Goal: Information Seeking & Learning: Find contact information

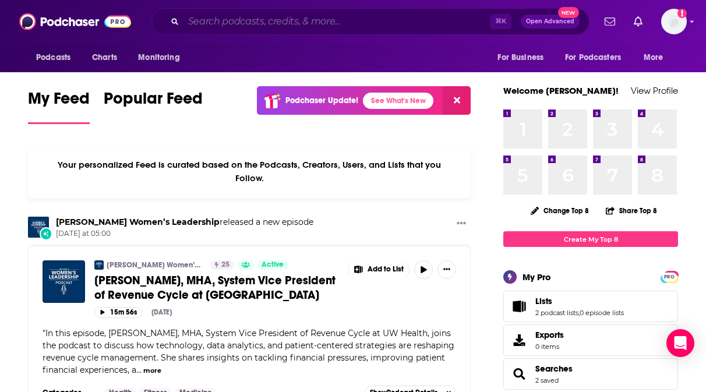
click at [316, 26] on input "Search podcasts, credits, & more..." at bounding box center [336, 21] width 306 height 19
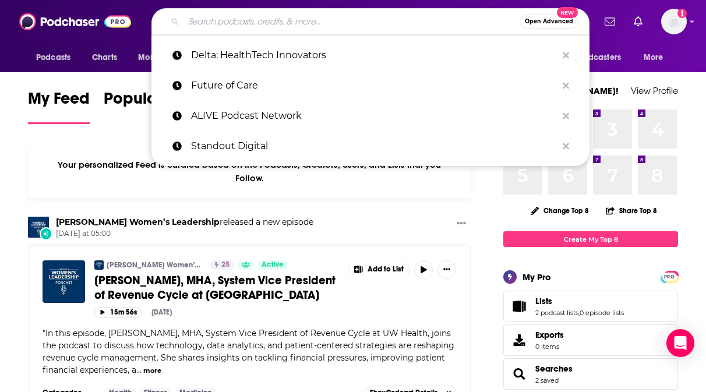
paste input "ALIVE Podcast Network"
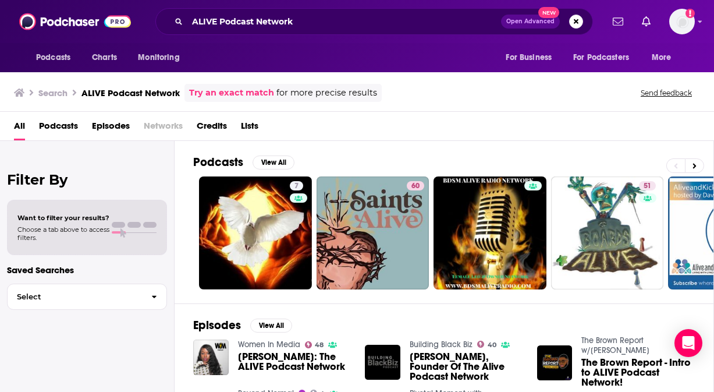
click at [54, 123] on span "Podcasts" at bounding box center [58, 128] width 39 height 24
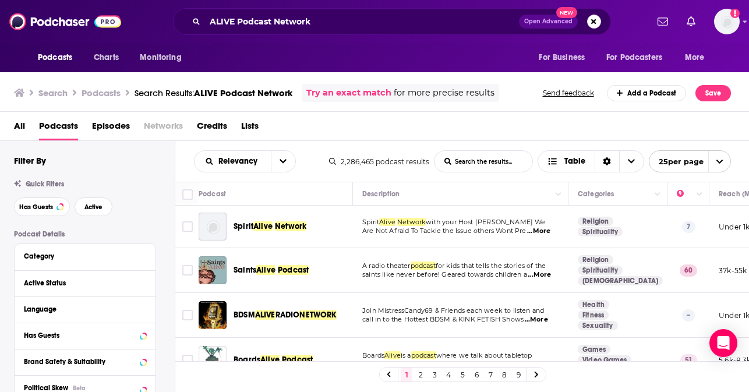
click at [168, 127] on span "Networks" at bounding box center [163, 128] width 39 height 24
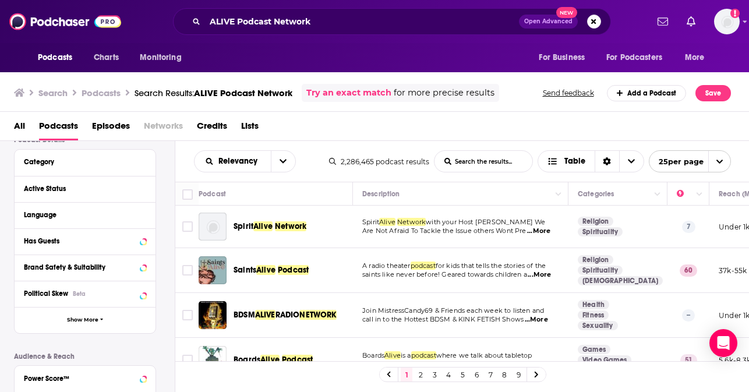
scroll to position [94, 0]
click at [98, 324] on span "Show More" at bounding box center [82, 320] width 31 height 6
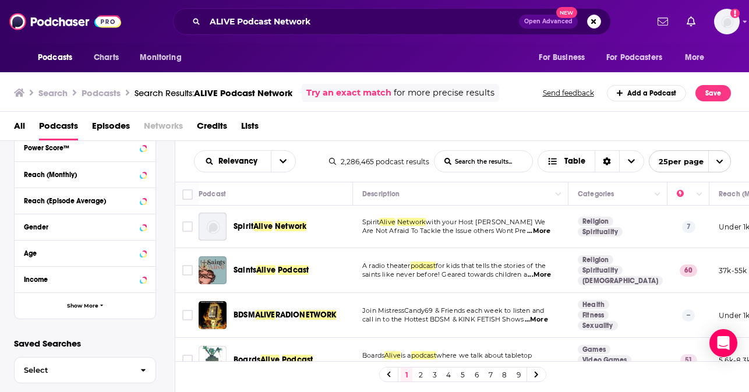
scroll to position [560, 0]
click at [86, 309] on span "Show More" at bounding box center [82, 306] width 31 height 6
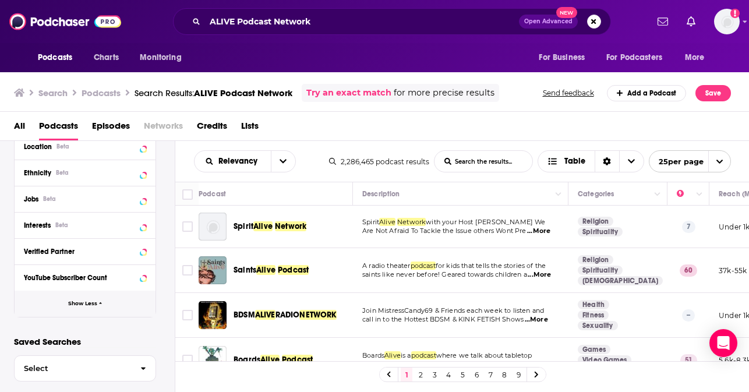
scroll to position [764, 0]
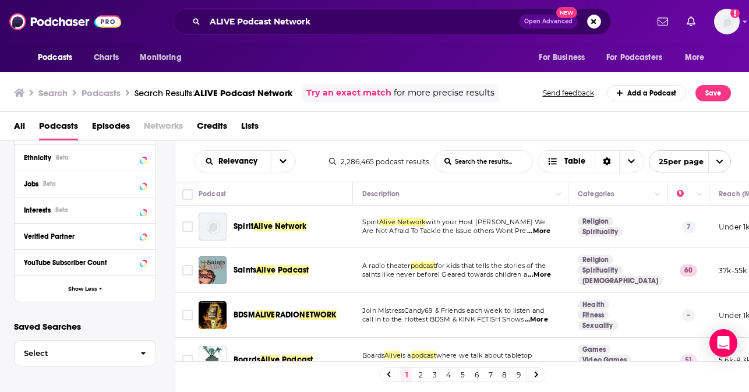
click at [19, 126] on span "All" at bounding box center [19, 128] width 11 height 24
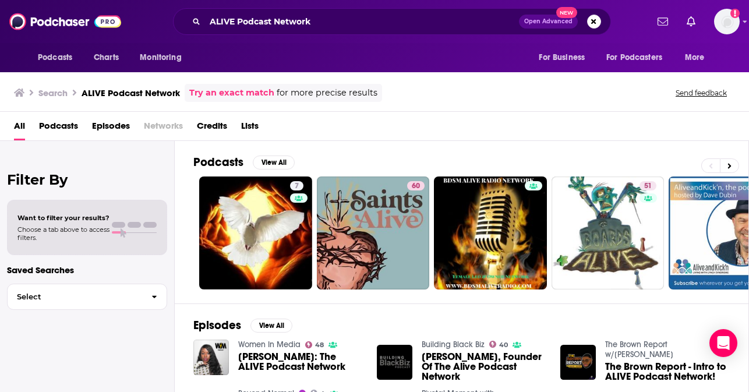
click at [60, 125] on span "Podcasts" at bounding box center [58, 128] width 39 height 24
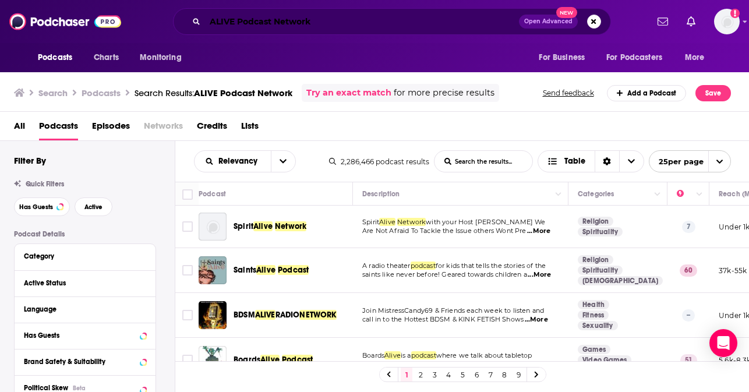
click at [339, 22] on input "ALIVE Podcast Network" at bounding box center [362, 21] width 314 height 19
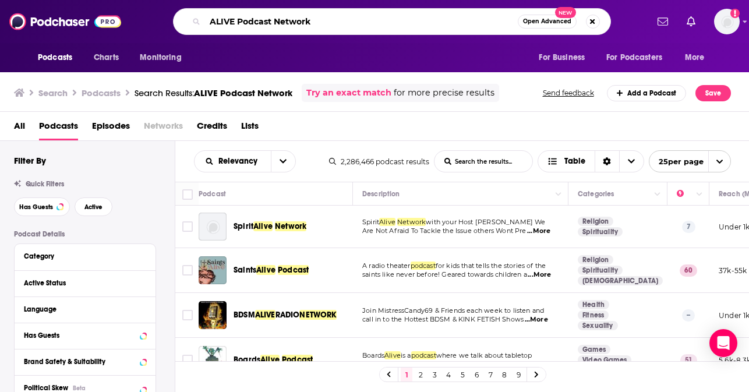
click at [339, 22] on input "ALIVE Podcast Network" at bounding box center [361, 21] width 313 height 19
paste input "n Hour of Innovation"
type input "An Hour of Innovation"
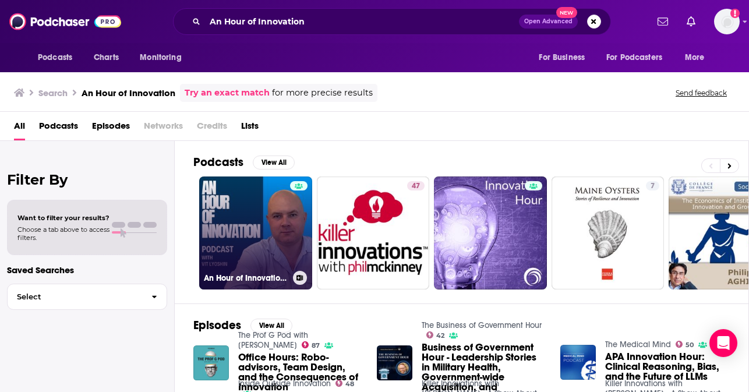
click at [275, 205] on link "An Hour of Innovation with Vit Lyoshin" at bounding box center [255, 232] width 113 height 113
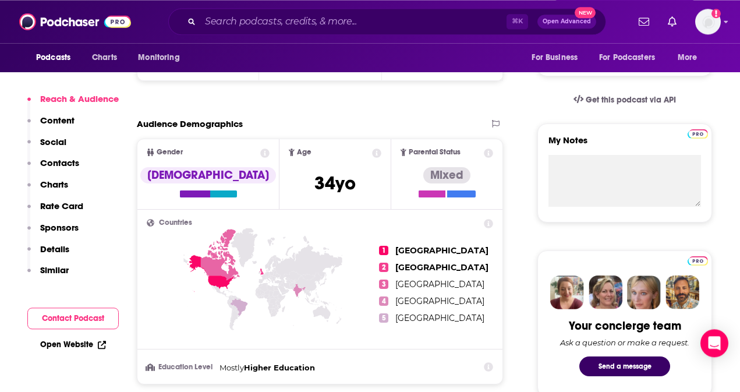
scroll to position [363, 0]
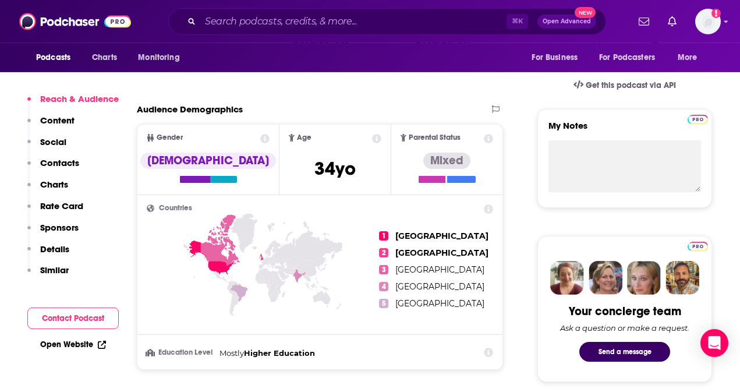
click at [53, 137] on p "Social" at bounding box center [53, 141] width 26 height 11
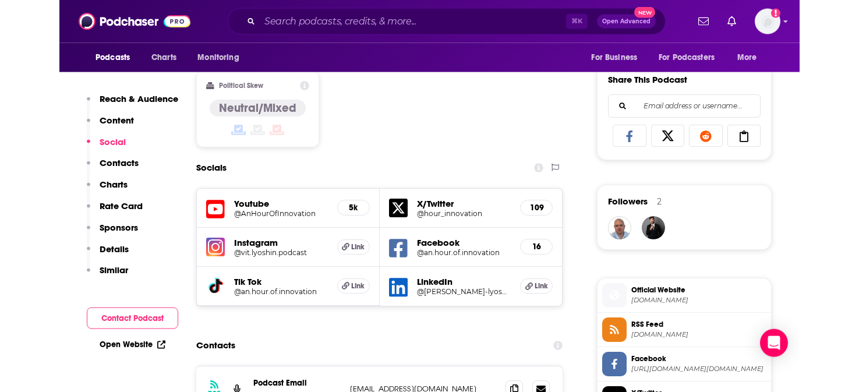
scroll to position [711, 0]
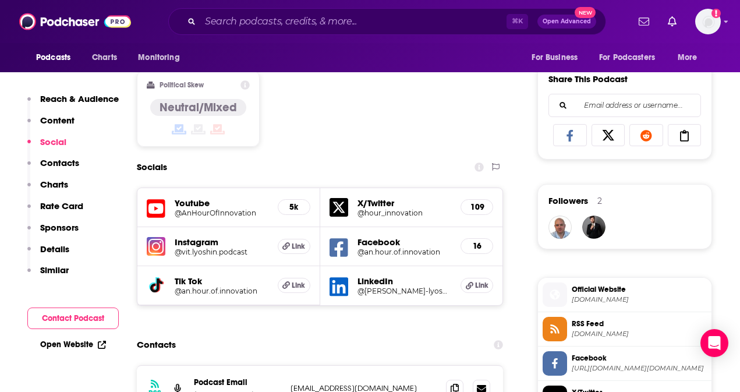
click at [341, 296] on icon at bounding box center [338, 286] width 19 height 19
click at [75, 342] on link "Open Website" at bounding box center [73, 344] width 66 height 10
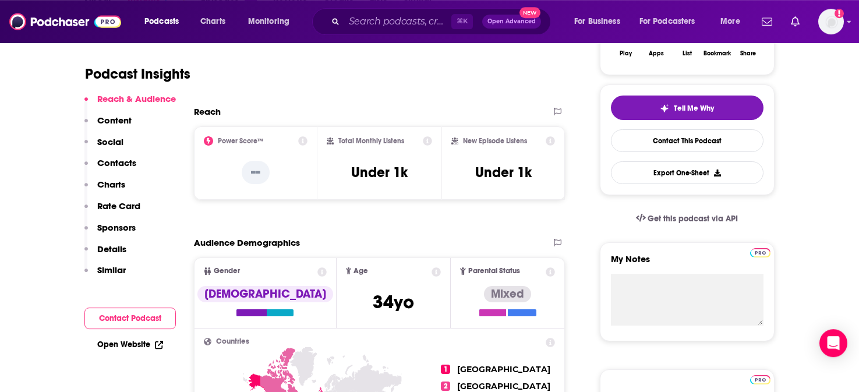
scroll to position [238, 0]
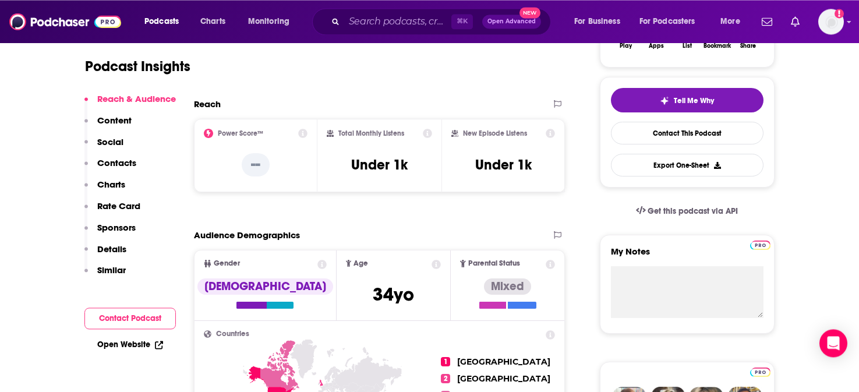
click at [104, 137] on p "Social" at bounding box center [110, 141] width 26 height 11
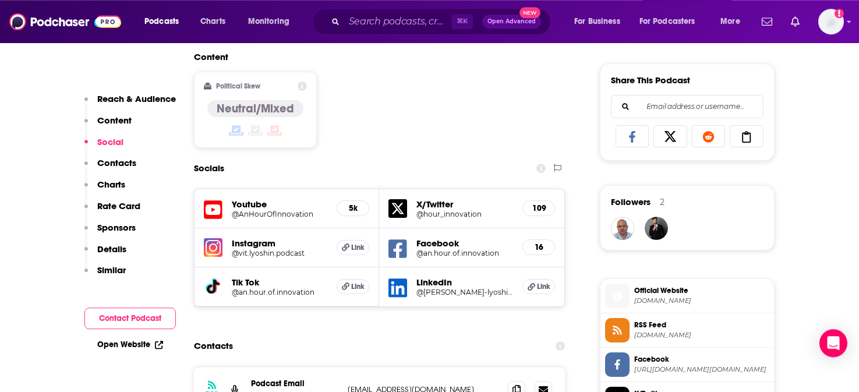
scroll to position [711, 0]
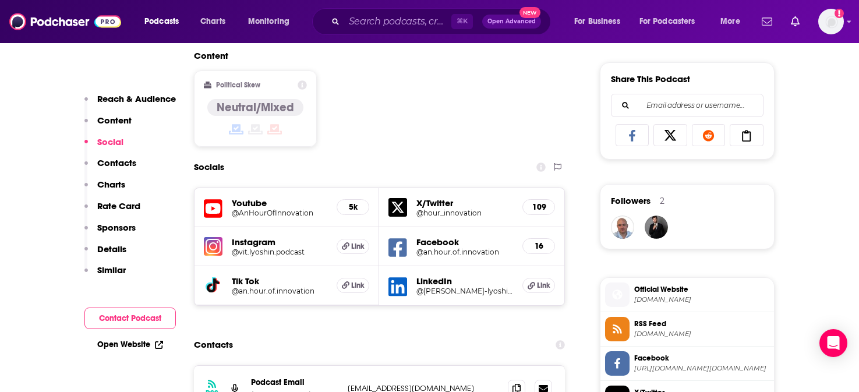
click at [109, 159] on p "Contacts" at bounding box center [116, 162] width 39 height 11
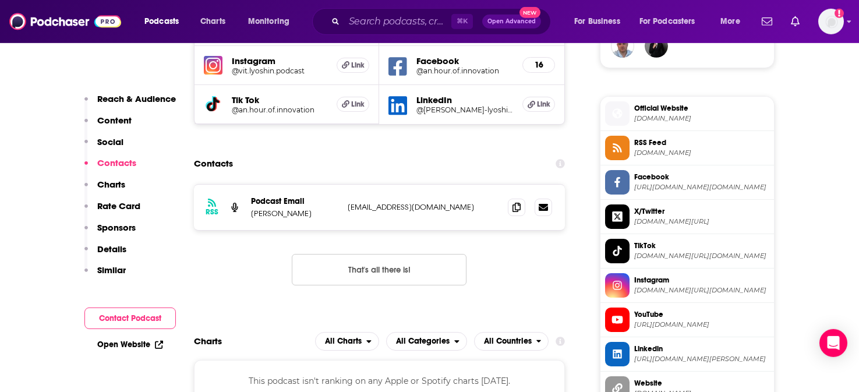
scroll to position [894, 0]
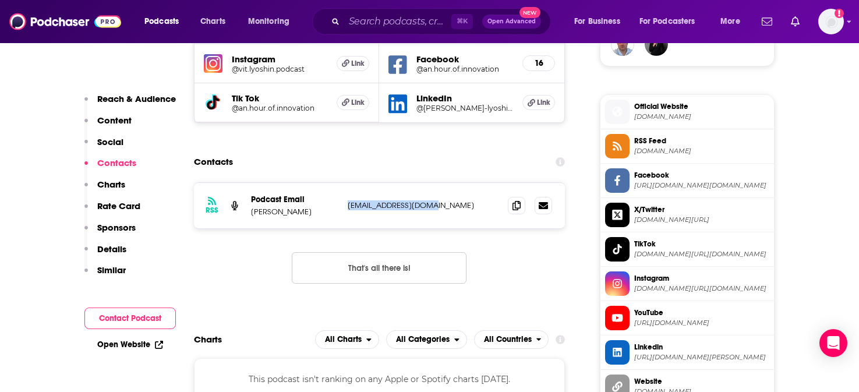
drag, startPoint x: 391, startPoint y: 208, endPoint x: 345, endPoint y: 217, distance: 46.7
click at [348, 210] on p "vitlyoshin@gmail.com" at bounding box center [423, 205] width 151 height 10
copy p "vitlyoshin@gmail.com"
click at [441, 112] on h5 "@vitaliy-lyoshin-35ba063a" at bounding box center [464, 108] width 97 height 9
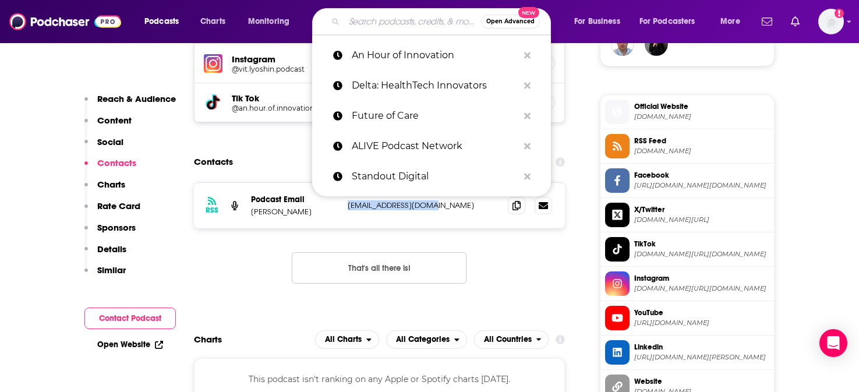
click at [405, 26] on input "Search podcasts, credits, & more..." at bounding box center [412, 21] width 137 height 19
paste input "Awesome Future"
type input "Awesome Future"
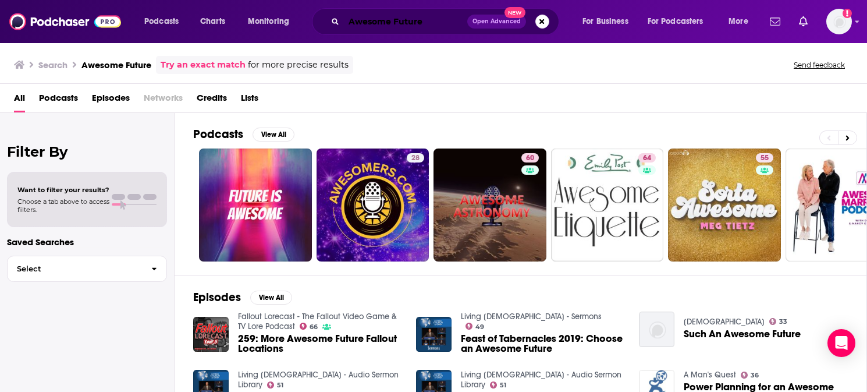
click at [395, 20] on input "Awesome Future" at bounding box center [405, 21] width 123 height 19
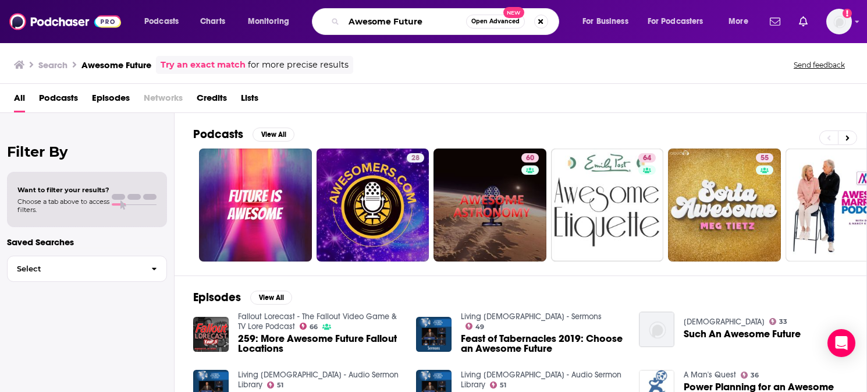
click at [395, 20] on input "Awesome Future" at bounding box center [405, 21] width 122 height 19
paste input "Beyond Clinical Walls Podcast"
type input "Beyond Clinical Walls Podcast"
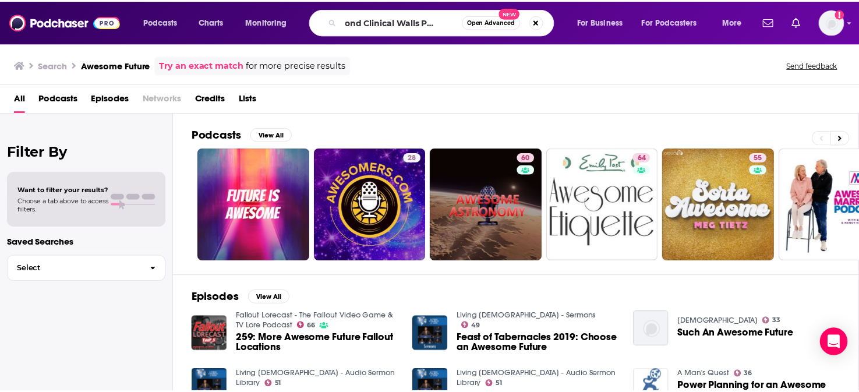
scroll to position [0, 16]
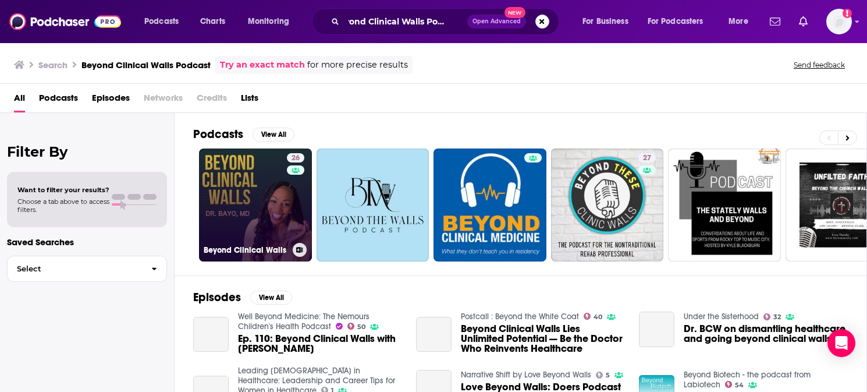
click at [224, 192] on link "26 Beyond Clinical Walls" at bounding box center [255, 204] width 113 height 113
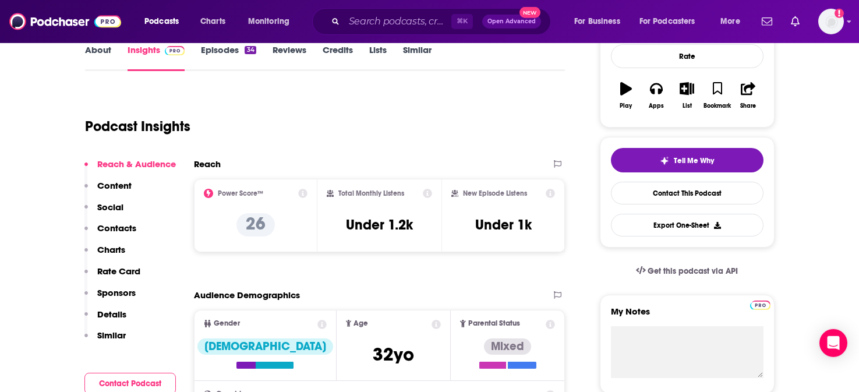
scroll to position [169, 0]
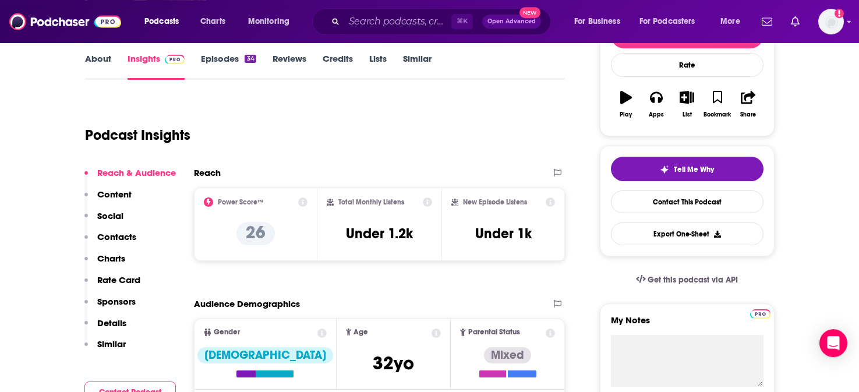
click at [112, 215] on p "Social" at bounding box center [110, 215] width 26 height 11
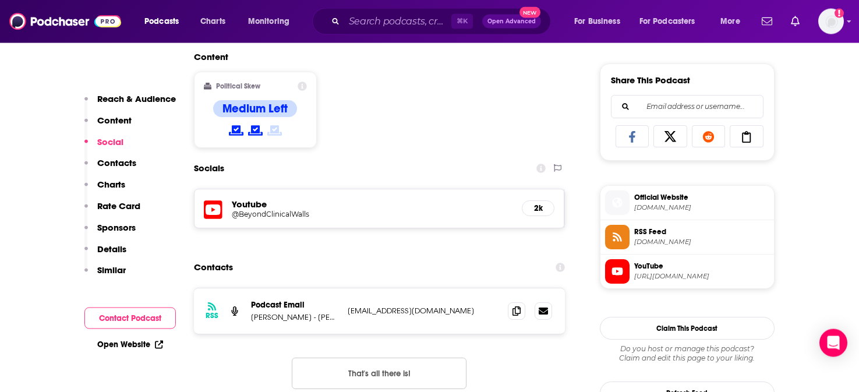
scroll to position [711, 0]
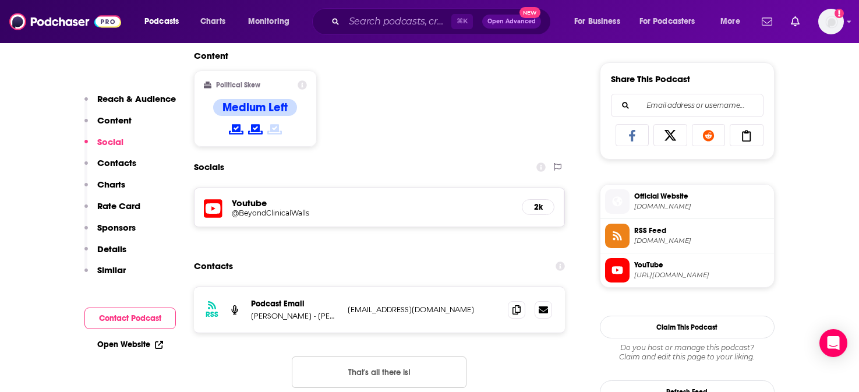
click at [133, 344] on link "Open Website" at bounding box center [130, 344] width 66 height 10
click at [123, 164] on p "Contacts" at bounding box center [116, 162] width 39 height 11
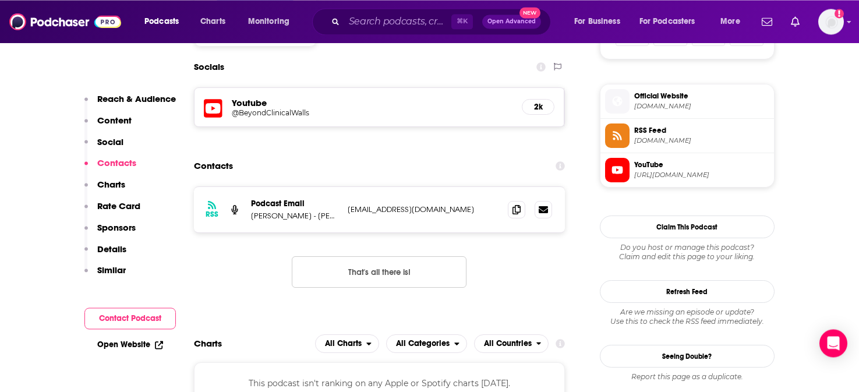
scroll to position [811, 0]
drag, startPoint x: 424, startPoint y: 212, endPoint x: 348, endPoint y: 215, distance: 76.9
click at [348, 214] on p "admin@doctorbayo.com" at bounding box center [423, 209] width 151 height 10
copy p "admin@doctorbayo.com"
click at [394, 23] on input "Search podcasts, credits, & more..." at bounding box center [397, 21] width 107 height 19
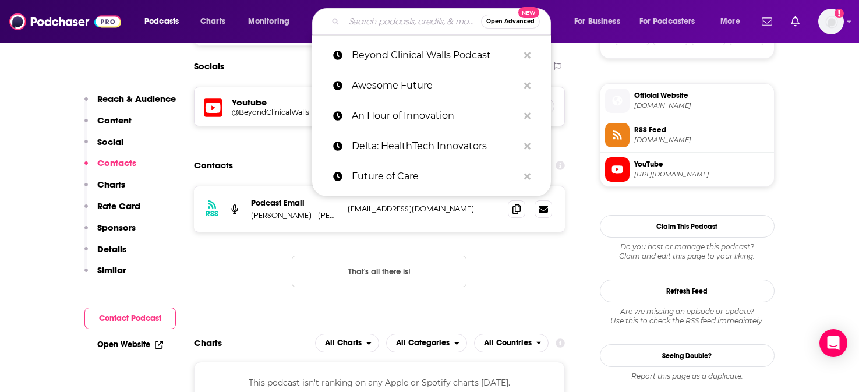
paste input "Bright Spots Ventures"
type input "Bright Spots Ventures"
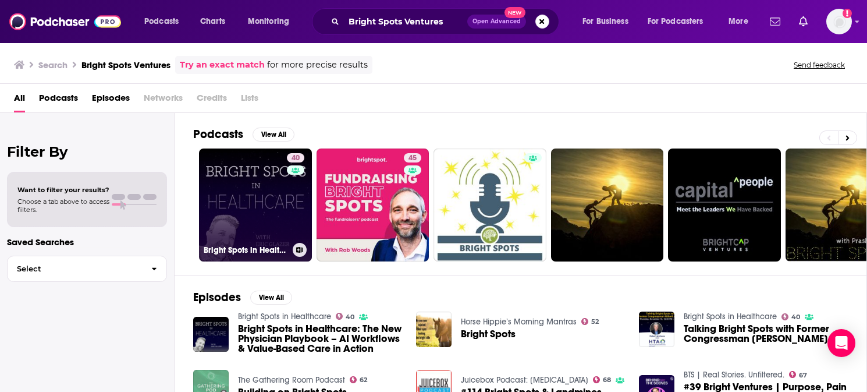
click at [258, 171] on link "40 Bright Spots in Healthcare" at bounding box center [255, 204] width 113 height 113
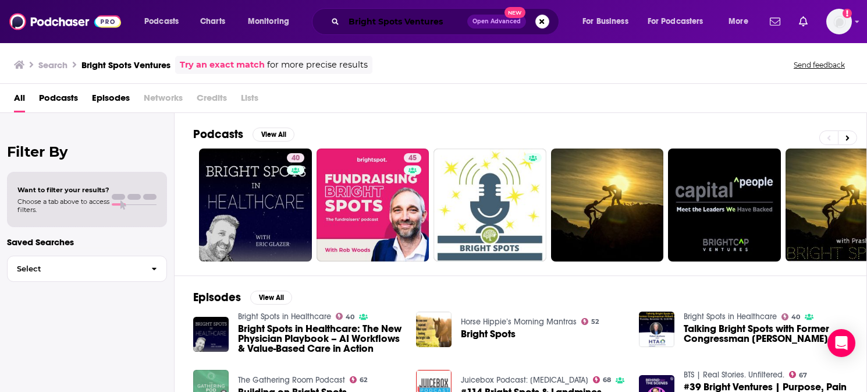
click at [386, 23] on input "Bright Spots Ventures" at bounding box center [405, 21] width 123 height 19
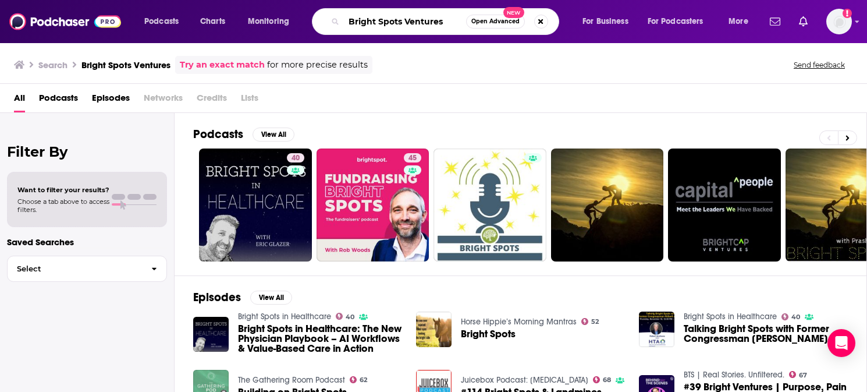
click at [386, 22] on input "Bright Spots Ventures" at bounding box center [405, 21] width 122 height 19
paste input "Awesome Future"
type input "Awesome Future"
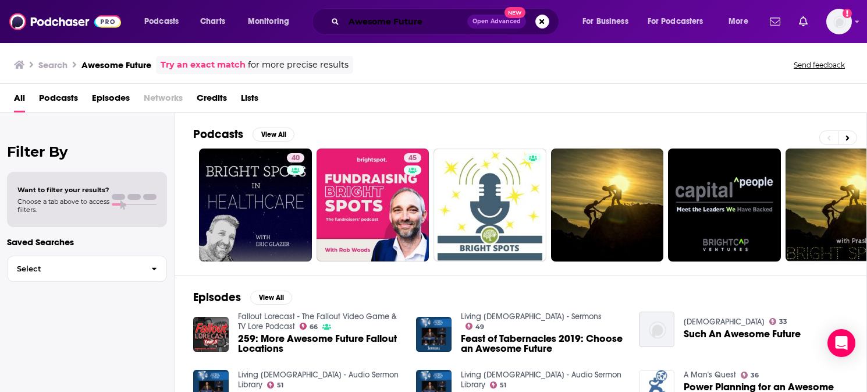
click at [432, 22] on input "Awesome Future" at bounding box center [405, 21] width 123 height 19
click at [409, 22] on input "Awesome Future" at bounding box center [405, 21] width 123 height 19
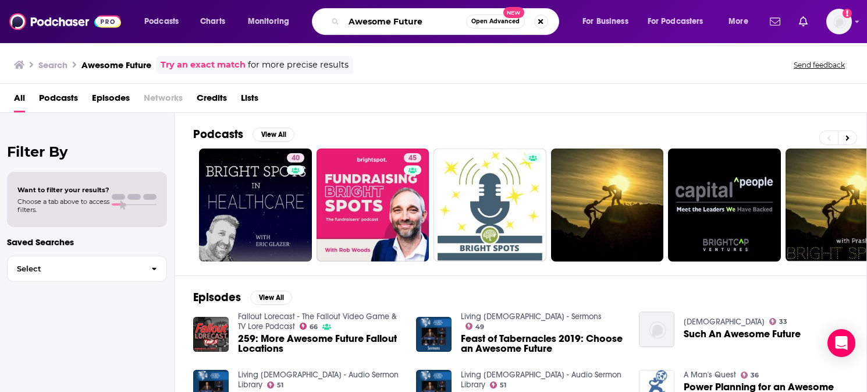
click at [409, 22] on input "Awesome Future" at bounding box center [405, 21] width 122 height 19
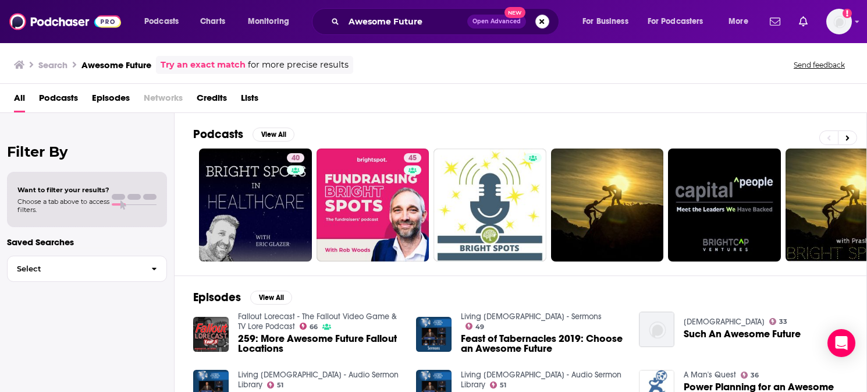
click at [542, 21] on button "Search podcasts, credits, & more..." at bounding box center [543, 22] width 14 height 14
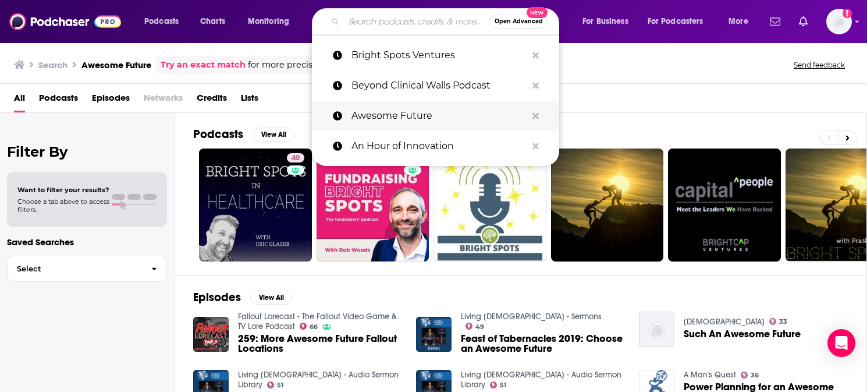
click at [394, 118] on p "Awesome Future" at bounding box center [439, 116] width 175 height 30
type input "Awesome Future"
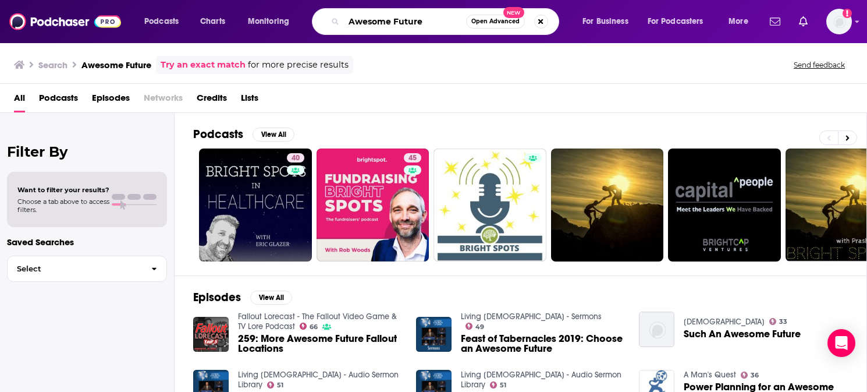
click at [428, 20] on input "Awesome Future" at bounding box center [405, 21] width 122 height 19
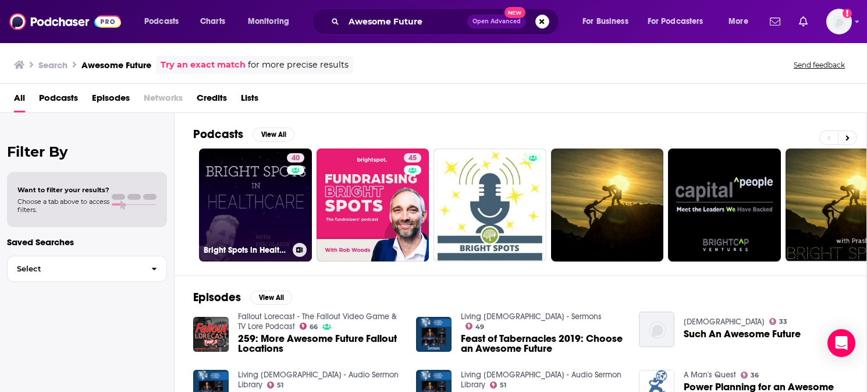
click at [224, 180] on link "40 Bright Spots in Healthcare" at bounding box center [255, 204] width 113 height 113
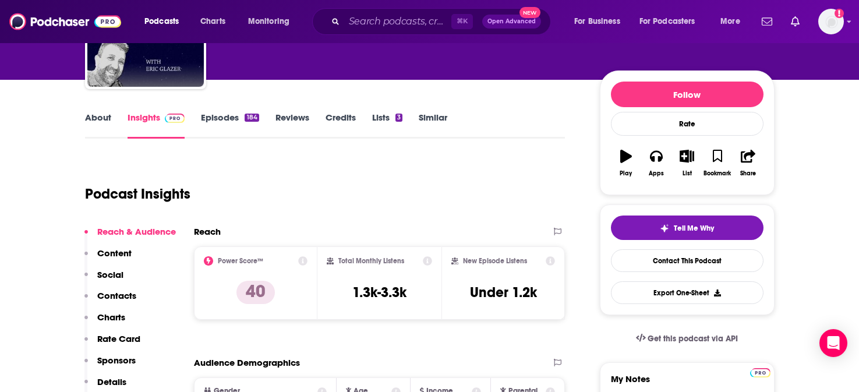
scroll to position [137, 0]
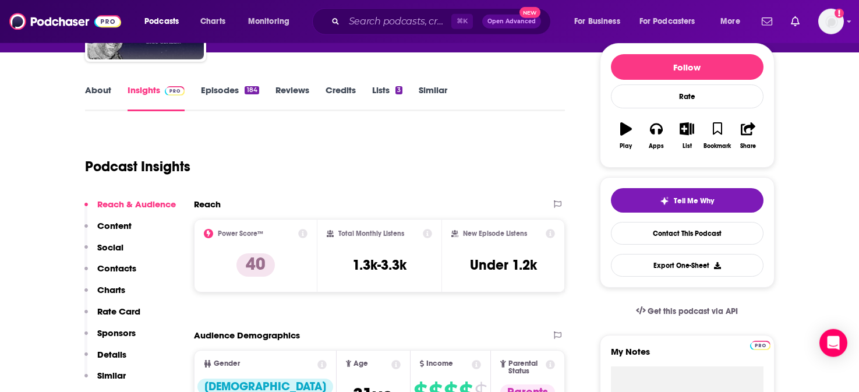
click at [115, 249] on p "Social" at bounding box center [110, 247] width 26 height 11
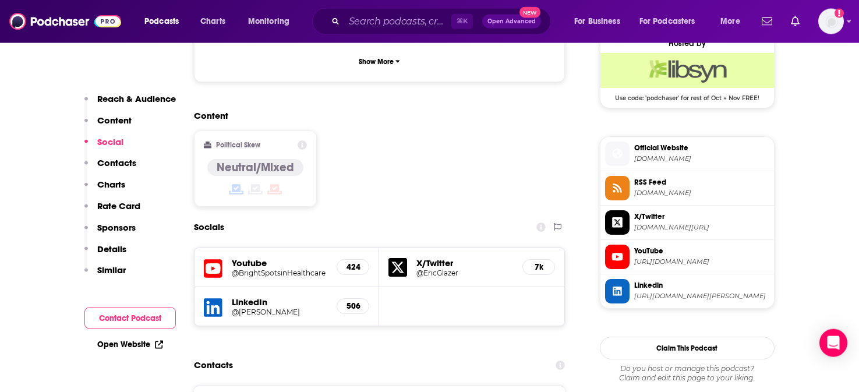
scroll to position [867, 0]
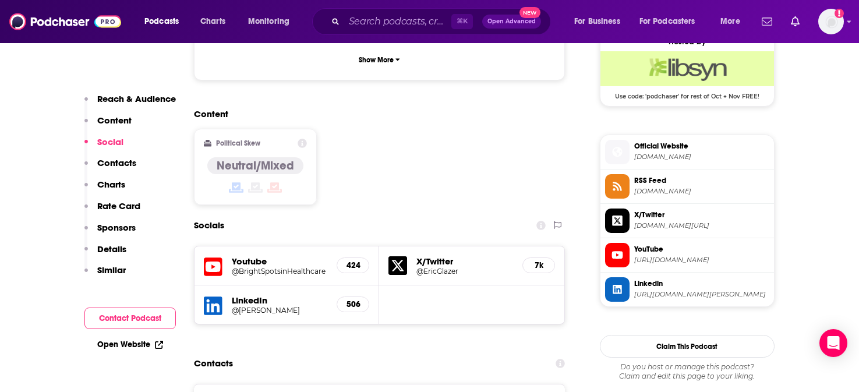
click at [257, 306] on h5 "@gene-ware" at bounding box center [280, 310] width 96 height 9
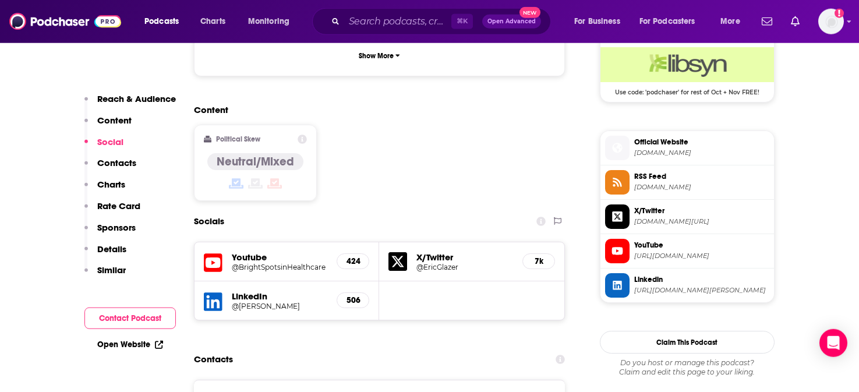
scroll to position [889, 0]
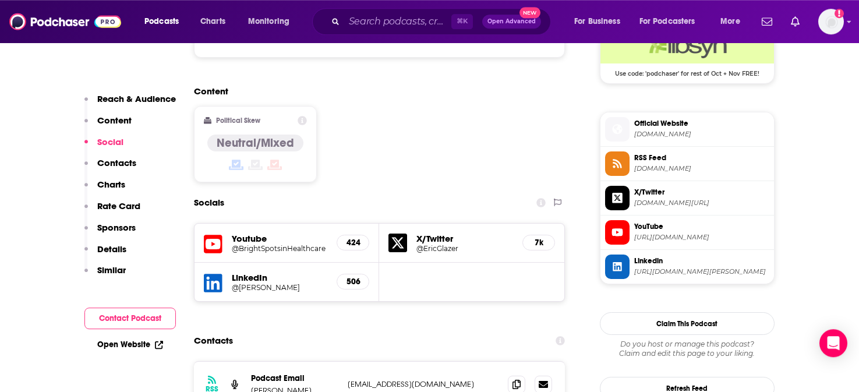
click at [253, 283] on h5 "@gene-ware" at bounding box center [280, 287] width 96 height 9
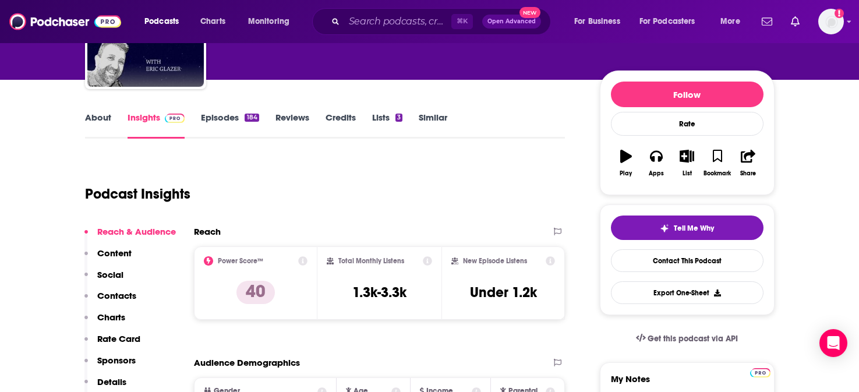
scroll to position [119, 0]
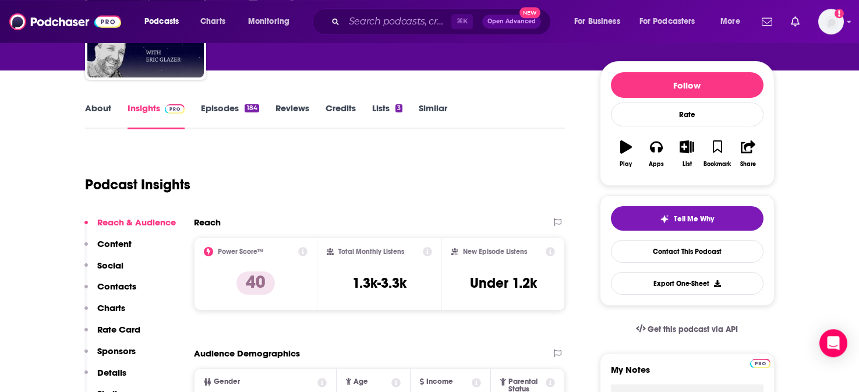
click at [129, 289] on p "Contacts" at bounding box center [116, 286] width 39 height 11
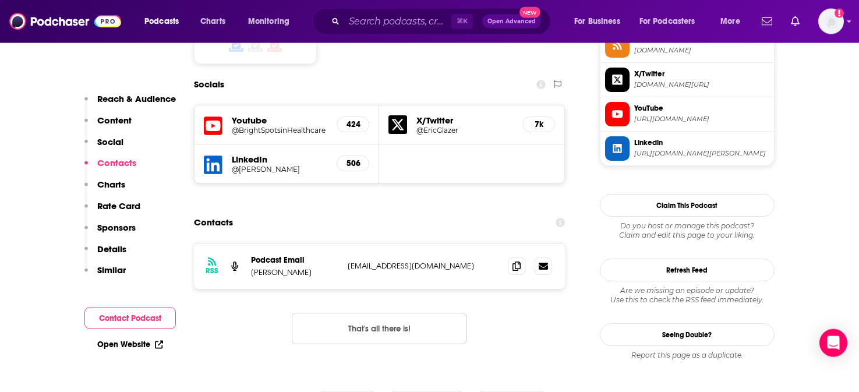
scroll to position [1008, 0]
drag, startPoint x: 485, startPoint y: 219, endPoint x: 348, endPoint y: 219, distance: 138.0
click at [348, 260] on p "eglazer@sharedpurposeconnect.com" at bounding box center [423, 265] width 151 height 10
copy p "eglazer@sharedpurposeconnect.com"
click at [131, 344] on link "Open Website" at bounding box center [130, 344] width 66 height 10
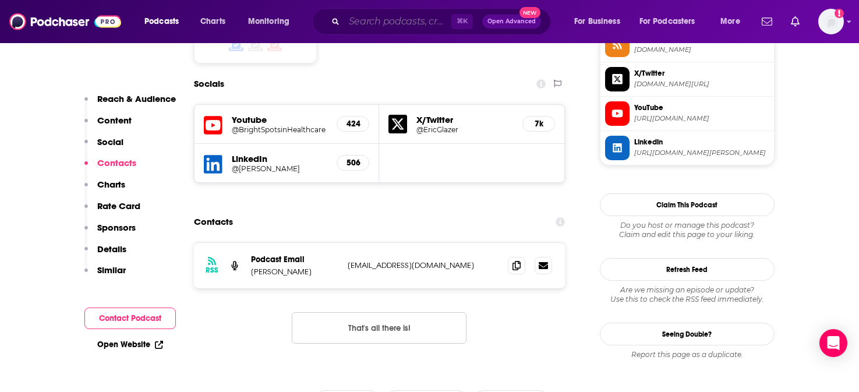
click at [418, 22] on input "Search podcasts, credits, & more..." at bounding box center [397, 21] width 107 height 19
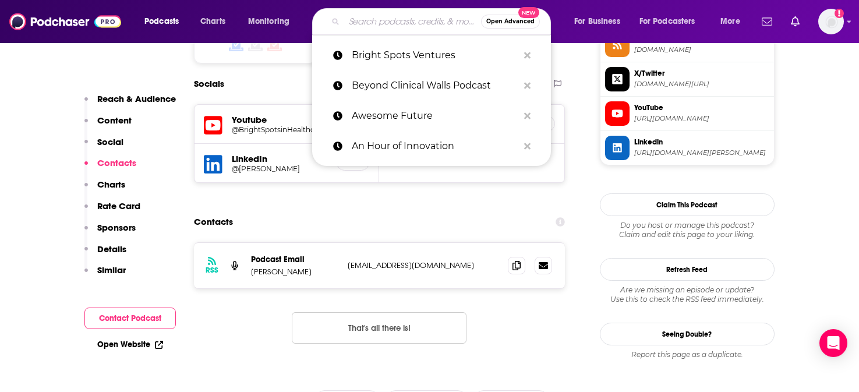
paste input "Delta: HealthTech Innovators"
type input "Delta: HealthTech Innovators"
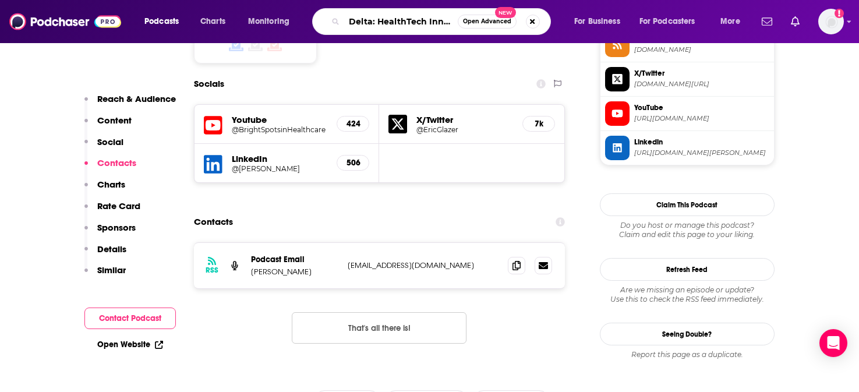
scroll to position [0, 22]
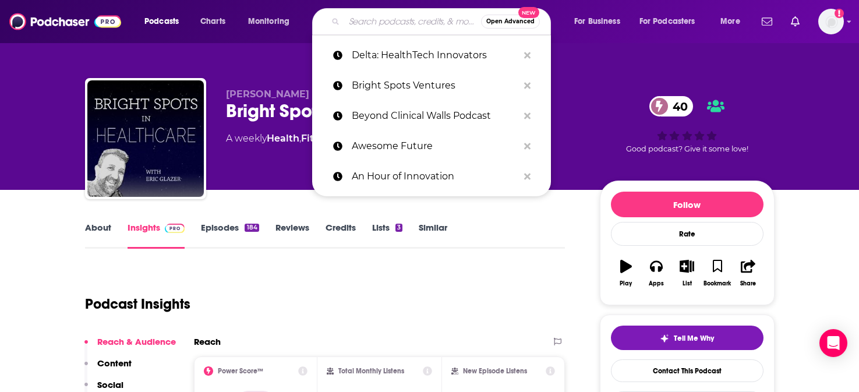
click at [381, 25] on input "Search podcasts, credits, & more..." at bounding box center [412, 21] width 137 height 19
paste input "Awesome Future"
type input "Awesome Future"
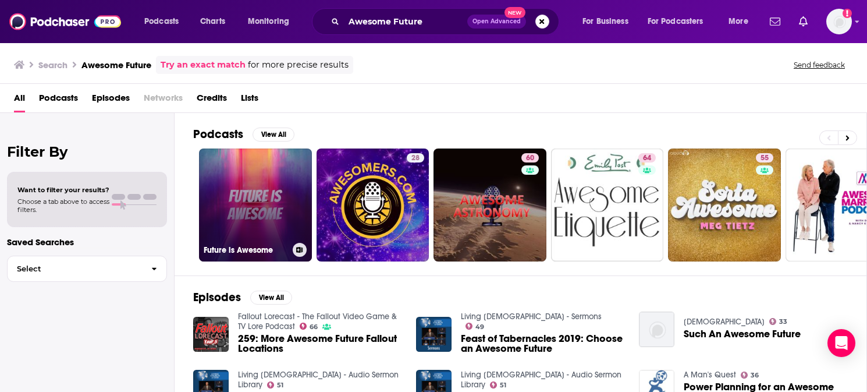
click at [261, 165] on link "Future is Awesome" at bounding box center [255, 204] width 113 height 113
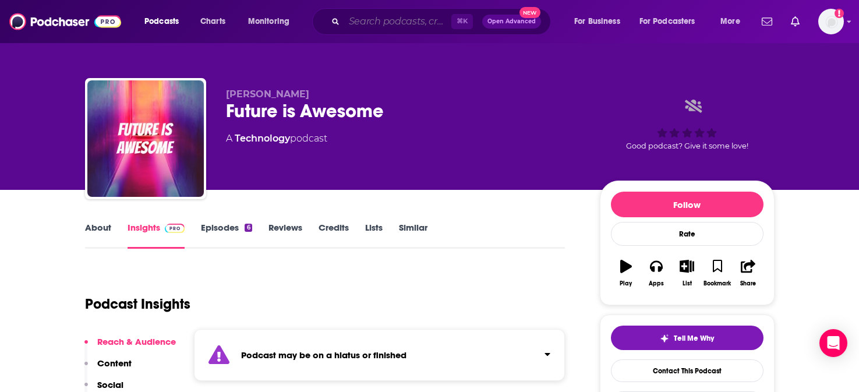
click at [400, 22] on input "Search podcasts, credits, & more..." at bounding box center [397, 21] width 107 height 19
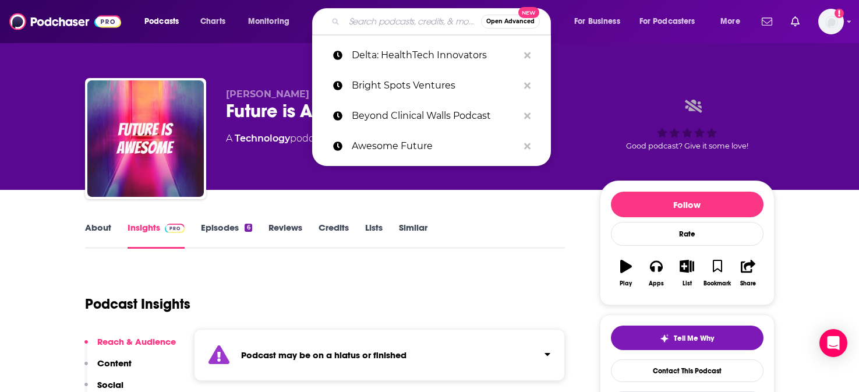
paste input "Delta: HealthTech Innovators"
type input "Delta: HealthTech Innovators"
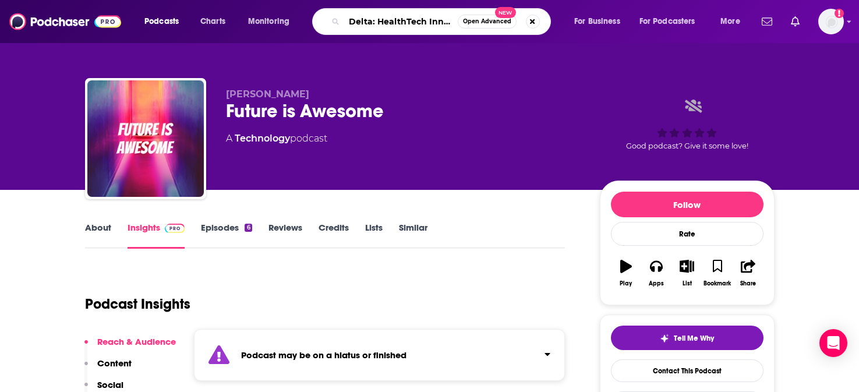
scroll to position [0, 22]
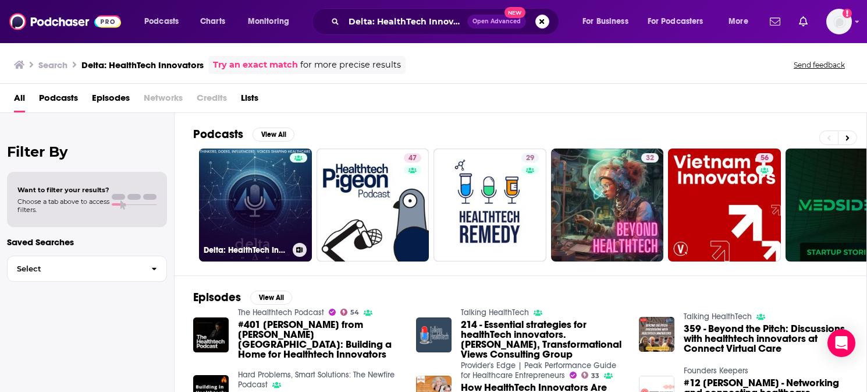
click at [224, 180] on link "Delta: HealthTech Innovators" at bounding box center [255, 204] width 113 height 113
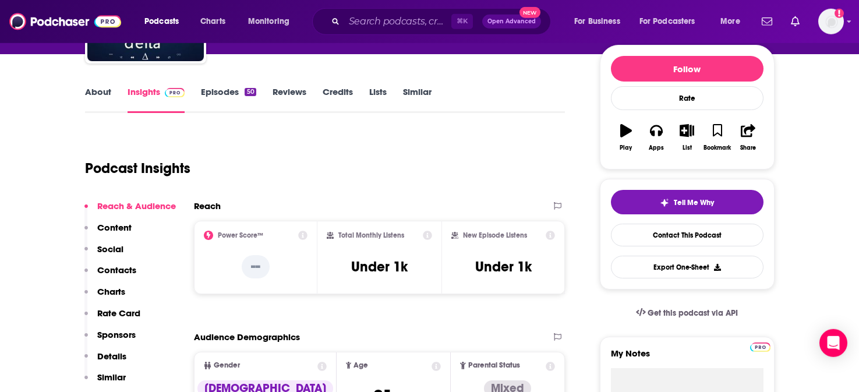
scroll to position [142, 0]
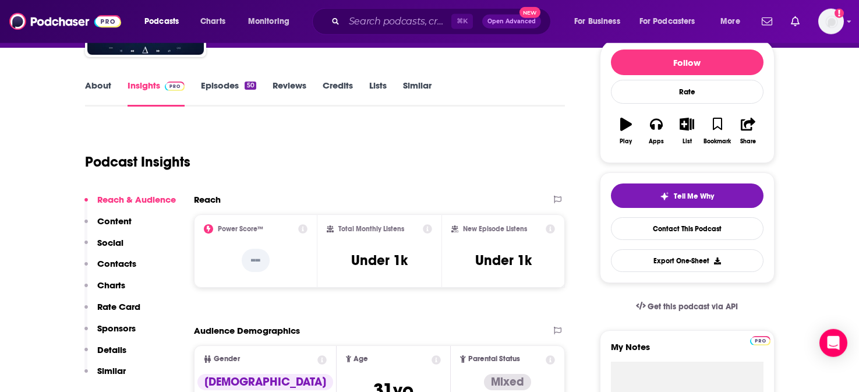
click at [115, 238] on p "Social" at bounding box center [110, 242] width 26 height 11
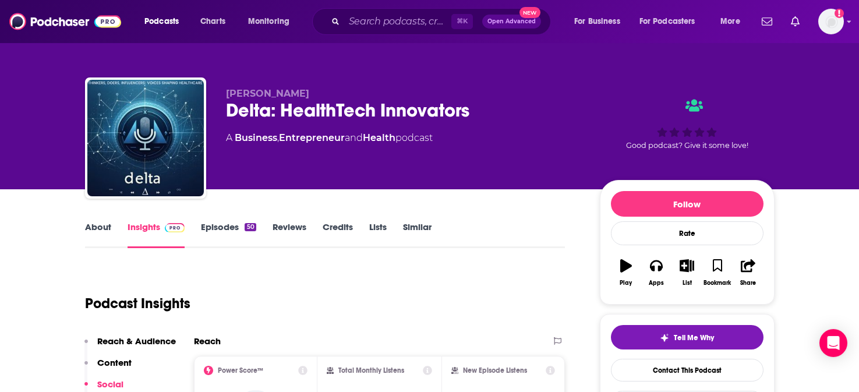
scroll to position [0, 0]
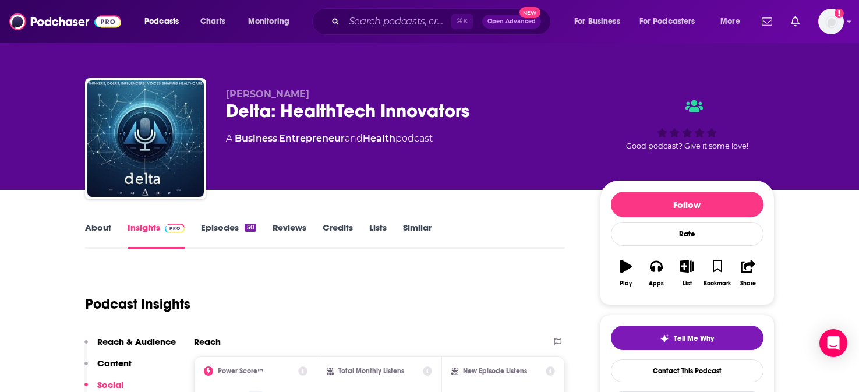
click at [112, 384] on p "Social" at bounding box center [110, 384] width 26 height 11
drag, startPoint x: 351, startPoint y: 96, endPoint x: 226, endPoint y: 97, distance: 124.6
click at [226, 97] on p "Roupen Odabashian" at bounding box center [403, 93] width 355 height 11
copy span "Roupen Odabashian"
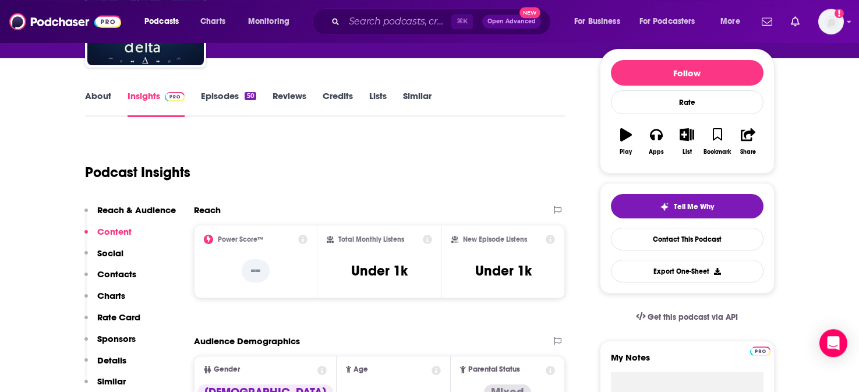
scroll to position [166, 0]
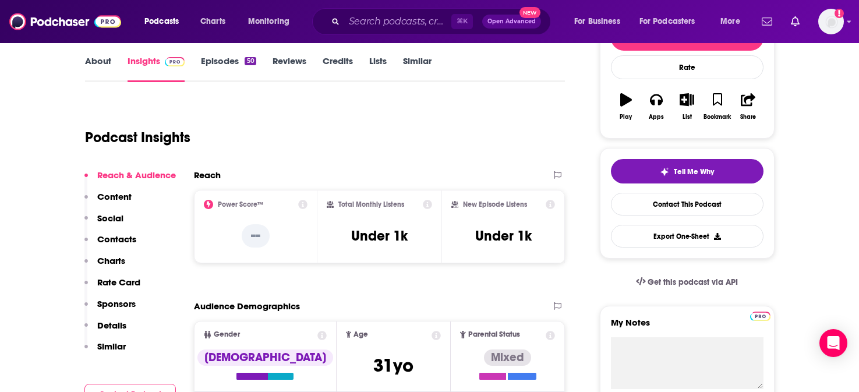
click at [115, 238] on p "Contacts" at bounding box center [116, 238] width 39 height 11
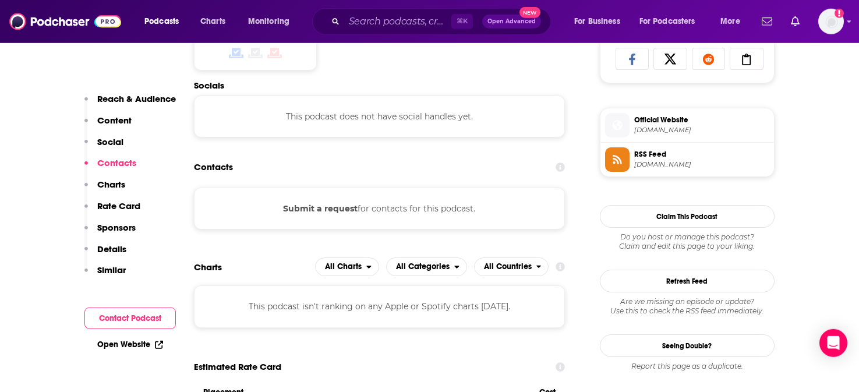
scroll to position [788, 0]
click at [127, 348] on link "Open Website" at bounding box center [130, 344] width 66 height 10
click at [382, 20] on input "Search podcasts, credits, & more..." at bounding box center [397, 21] width 107 height 19
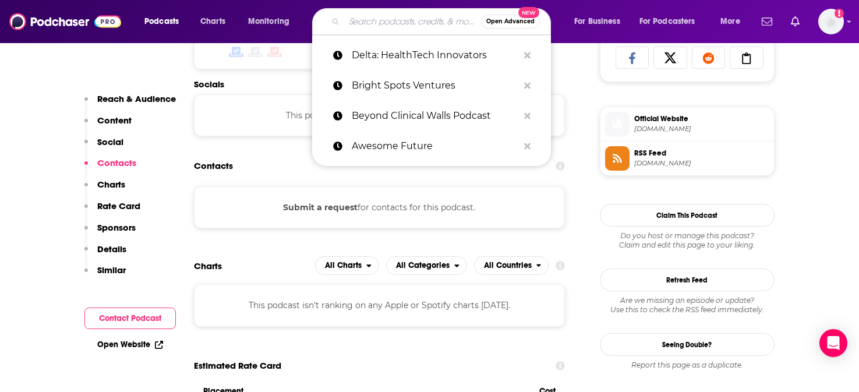
paste input "Digital Health Heavyweights Podcast"
type input "Digital Health Heavyweights Podcast"
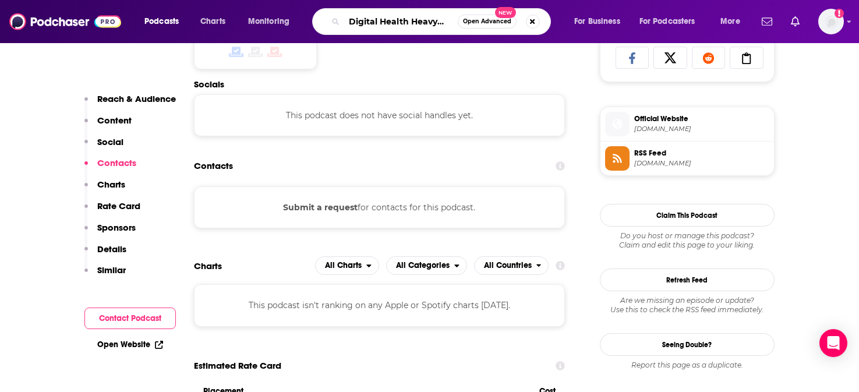
scroll to position [0, 56]
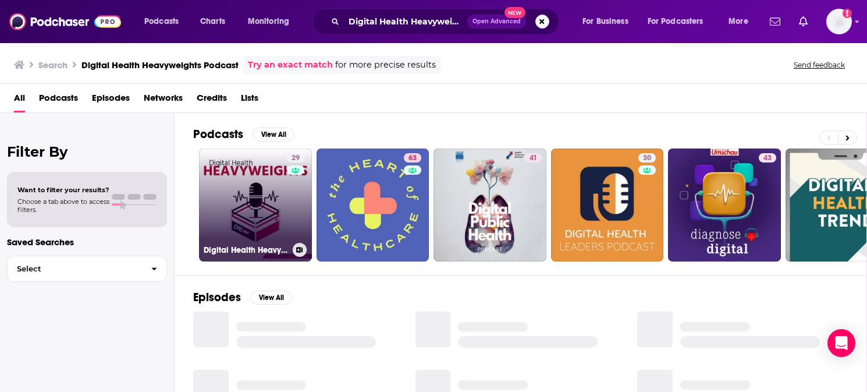
click at [235, 178] on link "29 Digital Health Heavyweights" at bounding box center [255, 204] width 113 height 113
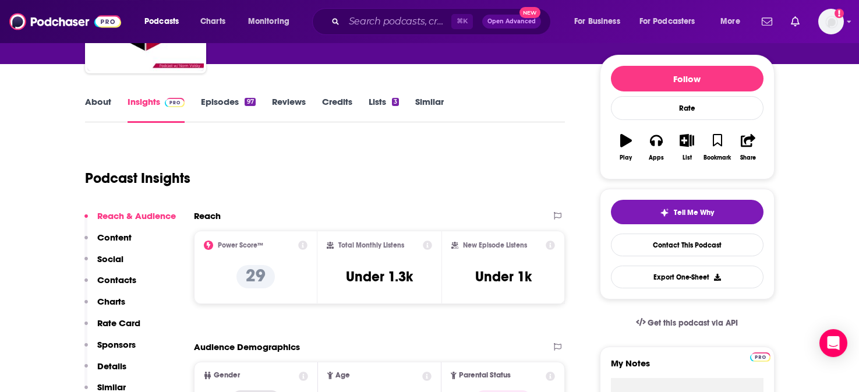
scroll to position [162, 0]
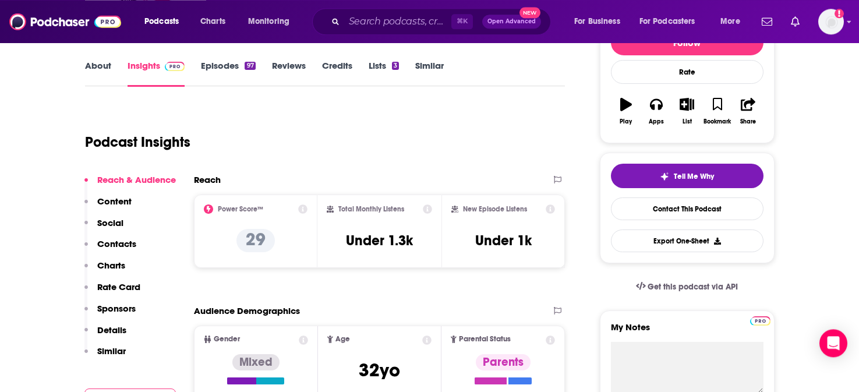
click at [108, 222] on p "Social" at bounding box center [110, 222] width 26 height 11
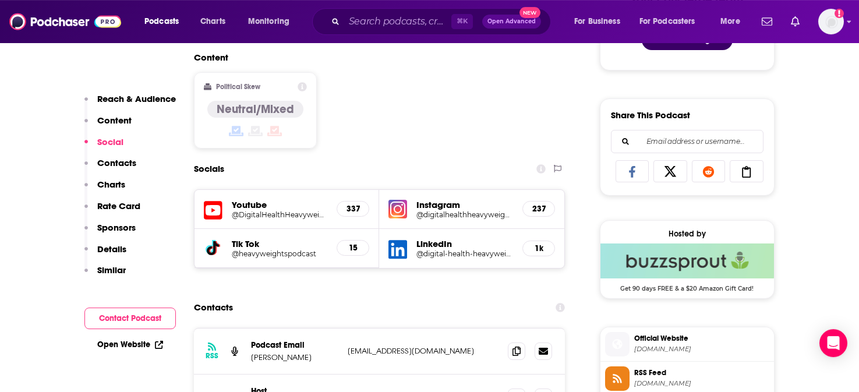
scroll to position [676, 0]
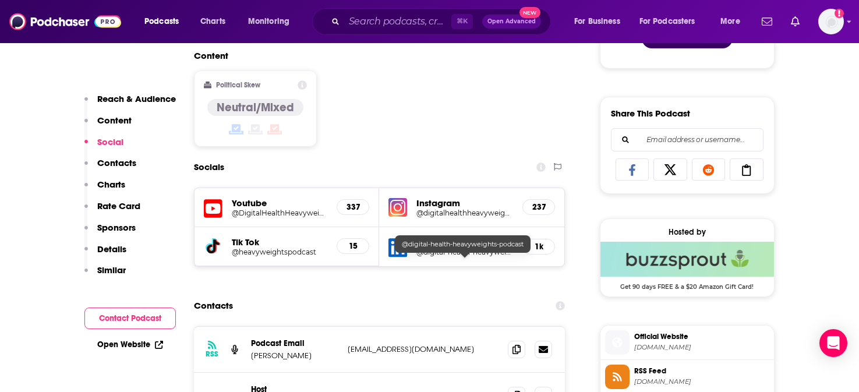
click at [446, 256] on h5 "@digital-health-heavyweights-podcast" at bounding box center [464, 251] width 97 height 9
click at [120, 159] on p "Contacts" at bounding box center [116, 162] width 39 height 11
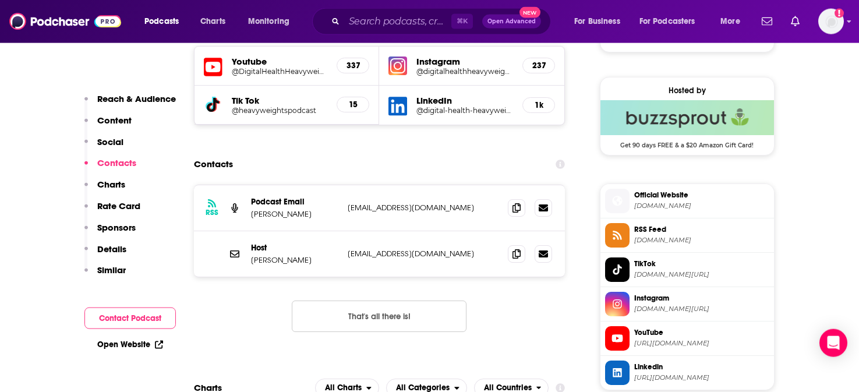
scroll to position [818, 0]
drag, startPoint x: 473, startPoint y: 217, endPoint x: 346, endPoint y: 216, distance: 127.5
click at [348, 212] on p "[EMAIL_ADDRESS][DOMAIN_NAME]" at bounding box center [423, 207] width 151 height 10
copy p "[EMAIL_ADDRESS][DOMAIN_NAME]"
click at [123, 343] on link "Open Website" at bounding box center [130, 344] width 66 height 10
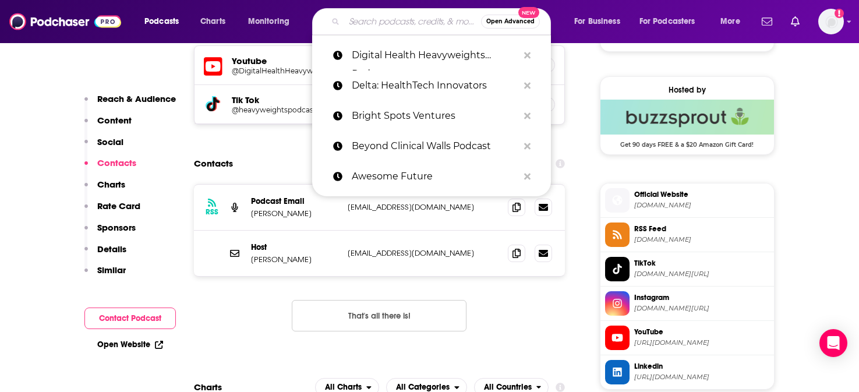
click at [404, 20] on input "Search podcasts, credits, & more..." at bounding box center [412, 21] width 137 height 19
paste input "Digital Health Inside Out"
type input "Digital Health Inside Out"
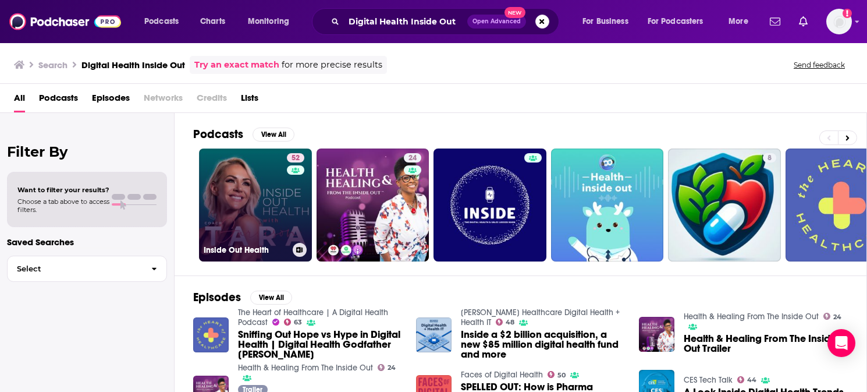
click at [225, 168] on link "52 Inside Out Health" at bounding box center [255, 204] width 113 height 113
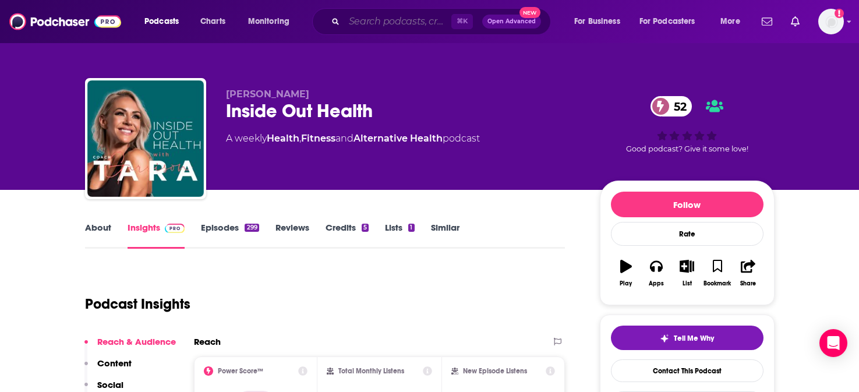
click at [408, 23] on input "Search podcasts, credits, & more..." at bounding box center [397, 21] width 107 height 19
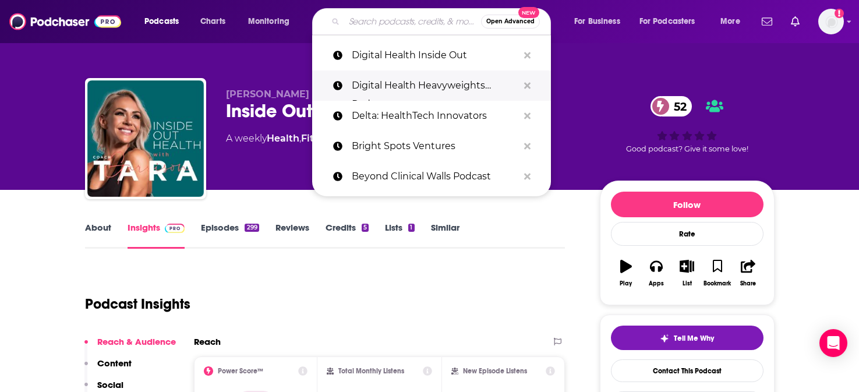
paste input "Digital Health Talks"
type input "Digital Health Talks"
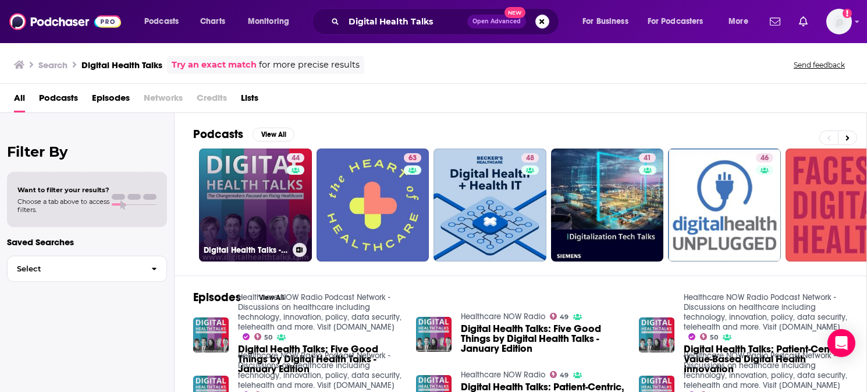
click at [233, 185] on link "44 Digital Health Talks - Changemakers Focused on Fixing Healthcare" at bounding box center [255, 204] width 113 height 113
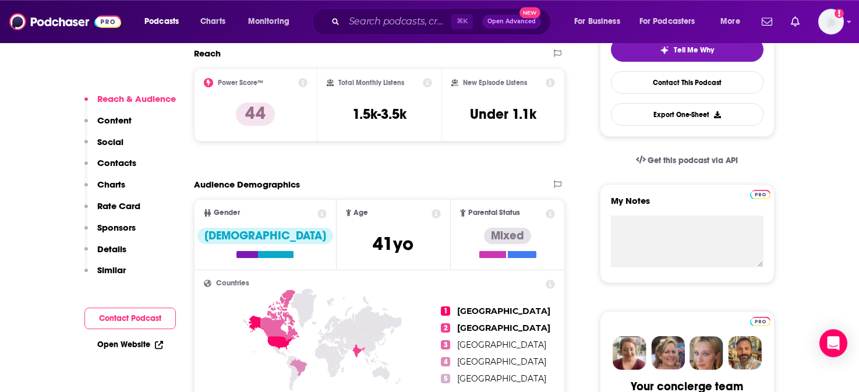
scroll to position [270, 0]
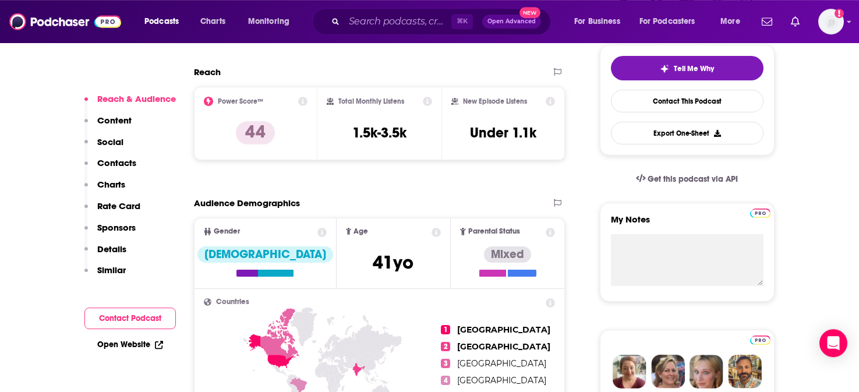
click at [111, 143] on p "Social" at bounding box center [110, 141] width 26 height 11
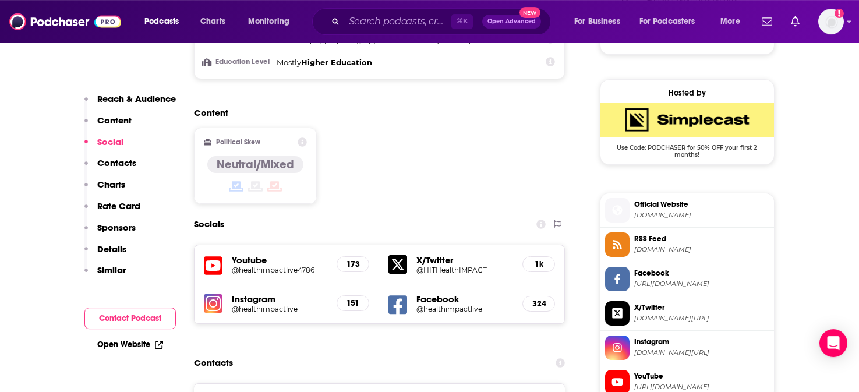
scroll to position [819, 0]
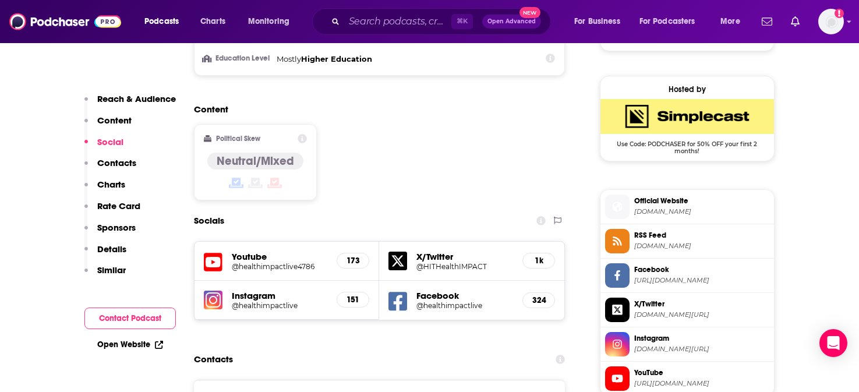
click at [116, 164] on p "Contacts" at bounding box center [116, 162] width 39 height 11
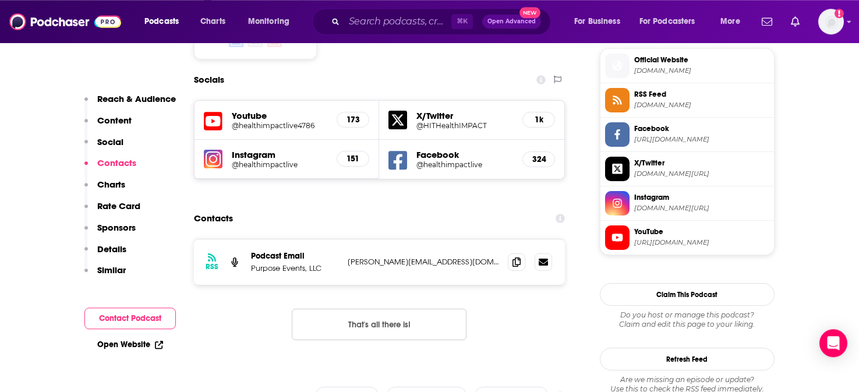
scroll to position [961, 0]
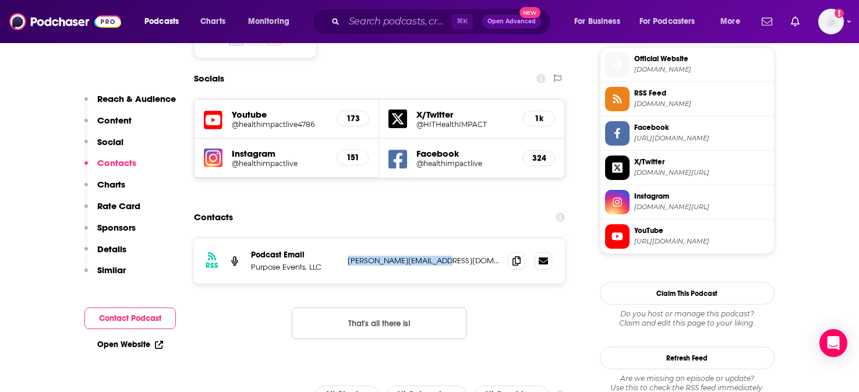
drag, startPoint x: 460, startPoint y: 218, endPoint x: 346, endPoint y: 219, distance: 114.1
click at [348, 256] on p "megan@purposeevents.com" at bounding box center [423, 261] width 151 height 10
copy p "megan@purposeevents.com"
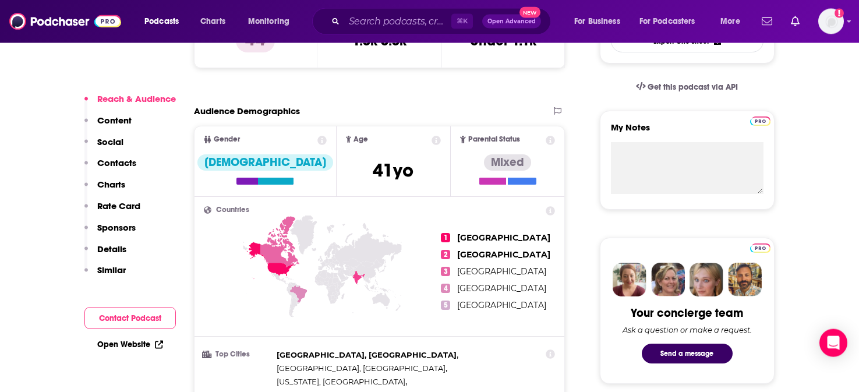
scroll to position [399, 0]
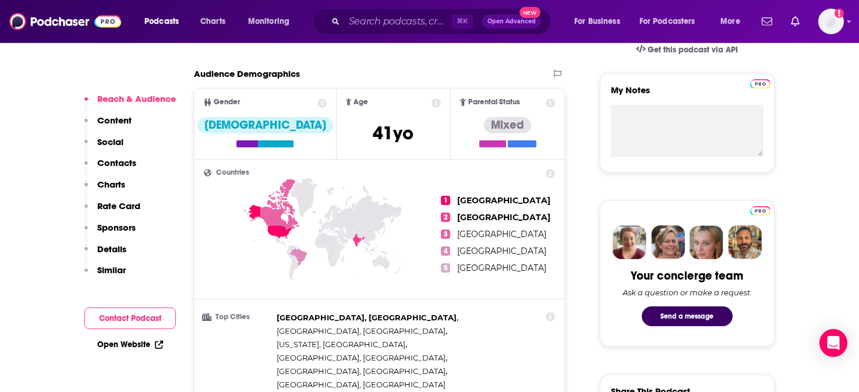
click at [128, 343] on link "Open Website" at bounding box center [130, 344] width 66 height 10
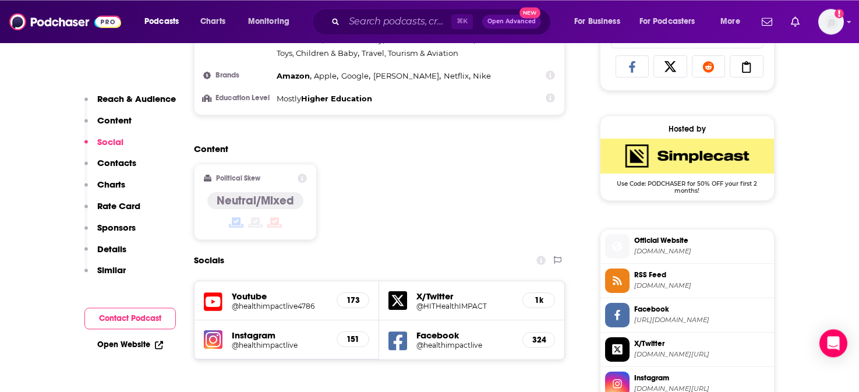
scroll to position [816, 0]
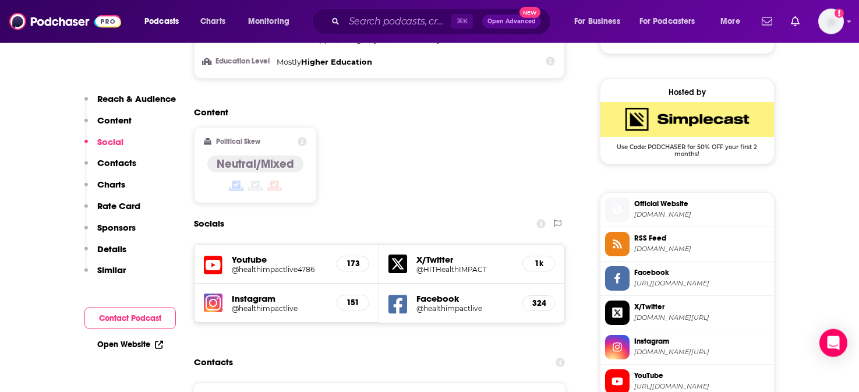
click at [447, 304] on h5 "@healthimpactlive" at bounding box center [464, 308] width 97 height 9
click at [398, 18] on input "Search podcasts, credits, & more..." at bounding box center [397, 21] width 107 height 19
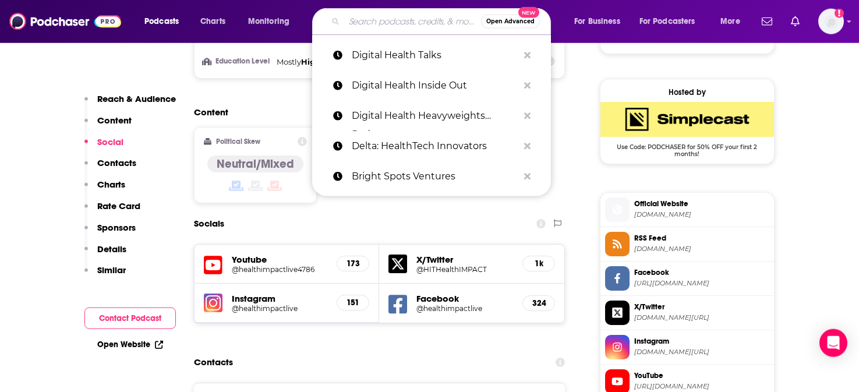
paste input "Digital Health Today"
type input "Digital Health Today"
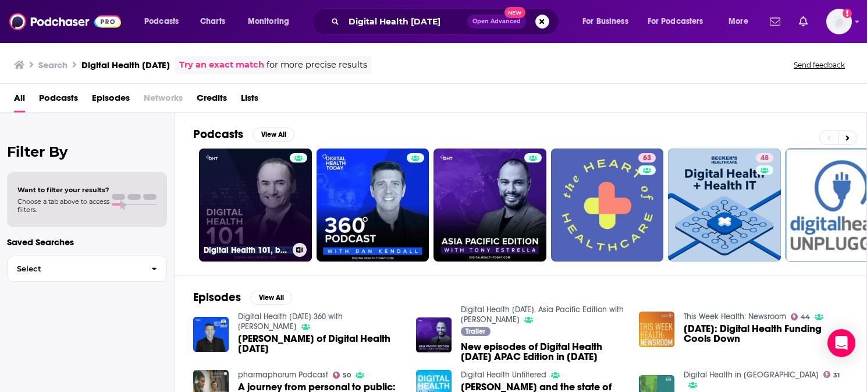
click at [242, 171] on link "Digital Health 101, by Dr. Stefano Bini and Digital Health Today" at bounding box center [255, 204] width 113 height 113
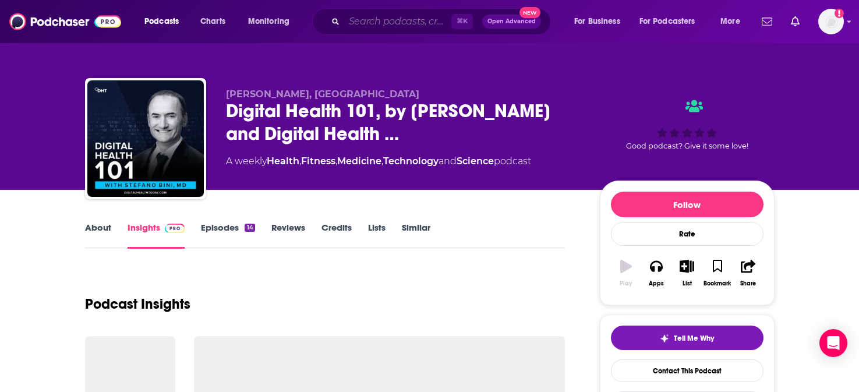
click at [407, 24] on input "Search podcasts, credits, & more..." at bounding box center [397, 21] width 107 height 19
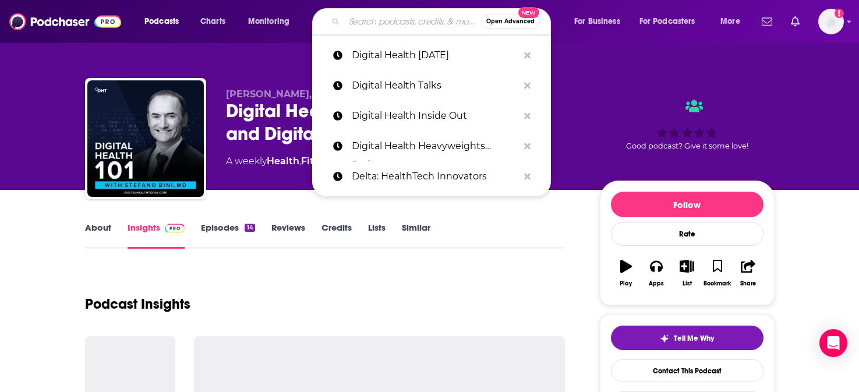
paste input "Digital Social Hour"
type input "Digital Social Hour"
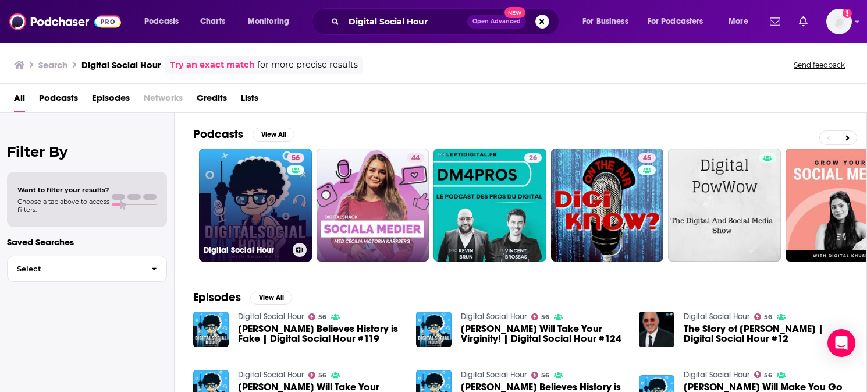
click at [230, 202] on link "56 Digital Social Hour" at bounding box center [255, 204] width 113 height 113
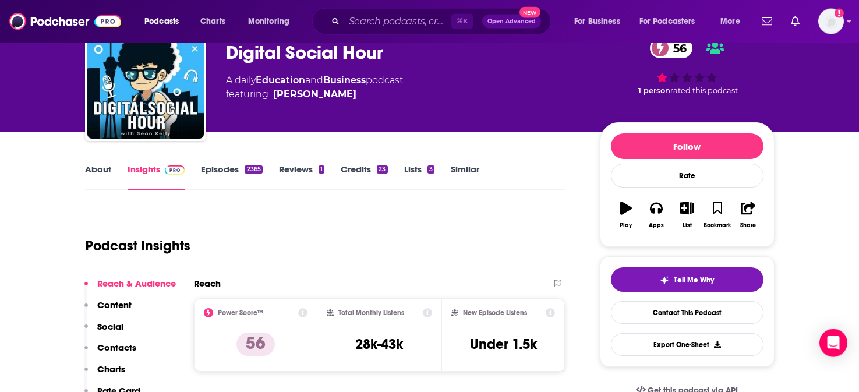
scroll to position [146, 0]
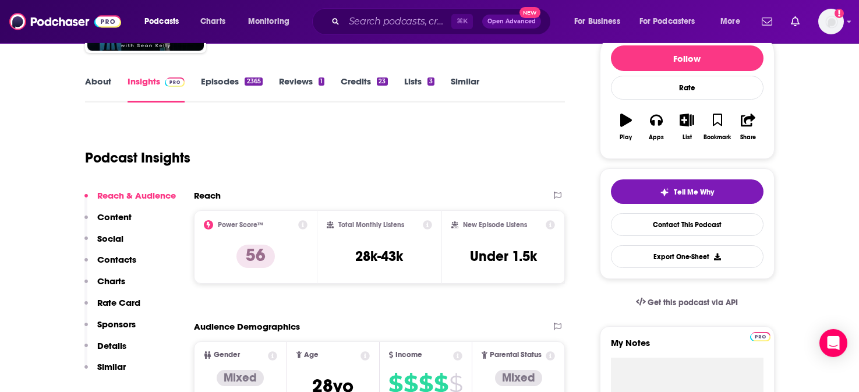
click at [109, 239] on p "Social" at bounding box center [110, 238] width 26 height 11
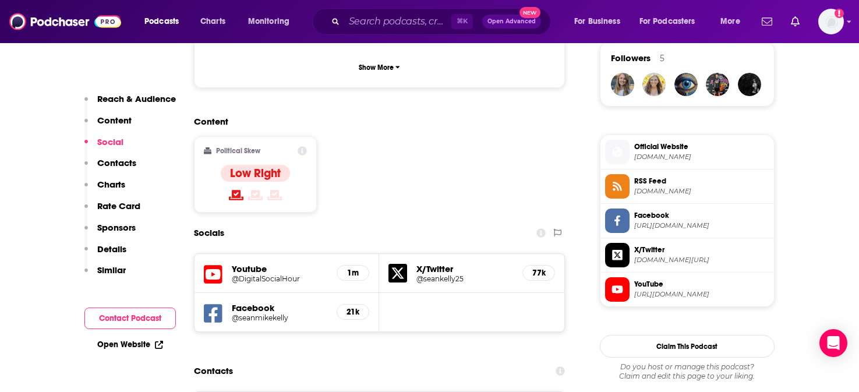
scroll to position [0, 0]
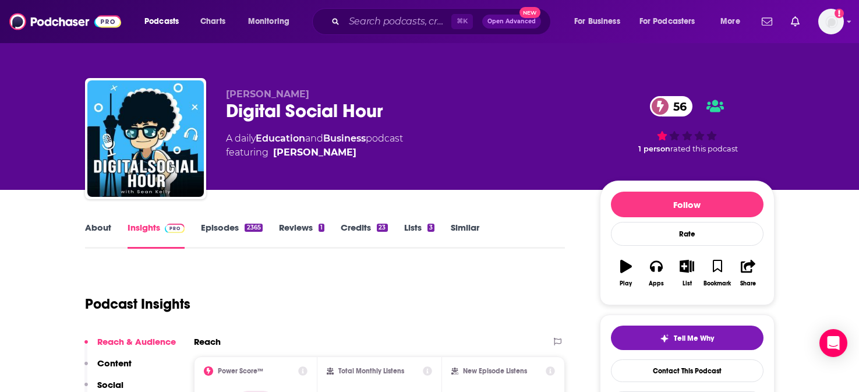
click at [111, 385] on p "Social" at bounding box center [110, 384] width 26 height 11
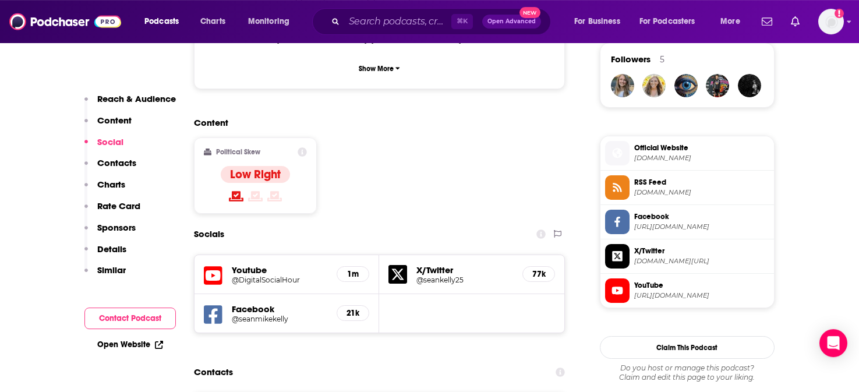
scroll to position [853, 0]
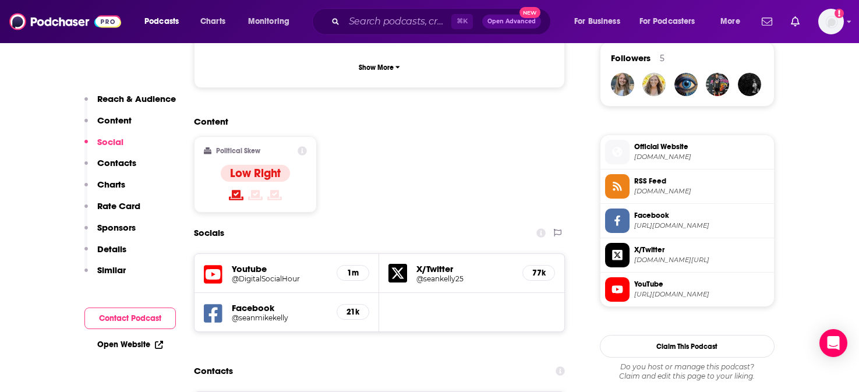
click at [251, 313] on h5 "@seanmikekelly" at bounding box center [280, 317] width 96 height 9
click at [393, 25] on input "Search podcasts, credits, & more..." at bounding box center [397, 21] width 107 height 19
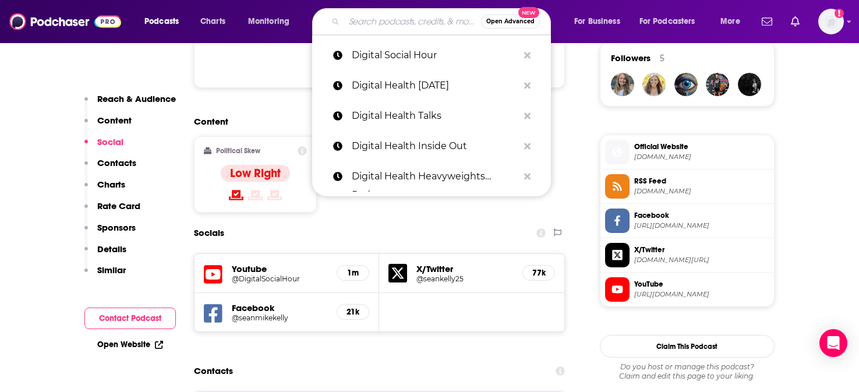
paste input "Fempower Health Podcast"
type input "Fempower Health Podcast"
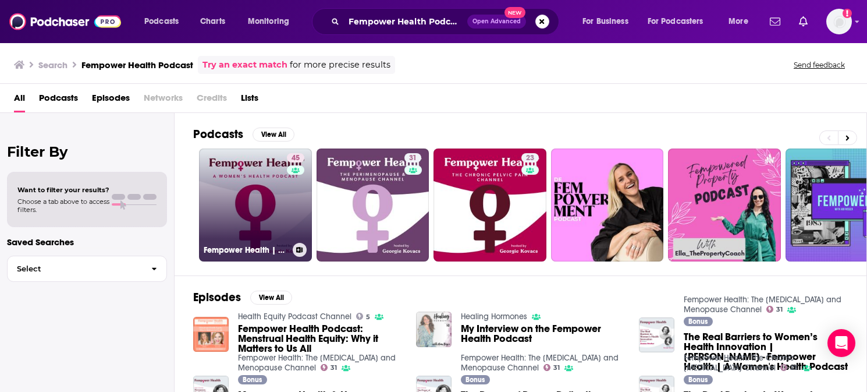
click at [210, 204] on link "45 Fempower Health | A Women's Health Podcast" at bounding box center [255, 204] width 113 height 113
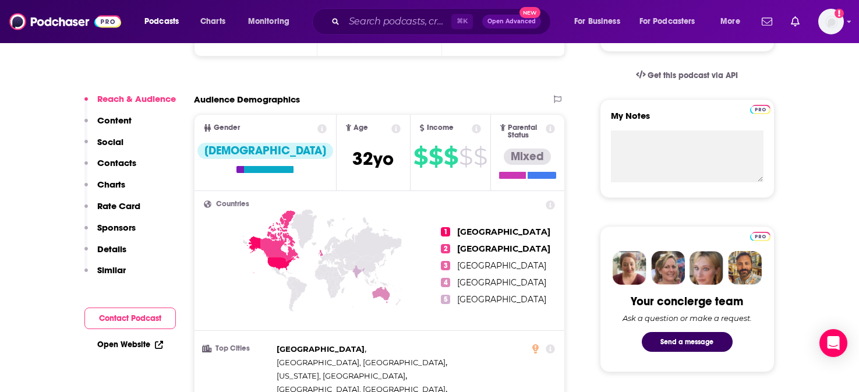
scroll to position [278, 0]
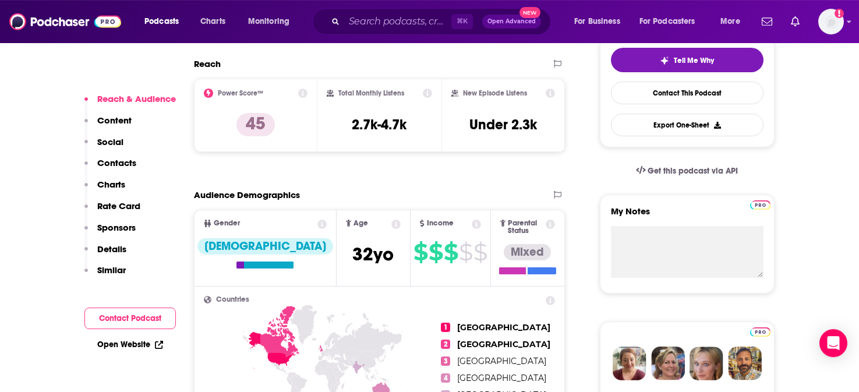
click at [119, 140] on p "Social" at bounding box center [110, 141] width 26 height 11
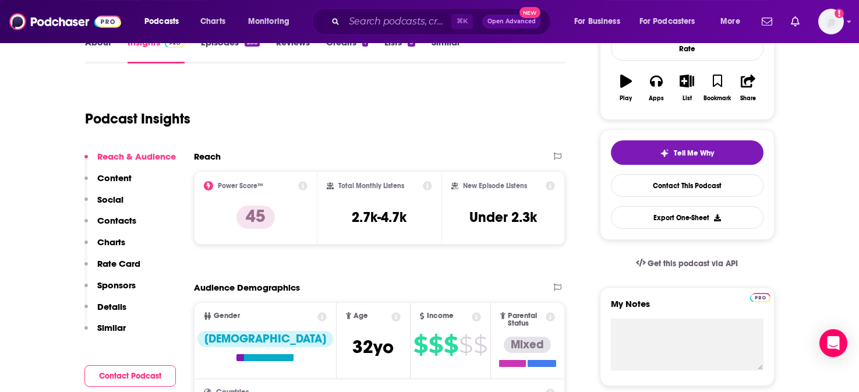
scroll to position [0, 0]
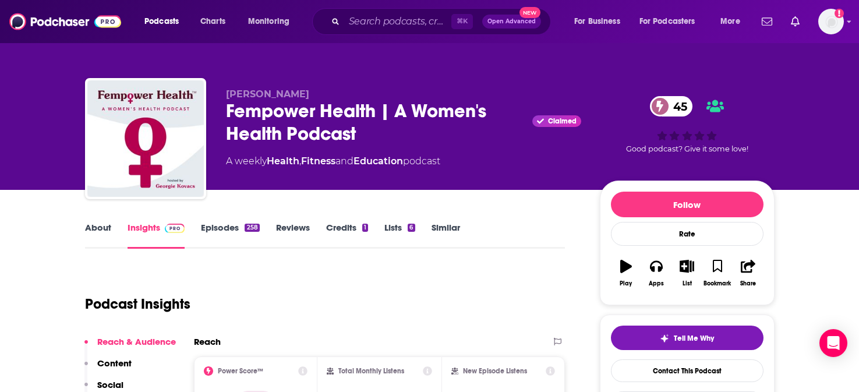
drag, startPoint x: 304, startPoint y: 95, endPoint x: 236, endPoint y: 87, distance: 68.6
click at [236, 87] on div "Georgie Kovacs Fempower Health | A Women's Health Podcast Claimed 45 A weekly H…" at bounding box center [429, 141] width 689 height 126
copy span "Georgie Kovacs"
click at [370, 96] on p "Georgie Kovacs" at bounding box center [403, 93] width 355 height 11
click at [115, 384] on p "Social" at bounding box center [110, 384] width 26 height 11
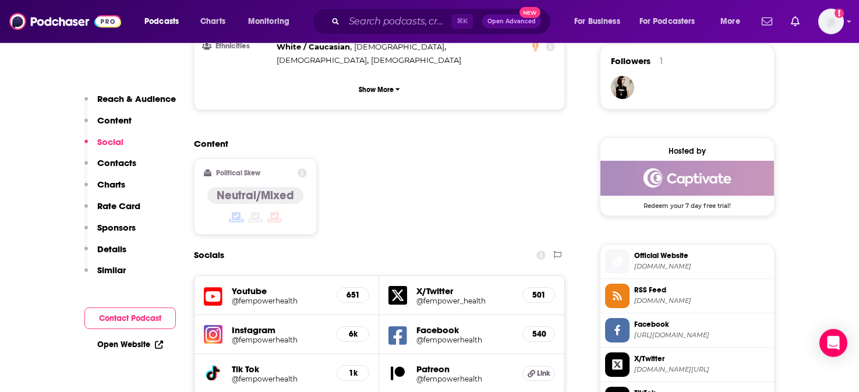
scroll to position [853, 0]
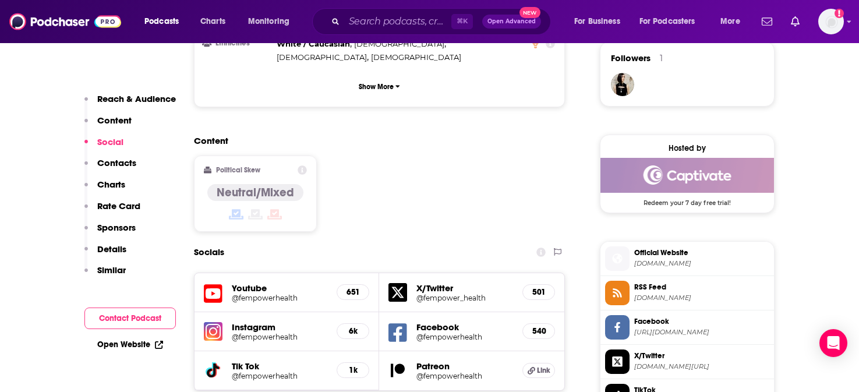
click at [114, 164] on p "Contacts" at bounding box center [116, 162] width 39 height 11
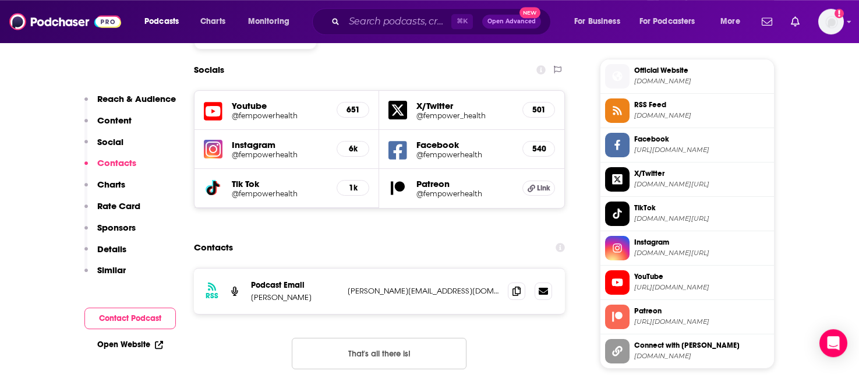
scroll to position [1036, 0]
drag, startPoint x: 466, startPoint y: 219, endPoint x: 346, endPoint y: 218, distance: 119.9
click at [348, 285] on p "georgie@fempower-health.com" at bounding box center [423, 290] width 151 height 10
copy p "georgie@fempower-health.com"
click at [140, 344] on link "Open Website" at bounding box center [130, 344] width 66 height 10
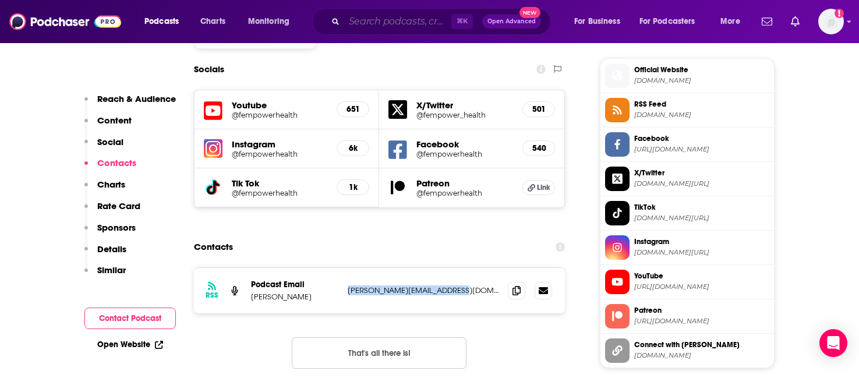
click at [390, 19] on input "Search podcasts, credits, & more..." at bounding box center [397, 21] width 107 height 19
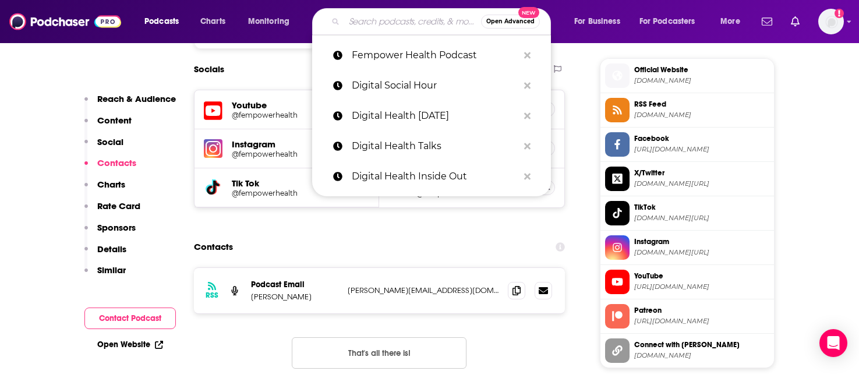
paste input "Bright Spots Ventures"
type input "Bright Spots Ventures"
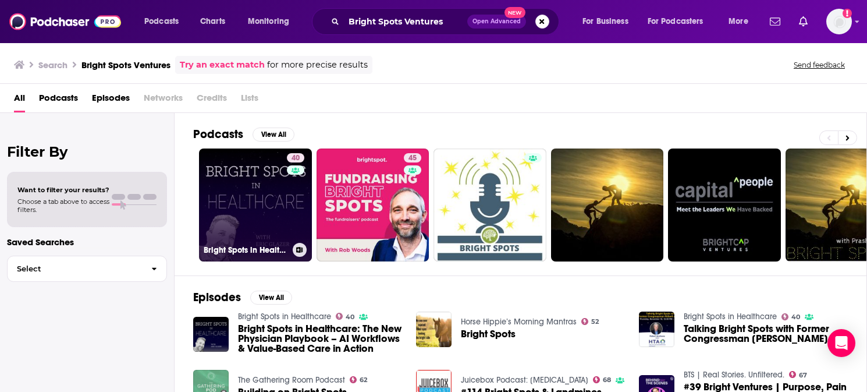
click at [248, 176] on link "40 Bright Spots in Healthcare" at bounding box center [255, 204] width 113 height 113
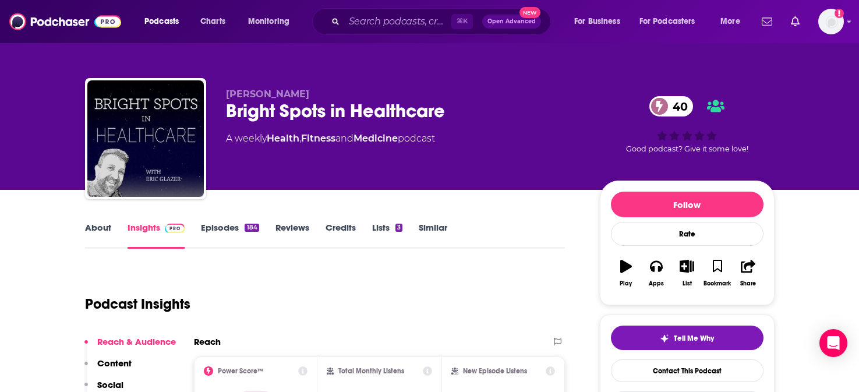
click at [116, 383] on p "Social" at bounding box center [110, 384] width 26 height 11
click at [416, 21] on input "Search podcasts, credits, & more..." at bounding box center [397, 21] width 107 height 19
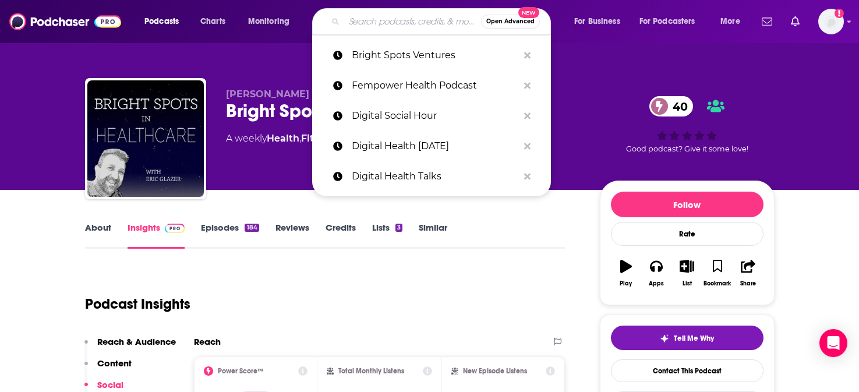
paste input "Future of Care"
type input "Future of Care"
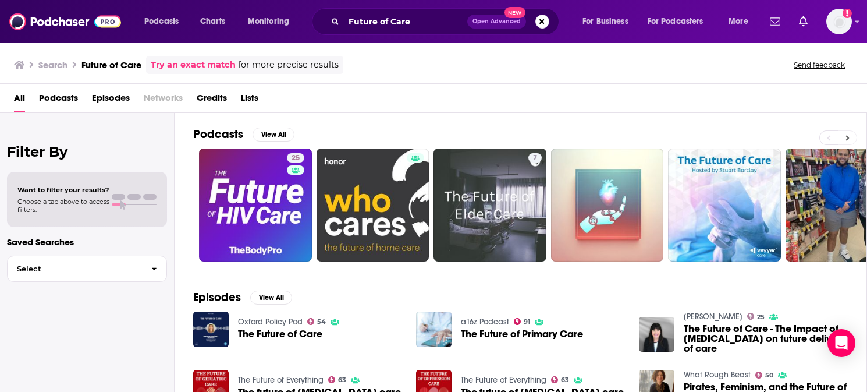
click at [705, 139] on icon at bounding box center [848, 138] width 4 height 8
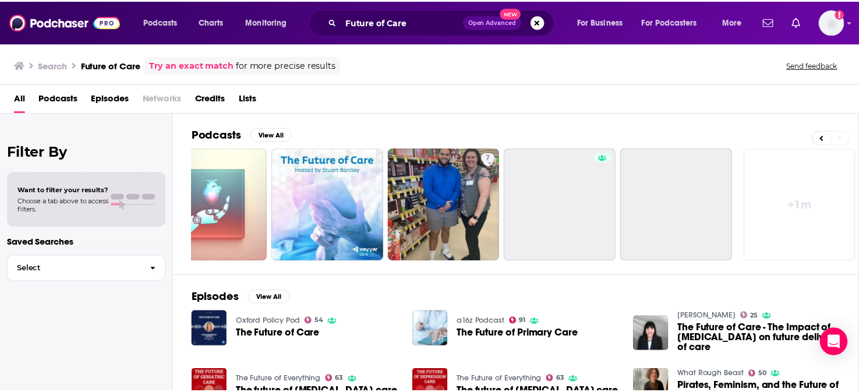
scroll to position [0, 395]
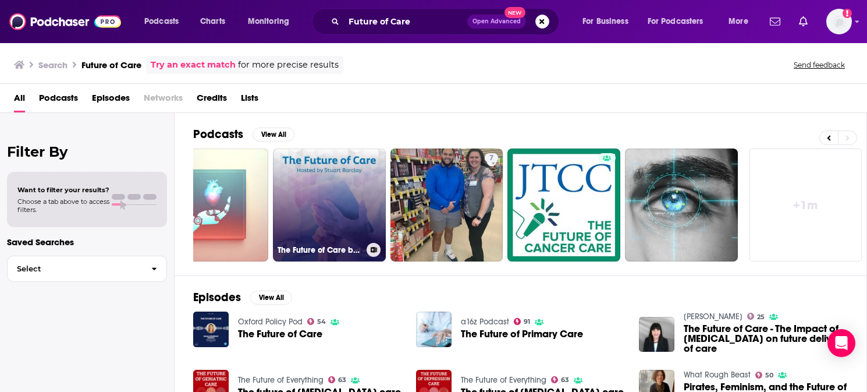
click at [322, 187] on link "The Future of Care by Vayyar" at bounding box center [329, 204] width 113 height 113
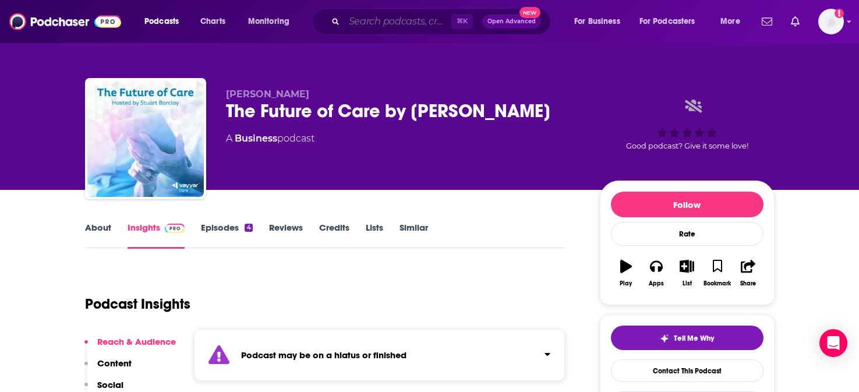
click at [394, 21] on input "Search podcasts, credits, & more..." at bounding box center [397, 21] width 107 height 19
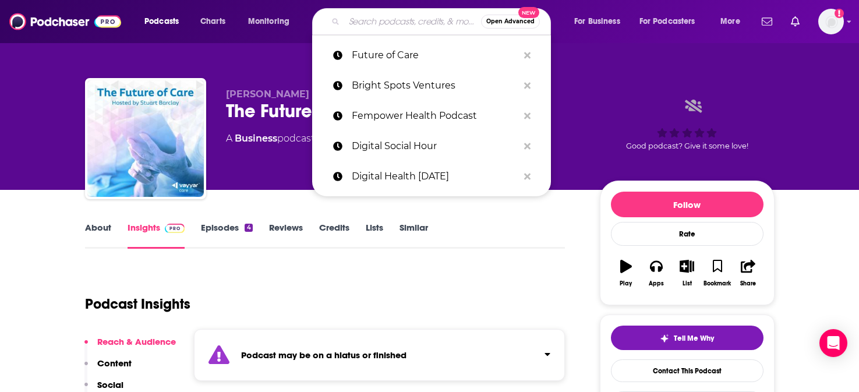
paste input "Genetics for Healthcare"
type input "Genetics for Healthcare"
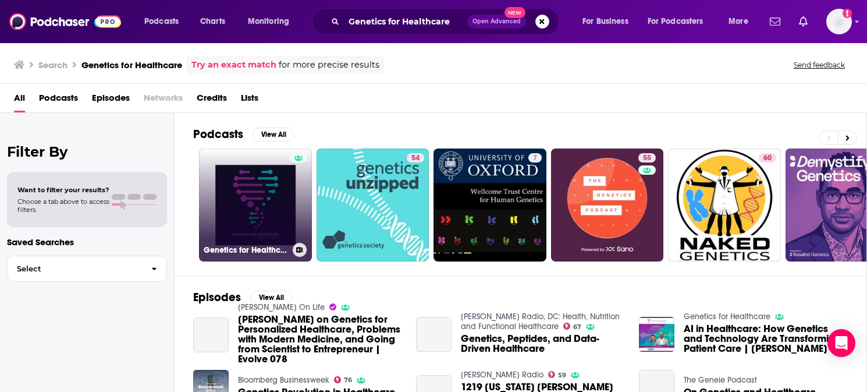
click at [239, 196] on link "Genetics for Healthcare" at bounding box center [255, 204] width 113 height 113
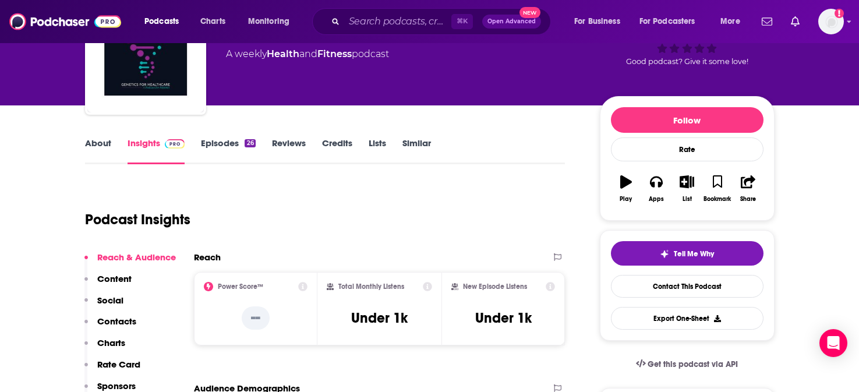
scroll to position [93, 0]
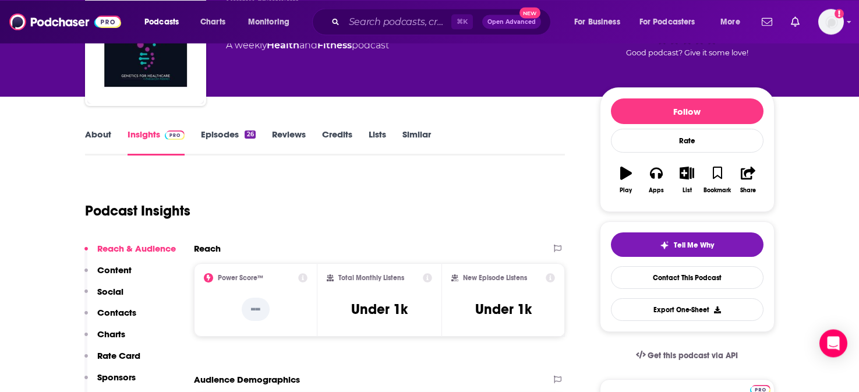
click at [114, 291] on p "Social" at bounding box center [110, 291] width 26 height 11
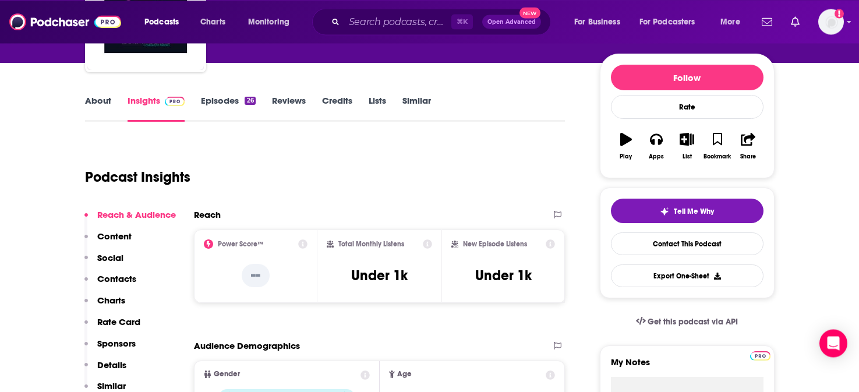
scroll to position [178, 0]
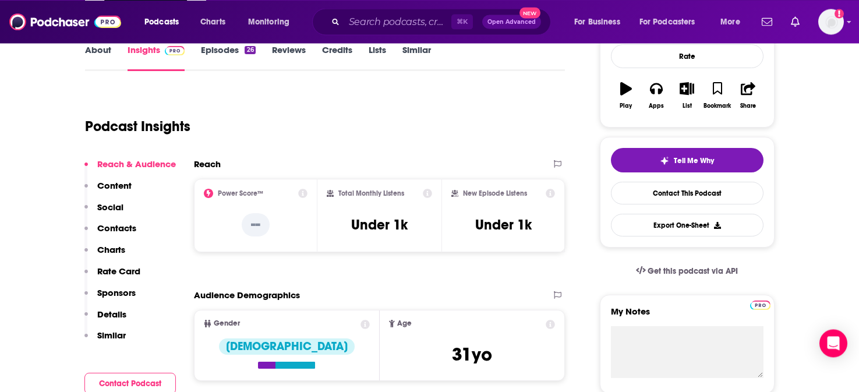
click at [122, 226] on p "Contacts" at bounding box center [116, 227] width 39 height 11
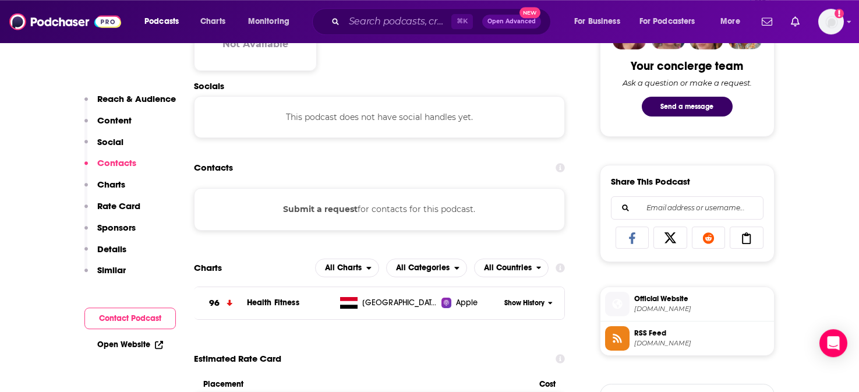
scroll to position [609, 0]
click at [136, 345] on link "Open Website" at bounding box center [130, 344] width 66 height 10
click at [392, 22] on input "Search podcasts, credits, & more..." at bounding box center [397, 21] width 107 height 19
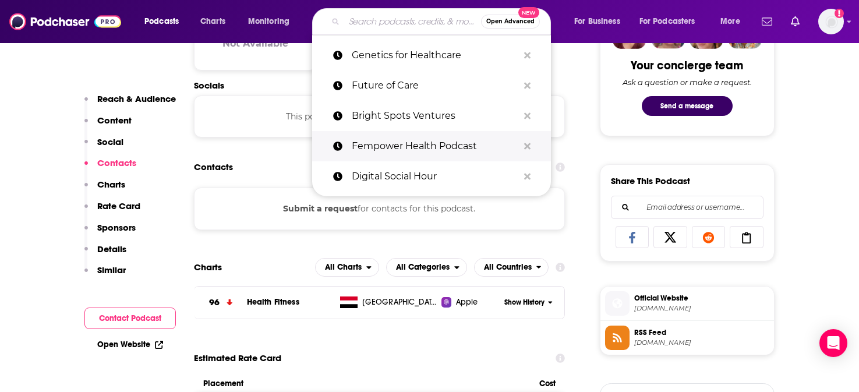
paste input "Halteres Presents"
type input "Halteres Presents"
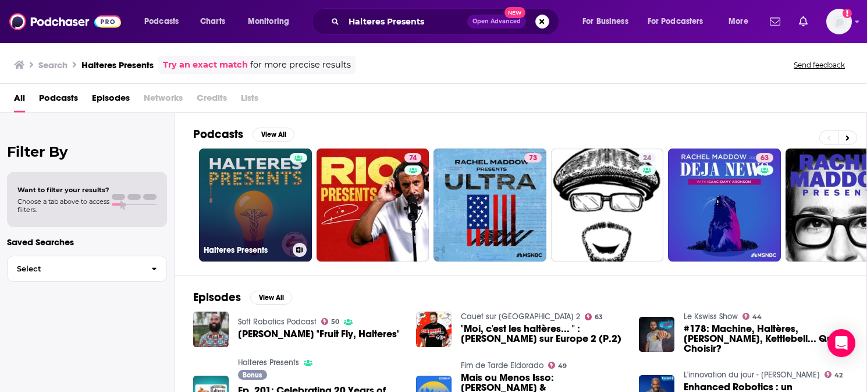
click at [240, 176] on link "Halteres Presents" at bounding box center [255, 204] width 113 height 113
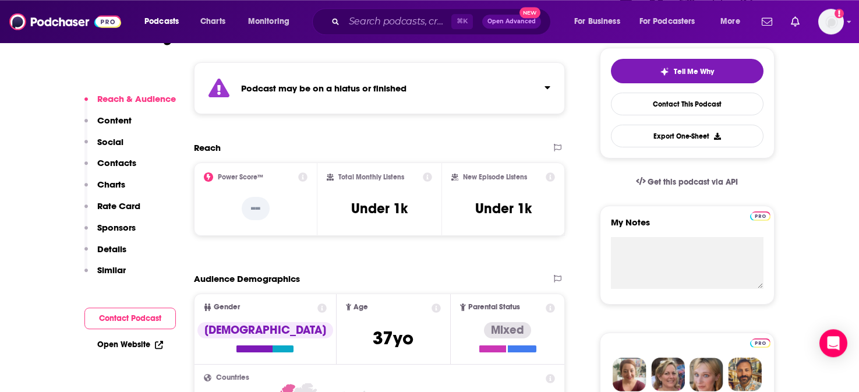
scroll to position [281, 0]
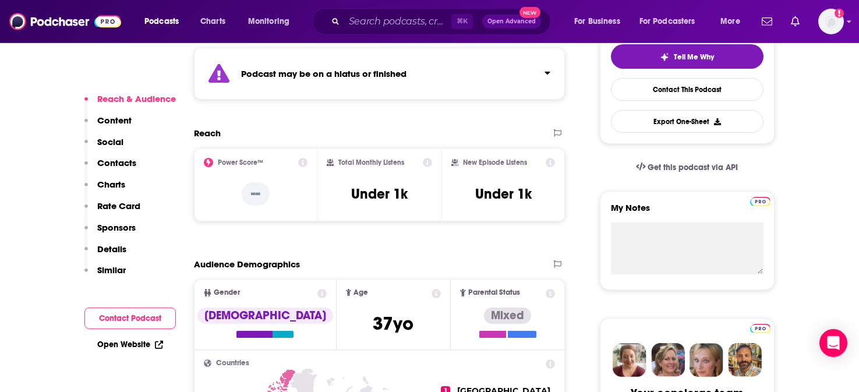
click at [115, 140] on p "Social" at bounding box center [110, 141] width 26 height 11
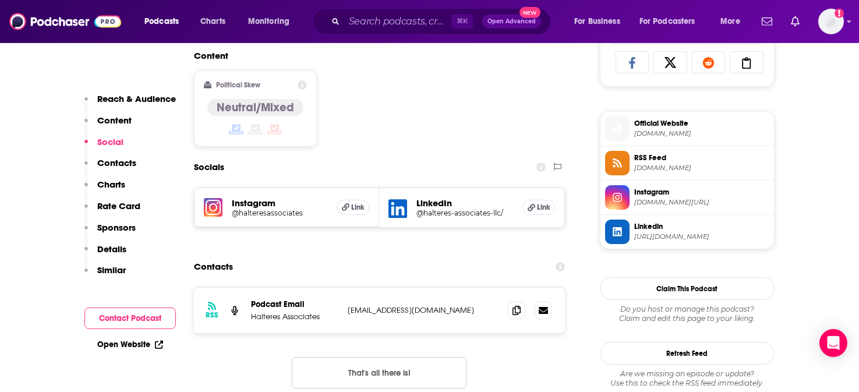
scroll to position [784, 0]
click at [472, 217] on h5 "@halteres-associates-llc/" at bounding box center [464, 212] width 97 height 9
click at [379, 22] on input "Search podcasts, credits, & more..." at bounding box center [397, 21] width 107 height 19
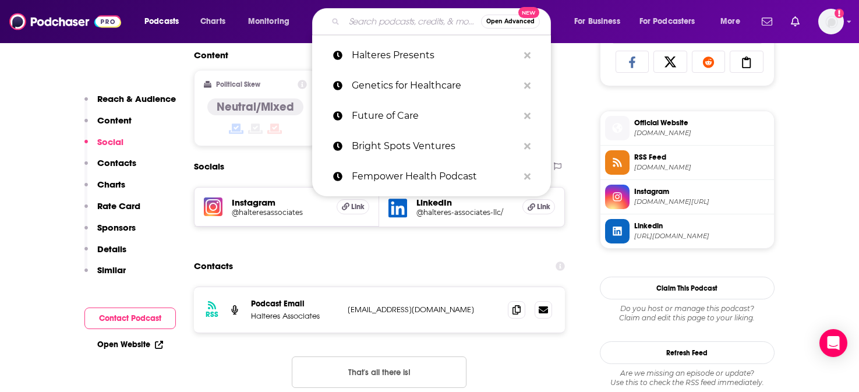
paste input "Health Tech Talk Show"
type input "Health Tech Talk Show"
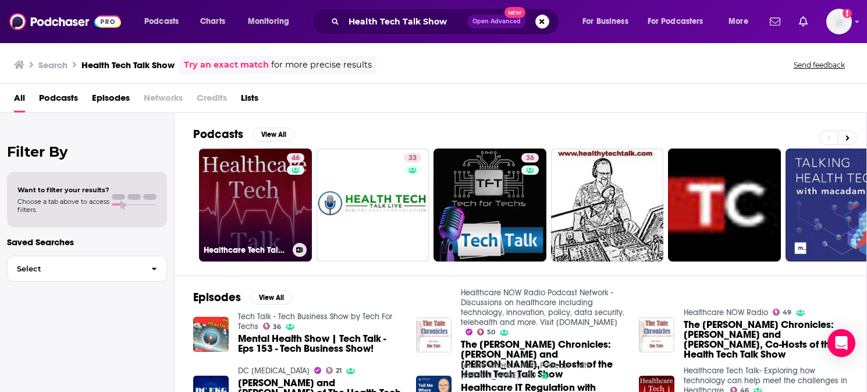
click at [231, 182] on link "46 Healthcare Tech Talk- Exploring how technology can help meet the challenges …" at bounding box center [255, 204] width 113 height 113
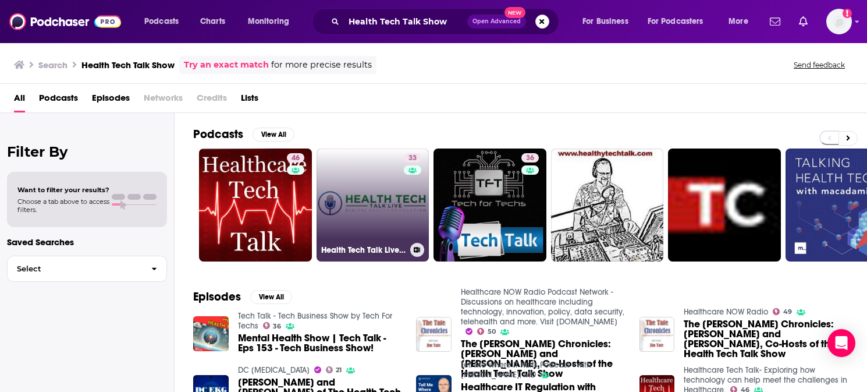
click at [364, 227] on link "33 Health Tech Talk Live's Podcast" at bounding box center [373, 204] width 113 height 113
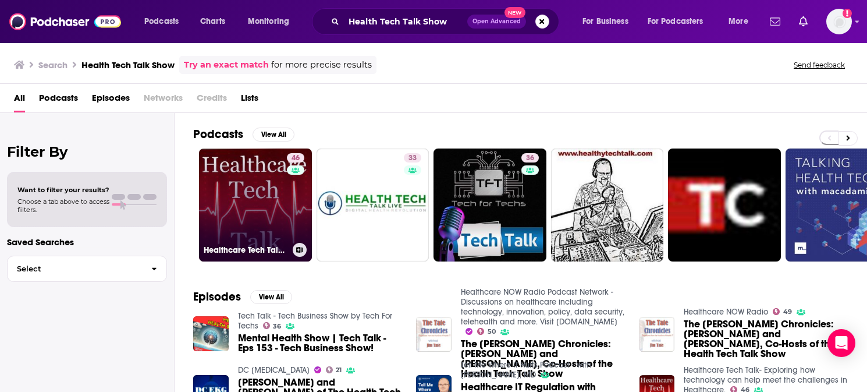
click at [256, 169] on link "46 Healthcare Tech Talk- Exploring how technology can help meet the challenges …" at bounding box center [255, 204] width 113 height 113
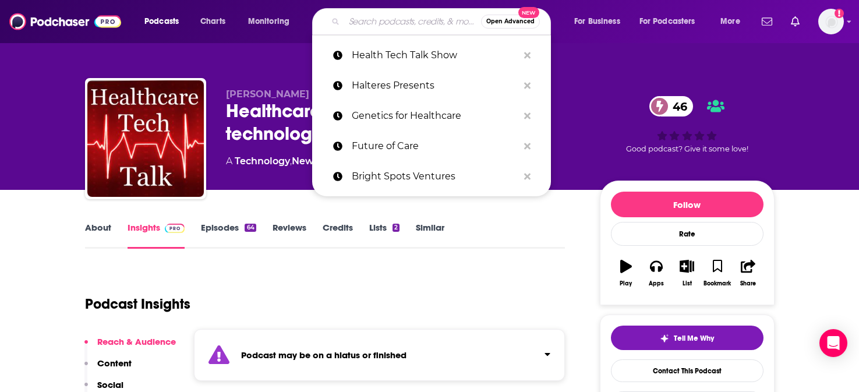
click at [368, 19] on input "Search podcasts, credits, & more..." at bounding box center [412, 21] width 137 height 19
paste input "Healthcare Actually"
type input "Healthcare Actually"
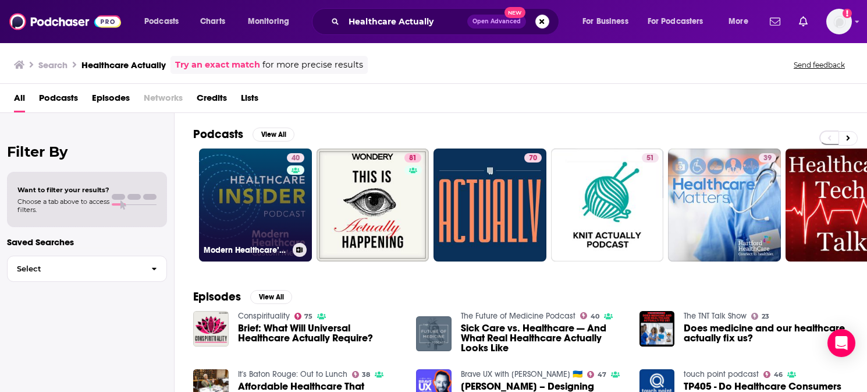
click at [215, 161] on link "40 Modern Healthcare’s Healthcare Insider Podcast" at bounding box center [255, 204] width 113 height 113
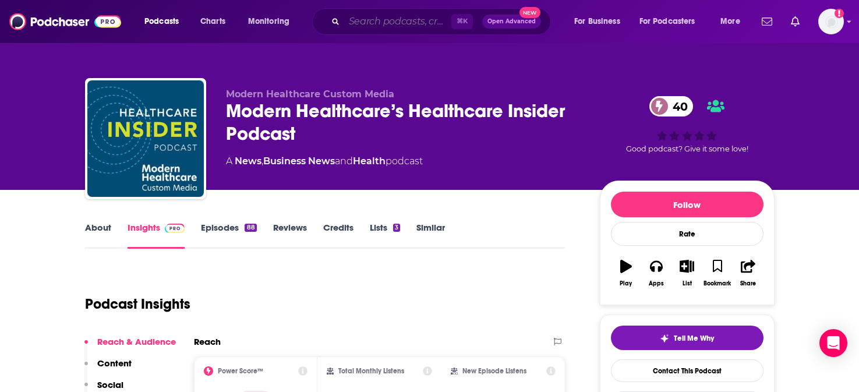
click at [412, 22] on input "Search podcasts, credits, & more..." at bounding box center [397, 21] width 107 height 19
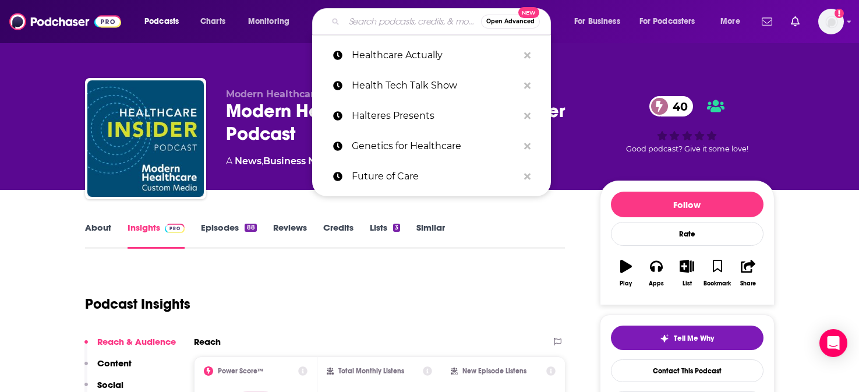
paste input "Healthcare for Humans"
type input "Healthcare for Humans"
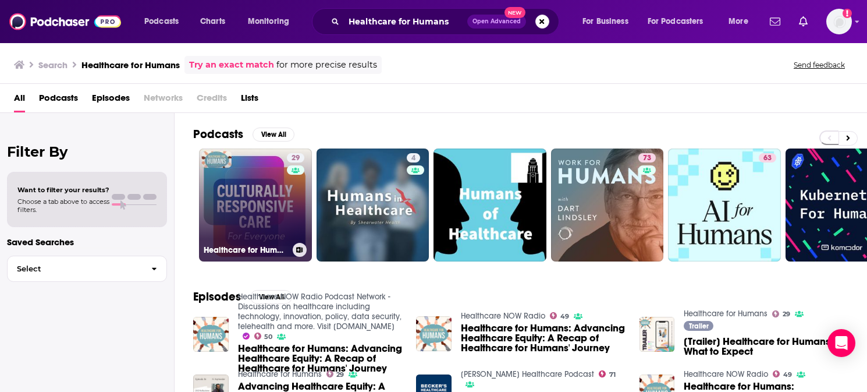
click at [220, 172] on link "29 Healthcare for Humans" at bounding box center [255, 204] width 113 height 113
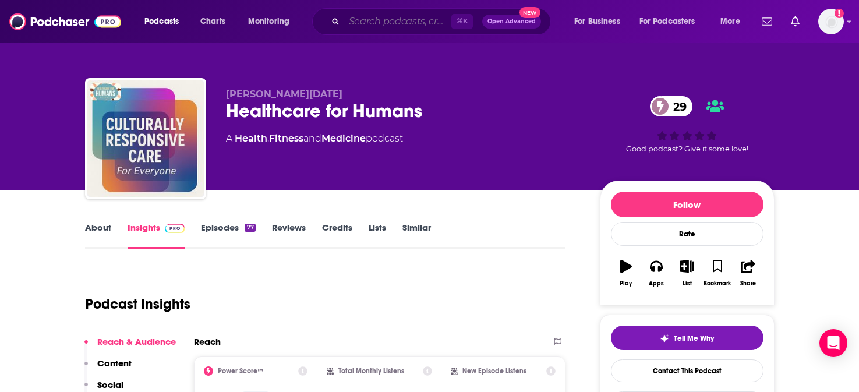
click at [398, 22] on input "Search podcasts, credits, & more..." at bounding box center [397, 21] width 107 height 19
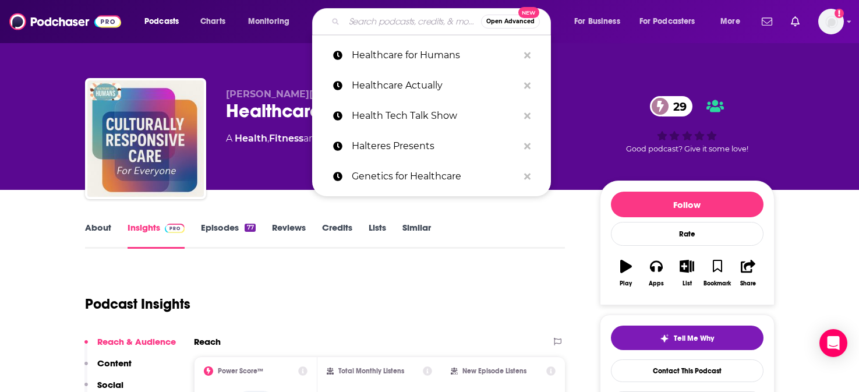
paste input "Healthcare IT [DATE]"
type input "Healthcare IT [DATE]"
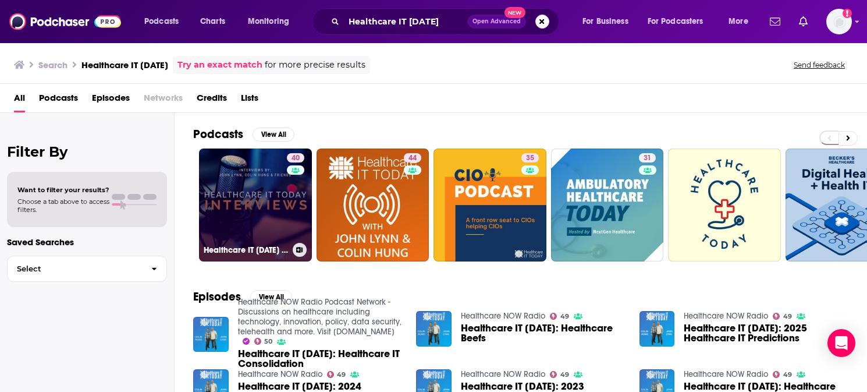
click at [260, 226] on link "40 Healthcare IT [DATE] Interviews" at bounding box center [255, 204] width 113 height 113
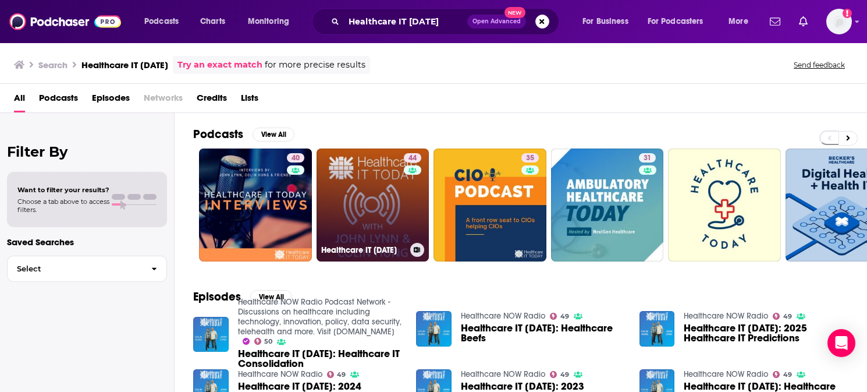
click at [370, 159] on link "44 Healthcare IT [DATE]" at bounding box center [373, 204] width 113 height 113
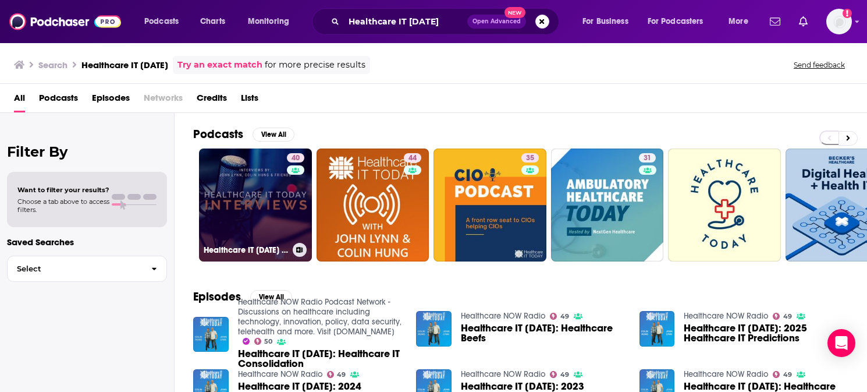
click at [247, 190] on link "40 Healthcare IT [DATE] Interviews" at bounding box center [255, 204] width 113 height 113
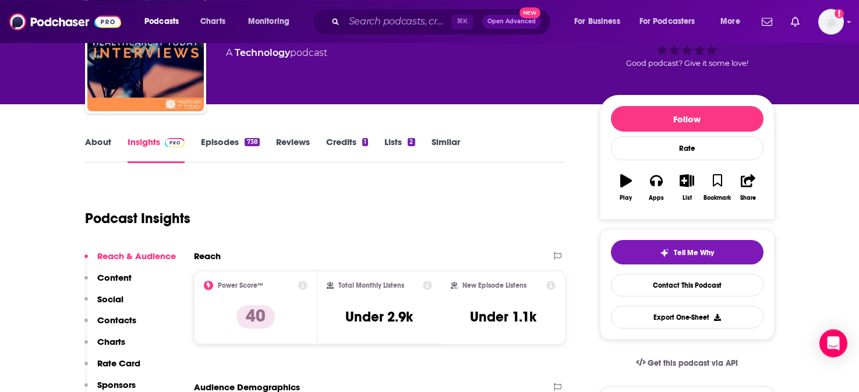
scroll to position [93, 0]
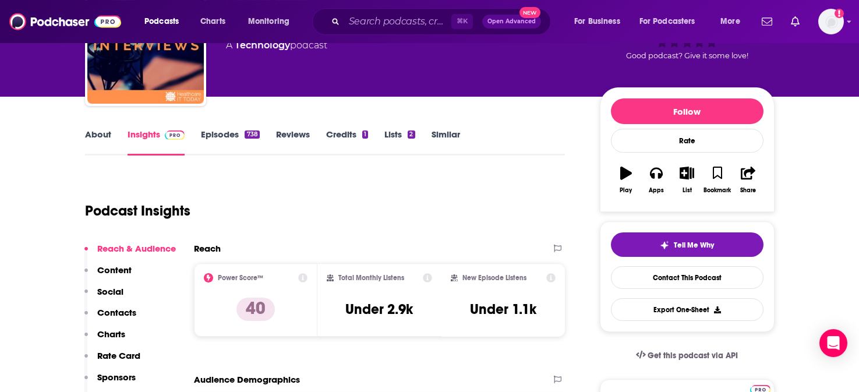
click at [114, 289] on p "Social" at bounding box center [110, 291] width 26 height 11
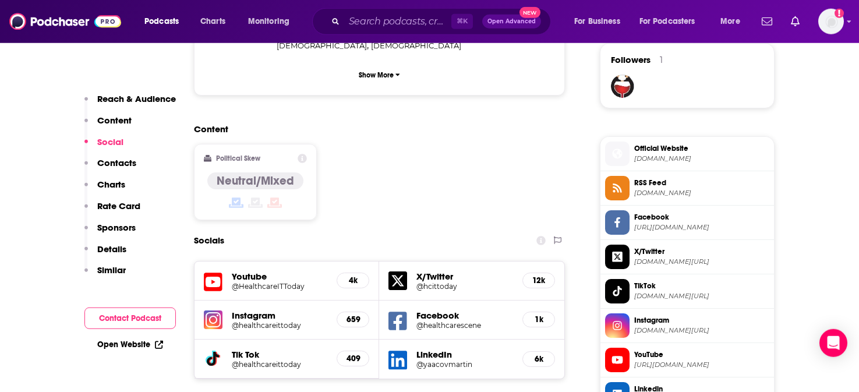
scroll to position [853, 0]
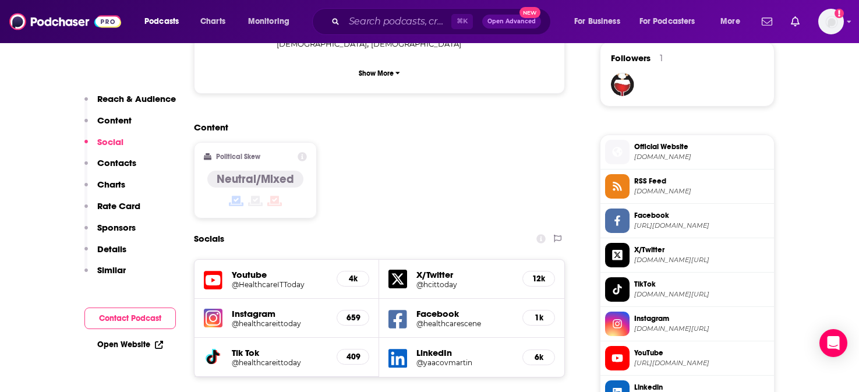
click at [444, 358] on h5 "@yaacovmartin" at bounding box center [464, 362] width 97 height 9
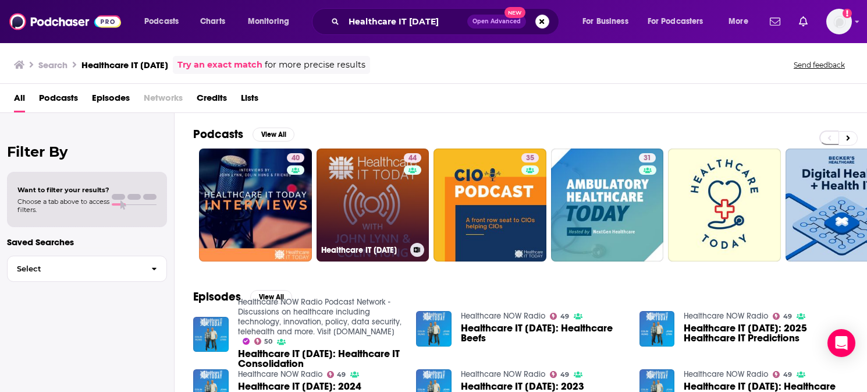
click at [363, 176] on link "44 Healthcare IT [DATE]" at bounding box center [373, 204] width 113 height 113
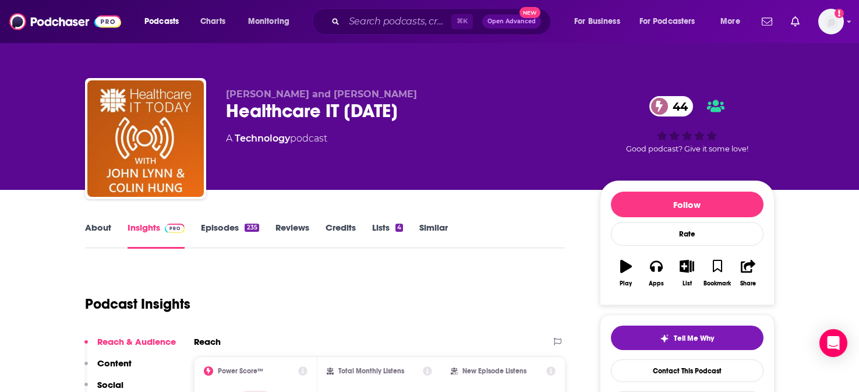
click at [115, 382] on p "Social" at bounding box center [110, 384] width 26 height 11
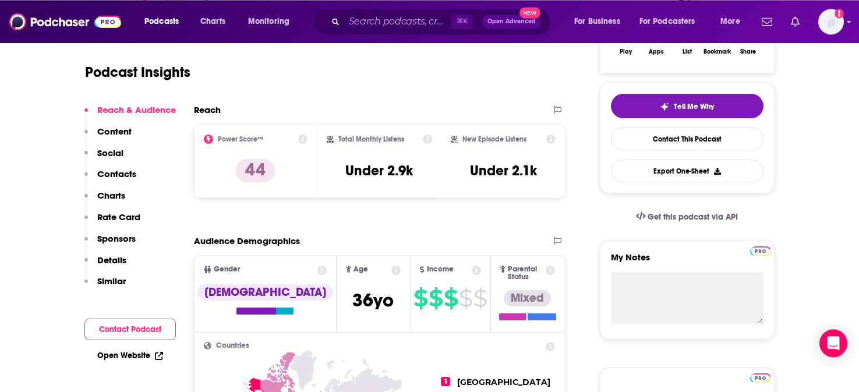
scroll to position [239, 0]
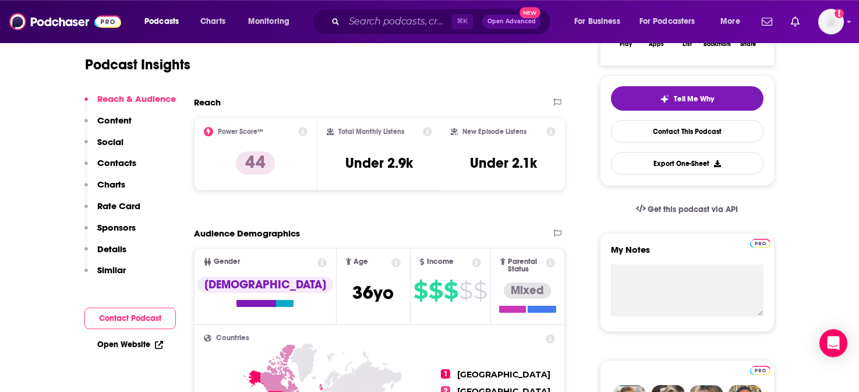
click at [131, 161] on p "Contacts" at bounding box center [116, 162] width 39 height 11
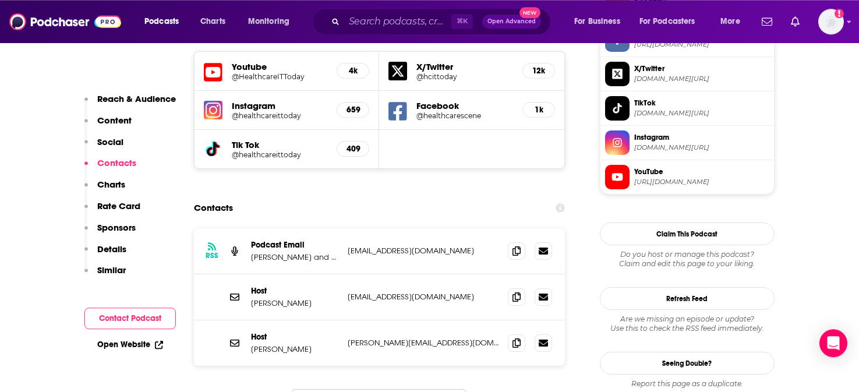
scroll to position [1036, 0]
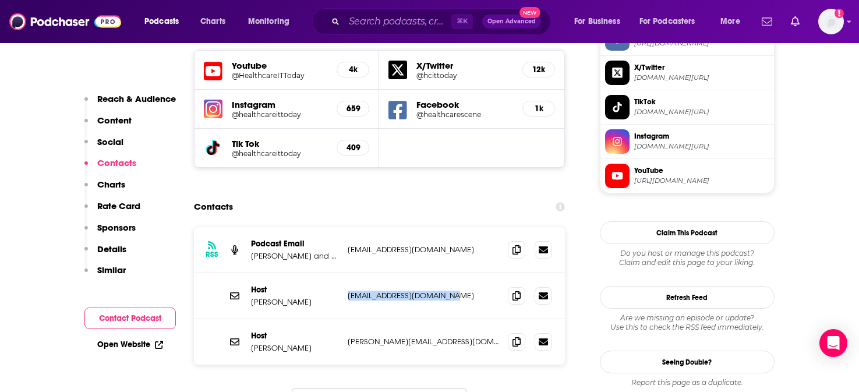
drag, startPoint x: 455, startPoint y: 263, endPoint x: 345, endPoint y: 261, distance: 110.6
click at [348, 290] on p "[EMAIL_ADDRESS][DOMAIN_NAME]" at bounding box center [423, 295] width 151 height 10
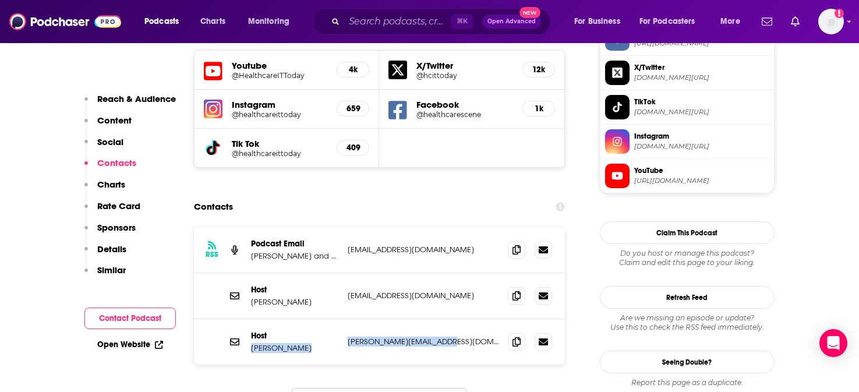
drag, startPoint x: 455, startPoint y: 308, endPoint x: 341, endPoint y: 310, distance: 114.7
click at [348, 336] on p "[PERSON_NAME][EMAIL_ADDRESS][DOMAIN_NAME]" at bounding box center [423, 341] width 151 height 10
click at [341, 319] on div "Host [PERSON_NAME] [PERSON_NAME][EMAIL_ADDRESS][DOMAIN_NAME] [PERSON_NAME][EMAI…" at bounding box center [379, 341] width 371 height 45
drag, startPoint x: 455, startPoint y: 310, endPoint x: 345, endPoint y: 309, distance: 110.0
click at [348, 336] on p "[PERSON_NAME][EMAIL_ADDRESS][DOMAIN_NAME]" at bounding box center [423, 341] width 151 height 10
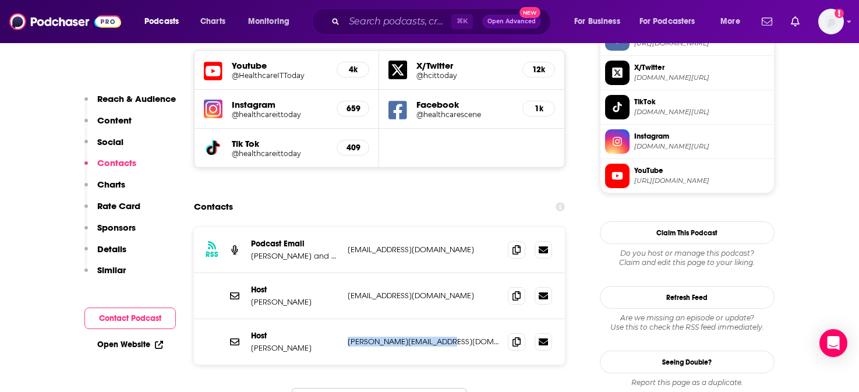
copy p "[PERSON_NAME][EMAIL_ADDRESS][DOMAIN_NAME]"
click at [147, 344] on link "Open Website" at bounding box center [130, 344] width 66 height 10
click at [395, 25] on input "Search podcasts, credits, & more..." at bounding box center [397, 21] width 107 height 19
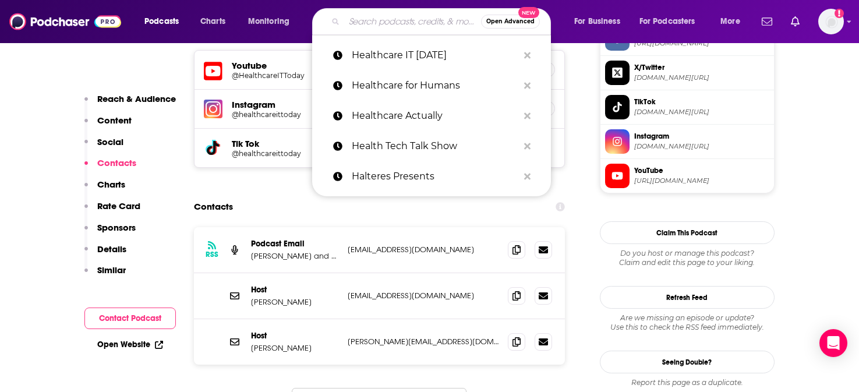
paste input "HealthTech Remedy"
type input "HealthTech Remedy"
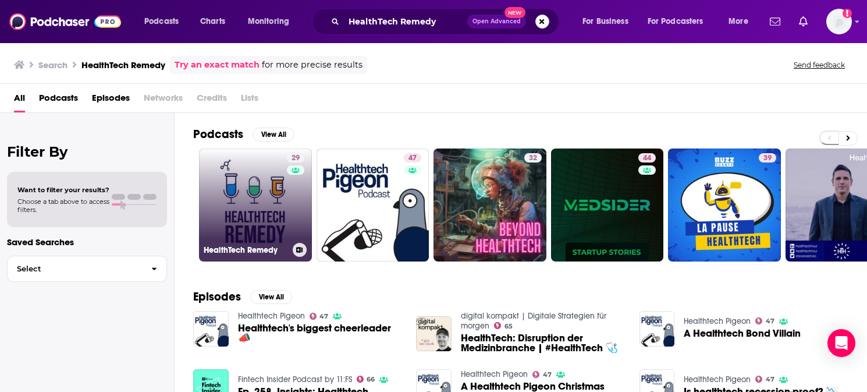
click at [249, 212] on link "29 HealthTech Remedy" at bounding box center [255, 204] width 113 height 113
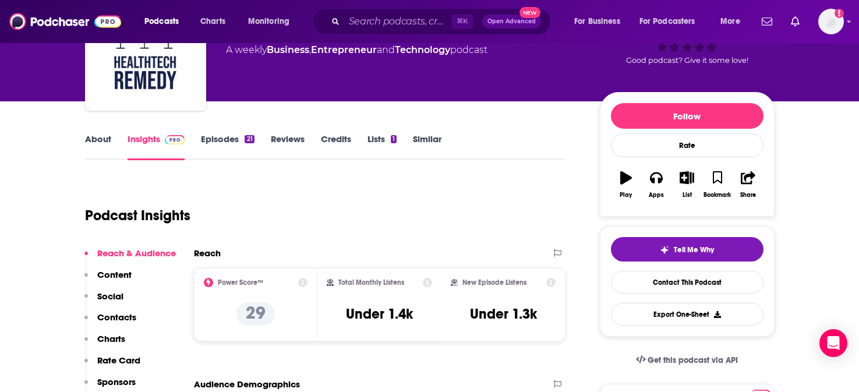
scroll to position [97, 0]
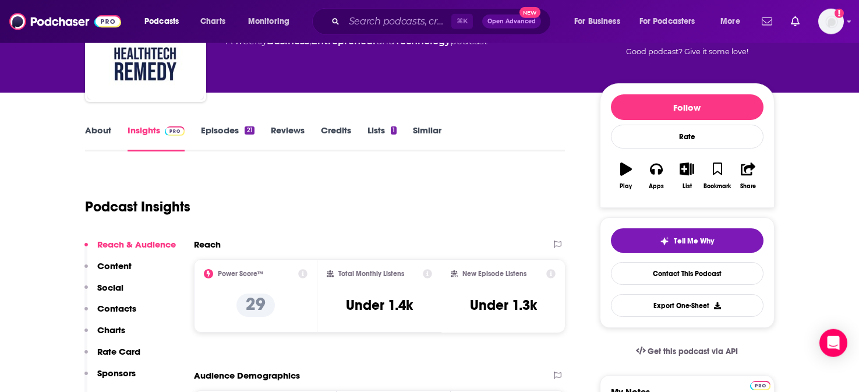
click at [107, 288] on p "Social" at bounding box center [110, 287] width 26 height 11
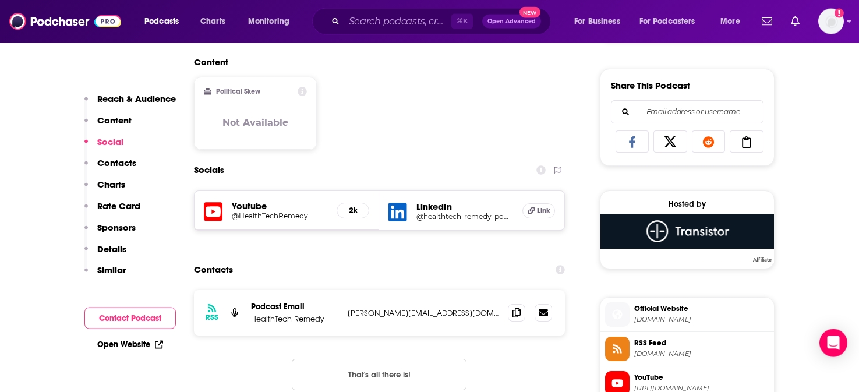
scroll to position [706, 0]
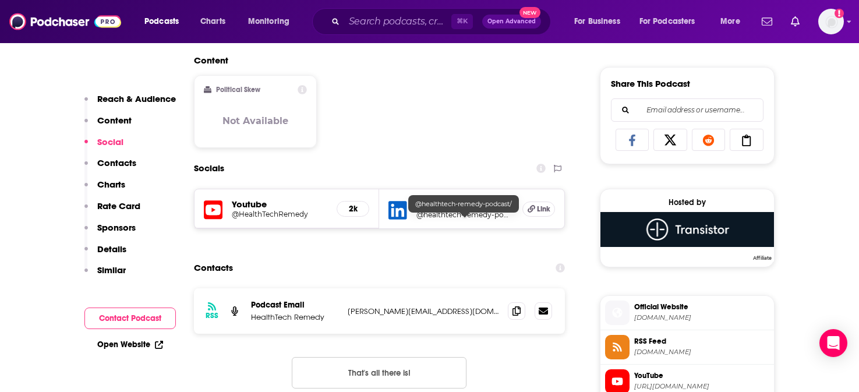
click at [446, 219] on h5 "@healthtech-remedy-podcast/" at bounding box center [464, 214] width 97 height 9
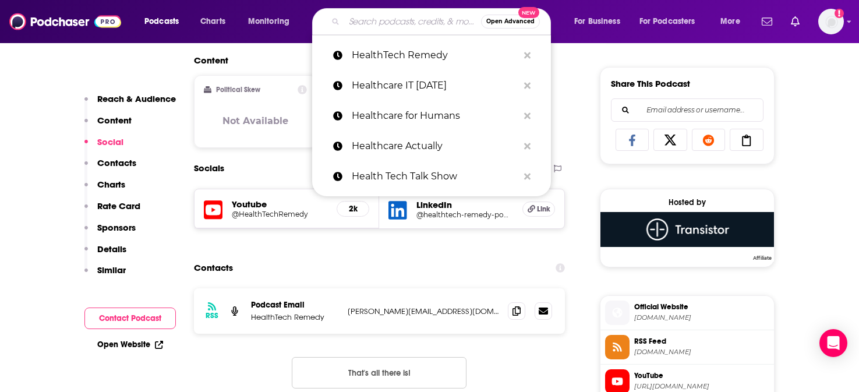
click at [409, 22] on input "Search podcasts, credits, & more..." at bounding box center [412, 21] width 137 height 19
paste input "Hey Doc, Quick Question"
type input "Hey Doc, Quick Question"
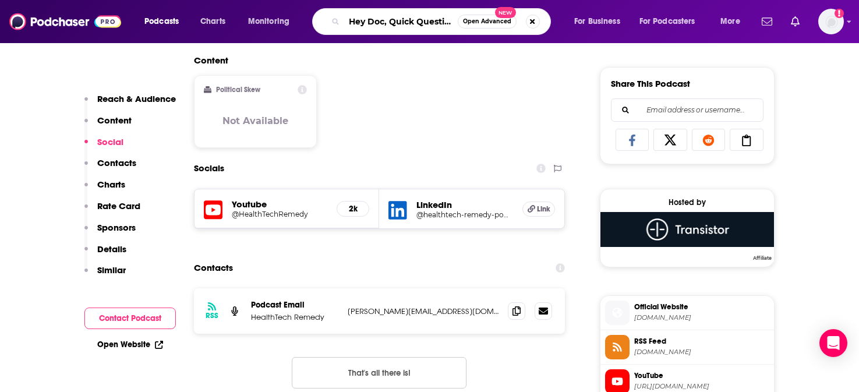
scroll to position [0, 3]
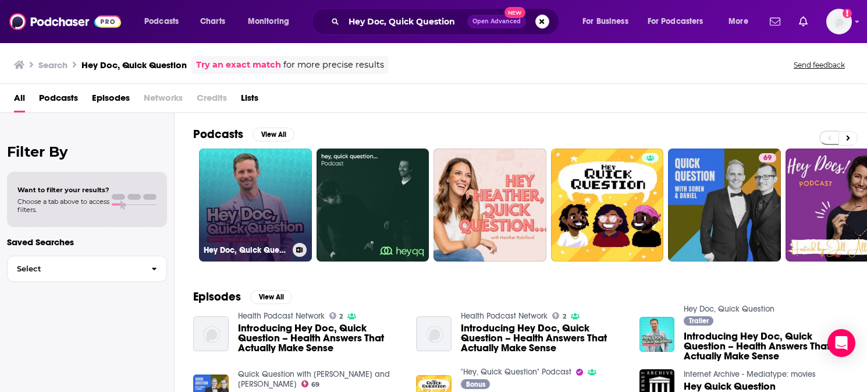
click at [262, 187] on link "Hey Doc, Quick Question" at bounding box center [255, 204] width 113 height 113
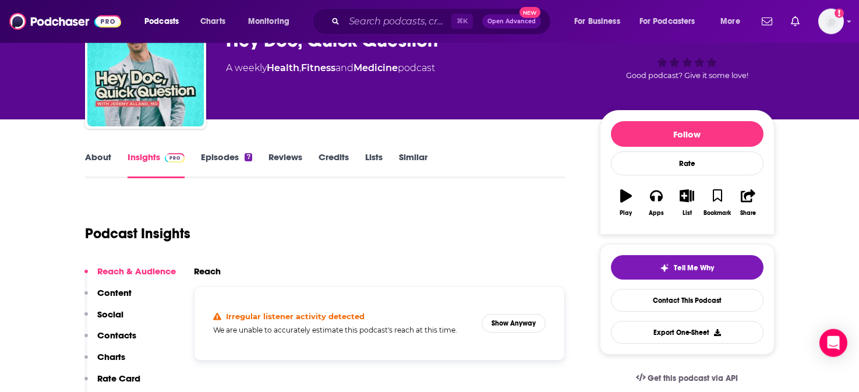
scroll to position [150, 0]
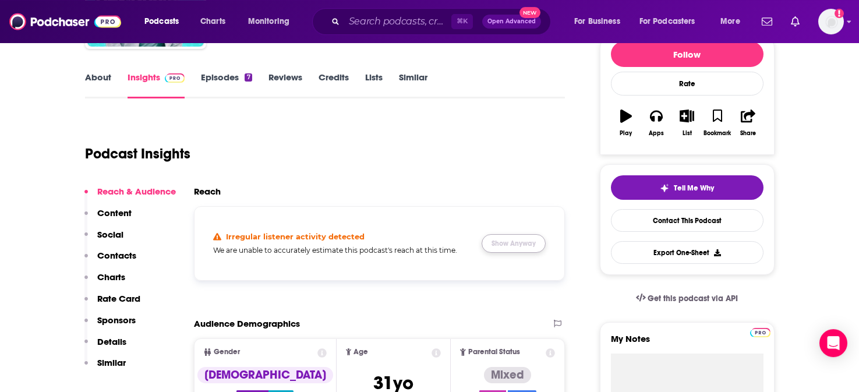
click at [515, 242] on button "Show Anyway" at bounding box center [513, 243] width 64 height 19
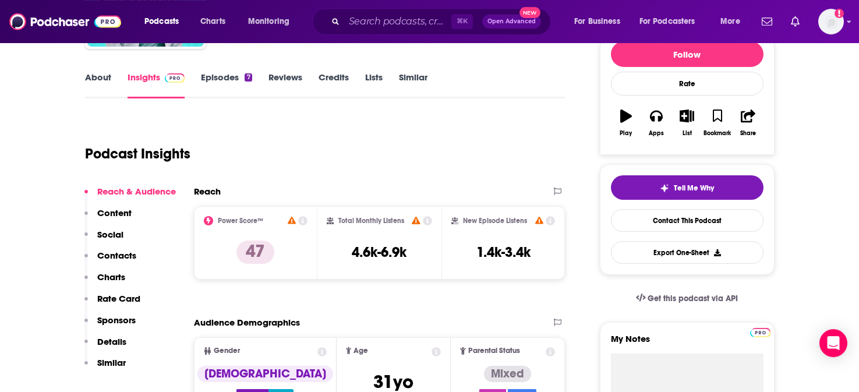
click at [111, 237] on p "Social" at bounding box center [110, 234] width 26 height 11
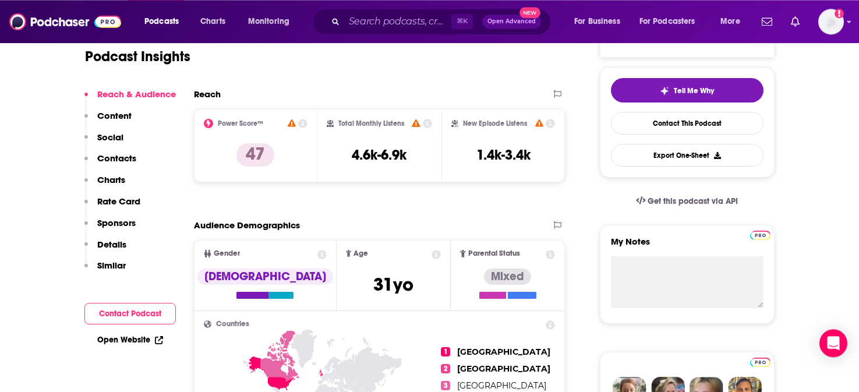
scroll to position [274, 0]
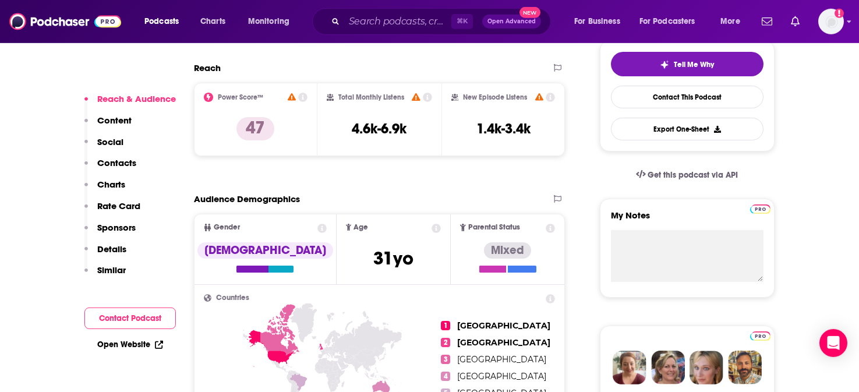
click at [107, 165] on p "Contacts" at bounding box center [116, 162] width 39 height 11
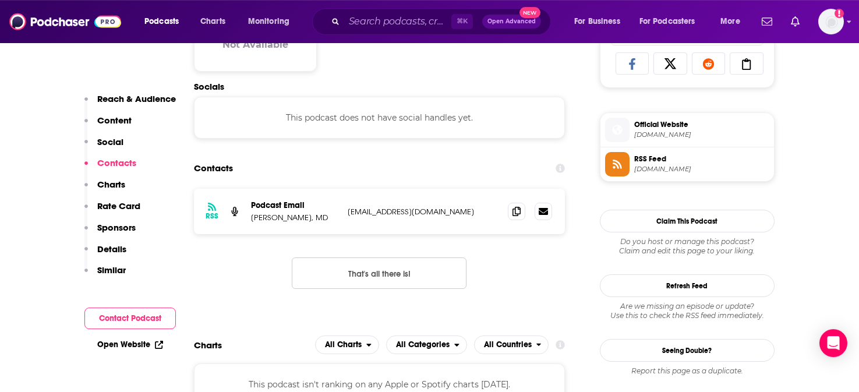
scroll to position [784, 0]
click at [136, 342] on link "Open Website" at bounding box center [130, 344] width 66 height 10
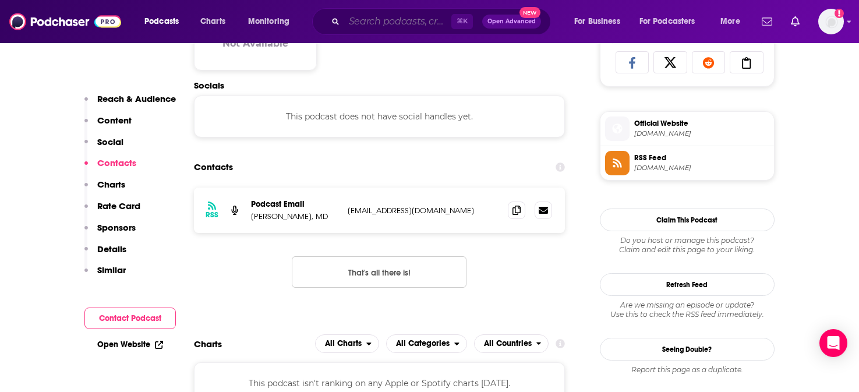
click at [407, 19] on input "Search podcasts, credits, & more..." at bounding box center [397, 21] width 107 height 19
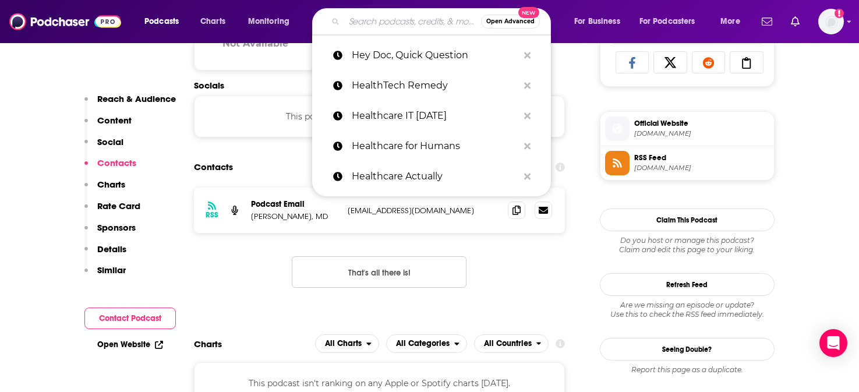
paste input "HIT Like a Girl Pod"
type input "HIT Like a Girl Pod"
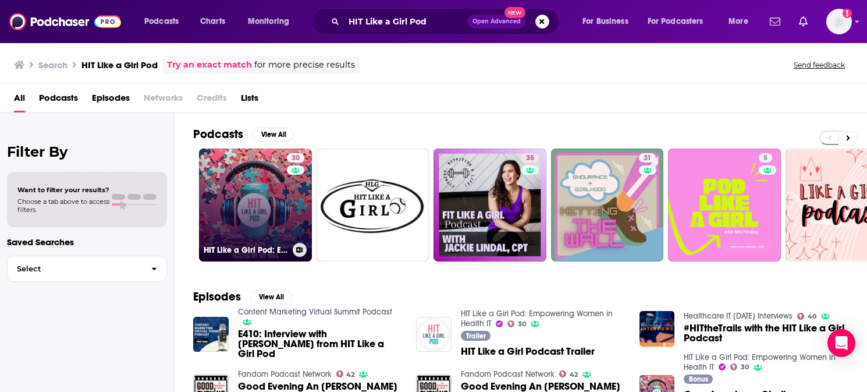
click at [238, 180] on link "30 HIT Like a Girl Pod: Empowering Women in Health IT" at bounding box center [255, 204] width 113 height 113
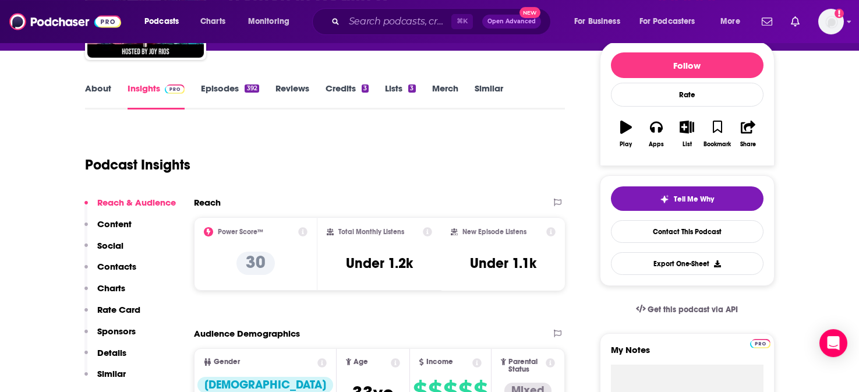
scroll to position [148, 0]
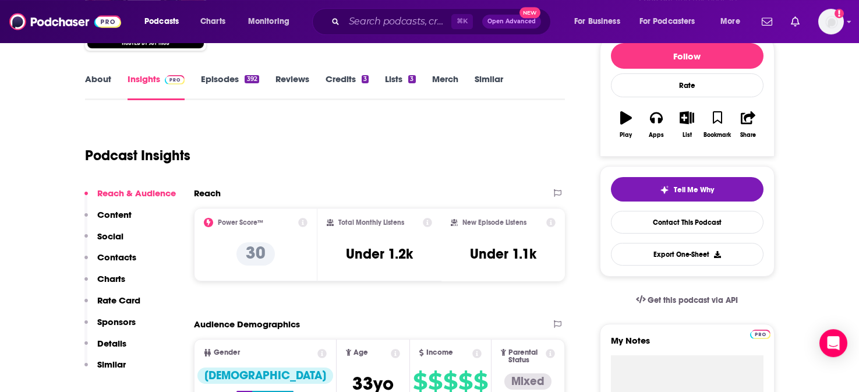
click at [113, 236] on p "Social" at bounding box center [110, 236] width 26 height 11
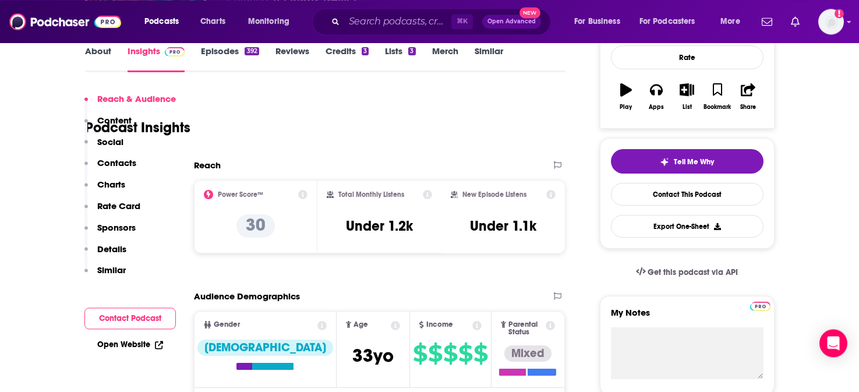
scroll to position [278, 0]
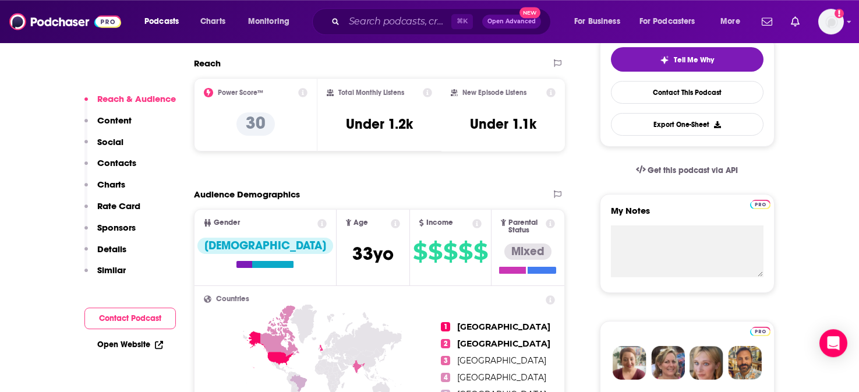
click at [119, 161] on p "Contacts" at bounding box center [116, 162] width 39 height 11
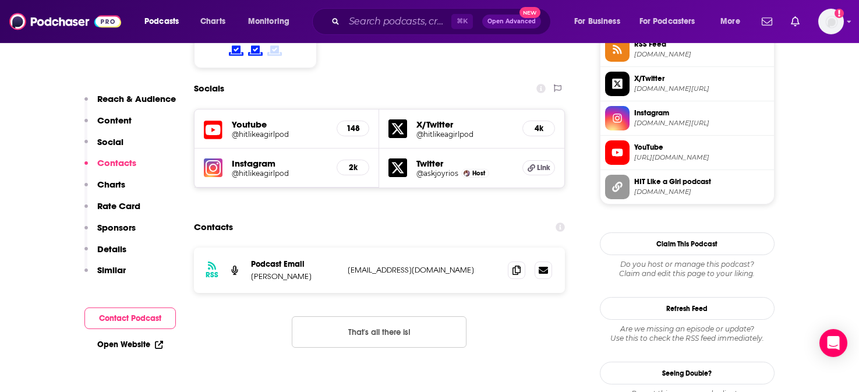
scroll to position [995, 0]
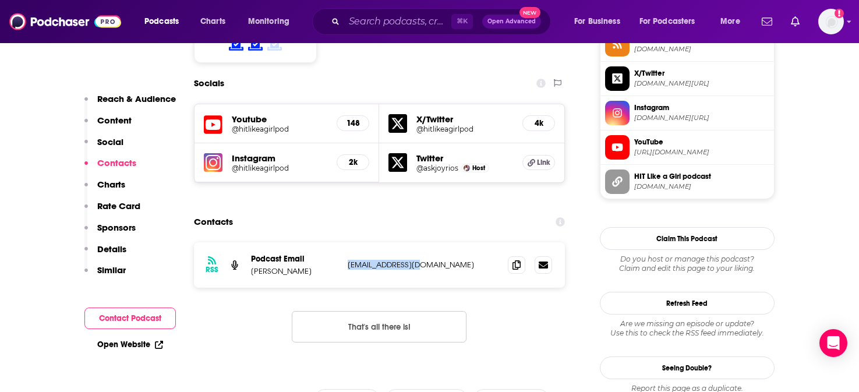
drag, startPoint x: 422, startPoint y: 216, endPoint x: 348, endPoint y: 218, distance: 74.5
click at [348, 260] on p "[EMAIL_ADDRESS][DOMAIN_NAME]" at bounding box center [423, 265] width 151 height 10
copy p "[EMAIL_ADDRESS][DOMAIN_NAME]"
click at [136, 343] on link "Open Website" at bounding box center [130, 344] width 66 height 10
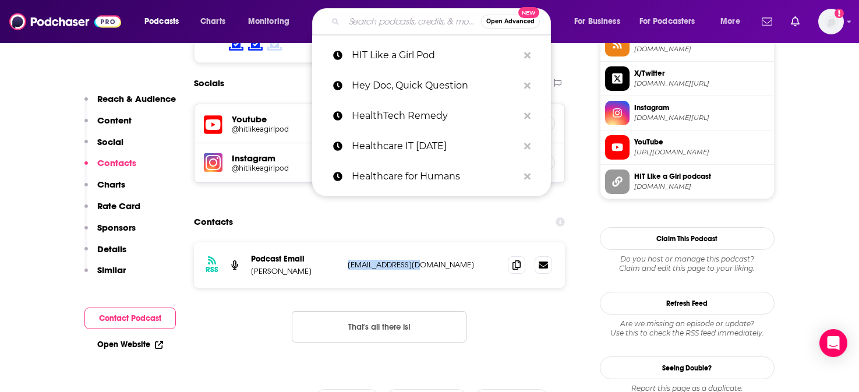
click at [385, 20] on input "Search podcasts, credits, & more..." at bounding box center [412, 21] width 137 height 19
paste input "HITea With [PERSON_NAME]"
type input "HITea With [PERSON_NAME]"
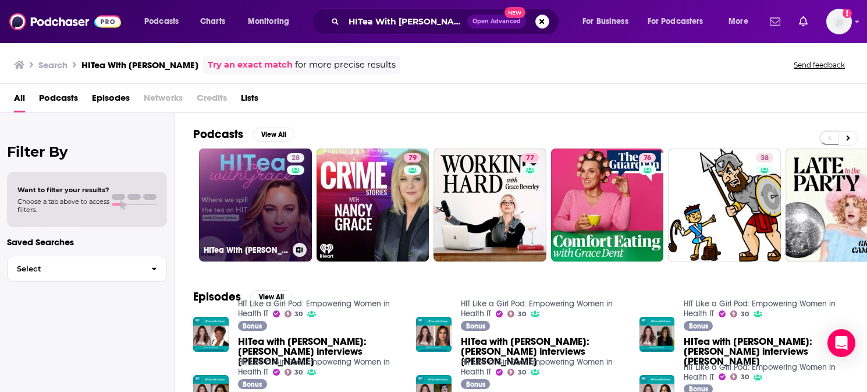
click at [229, 165] on link "28 HITea With [PERSON_NAME]" at bounding box center [255, 204] width 113 height 113
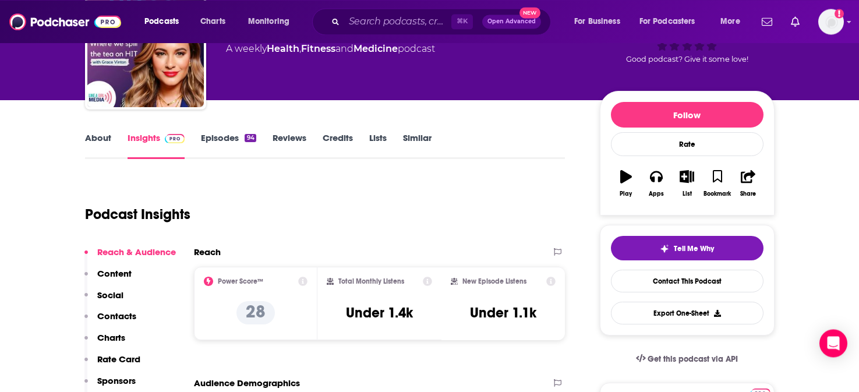
scroll to position [98, 0]
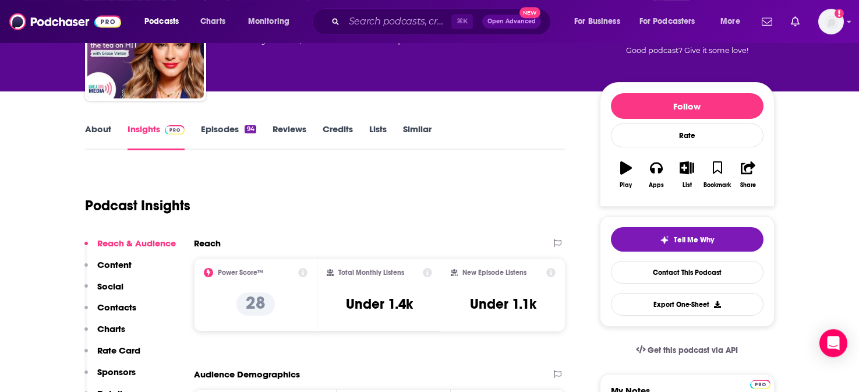
click at [112, 284] on p "Social" at bounding box center [110, 286] width 26 height 11
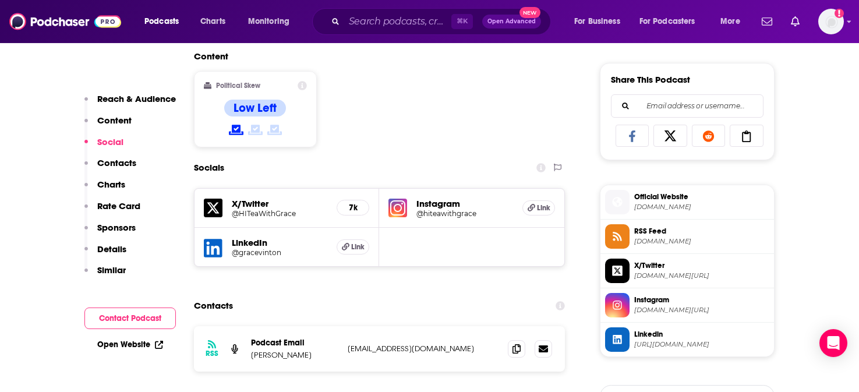
scroll to position [711, 0]
click at [256, 256] on h5 "@gracevinton" at bounding box center [280, 251] width 96 height 9
click at [114, 166] on p "Contacts" at bounding box center [116, 162] width 39 height 11
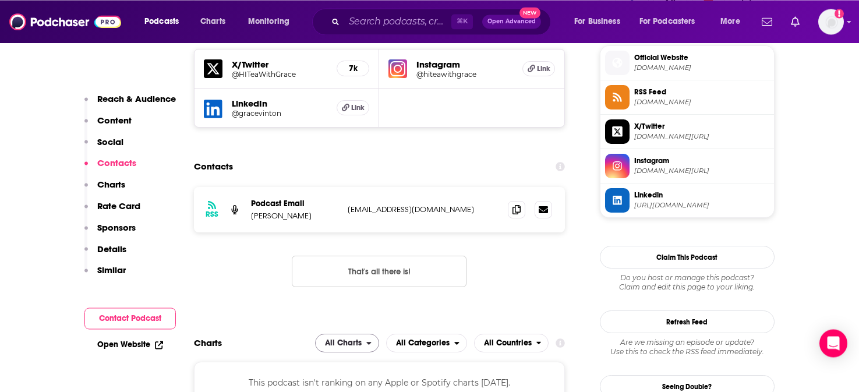
scroll to position [852, 0]
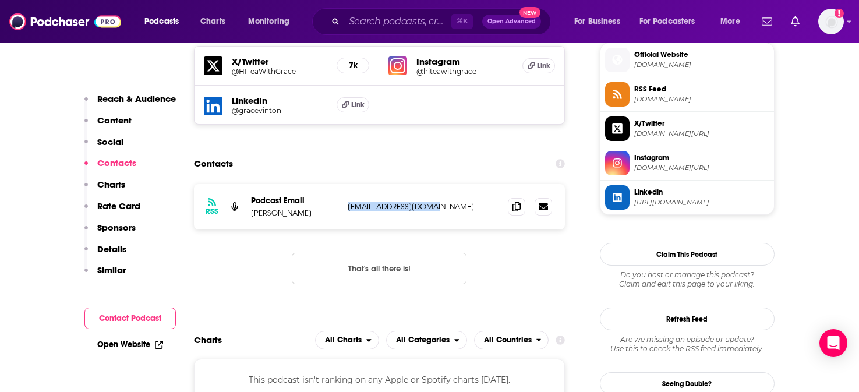
drag, startPoint x: 448, startPoint y: 218, endPoint x: 348, endPoint y: 218, distance: 100.7
click at [348, 211] on p "[EMAIL_ADDRESS][DOMAIN_NAME]" at bounding box center [423, 206] width 151 height 10
copy p "[EMAIL_ADDRESS][DOMAIN_NAME]"
click at [145, 344] on link "Open Website" at bounding box center [130, 344] width 66 height 10
click at [402, 23] on input "Search podcasts, credits, & more..." at bounding box center [397, 21] width 107 height 19
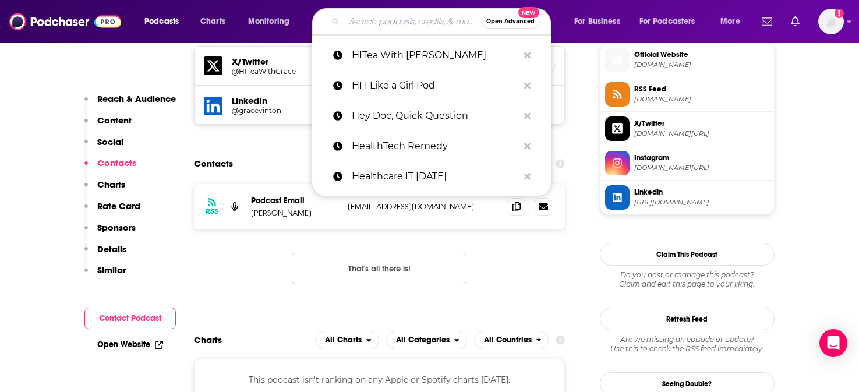
paste input "HITshow"
type input "HITshow"
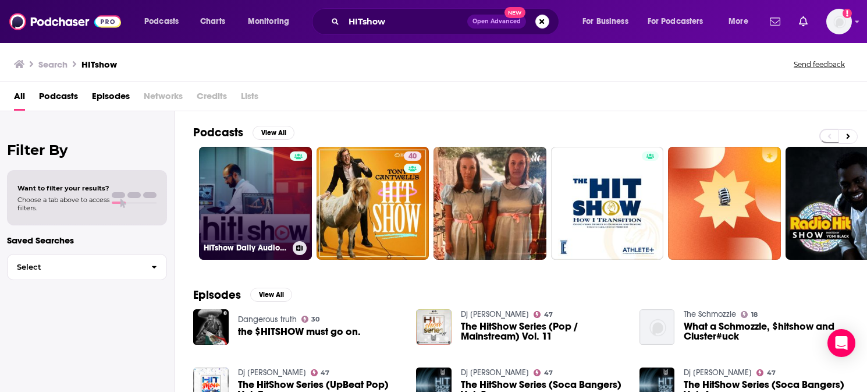
click at [277, 173] on link "HITshow Daily Audio Newscast" at bounding box center [255, 203] width 113 height 113
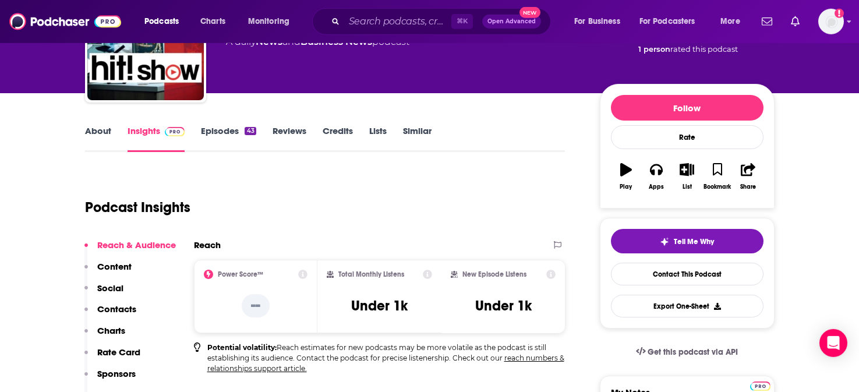
scroll to position [132, 0]
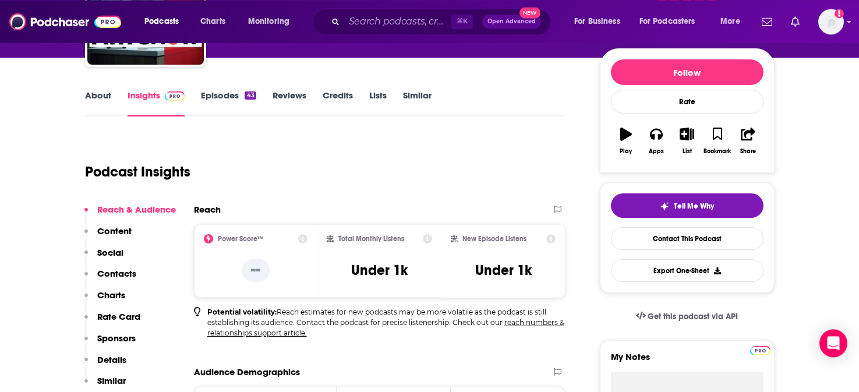
click at [108, 251] on p "Social" at bounding box center [110, 252] width 26 height 11
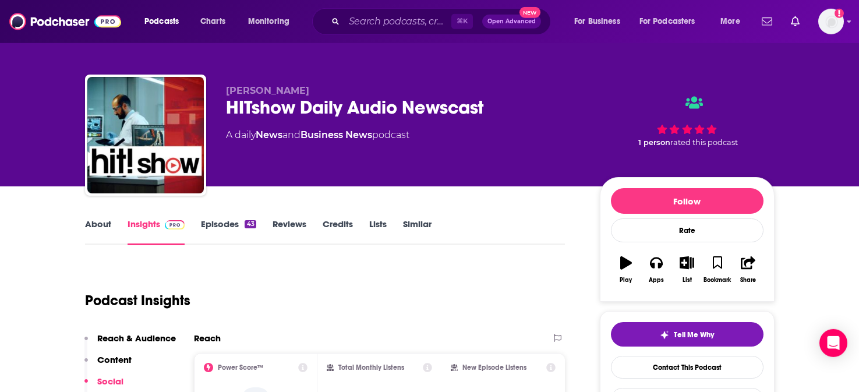
scroll to position [0, 0]
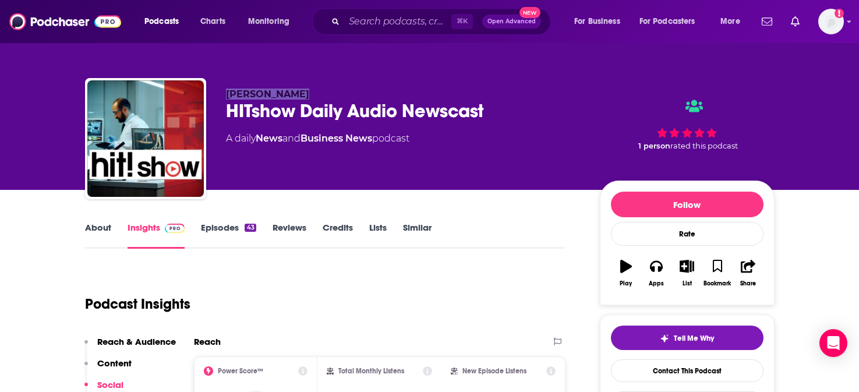
drag, startPoint x: 300, startPoint y: 96, endPoint x: 227, endPoint y: 98, distance: 72.8
click at [227, 98] on p "[PERSON_NAME]" at bounding box center [403, 93] width 355 height 11
copy span "[PERSON_NAME]"
click at [373, 91] on p "[PERSON_NAME]" at bounding box center [403, 93] width 355 height 11
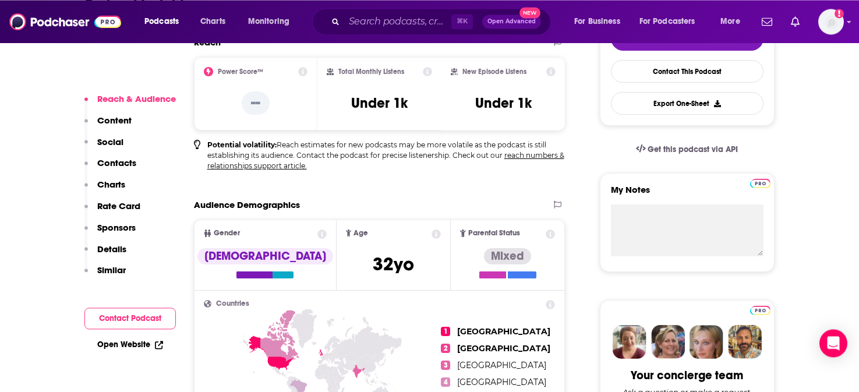
scroll to position [317, 0]
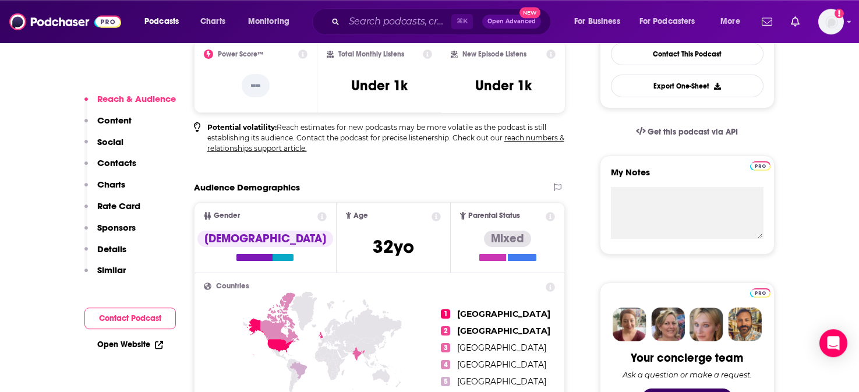
click at [123, 165] on p "Contacts" at bounding box center [116, 162] width 39 height 11
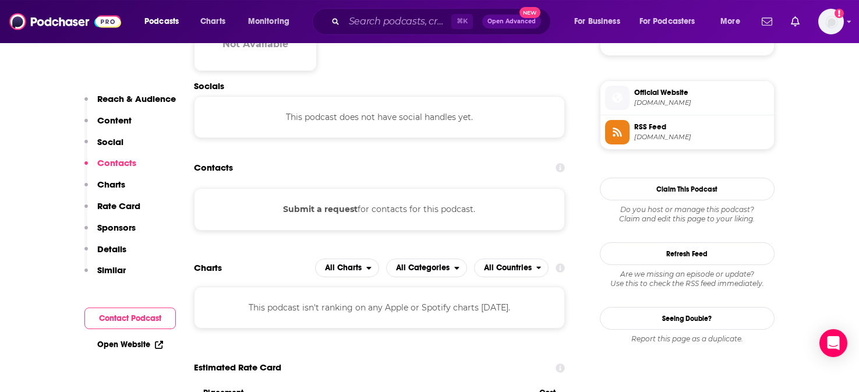
scroll to position [815, 0]
click at [124, 344] on link "Open Website" at bounding box center [130, 344] width 66 height 10
click at [373, 22] on input "Search podcasts, credits, & more..." at bounding box center [397, 21] width 107 height 19
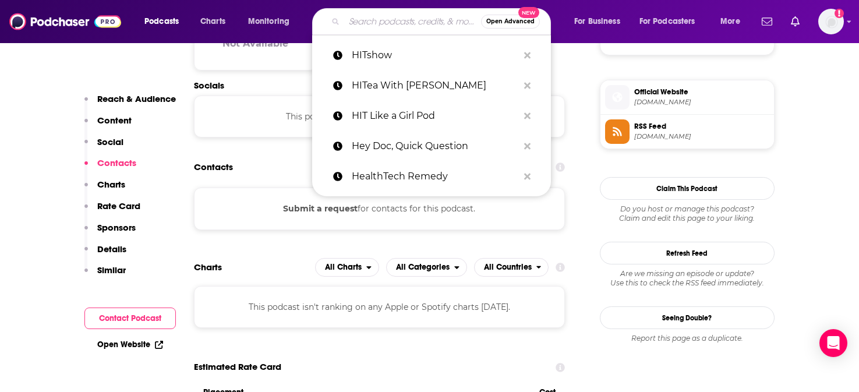
paste input "Inspiring Women"
type input "Inspiring Women"
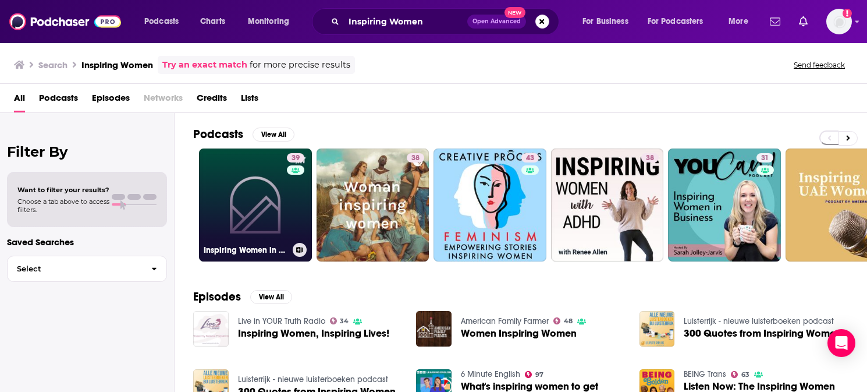
click at [239, 217] on link "39 Inspiring Women in Hospitality" at bounding box center [255, 204] width 113 height 113
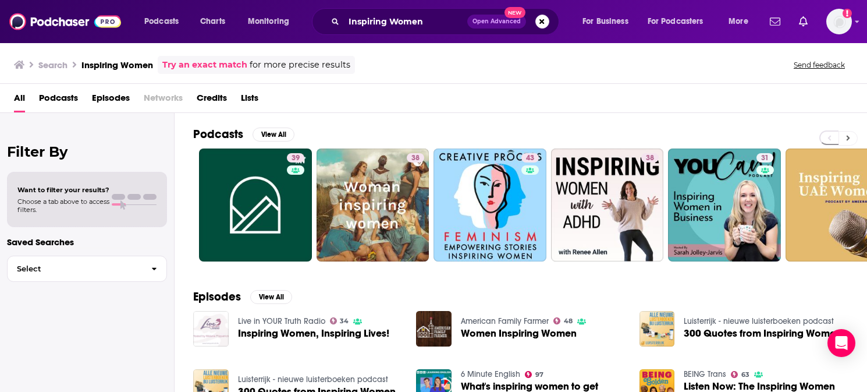
click at [849, 137] on icon at bounding box center [848, 138] width 4 height 8
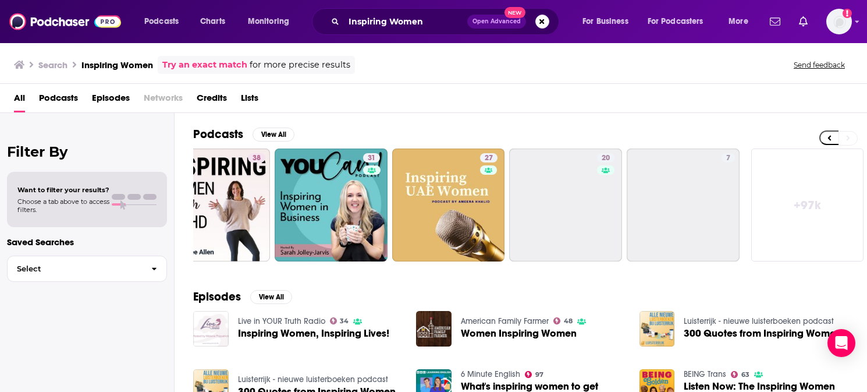
scroll to position [0, 395]
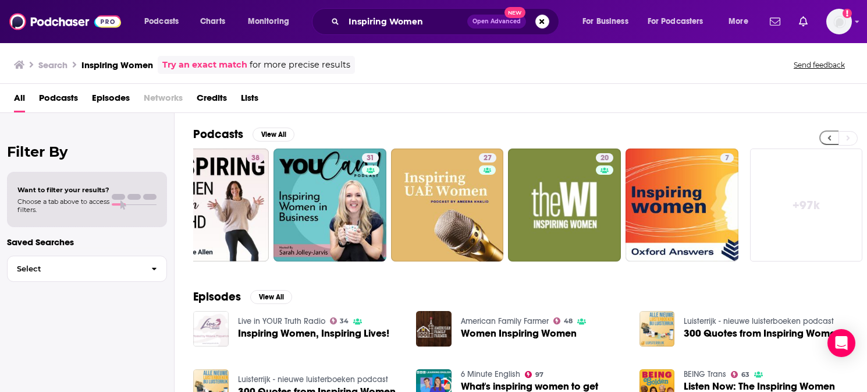
click at [830, 139] on icon at bounding box center [830, 138] width 4 height 8
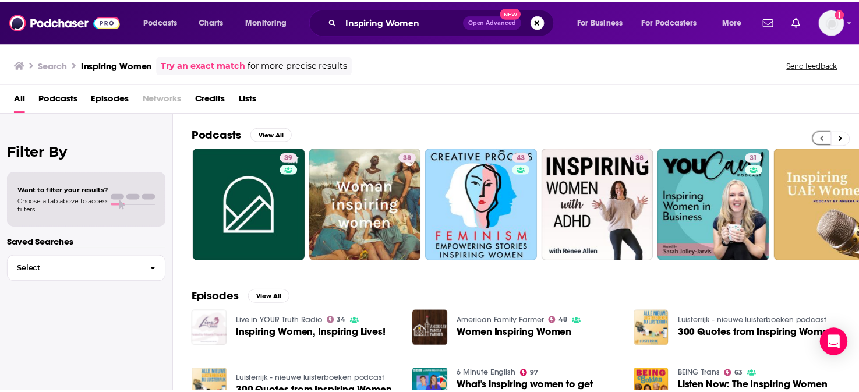
scroll to position [0, 0]
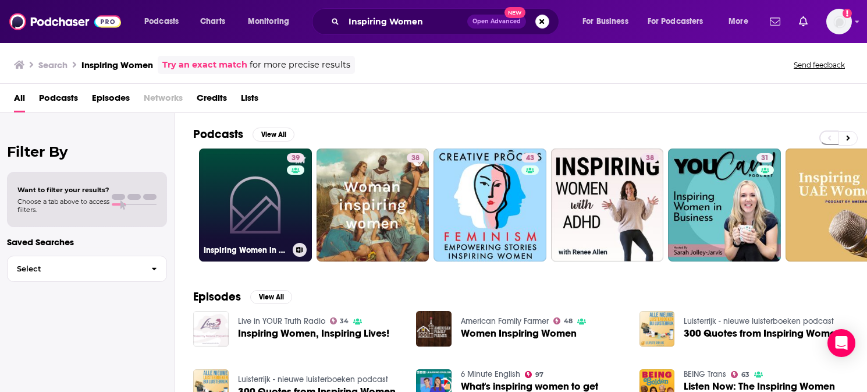
click at [230, 173] on link "39 Inspiring Women in Hospitality" at bounding box center [255, 204] width 113 height 113
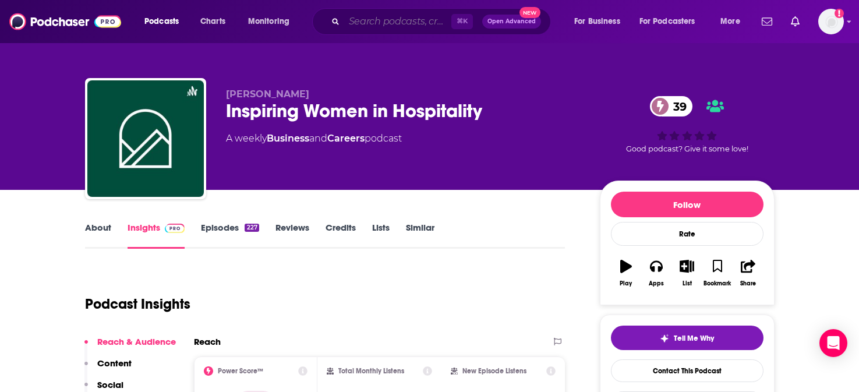
click at [399, 22] on input "Search podcasts, credits, & more..." at bounding box center [397, 21] width 107 height 19
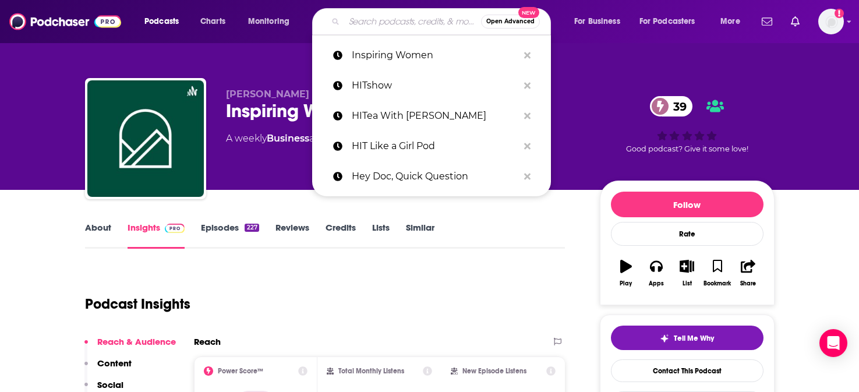
paste input "Man Up Podcast"
type input "Man Up Podcast"
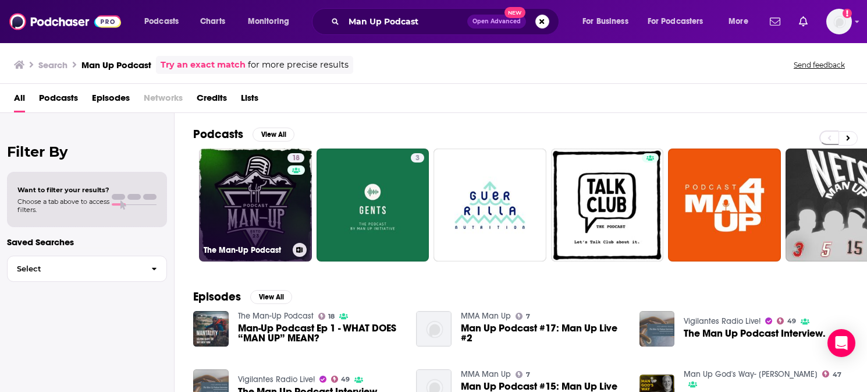
click at [246, 200] on link "18 The Man-Up Podcast" at bounding box center [255, 204] width 113 height 113
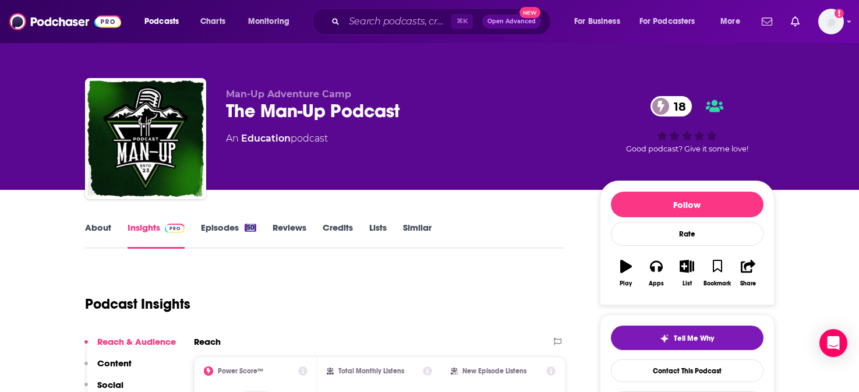
scroll to position [109, 0]
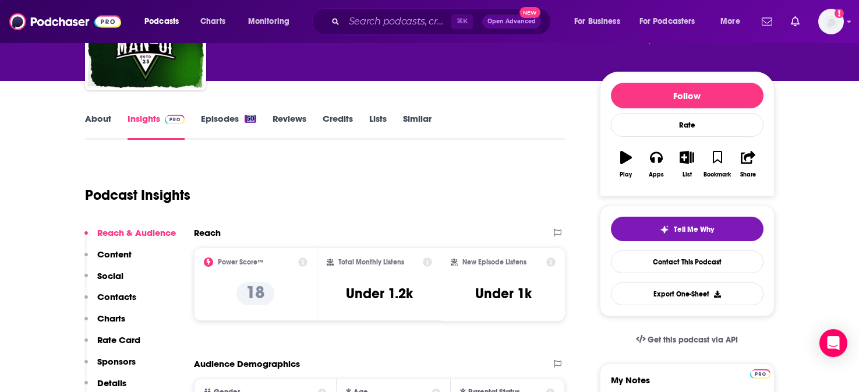
click at [109, 272] on p "Social" at bounding box center [110, 275] width 26 height 11
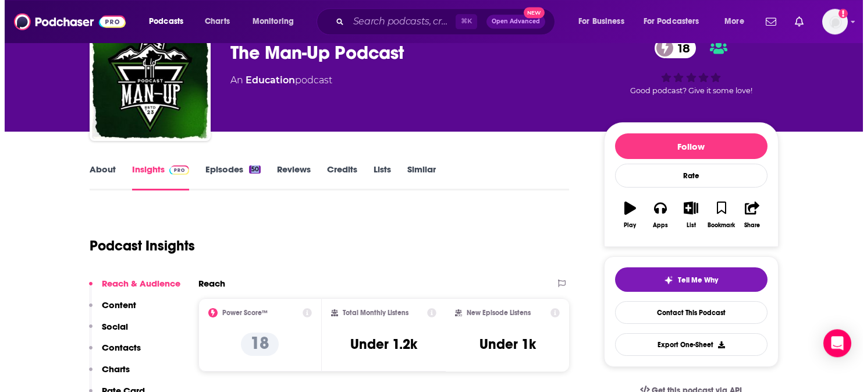
scroll to position [0, 0]
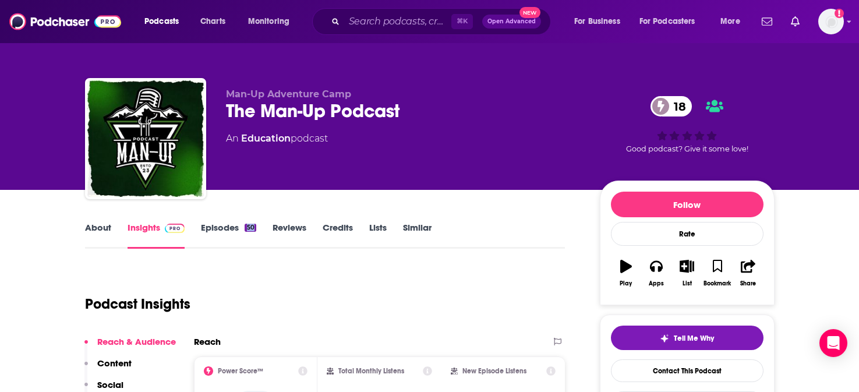
click at [296, 226] on link "Reviews" at bounding box center [289, 235] width 34 height 27
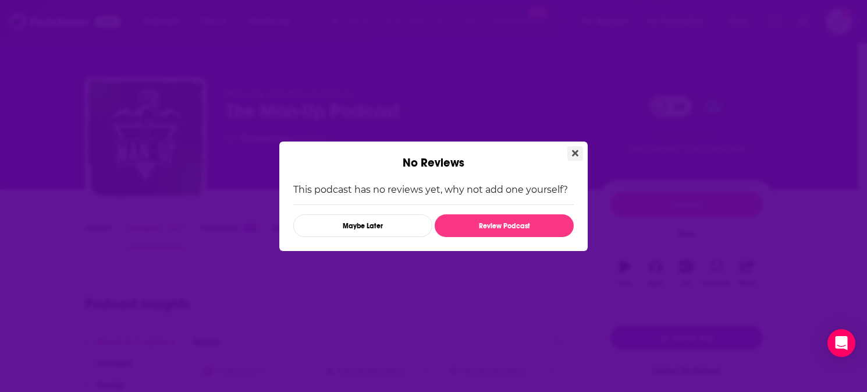
click at [575, 153] on icon "Close" at bounding box center [575, 153] width 6 height 6
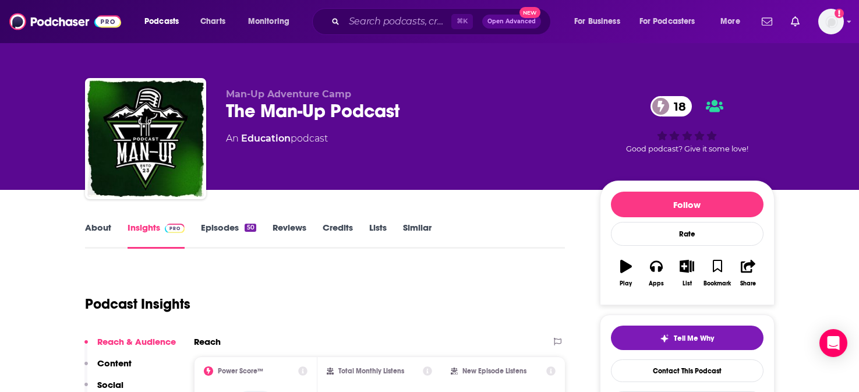
click at [97, 228] on link "About" at bounding box center [98, 235] width 26 height 27
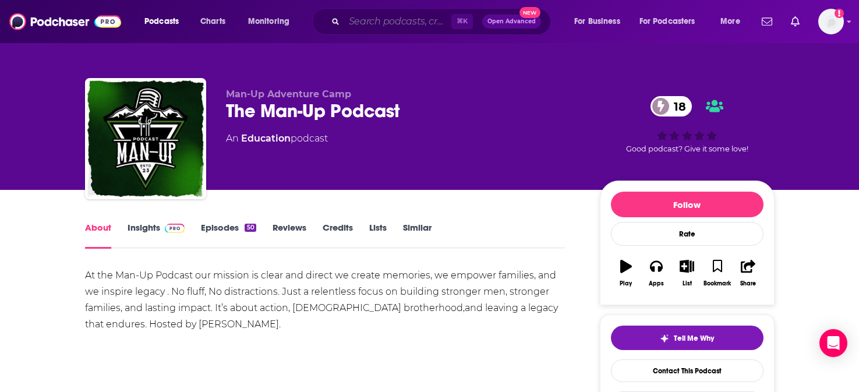
click at [388, 17] on input "Search podcasts, credits, & more..." at bounding box center [397, 21] width 107 height 19
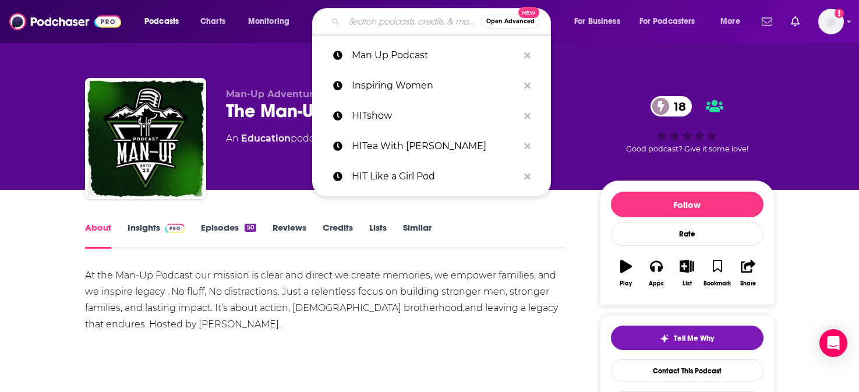
paste input "Marketscale"
type input "Marketscale"
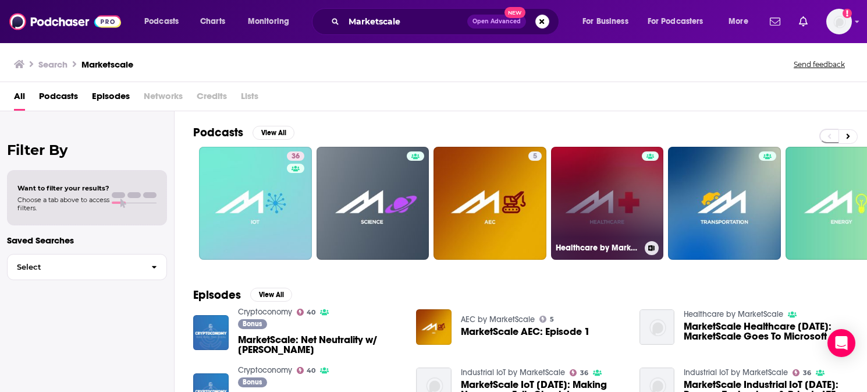
click at [597, 157] on link "Healthcare by MarketScale" at bounding box center [607, 203] width 113 height 113
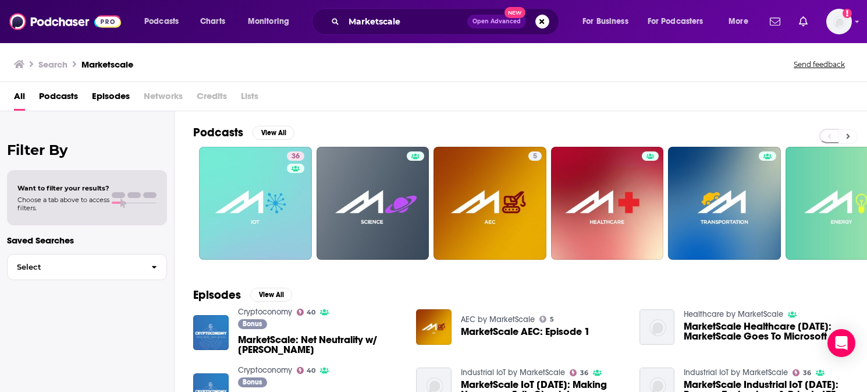
click at [849, 134] on icon at bounding box center [848, 136] width 4 height 8
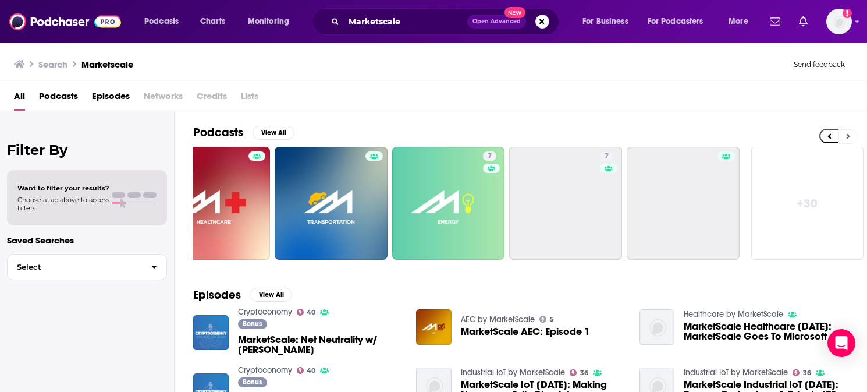
scroll to position [0, 395]
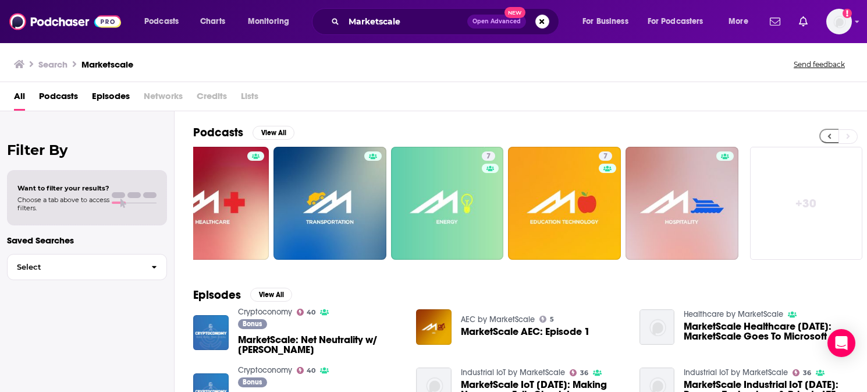
click at [828, 137] on icon at bounding box center [830, 136] width 4 height 8
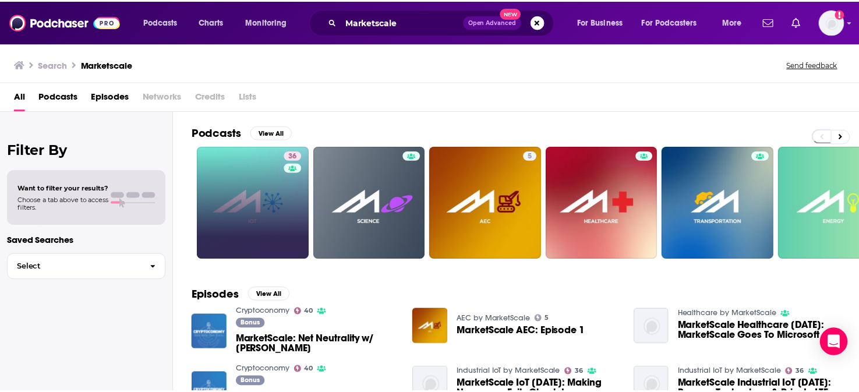
scroll to position [0, 0]
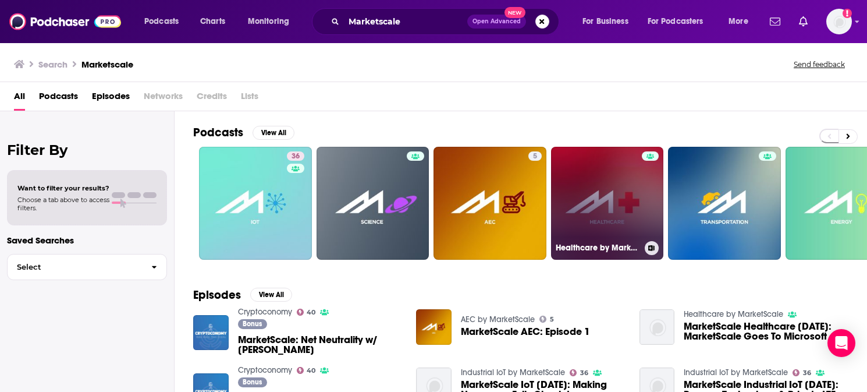
click at [602, 233] on link "Healthcare by MarketScale" at bounding box center [607, 203] width 113 height 113
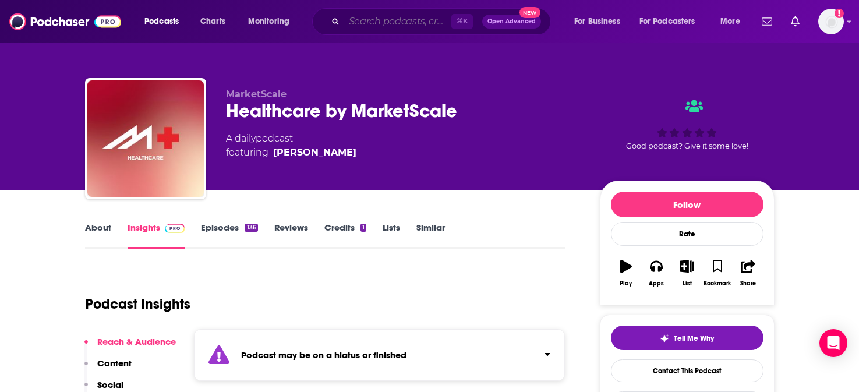
click at [399, 23] on input "Search podcasts, credits, & more..." at bounding box center [397, 21] width 107 height 19
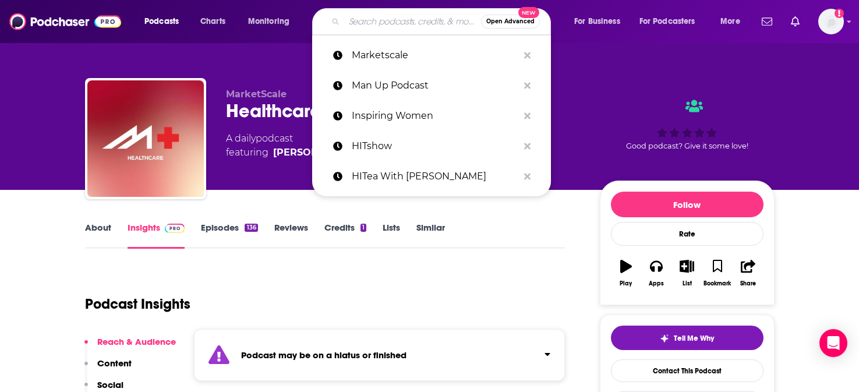
paste input "Medical Innovation Podcast"
type input "Medical Innovation Podcast"
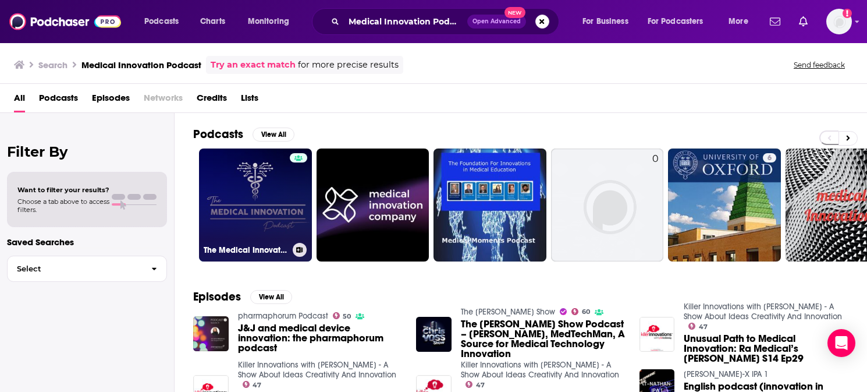
click at [278, 199] on link "The Medical Innovation Podcast" at bounding box center [255, 204] width 113 height 113
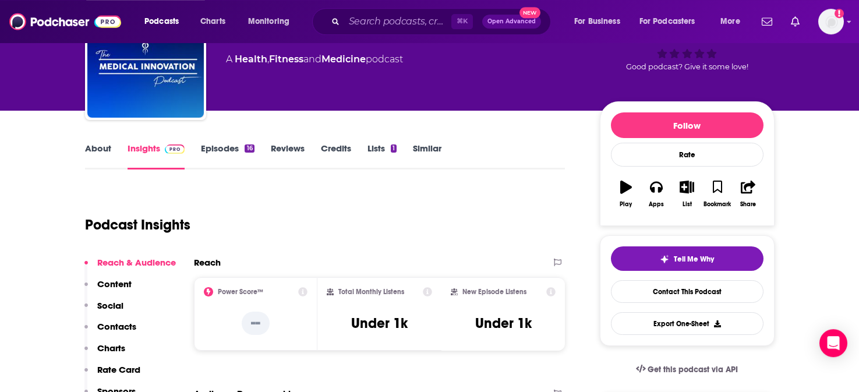
scroll to position [114, 0]
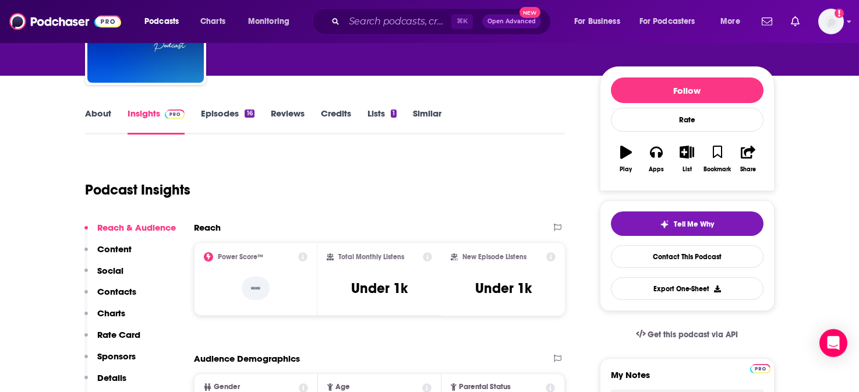
click at [107, 268] on p "Social" at bounding box center [110, 270] width 26 height 11
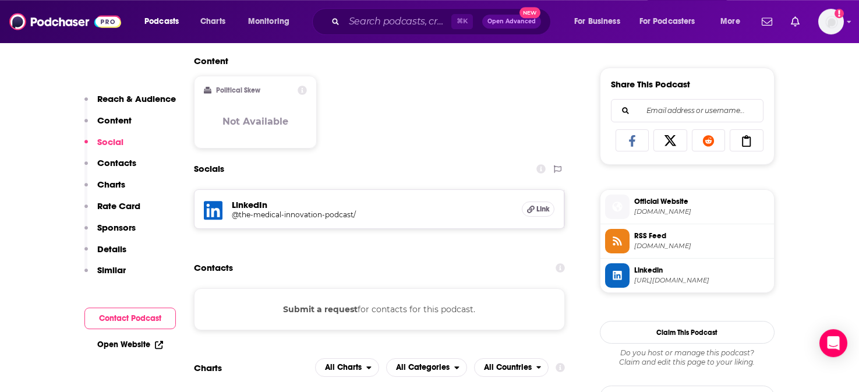
scroll to position [706, 0]
click at [301, 218] on h5 "@the-medical-innovation-podcast/" at bounding box center [325, 214] width 186 height 9
click at [382, 22] on input "Search podcasts, credits, & more..." at bounding box center [397, 21] width 107 height 19
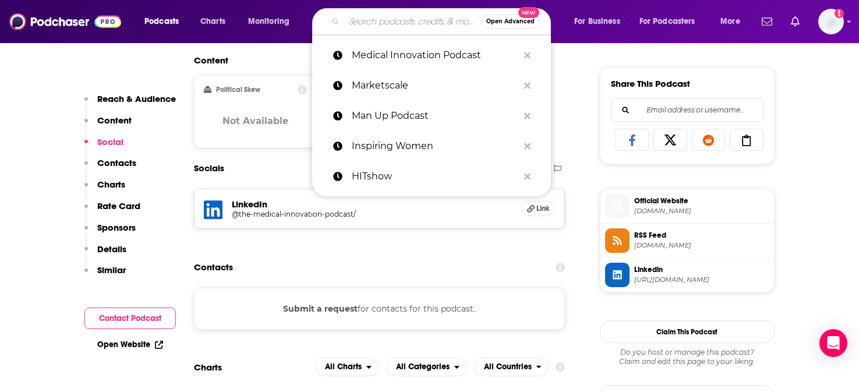
paste input "Mission Based Media/Health Podcast Network"
type input "Mission Based Media/Health Podcast Network"
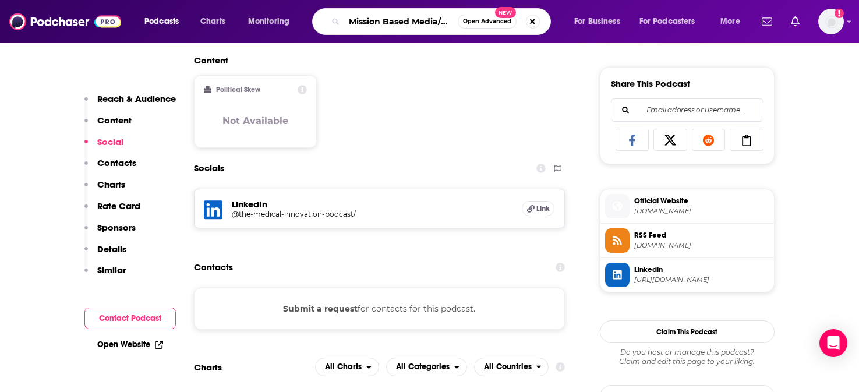
scroll to position [0, 94]
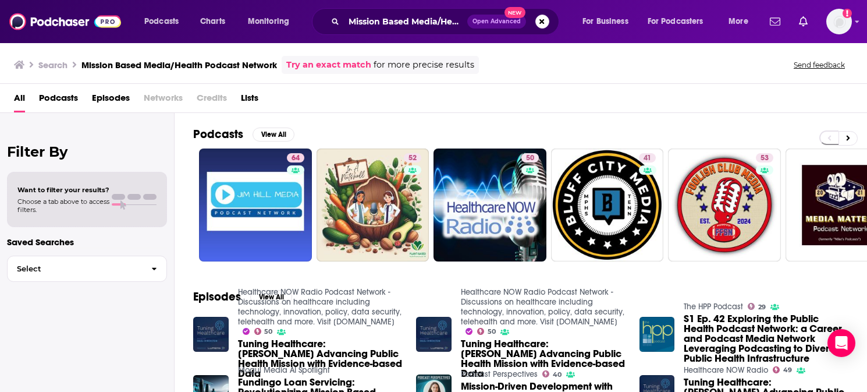
click at [153, 101] on span "Networks" at bounding box center [163, 100] width 39 height 24
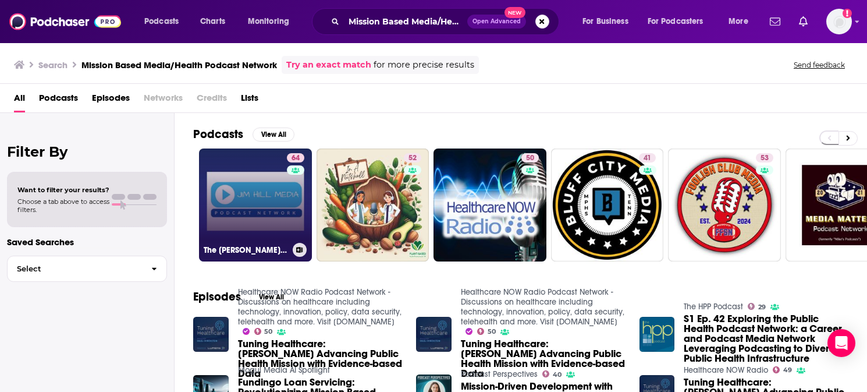
click at [257, 192] on link "64 The [PERSON_NAME] Media Podcast Network" at bounding box center [255, 204] width 113 height 113
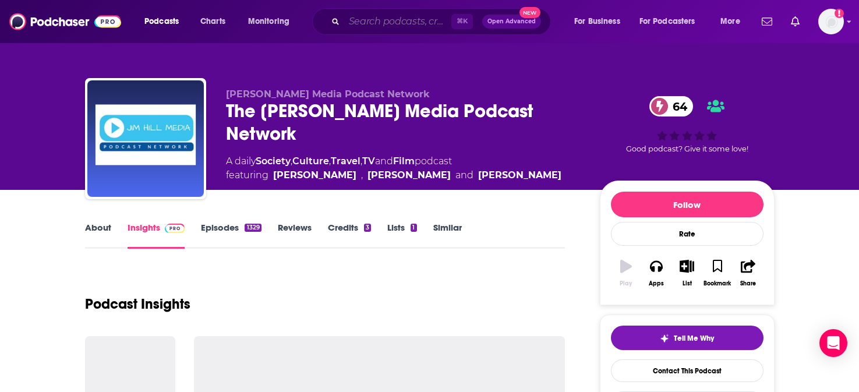
click at [407, 20] on input "Search podcasts, credits, & more..." at bounding box center [397, 21] width 107 height 19
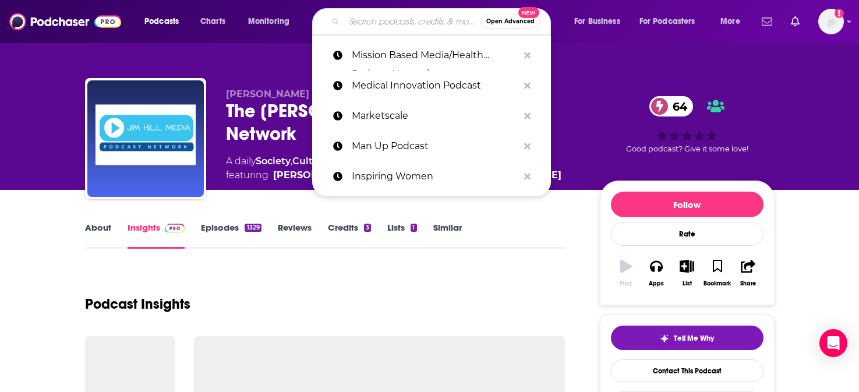
paste input "Motley Health Resources"
type input "Motley Health Resources"
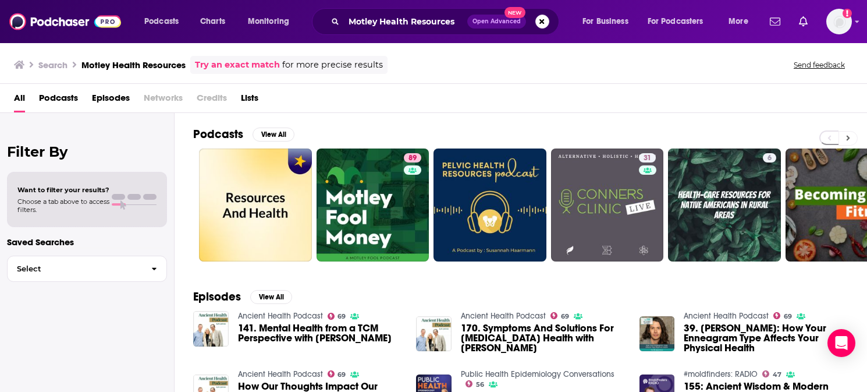
click at [848, 136] on icon at bounding box center [848, 138] width 4 height 8
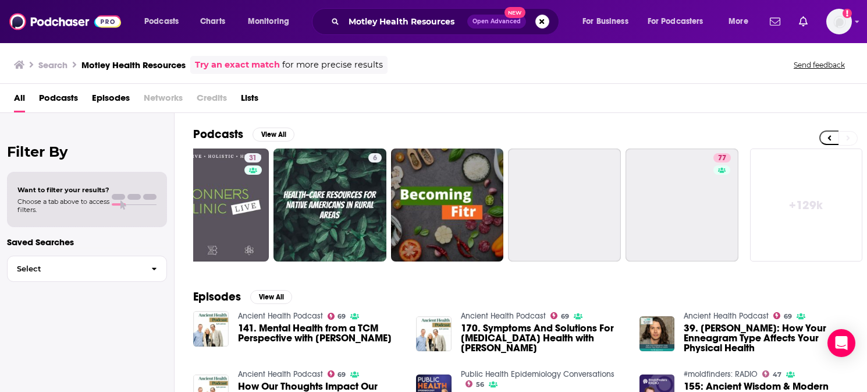
scroll to position [0, 395]
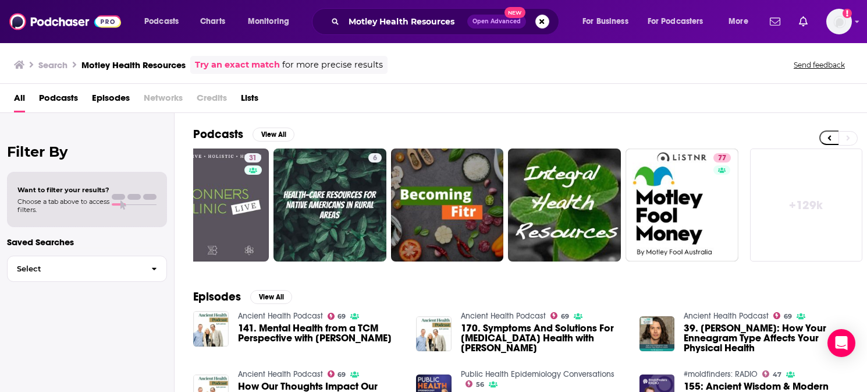
click at [810, 201] on link "+ 129k" at bounding box center [806, 204] width 113 height 113
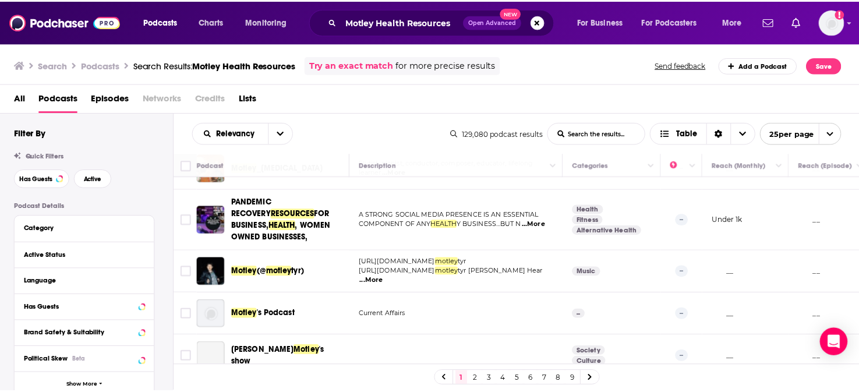
scroll to position [653, 0]
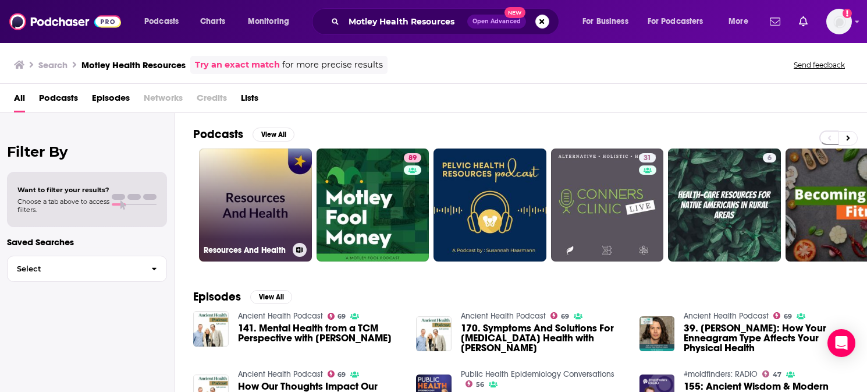
click at [241, 199] on link "Resources And Health" at bounding box center [255, 204] width 113 height 113
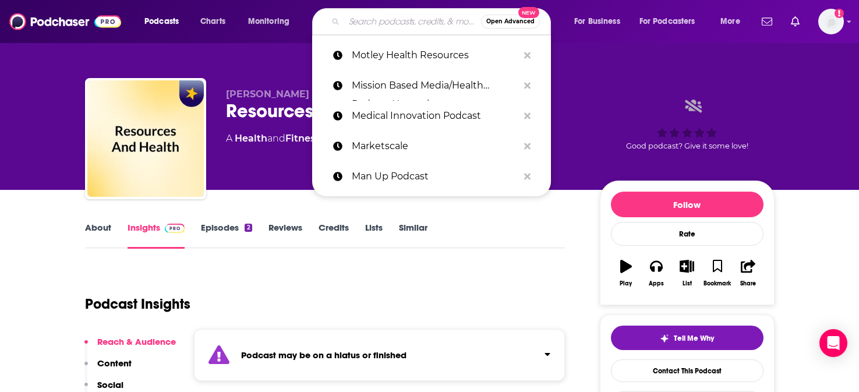
click at [420, 25] on input "Search podcasts, credits, & more..." at bounding box center [412, 21] width 137 height 19
paste input "On The Pen"
type input "On The Pen"
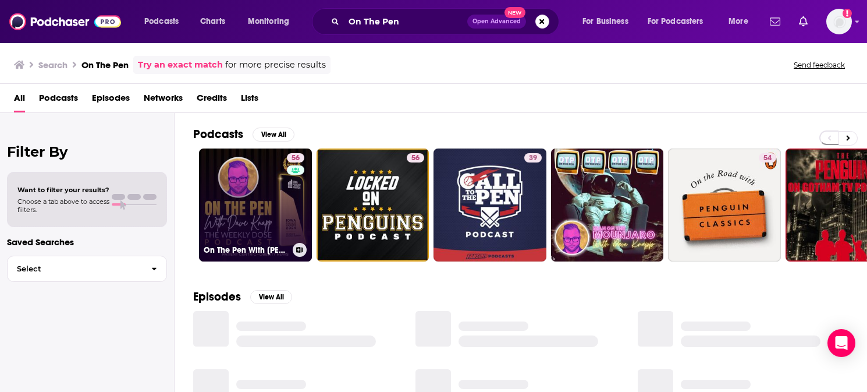
click at [243, 198] on link "56 On The Pen With [PERSON_NAME]" at bounding box center [255, 204] width 113 height 113
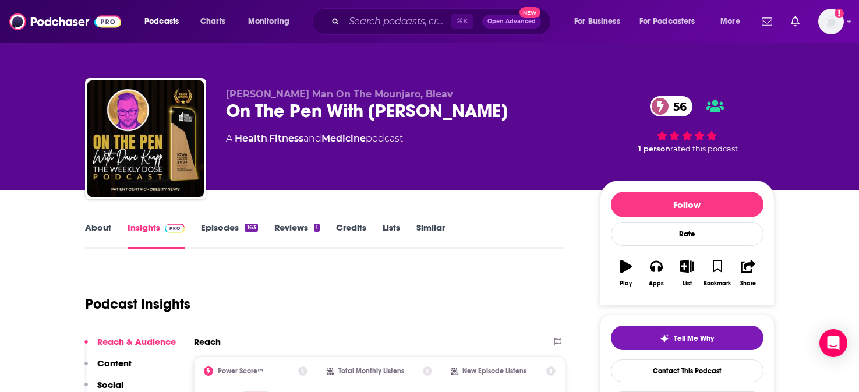
click at [96, 232] on link "About" at bounding box center [98, 235] width 26 height 27
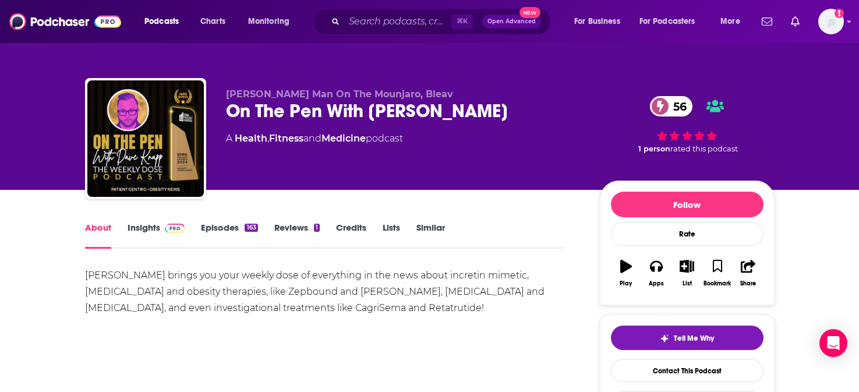
click at [146, 233] on link "Insights" at bounding box center [156, 235] width 58 height 27
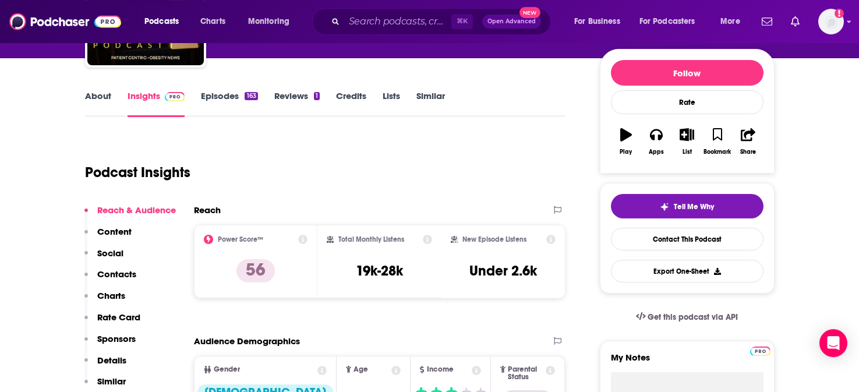
scroll to position [188, 0]
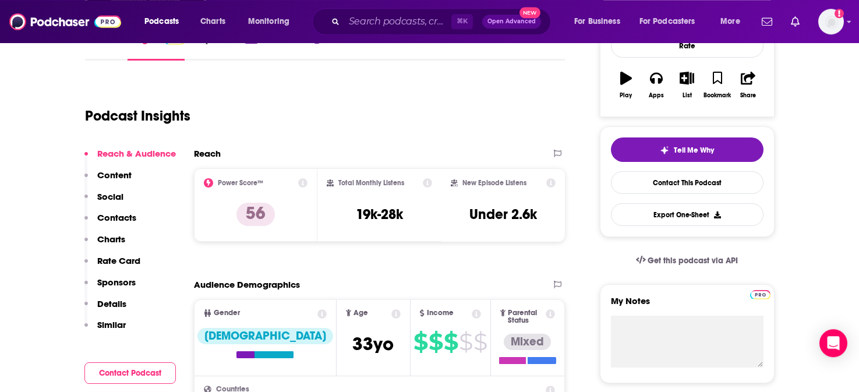
click at [100, 198] on p "Social" at bounding box center [110, 196] width 26 height 11
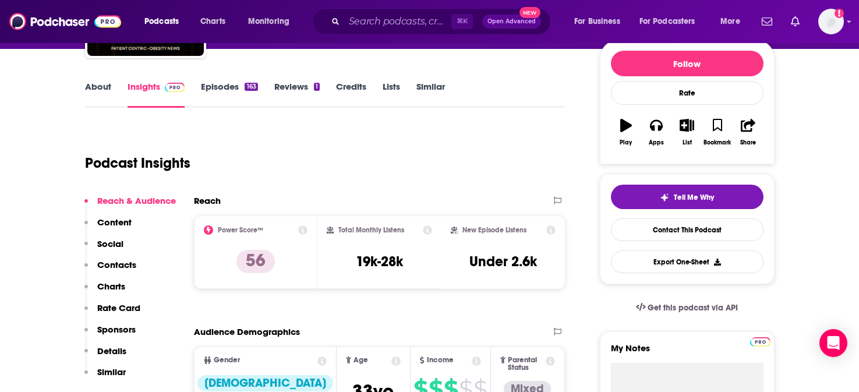
scroll to position [150, 0]
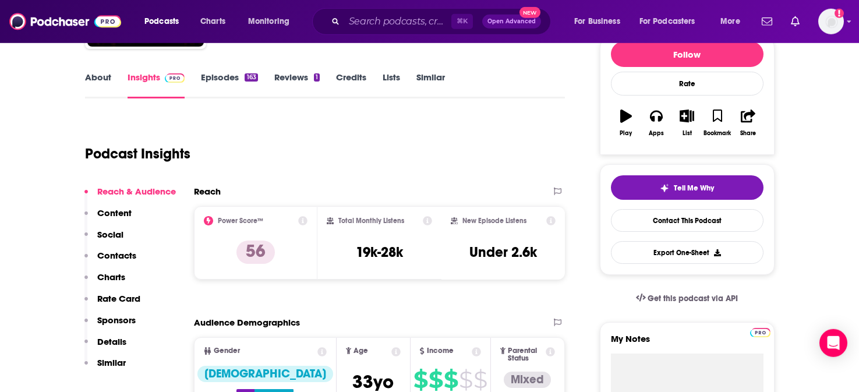
click at [119, 253] on p "Contacts" at bounding box center [116, 255] width 39 height 11
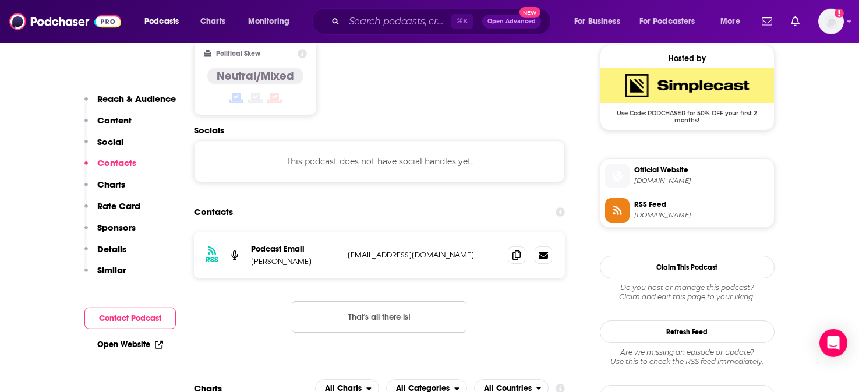
scroll to position [944, 0]
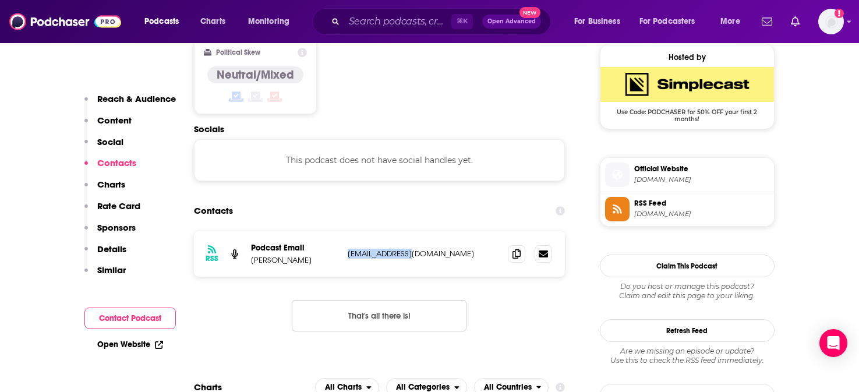
drag, startPoint x: 430, startPoint y: 214, endPoint x: 348, endPoint y: 215, distance: 82.1
click at [348, 249] on p "[EMAIL_ADDRESS][DOMAIN_NAME]" at bounding box center [423, 254] width 151 height 10
copy p "[EMAIL_ADDRESS][DOMAIN_NAME]"
click at [130, 346] on link "Open Website" at bounding box center [130, 344] width 66 height 10
click at [402, 19] on input "Search podcasts, credits, & more..." at bounding box center [397, 21] width 107 height 19
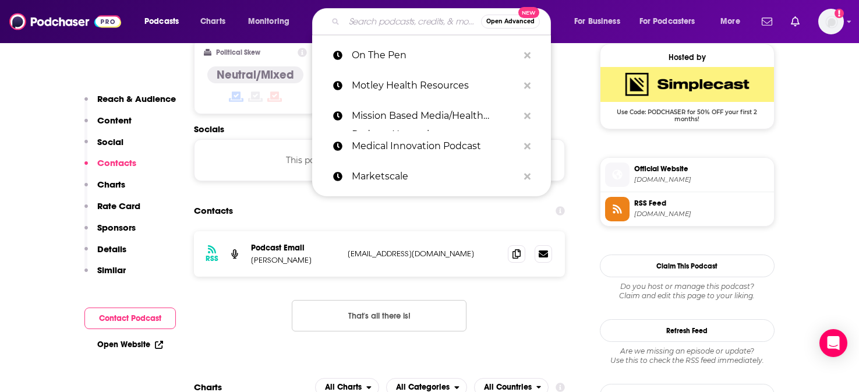
paste input "Point-of-Care Partners"
type input "Point-of-Care Partners"
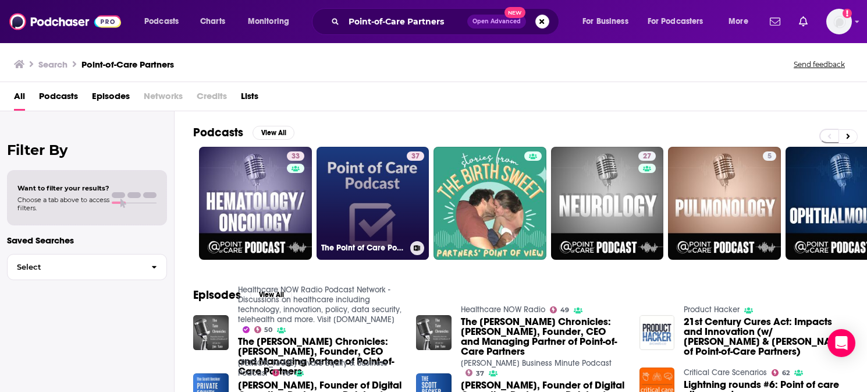
click at [366, 170] on link "37 The Point of Care Podcast" at bounding box center [373, 203] width 113 height 113
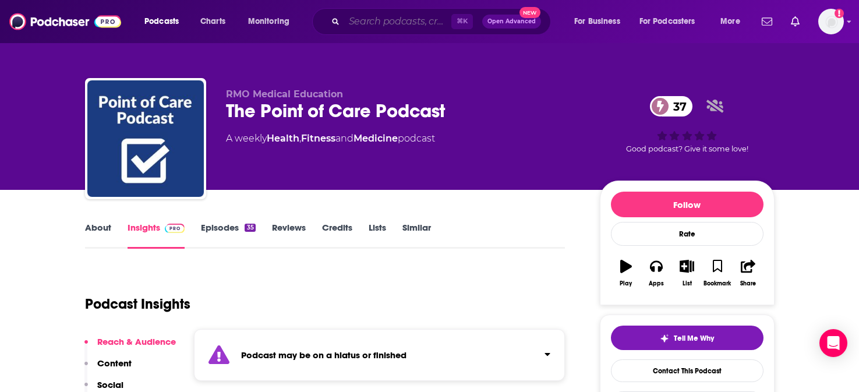
click at [416, 24] on input "Search podcasts, credits, & more..." at bounding box center [397, 21] width 107 height 19
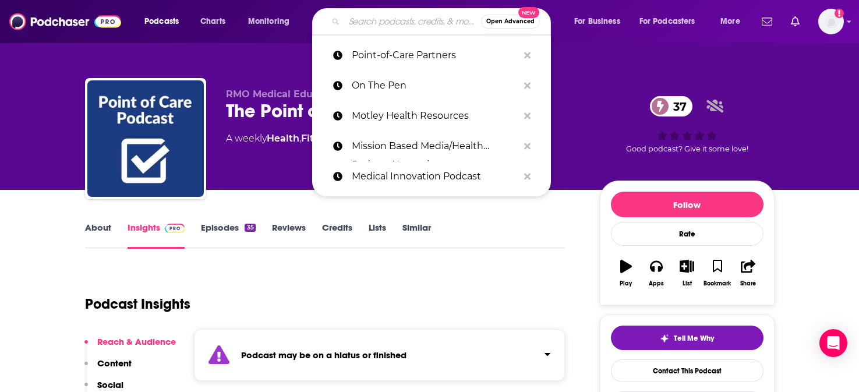
paste input "Press 1 For [PERSON_NAME]"
type input "Press 1 For [PERSON_NAME]"
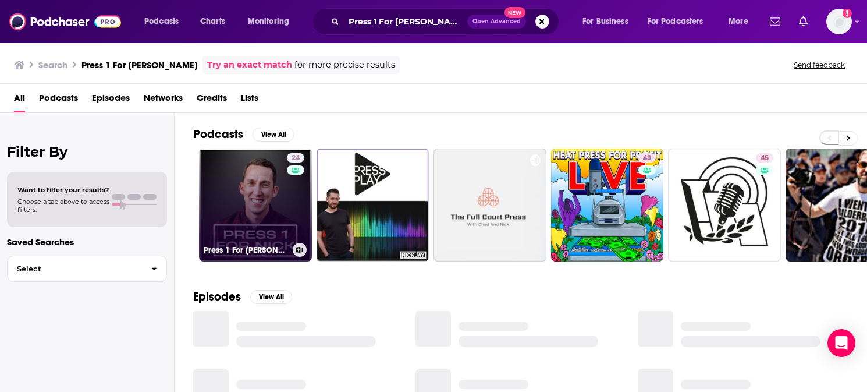
click at [249, 198] on link "24 Press 1 For [PERSON_NAME]" at bounding box center [255, 204] width 113 height 113
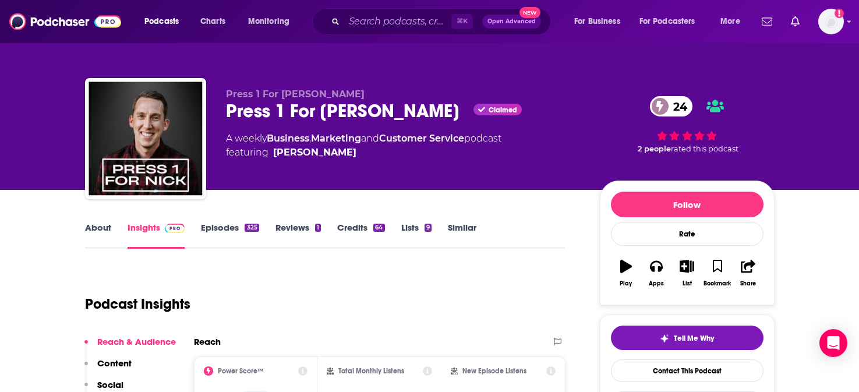
click at [100, 225] on link "About" at bounding box center [98, 235] width 26 height 27
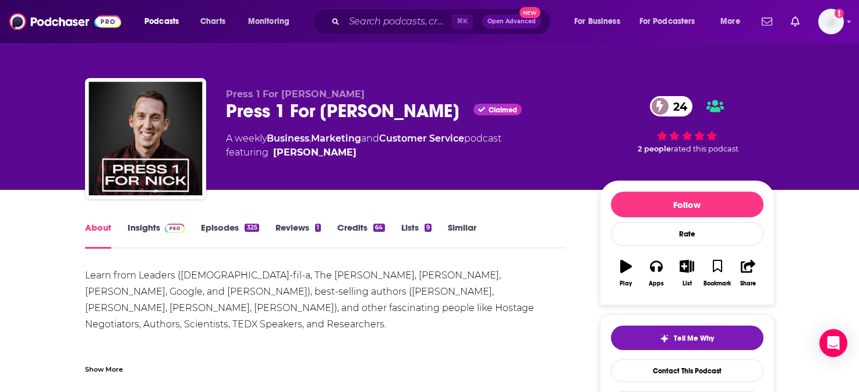
click at [146, 226] on link "Insights" at bounding box center [156, 235] width 58 height 27
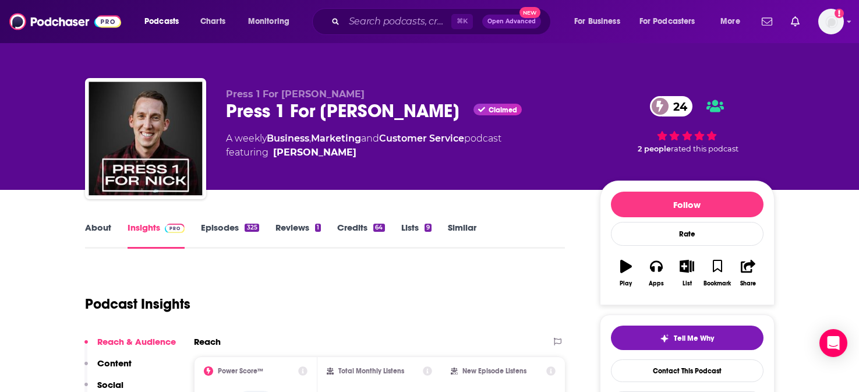
click at [114, 384] on p "Social" at bounding box center [110, 384] width 26 height 11
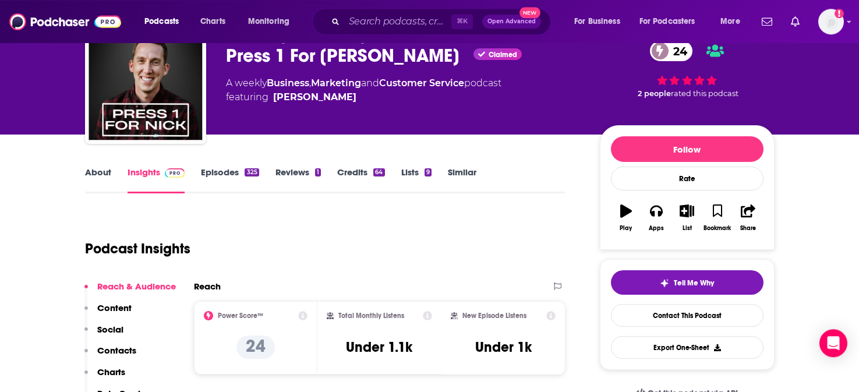
scroll to position [37, 0]
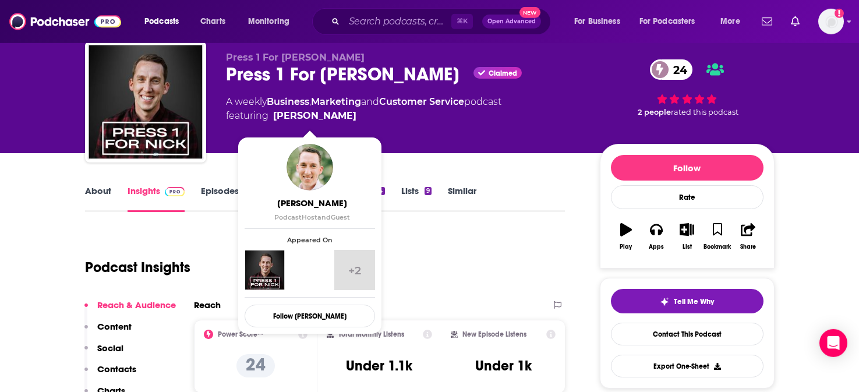
drag, startPoint x: 361, startPoint y: 118, endPoint x: 275, endPoint y: 121, distance: 86.2
click at [275, 121] on span "featuring [PERSON_NAME]" at bounding box center [363, 116] width 275 height 14
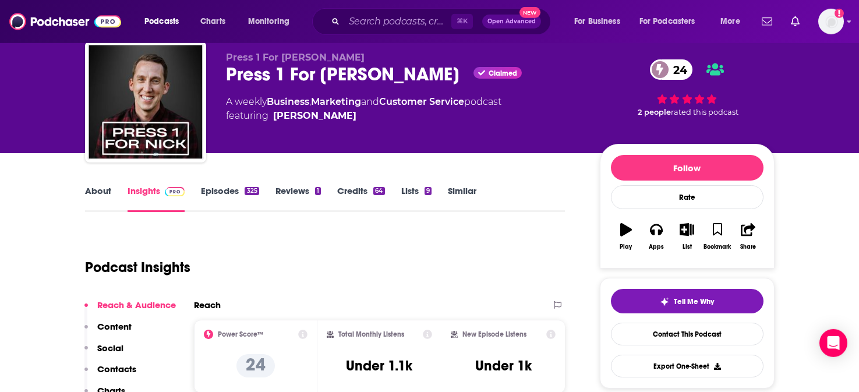
copy link "[PERSON_NAME]"
click at [492, 133] on div "Press 1 For Nick Press 1 For [PERSON_NAME] Claimed 24 A weekly Business , Marke…" at bounding box center [403, 98] width 355 height 93
click at [394, 24] on input "Search podcasts, credits, & more..." at bounding box center [397, 21] width 107 height 19
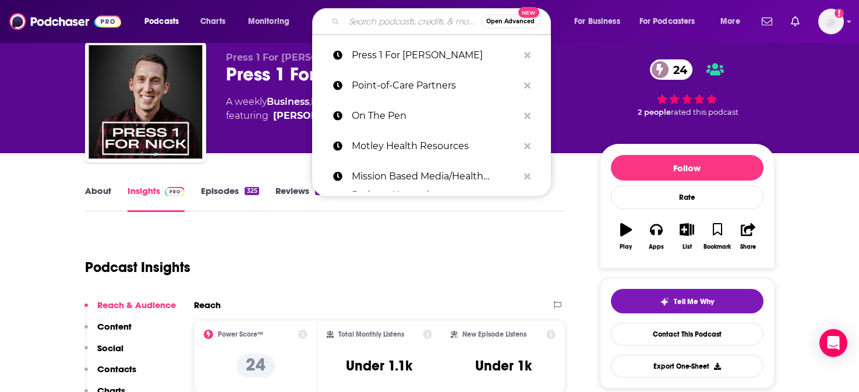
paste input "PulsePoint Path"
type input "PulsePoint Path"
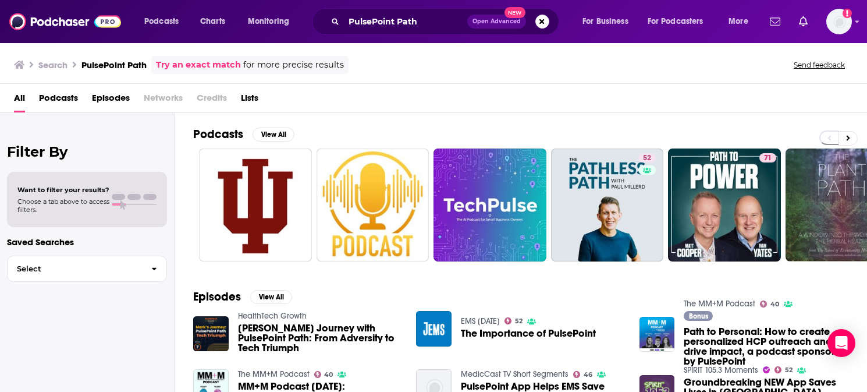
click at [420, 90] on div "All Podcasts Episodes Networks Credits Lists" at bounding box center [436, 100] width 844 height 24
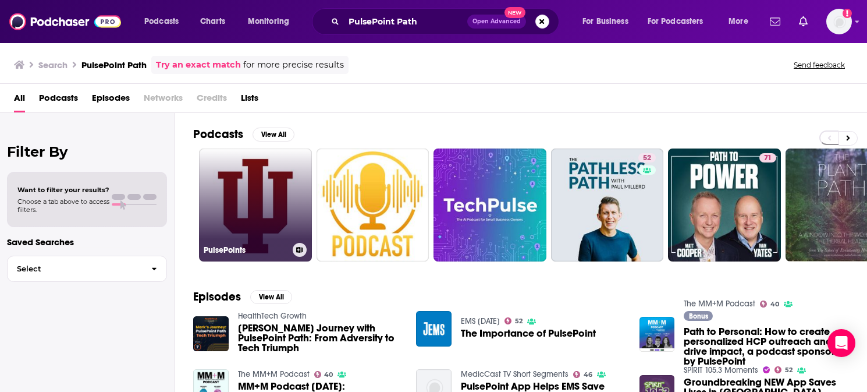
click at [248, 212] on link "PulsePoints" at bounding box center [255, 204] width 113 height 113
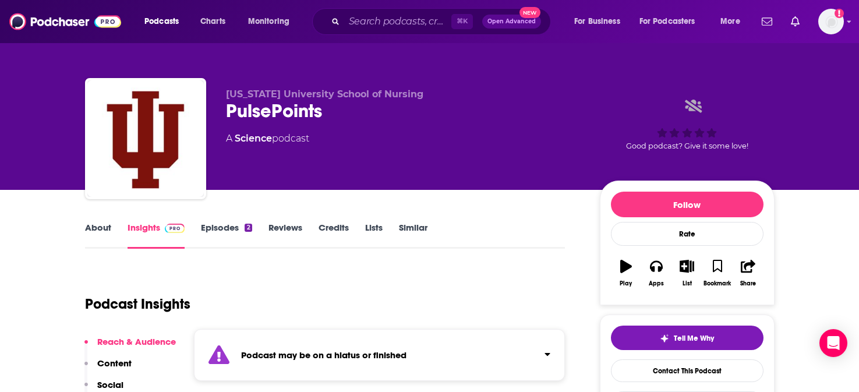
click at [114, 387] on p "Social" at bounding box center [110, 384] width 26 height 11
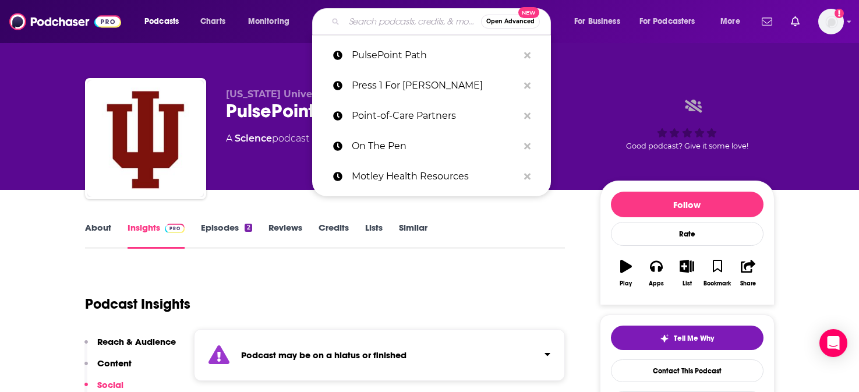
click at [371, 25] on input "Search podcasts, credits, & more..." at bounding box center [412, 21] width 137 height 19
paste input "Risk Never Sleeps"
type input "Risk Never Sleeps"
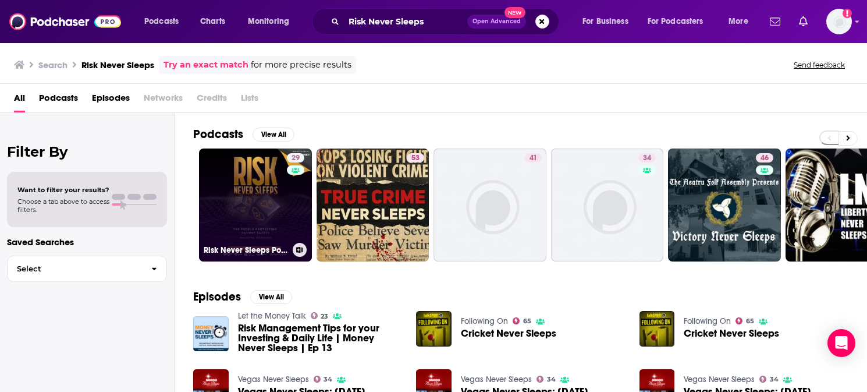
click at [254, 174] on link "29 Risk Never Sleeps Podcast" at bounding box center [255, 204] width 113 height 113
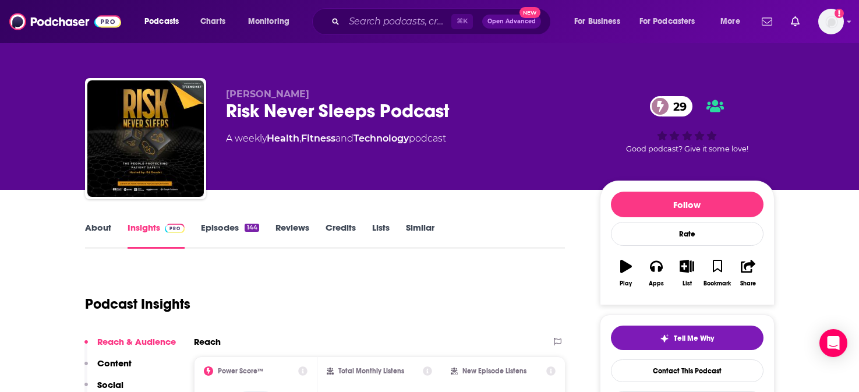
click at [100, 226] on link "About" at bounding box center [98, 235] width 26 height 27
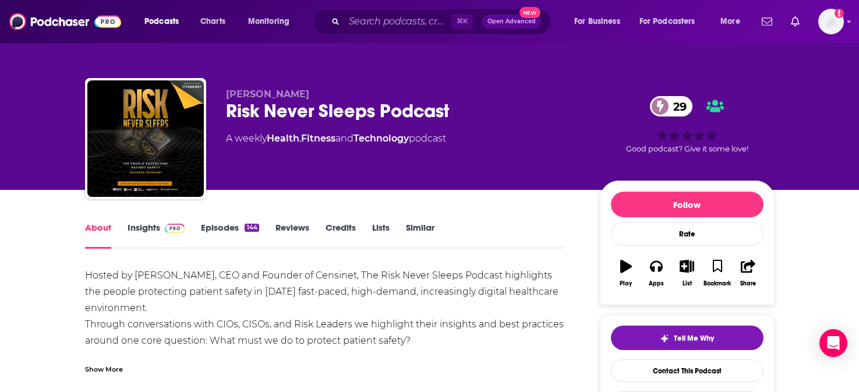
click at [149, 224] on link "Insights" at bounding box center [156, 235] width 58 height 27
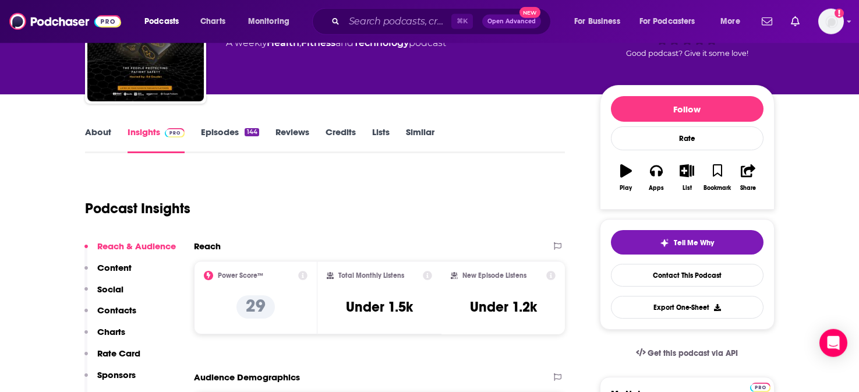
scroll to position [104, 0]
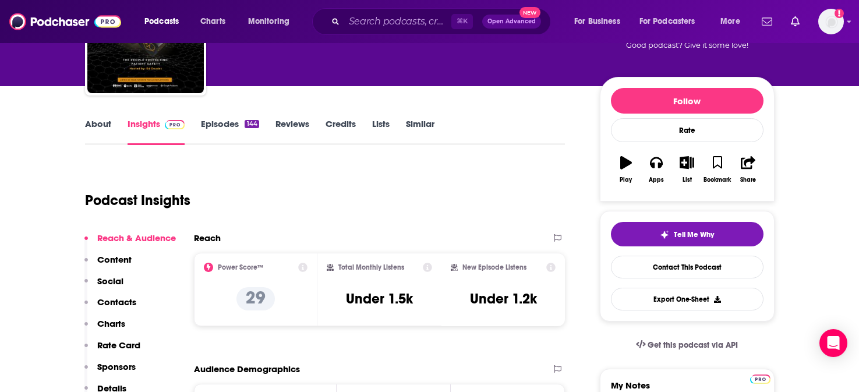
click at [107, 281] on p "Social" at bounding box center [110, 280] width 26 height 11
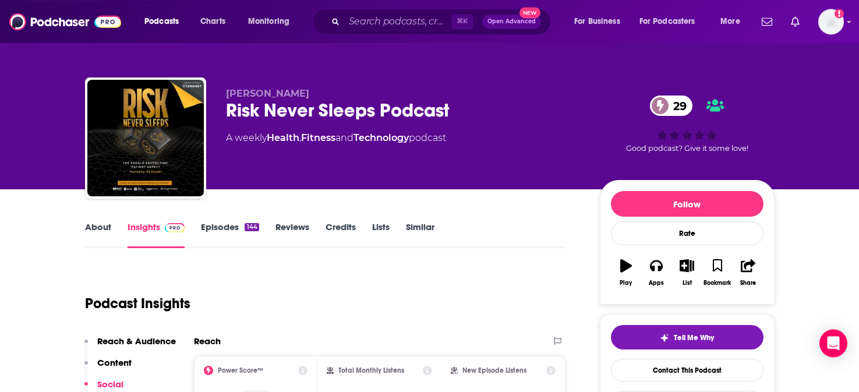
scroll to position [0, 0]
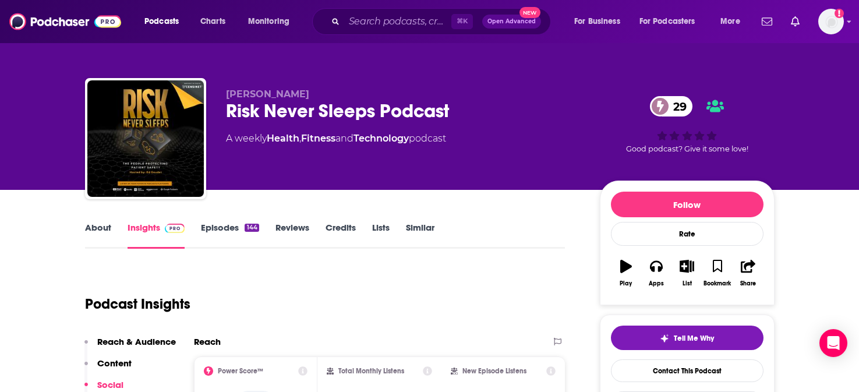
drag, startPoint x: 303, startPoint y: 292, endPoint x: 261, endPoint y: 98, distance: 197.6
drag, startPoint x: 285, startPoint y: 100, endPoint x: 226, endPoint y: 100, distance: 58.8
click at [226, 100] on p "[PERSON_NAME]" at bounding box center [403, 93] width 355 height 11
copy span "[PERSON_NAME]"
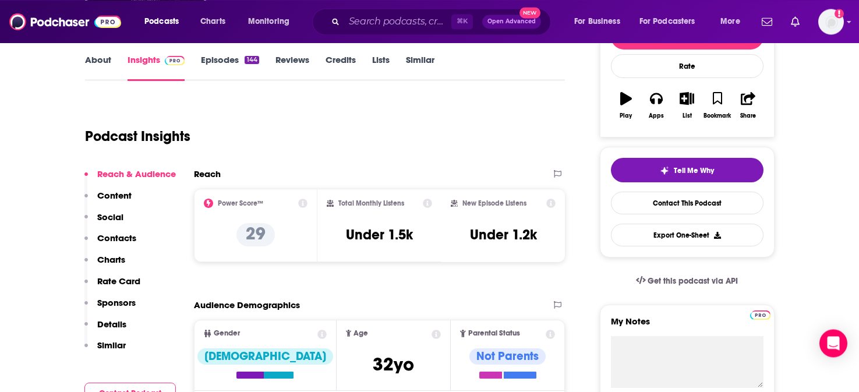
scroll to position [192, 0]
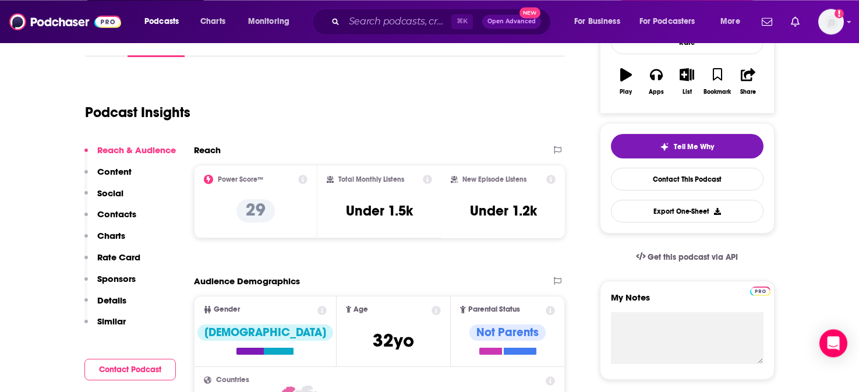
click at [123, 215] on p "Contacts" at bounding box center [116, 213] width 39 height 11
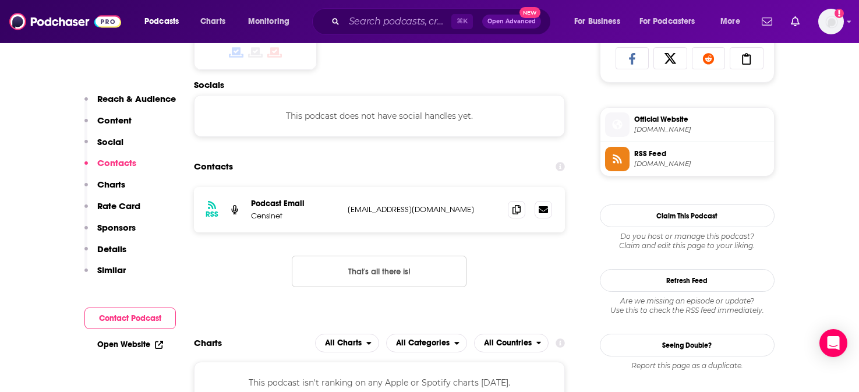
scroll to position [788, 0]
drag, startPoint x: 484, startPoint y: 219, endPoint x: 303, endPoint y: 216, distance: 181.1
click at [348, 214] on p "[EMAIL_ADDRESS][DOMAIN_NAME]" at bounding box center [423, 209] width 151 height 10
copy p "[EMAIL_ADDRESS][DOMAIN_NAME]"
click at [140, 343] on link "Open Website" at bounding box center [130, 344] width 66 height 10
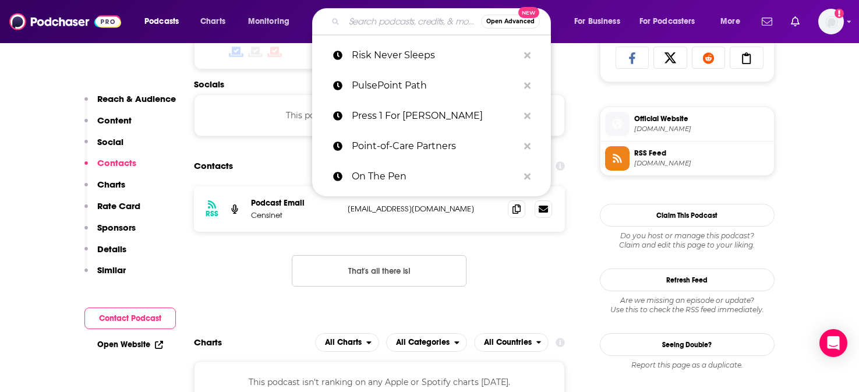
click at [395, 29] on input "Search podcasts, credits, & more..." at bounding box center [412, 21] width 137 height 19
paste input "Scalpels & Spreadsheets"
type input "Scalpels & Spreadsheets"
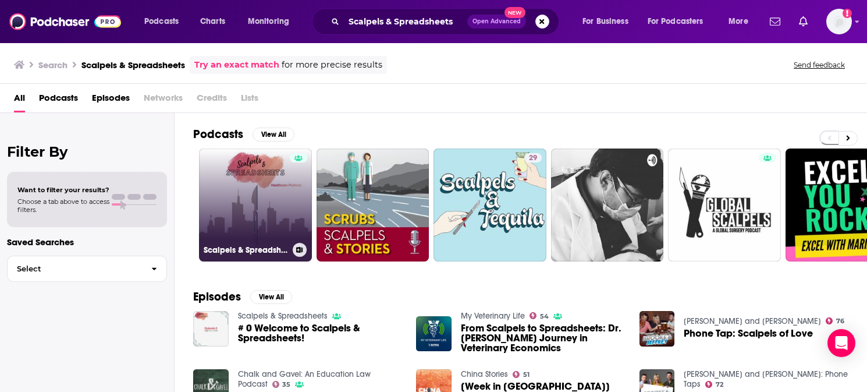
click at [270, 185] on link "Scalpels & Spreadsheets" at bounding box center [255, 204] width 113 height 113
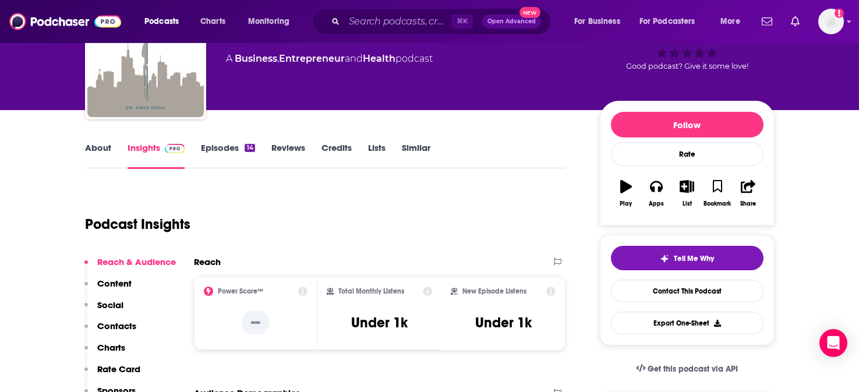
scroll to position [88, 0]
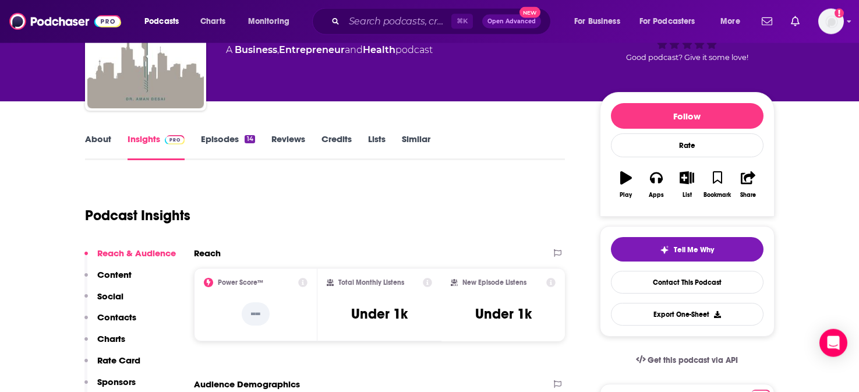
click at [112, 297] on p "Social" at bounding box center [110, 295] width 26 height 11
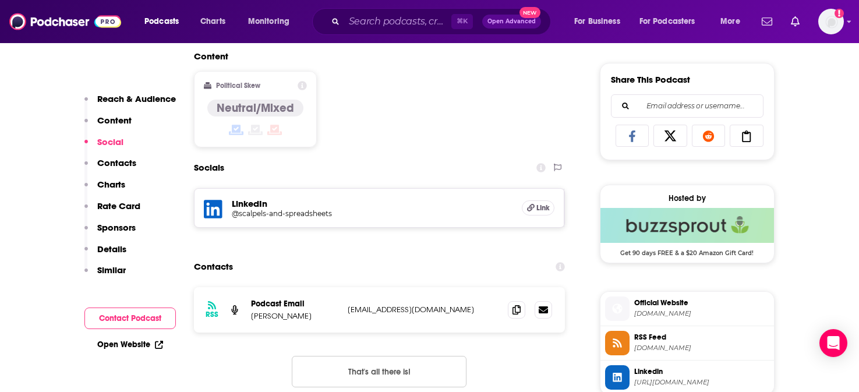
scroll to position [711, 0]
click at [261, 217] on h5 "@scalpels-and-spreadsheets" at bounding box center [325, 212] width 186 height 9
click at [120, 162] on p "Contacts" at bounding box center [116, 162] width 39 height 11
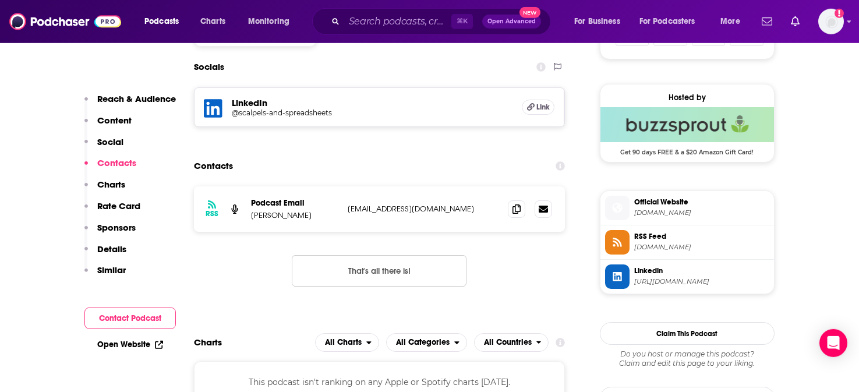
scroll to position [811, 0]
drag, startPoint x: 488, startPoint y: 219, endPoint x: 346, endPoint y: 218, distance: 142.6
click at [348, 213] on p "[EMAIL_ADDRESS][DOMAIN_NAME]" at bounding box center [423, 208] width 151 height 10
copy p "[EMAIL_ADDRESS][DOMAIN_NAME]"
click at [133, 345] on link "Open Website" at bounding box center [130, 344] width 66 height 10
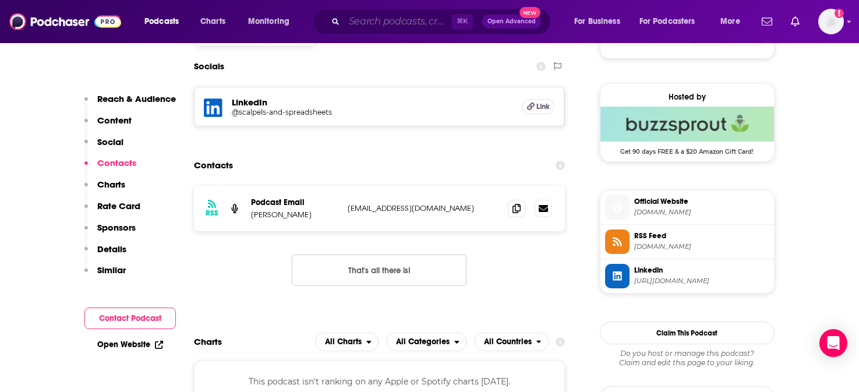
click at [412, 25] on input "Search podcasts, credits, & more..." at bounding box center [397, 21] width 107 height 19
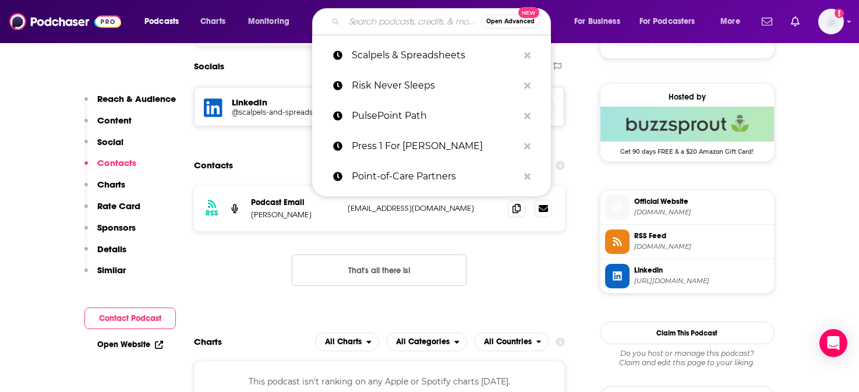
paste input "Slice of Healthcare"
type input "Slice of Healthcare"
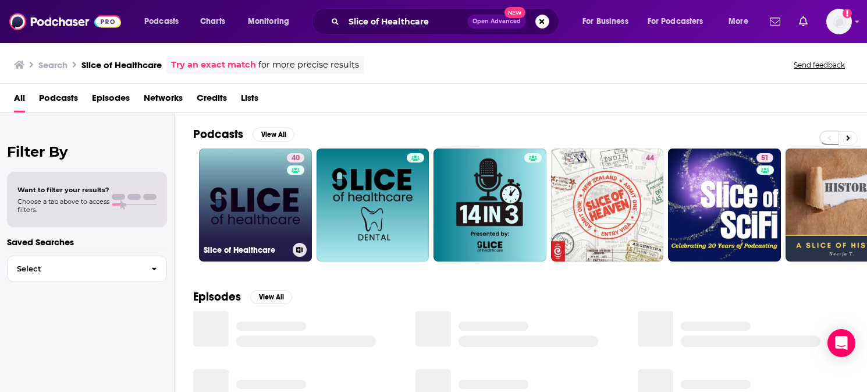
click at [285, 193] on link "40 Slice of Healthcare" at bounding box center [255, 204] width 113 height 113
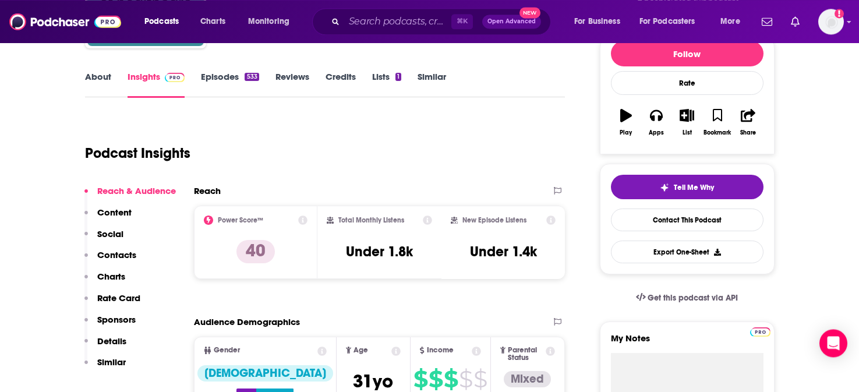
scroll to position [160, 0]
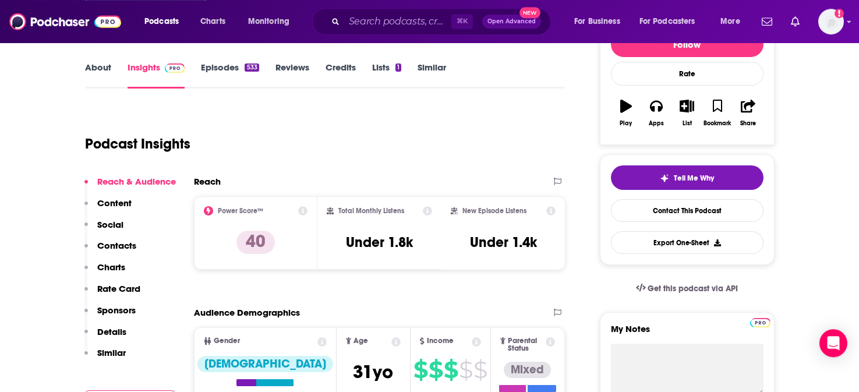
click at [109, 225] on p "Social" at bounding box center [110, 224] width 26 height 11
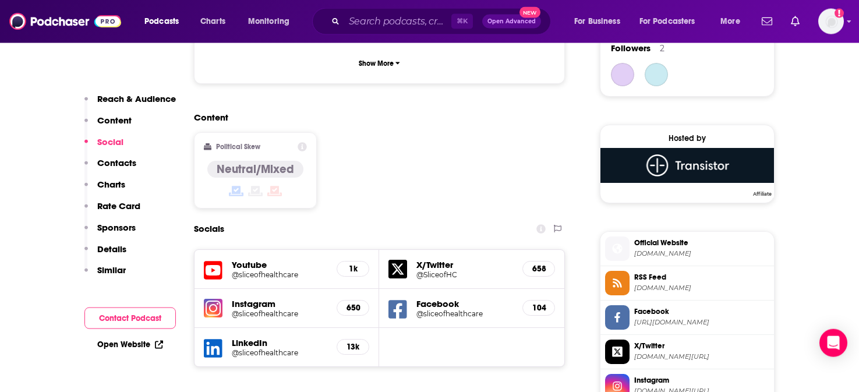
scroll to position [867, 0]
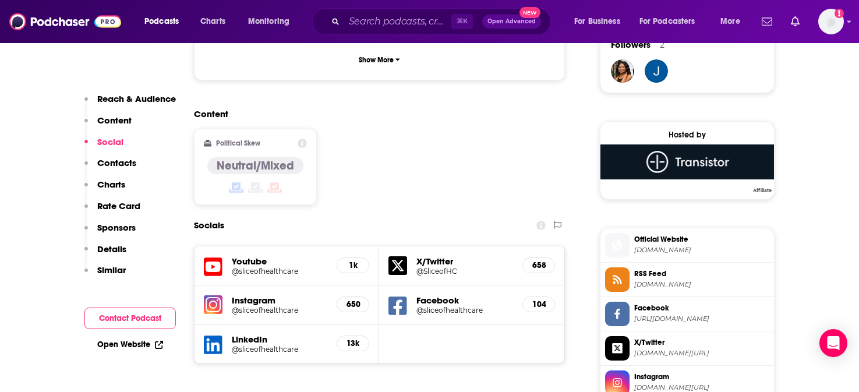
click at [256, 345] on h5 "@sliceofhealthcare" at bounding box center [280, 349] width 96 height 9
click at [123, 165] on p "Contacts" at bounding box center [116, 162] width 39 height 11
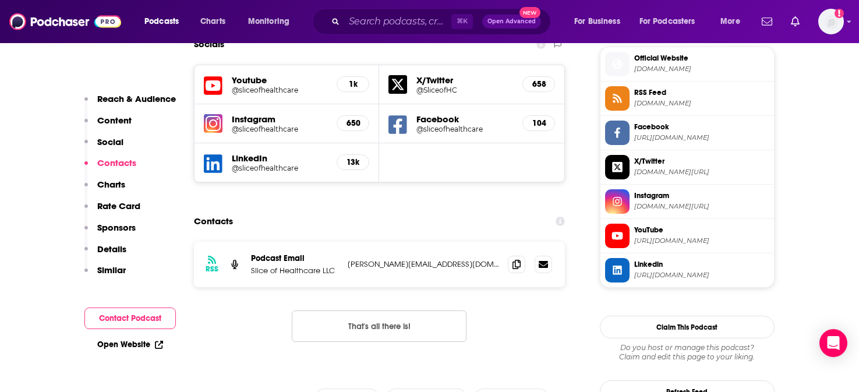
scroll to position [1049, 0]
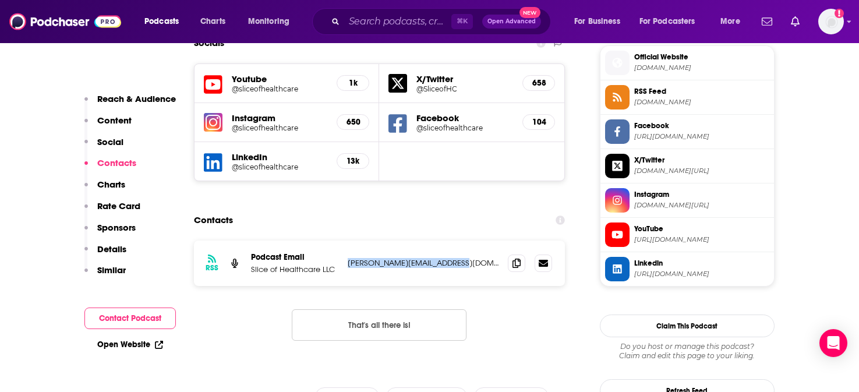
drag, startPoint x: 458, startPoint y: 219, endPoint x: 348, endPoint y: 216, distance: 110.1
click at [348, 258] on p "[PERSON_NAME][EMAIL_ADDRESS][DOMAIN_NAME]" at bounding box center [423, 263] width 151 height 10
copy p "[PERSON_NAME][EMAIL_ADDRESS][DOMAIN_NAME]"
click at [144, 347] on link "Open Website" at bounding box center [130, 344] width 66 height 10
click at [394, 24] on input "Search podcasts, credits, & more..." at bounding box center [397, 21] width 107 height 19
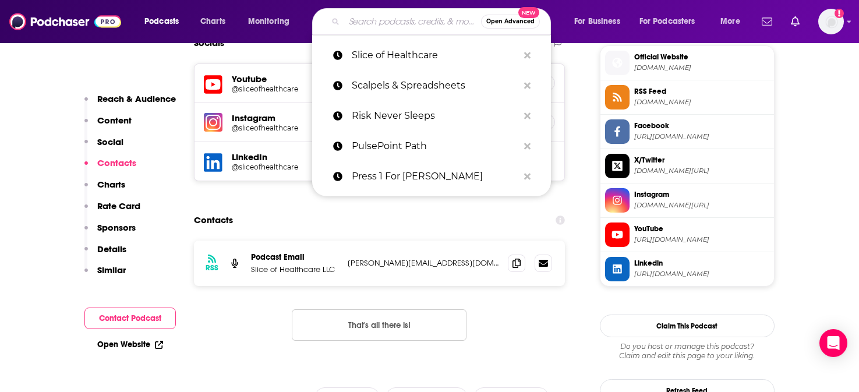
paste input "Speak Up For Your Health"
type input "Speak Up For Your Health"
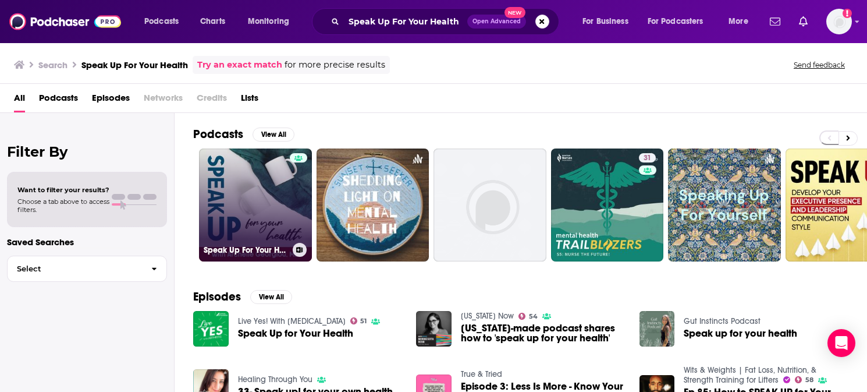
click at [231, 196] on link "Speak Up For Your Health" at bounding box center [255, 204] width 113 height 113
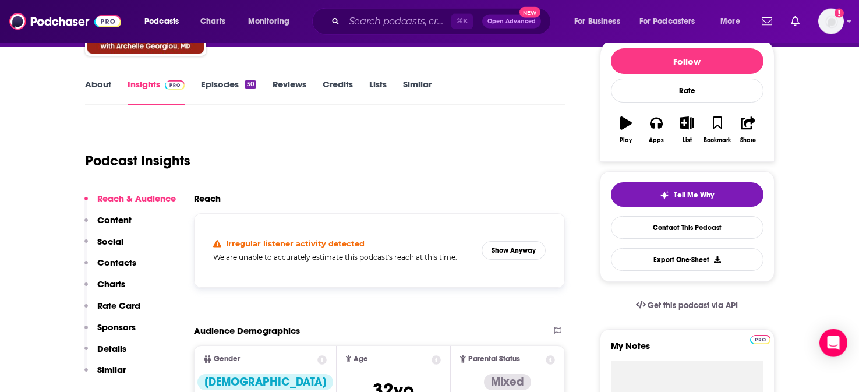
scroll to position [126, 0]
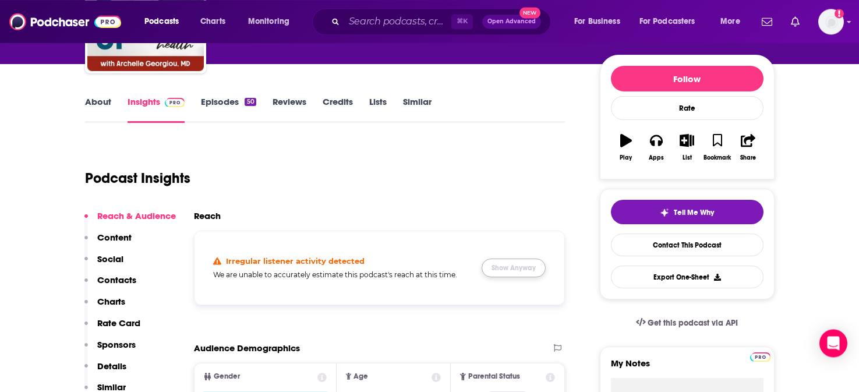
click at [514, 268] on button "Show Anyway" at bounding box center [513, 267] width 64 height 19
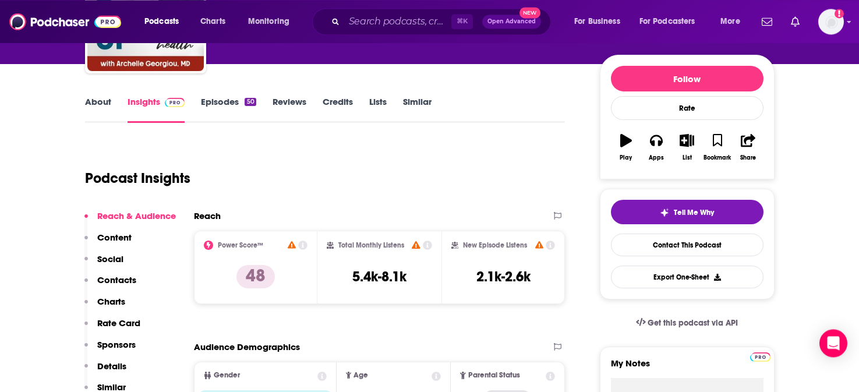
click at [110, 258] on p "Social" at bounding box center [110, 258] width 26 height 11
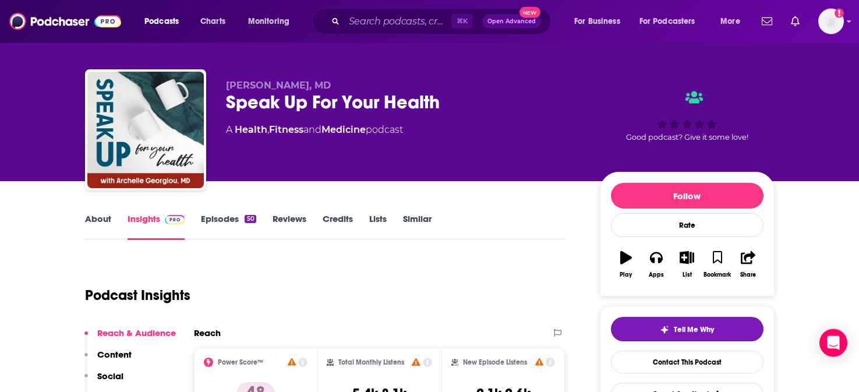
scroll to position [0, 0]
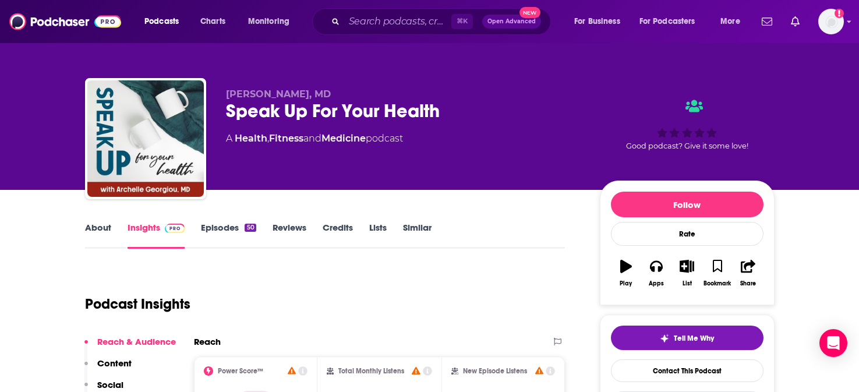
drag, startPoint x: 226, startPoint y: 96, endPoint x: 333, endPoint y: 94, distance: 107.1
click at [331, 94] on span "[PERSON_NAME], MD" at bounding box center [278, 93] width 105 height 11
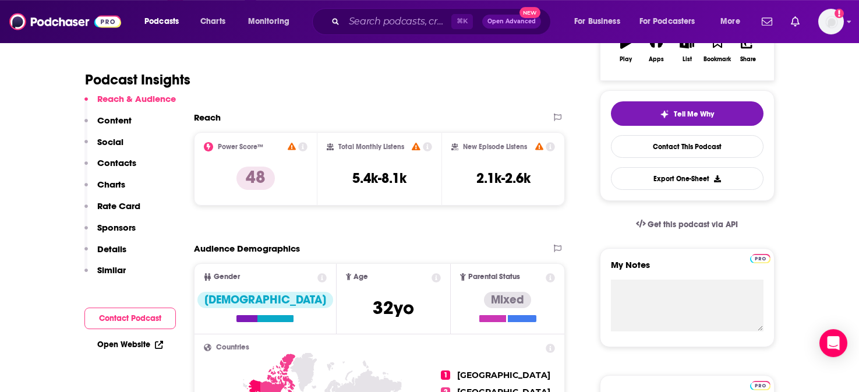
scroll to position [233, 0]
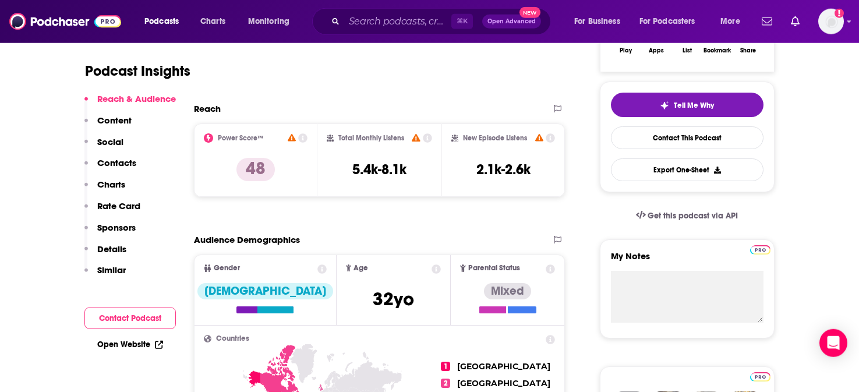
click at [117, 163] on p "Contacts" at bounding box center [116, 162] width 39 height 11
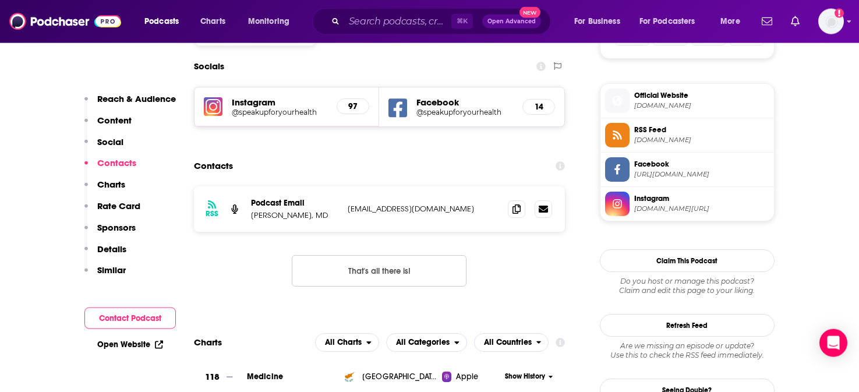
scroll to position [812, 0]
drag, startPoint x: 459, startPoint y: 218, endPoint x: 348, endPoint y: 217, distance: 111.2
click at [348, 213] on p "[EMAIL_ADDRESS][DOMAIN_NAME]" at bounding box center [423, 208] width 151 height 10
click at [134, 349] on link "Open Website" at bounding box center [130, 344] width 66 height 10
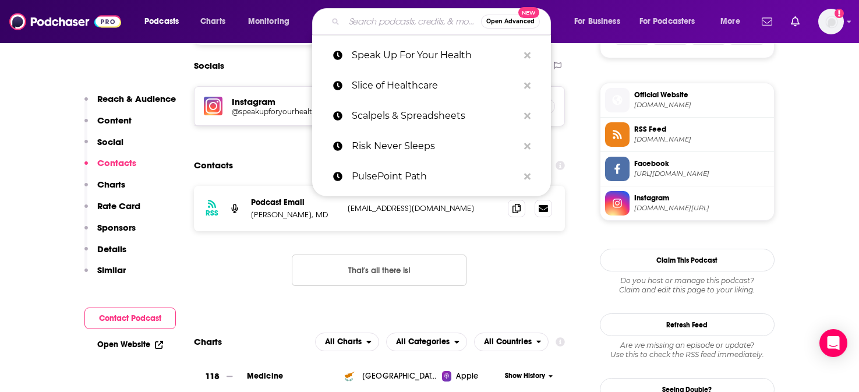
click at [382, 23] on input "Search podcasts, credits, & more..." at bounding box center [412, 21] width 137 height 19
paste input "Standout Digital"
type input "Standout Digital"
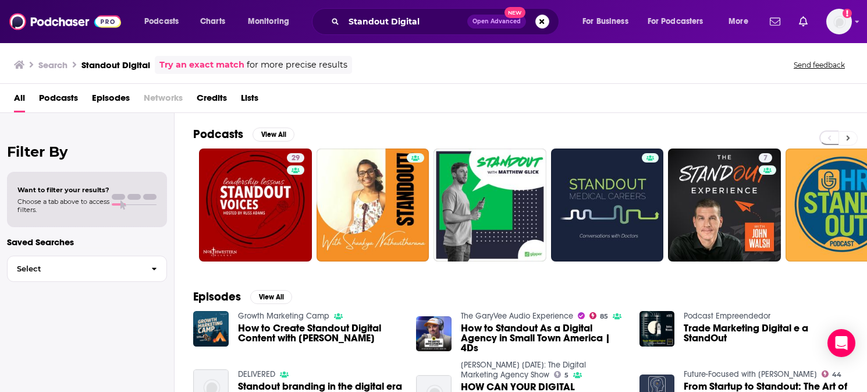
click at [846, 138] on icon at bounding box center [848, 138] width 4 height 8
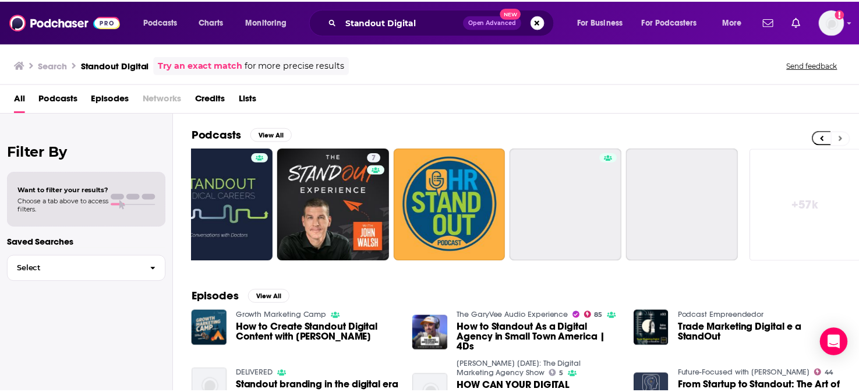
scroll to position [0, 395]
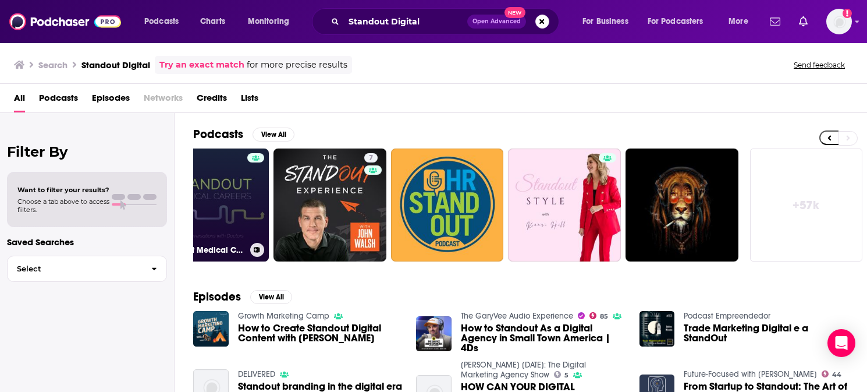
click at [226, 166] on link "Standout Medical Careers" at bounding box center [213, 204] width 113 height 113
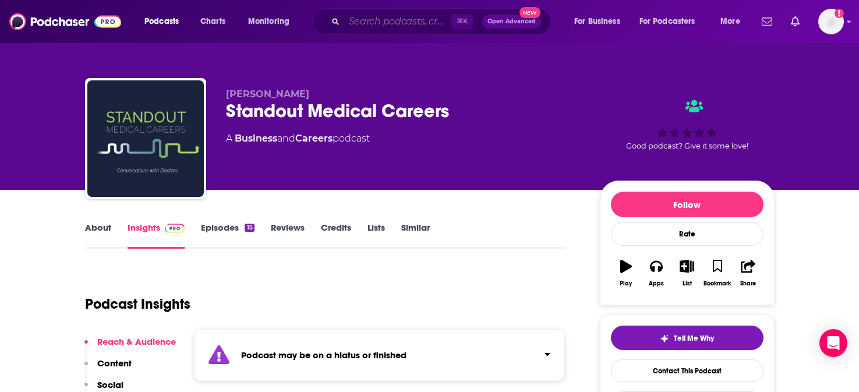
click at [397, 23] on input "Search podcasts, credits, & more..." at bounding box center [397, 21] width 107 height 19
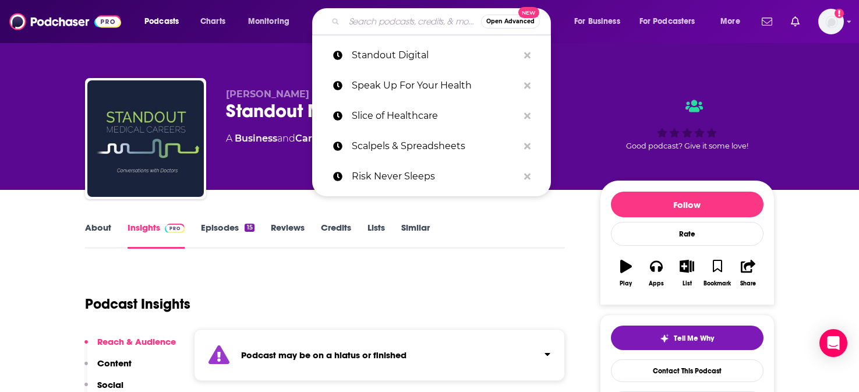
paste input "Tech It to the Limit"
type input "Tech It to the Limit"
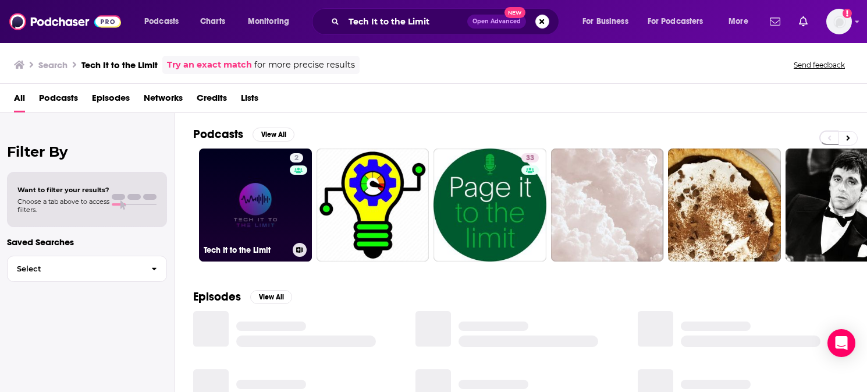
click at [248, 164] on link "2 Tech It to the Limit" at bounding box center [255, 204] width 113 height 113
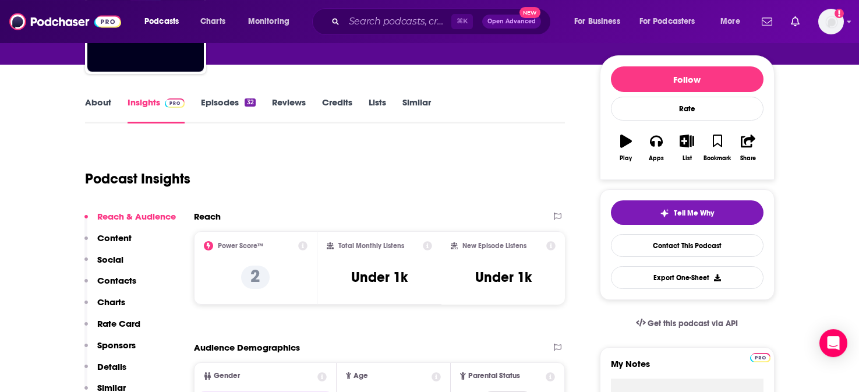
scroll to position [148, 0]
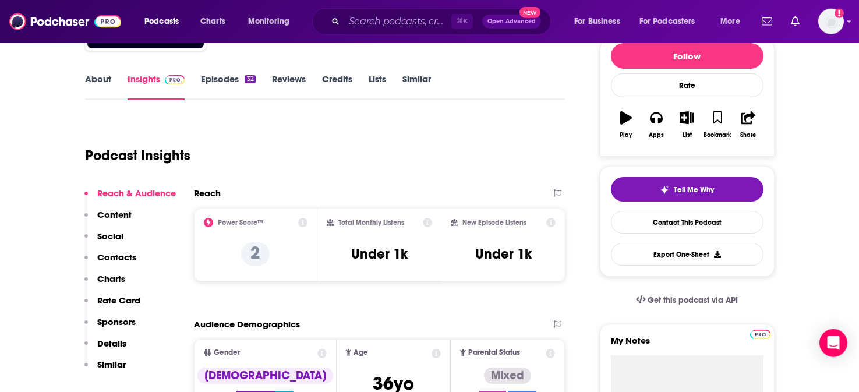
click at [114, 242] on p "Social" at bounding box center [110, 236] width 26 height 11
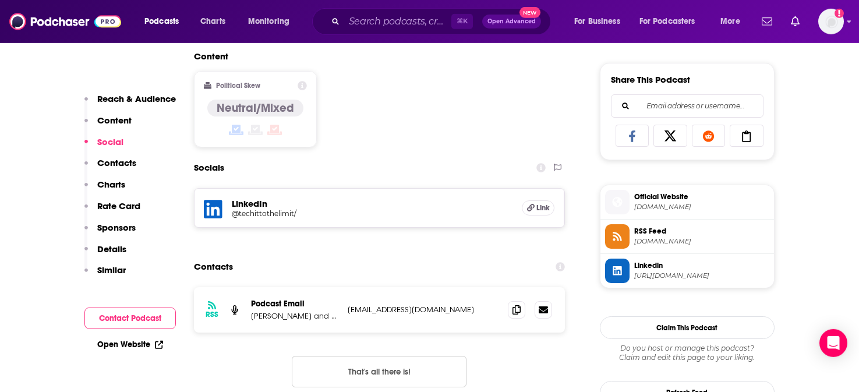
scroll to position [711, 0]
click at [272, 217] on h5 "@techittothelimit/" at bounding box center [325, 212] width 186 height 9
click at [122, 161] on p "Contacts" at bounding box center [116, 162] width 39 height 11
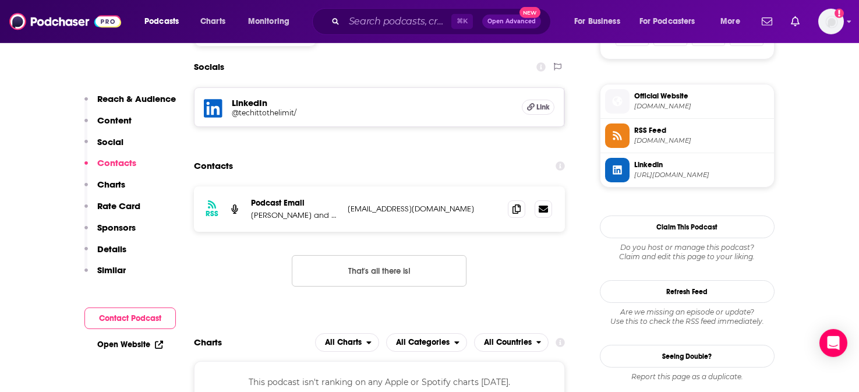
scroll to position [811, 0]
drag, startPoint x: 465, startPoint y: 219, endPoint x: 346, endPoint y: 219, distance: 118.8
click at [348, 213] on p "[EMAIL_ADDRESS][DOMAIN_NAME]" at bounding box center [423, 208] width 151 height 10
click at [123, 347] on link "Open Website" at bounding box center [130, 344] width 66 height 10
click at [403, 23] on input "Search podcasts, credits, & more..." at bounding box center [397, 21] width 107 height 19
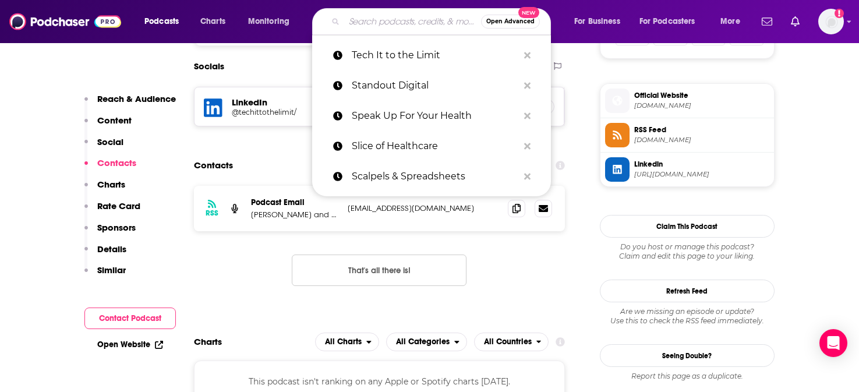
paste input "The Able Channel"
type input "The Able Channel"
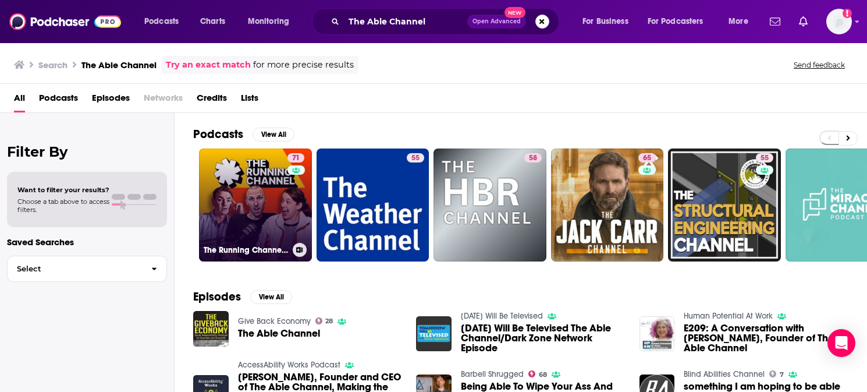
click at [228, 189] on link "71 The Running Channel Podcast" at bounding box center [255, 204] width 113 height 113
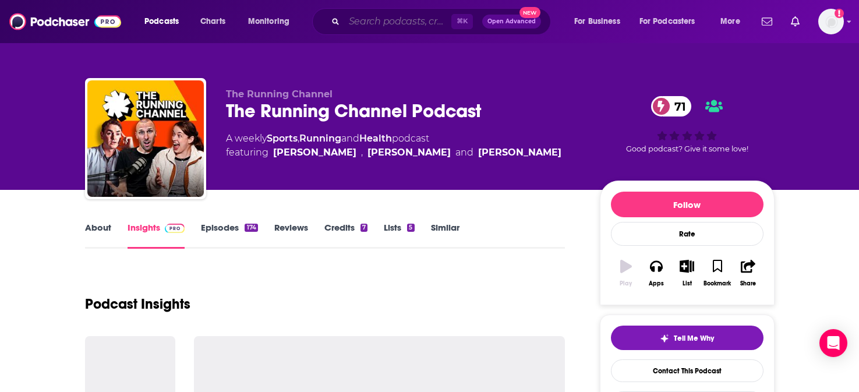
click at [395, 20] on input "Search podcasts, credits, & more..." at bounding box center [397, 21] width 107 height 19
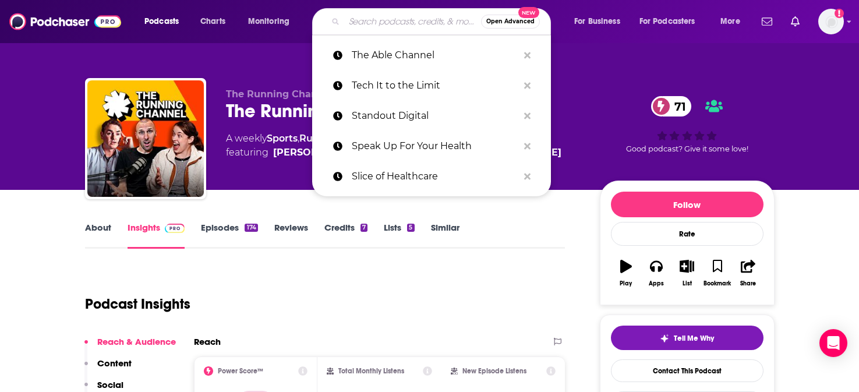
paste input "The Big Unlock Podcast"
type input "The Big Unlock Podcast"
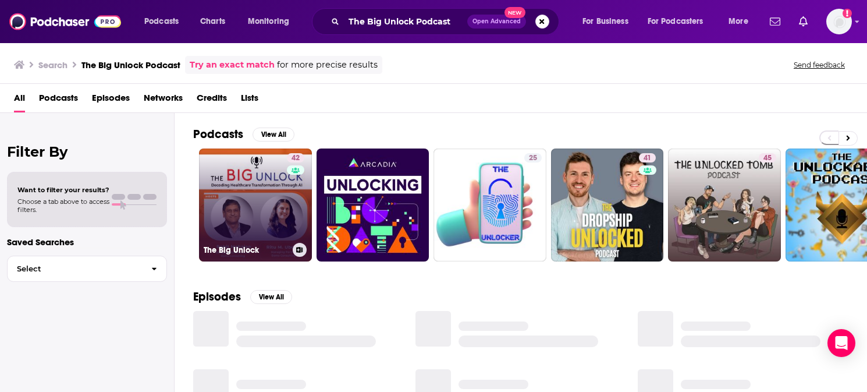
click at [234, 174] on link "42 The Big Unlock" at bounding box center [255, 204] width 113 height 113
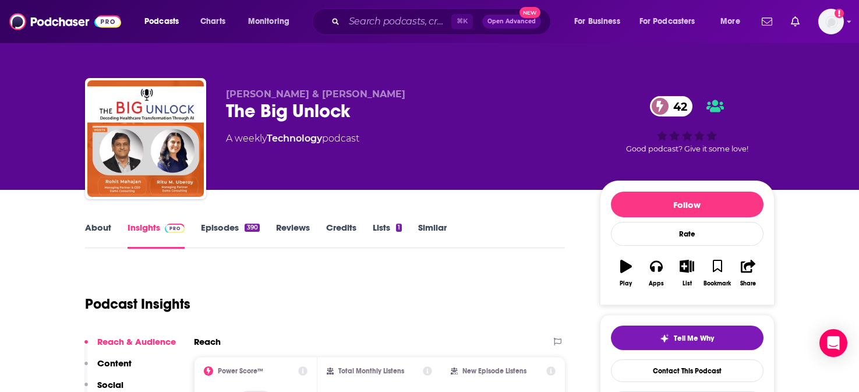
click at [100, 228] on link "About" at bounding box center [98, 235] width 26 height 27
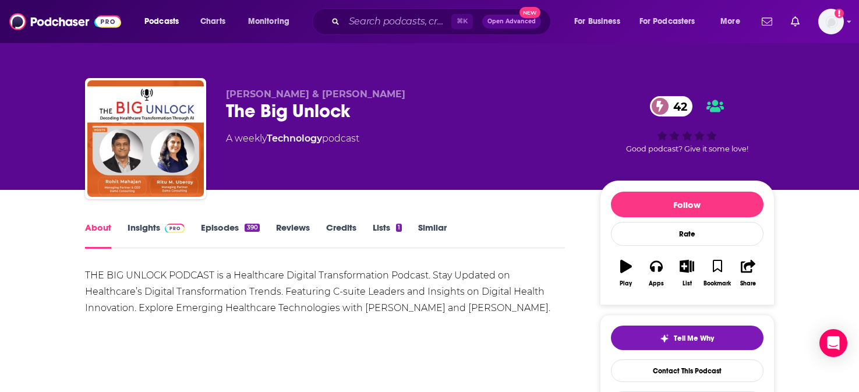
click at [149, 229] on link "Insights" at bounding box center [156, 235] width 58 height 27
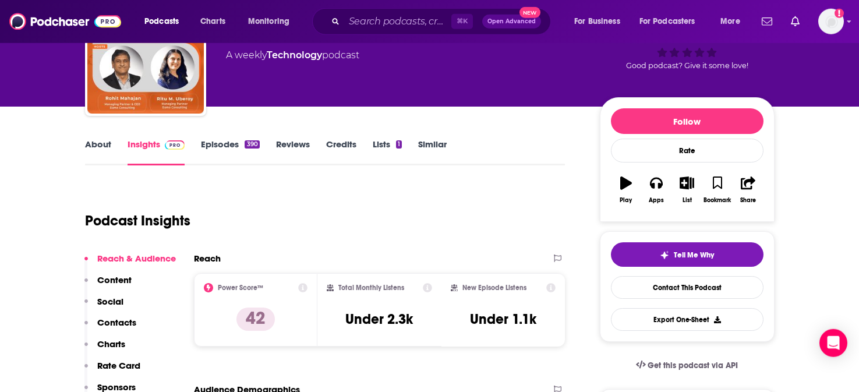
scroll to position [106, 0]
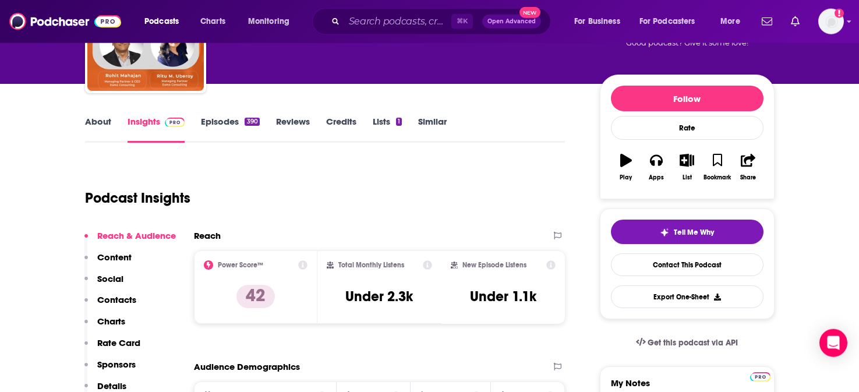
click at [102, 274] on p "Social" at bounding box center [110, 278] width 26 height 11
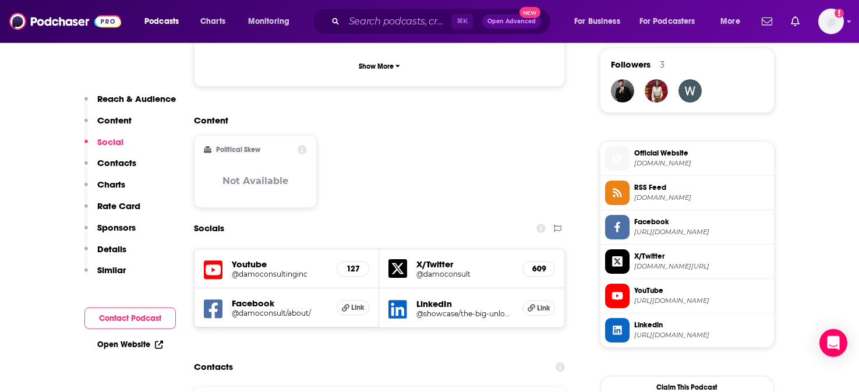
scroll to position [849, 0]
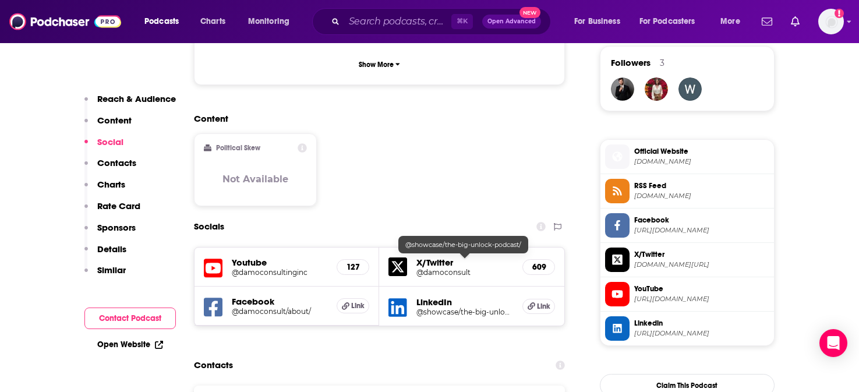
click at [452, 307] on h5 "@showcase/the-big-unlock-podcast/" at bounding box center [464, 311] width 97 height 9
click at [462, 307] on h5 "@showcase/the-big-unlock-podcast/" at bounding box center [464, 311] width 97 height 9
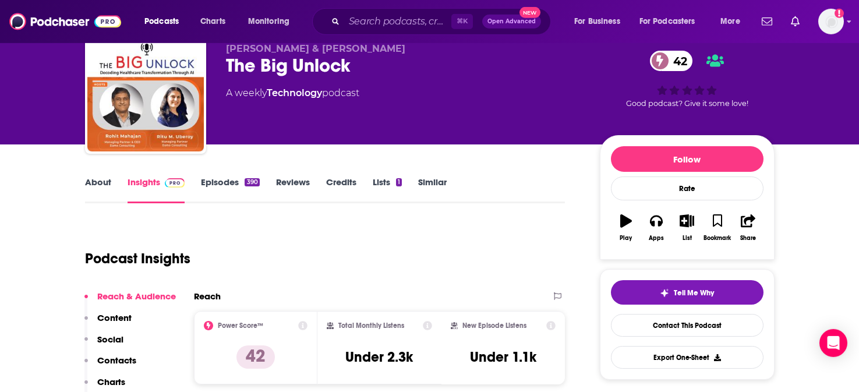
scroll to position [23, 0]
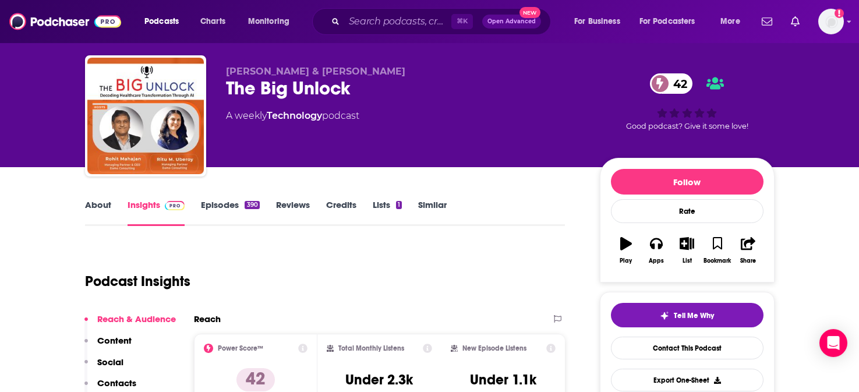
drag, startPoint x: 396, startPoint y: 72, endPoint x: 309, endPoint y: 72, distance: 86.7
click at [309, 72] on p "[PERSON_NAME] & [PERSON_NAME]" at bounding box center [403, 71] width 355 height 11
click at [502, 94] on div "The Big Unlock 42" at bounding box center [403, 88] width 355 height 23
click at [115, 382] on p "Contacts" at bounding box center [116, 382] width 39 height 11
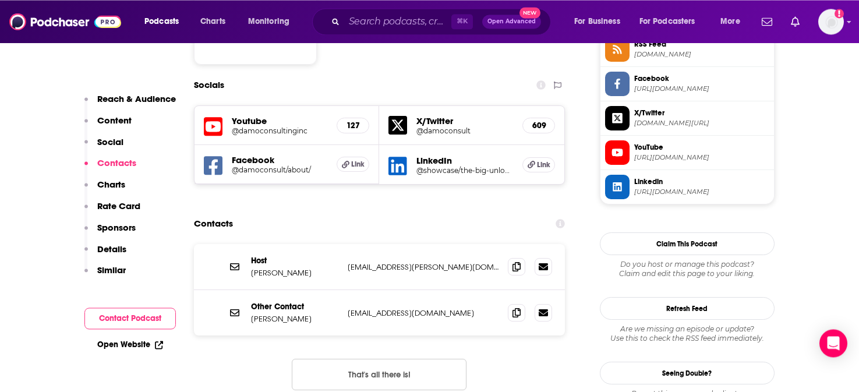
scroll to position [991, 0]
drag, startPoint x: 345, startPoint y: 217, endPoint x: 541, endPoint y: 222, distance: 196.2
click at [541, 243] on div "Host [PERSON_NAME] [PERSON_NAME][EMAIL_ADDRESS][DOMAIN_NAME] [DOMAIN_NAME][EMAI…" at bounding box center [379, 266] width 371 height 46
click at [136, 339] on div "Open Website" at bounding box center [129, 345] width 91 height 22
click at [144, 345] on link "Open Website" at bounding box center [130, 344] width 66 height 10
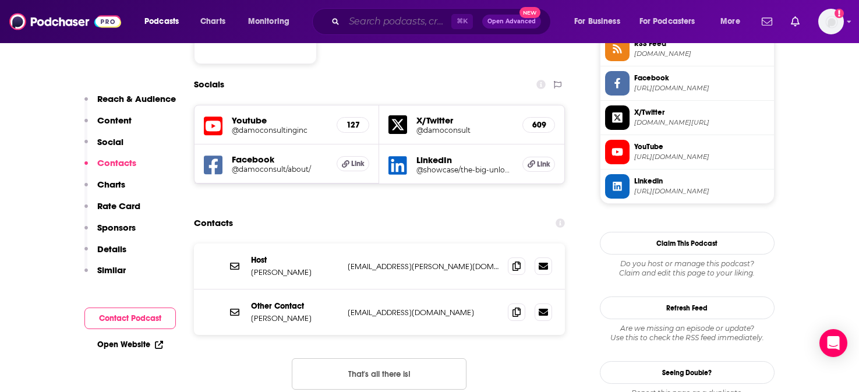
click at [391, 28] on input "Search podcasts, credits, & more..." at bounding box center [397, 21] width 107 height 19
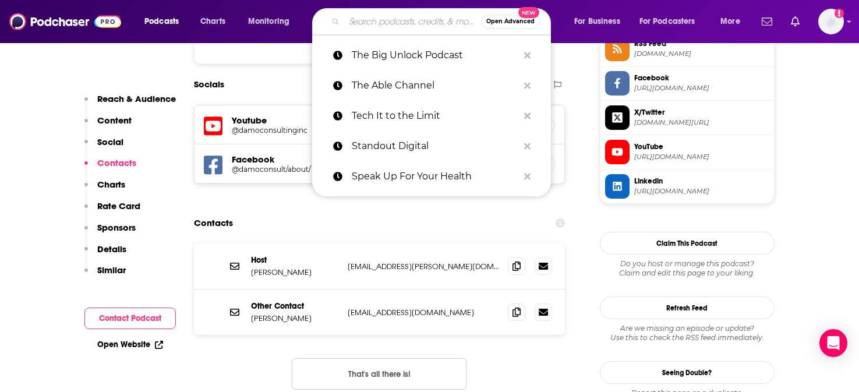
paste input "The Bold Lounge Podcast"
type input "The Bold Lounge Podcast"
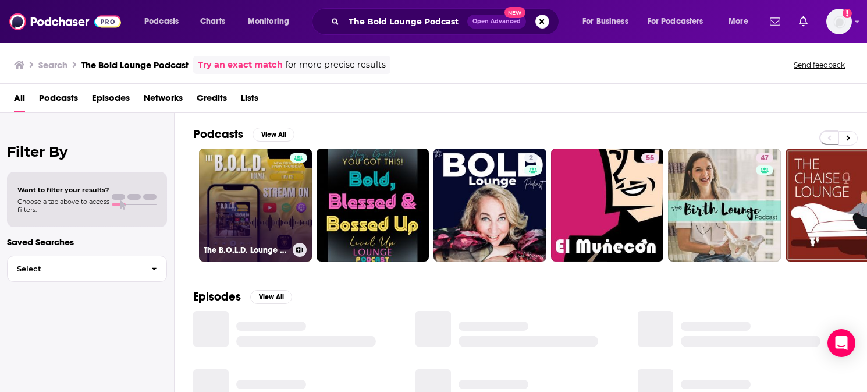
click at [227, 179] on link "The B.O.L.D. Lounge Podcast" at bounding box center [255, 204] width 113 height 113
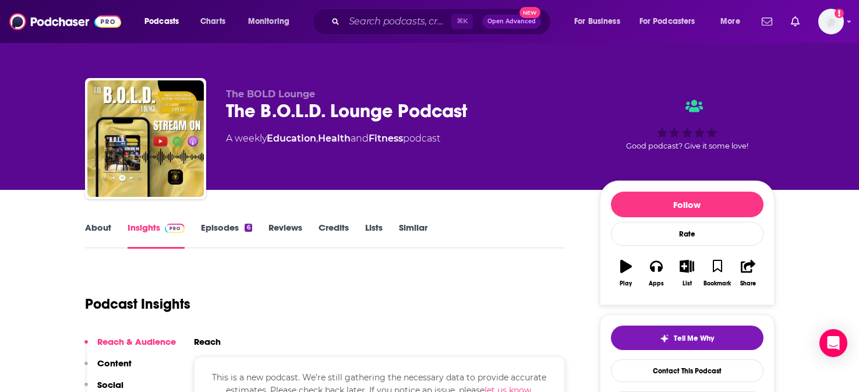
click at [104, 228] on link "About" at bounding box center [98, 235] width 26 height 27
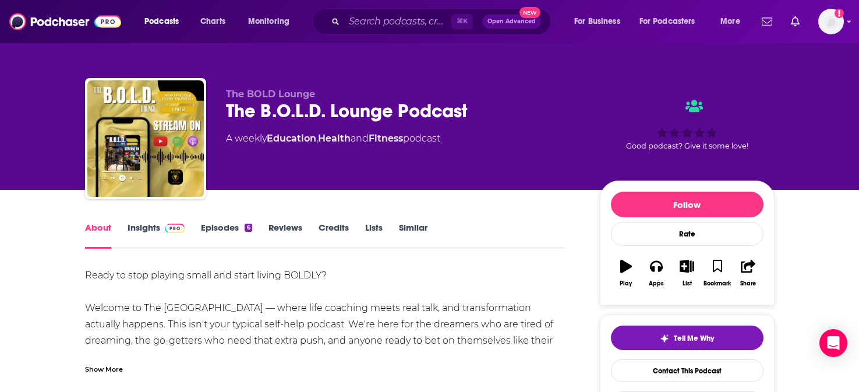
click at [154, 233] on link "Insights" at bounding box center [156, 235] width 58 height 27
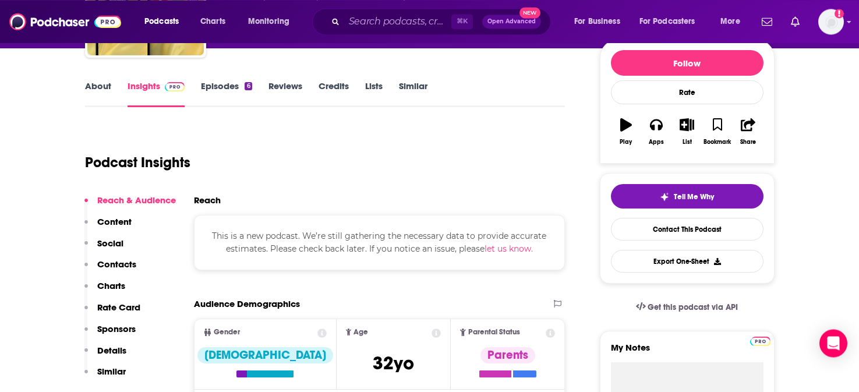
scroll to position [150, 0]
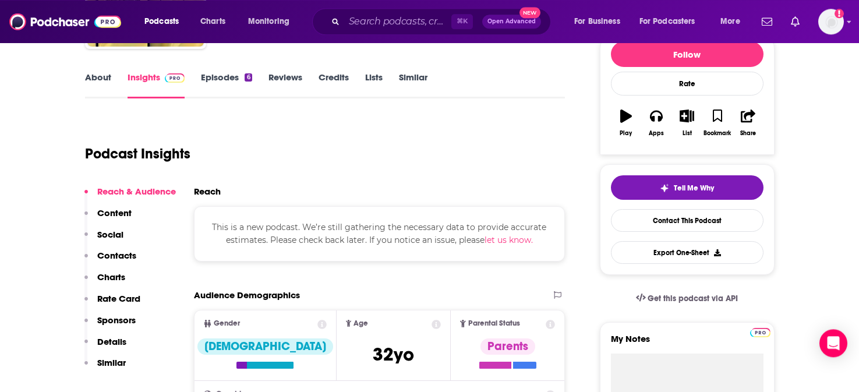
click at [109, 238] on p "Social" at bounding box center [110, 234] width 26 height 11
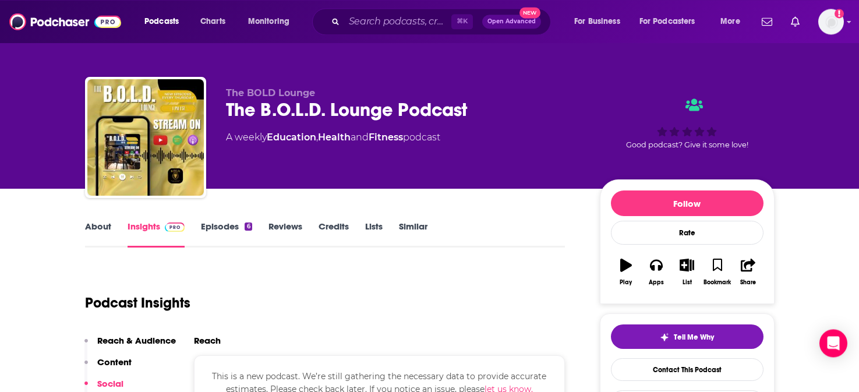
scroll to position [0, 0]
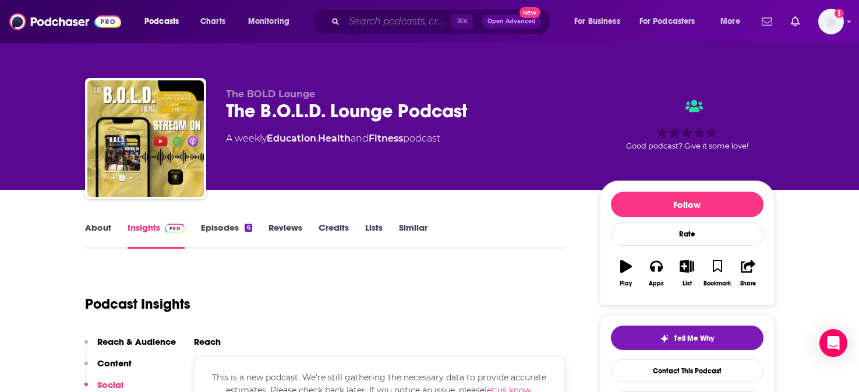
click at [387, 24] on input "Search podcasts, credits, & more..." at bounding box center [397, 21] width 107 height 19
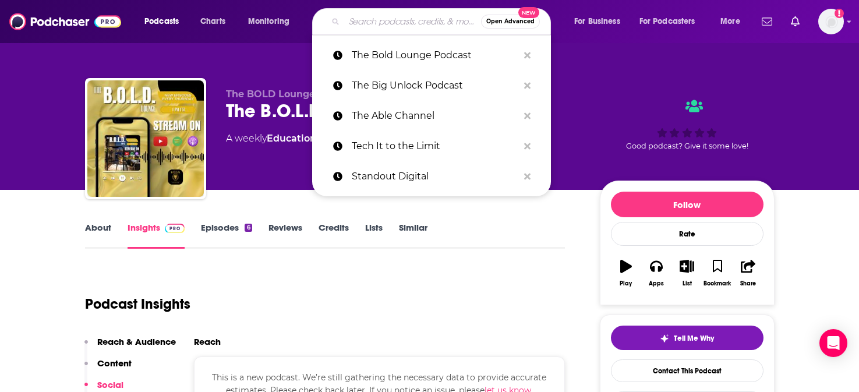
paste input "THE BUZZ PODCAST"
type input "THE BUZZ PODCAST"
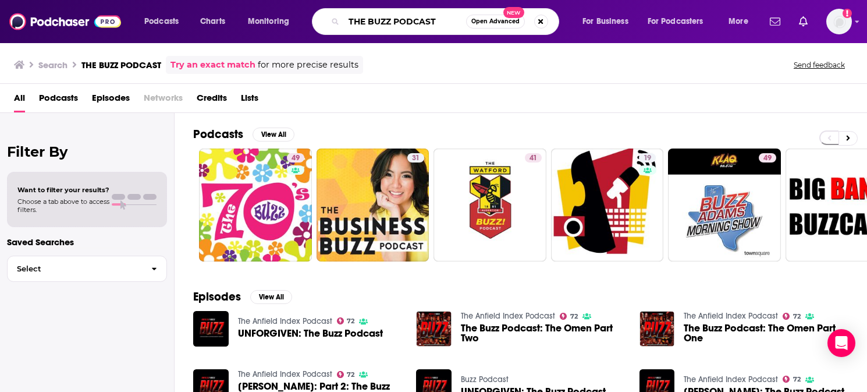
click at [384, 24] on input "THE BUZZ PODCAST" at bounding box center [405, 21] width 122 height 19
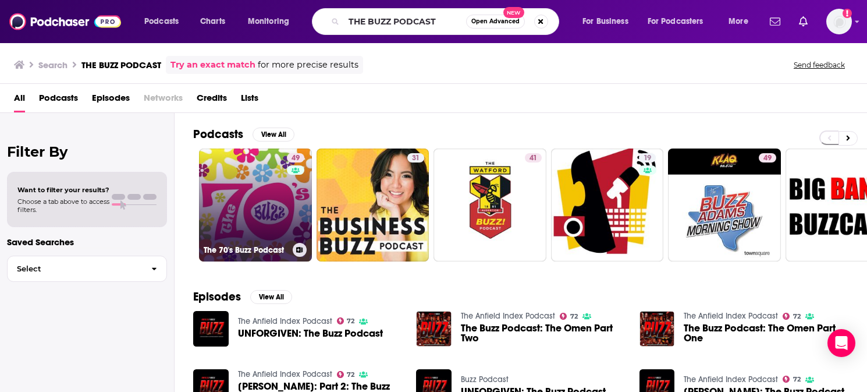
click at [257, 179] on link "49 The 70's Buzz Podcast" at bounding box center [255, 204] width 113 height 113
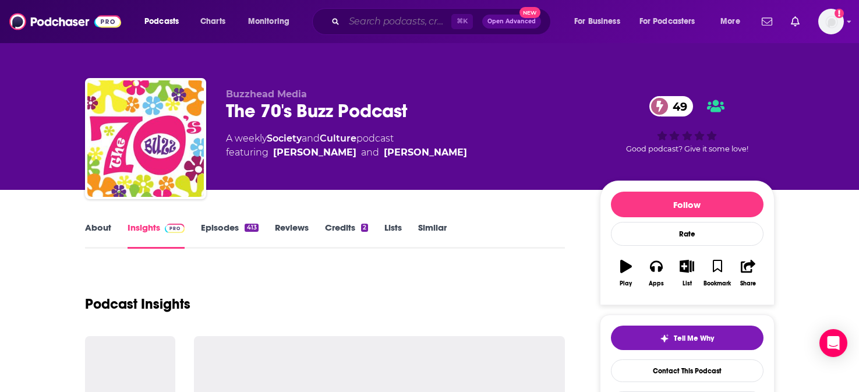
click at [411, 20] on input "Search podcasts, credits, & more..." at bounding box center [397, 21] width 107 height 19
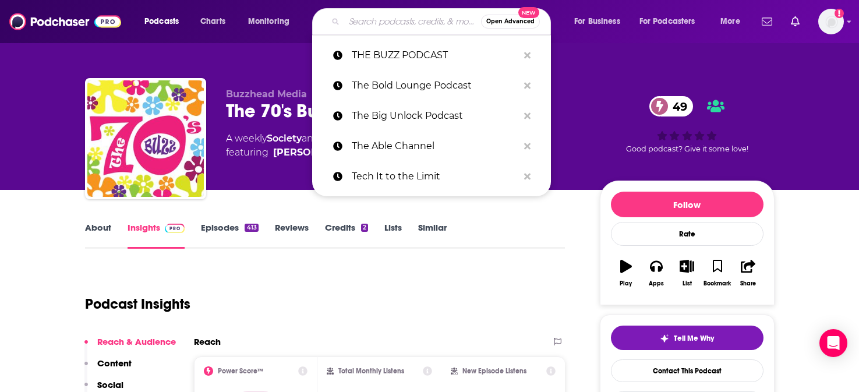
paste input "The Digital Health Heavyweights Podcast"
type input "The Digital Health Heavyweights Podcast"
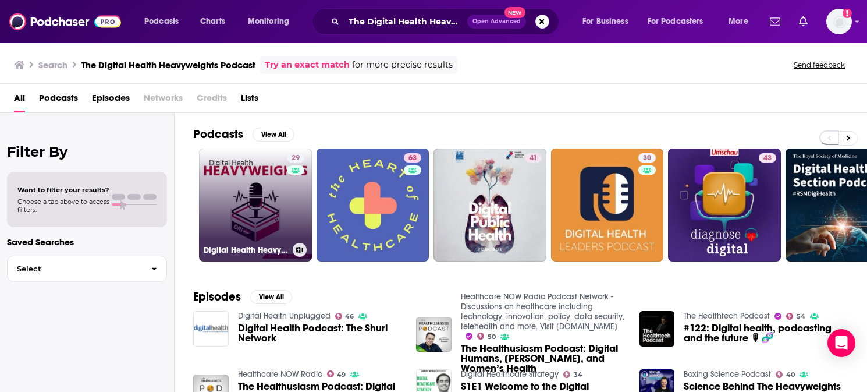
click at [222, 218] on link "29 Digital Health Heavyweights" at bounding box center [255, 204] width 113 height 113
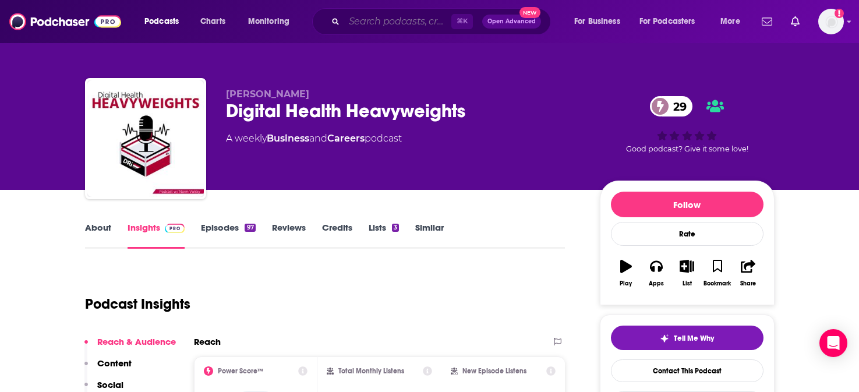
click at [383, 26] on input "Search podcasts, credits, & more..." at bounding box center [397, 21] width 107 height 19
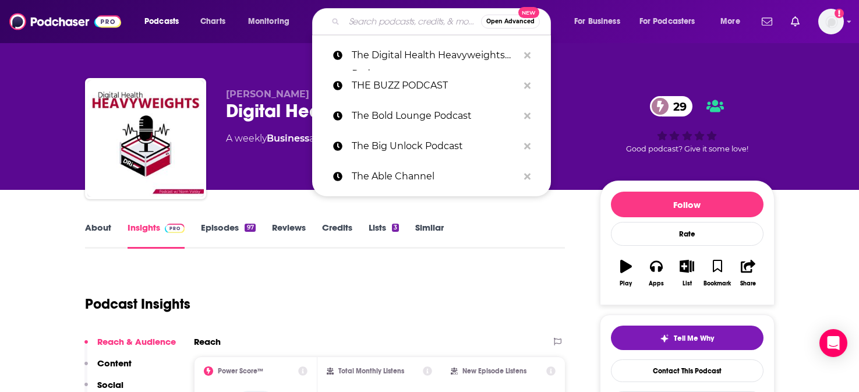
paste input "The Food Is Health Revolution"
type input "The Food Is Health Revolution"
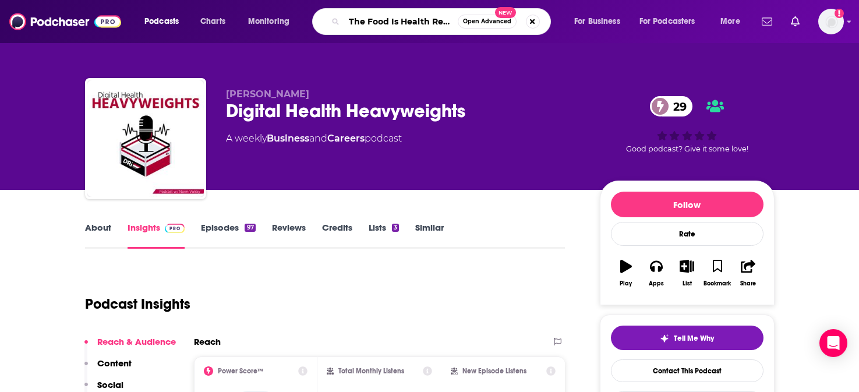
scroll to position [0, 26]
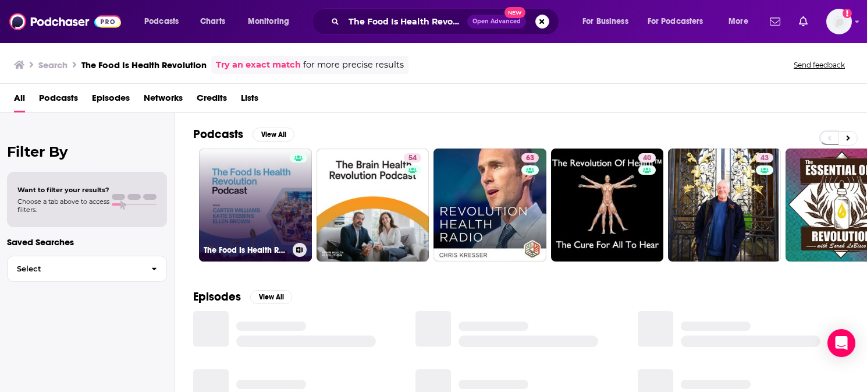
click at [250, 171] on link "The Food Is Health Revolution" at bounding box center [255, 204] width 113 height 113
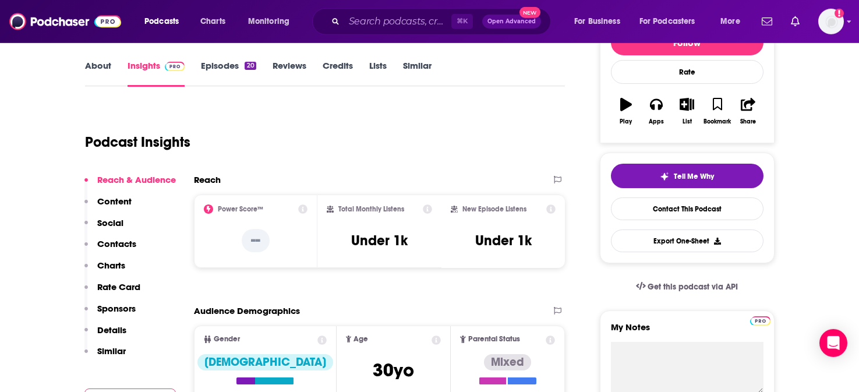
scroll to position [171, 0]
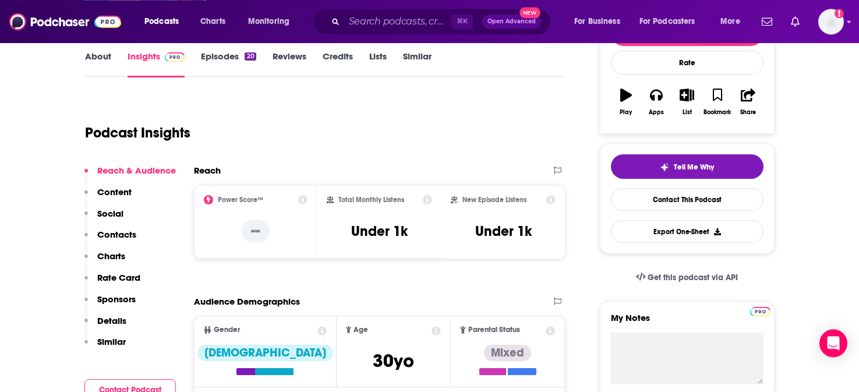
click at [112, 210] on p "Social" at bounding box center [110, 213] width 26 height 11
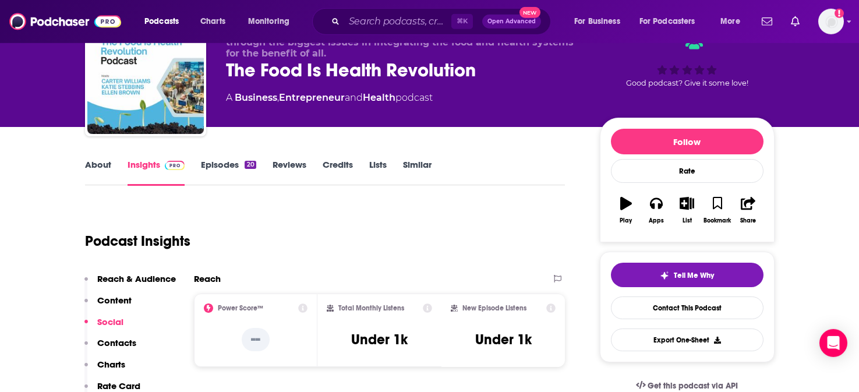
scroll to position [144, 0]
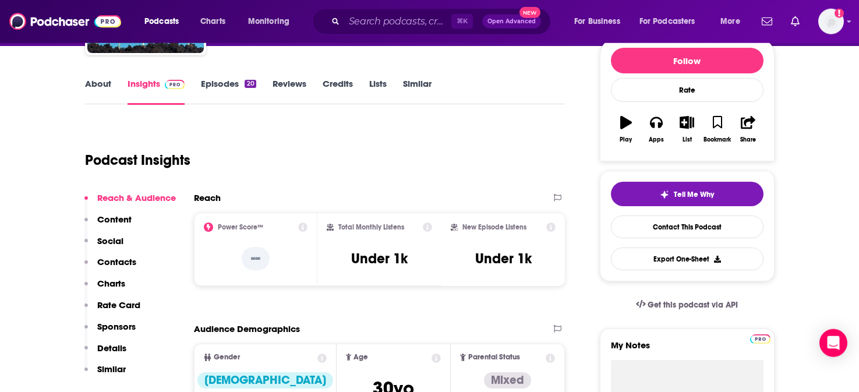
click at [116, 264] on p "Contacts" at bounding box center [116, 261] width 39 height 11
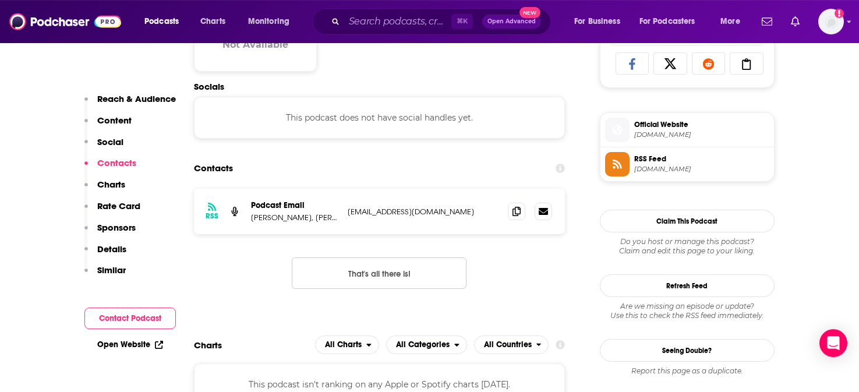
scroll to position [784, 0]
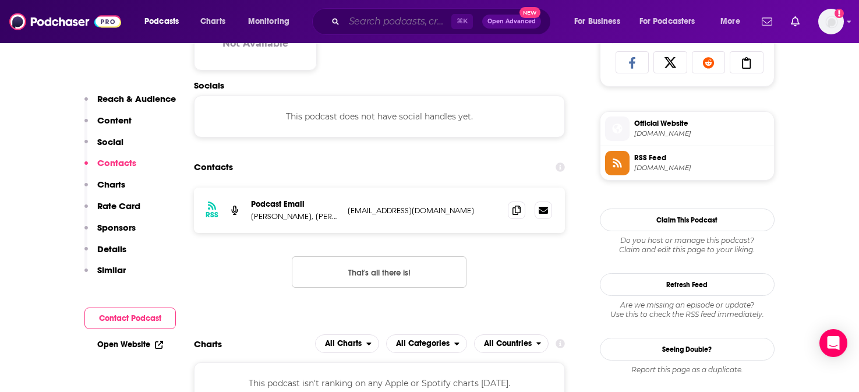
click at [392, 26] on input "Search podcasts, credits, & more..." at bounding box center [397, 21] width 107 height 19
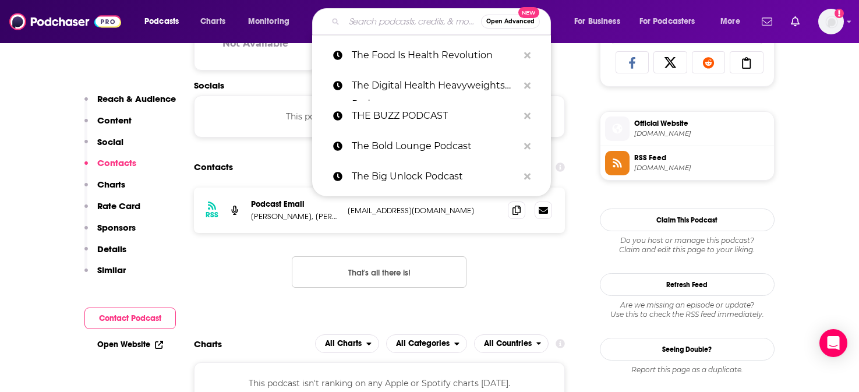
paste input "The Futurist"
type input "The Futurist"
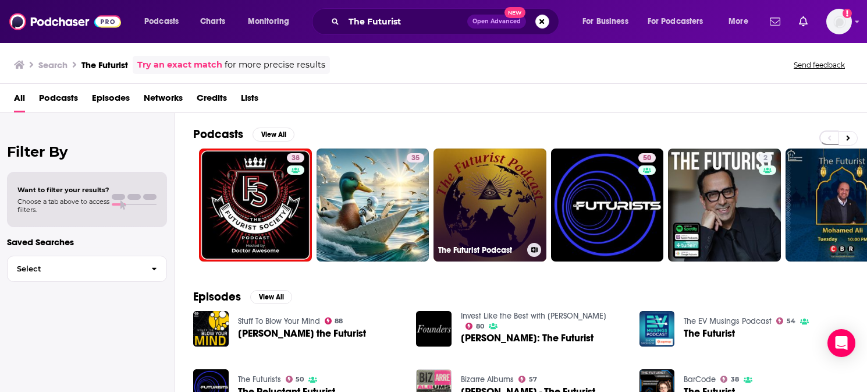
click at [511, 172] on link "The Futurist Podcast" at bounding box center [490, 204] width 113 height 113
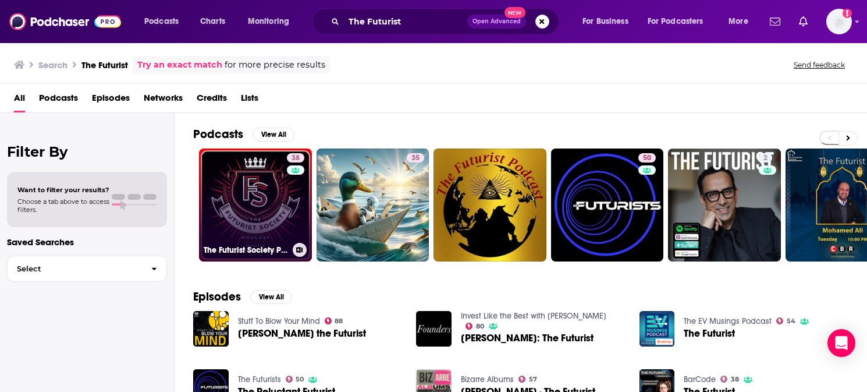
click at [250, 205] on link "38 The Futurist Society Podcast" at bounding box center [255, 204] width 113 height 113
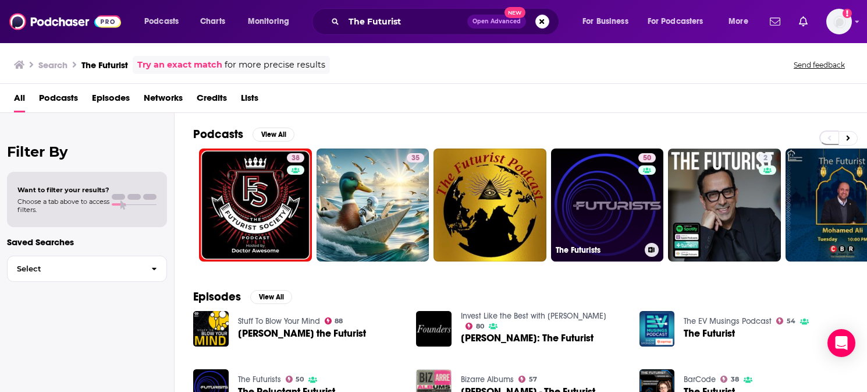
click at [595, 175] on link "50 The Futurists" at bounding box center [607, 204] width 113 height 113
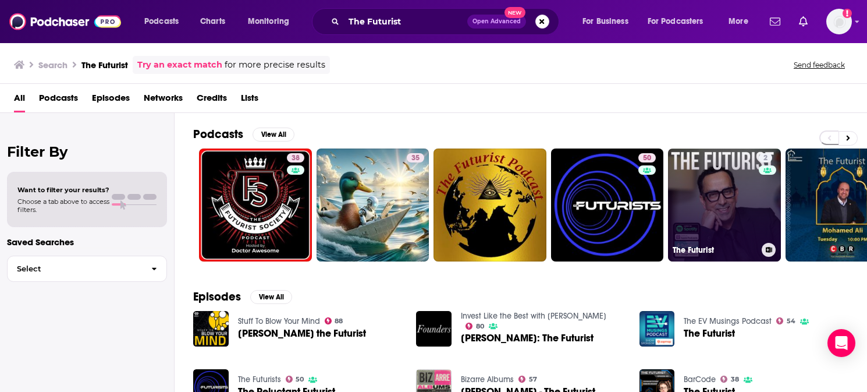
click at [724, 204] on link "2 The Futurist" at bounding box center [724, 204] width 113 height 113
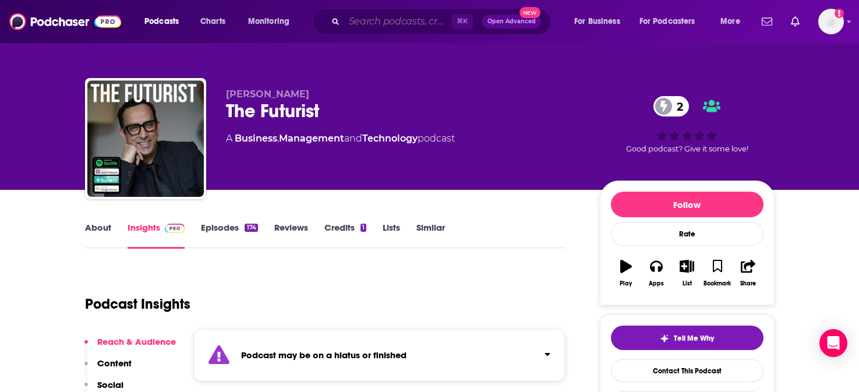
click at [383, 27] on input "Search podcasts, credits, & more..." at bounding box center [397, 21] width 107 height 19
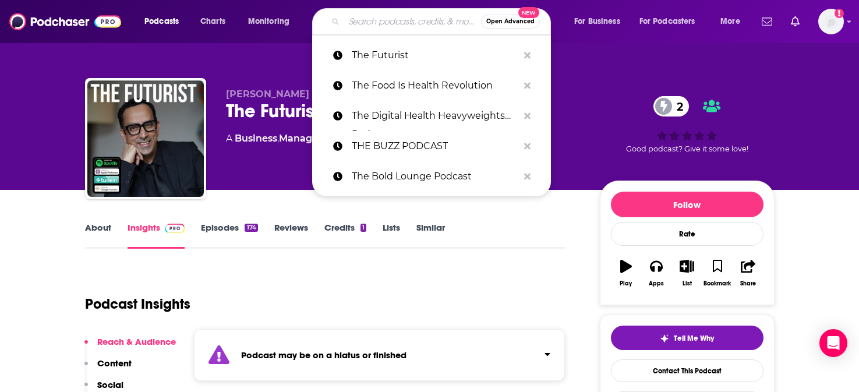
paste input "The Gist Healthcare Podcast"
type input "The Gist Healthcare Podcast"
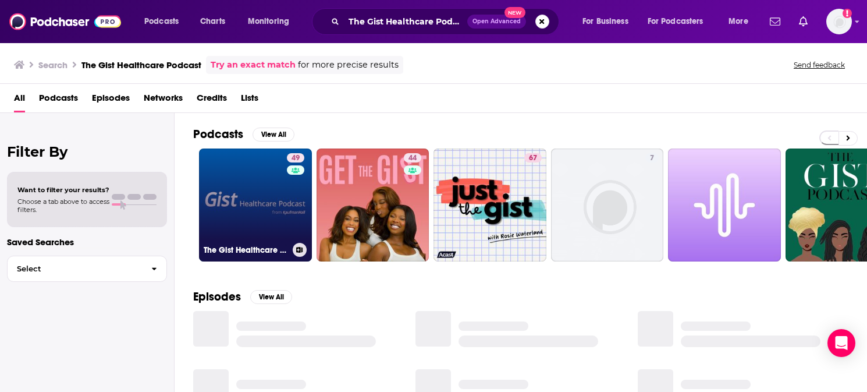
click at [253, 207] on link "49 The Gist Healthcare Podcast" at bounding box center [255, 204] width 113 height 113
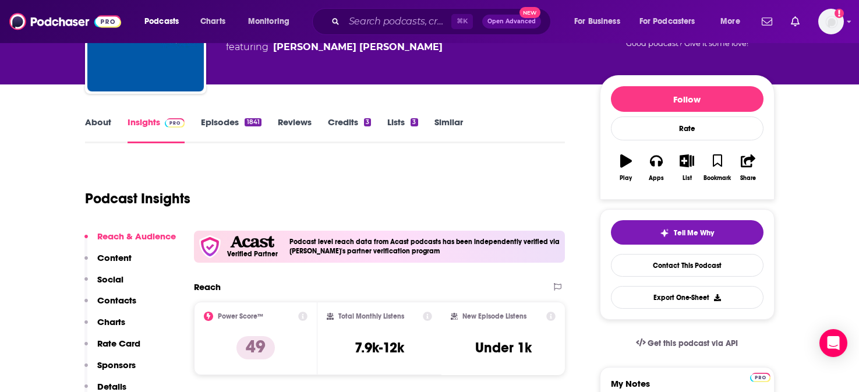
scroll to position [115, 0]
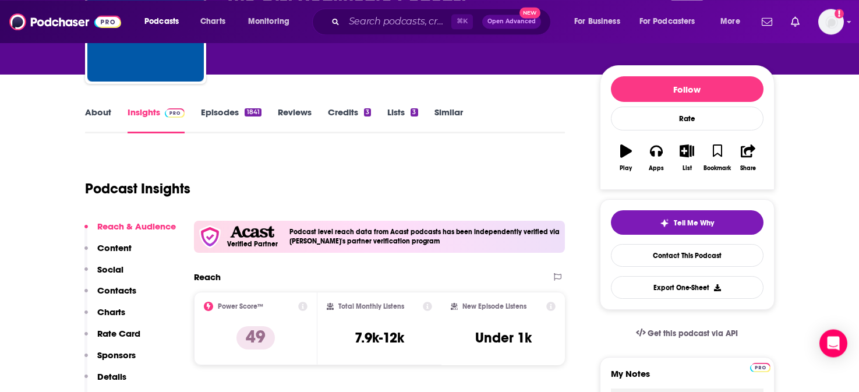
click at [107, 271] on p "Social" at bounding box center [110, 269] width 26 height 11
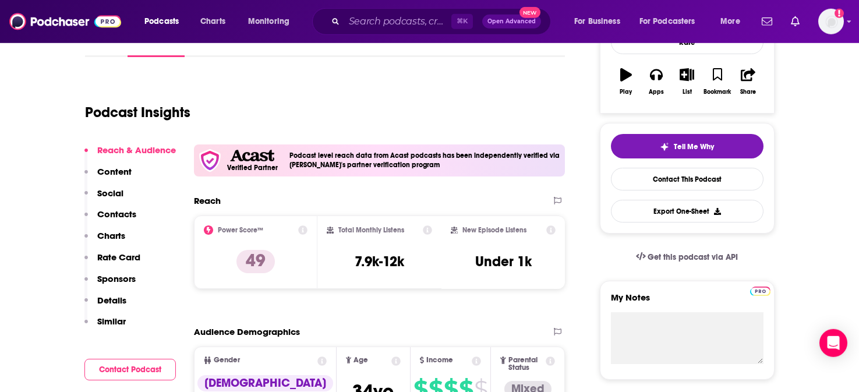
scroll to position [0, 0]
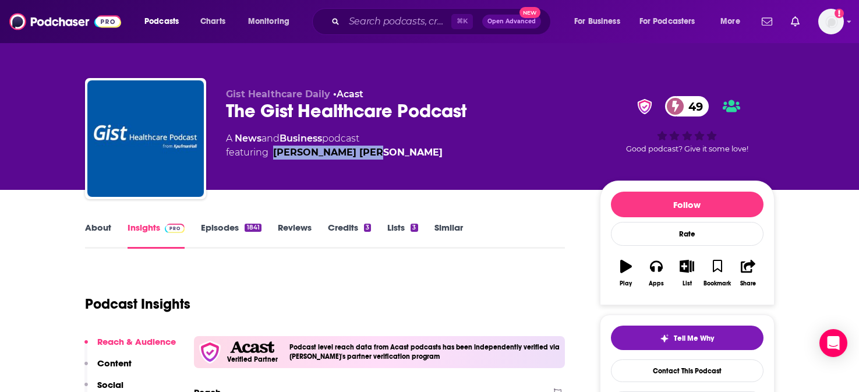
drag, startPoint x: 358, startPoint y: 157, endPoint x: 271, endPoint y: 158, distance: 87.3
click at [271, 158] on span "featuring [PERSON_NAME] [PERSON_NAME]" at bounding box center [334, 153] width 217 height 14
click at [500, 159] on div "A News and Business podcast featuring [PERSON_NAME] [PERSON_NAME]" at bounding box center [403, 146] width 355 height 28
click at [357, 19] on input "Search podcasts, credits, & more..." at bounding box center [397, 21] width 107 height 19
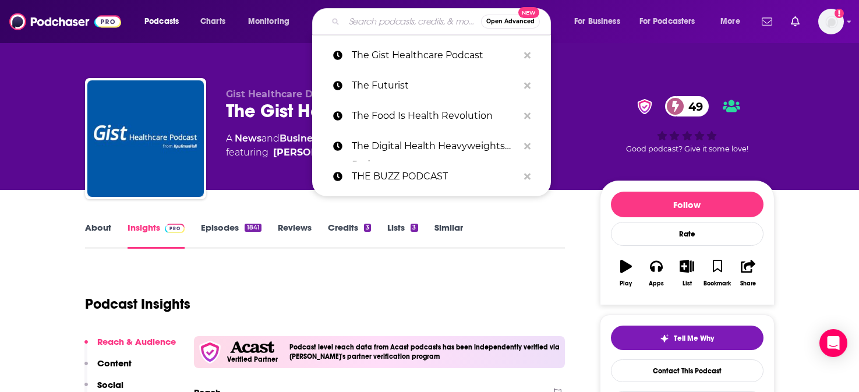
paste input "The Health Catalyst Podcast"
type input "The Health Catalyst Podcast"
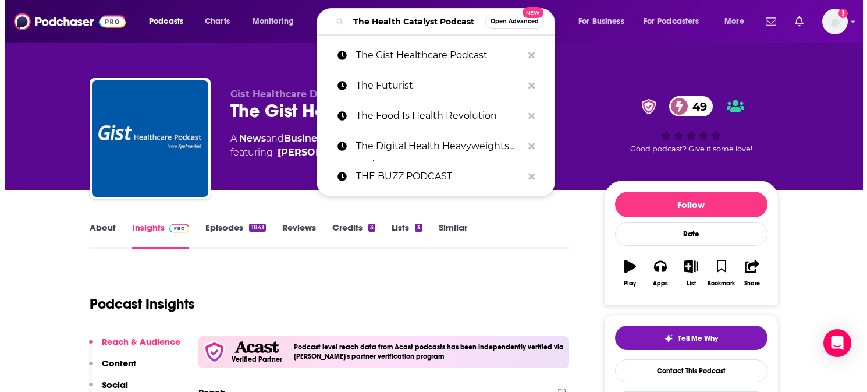
scroll to position [0, 17]
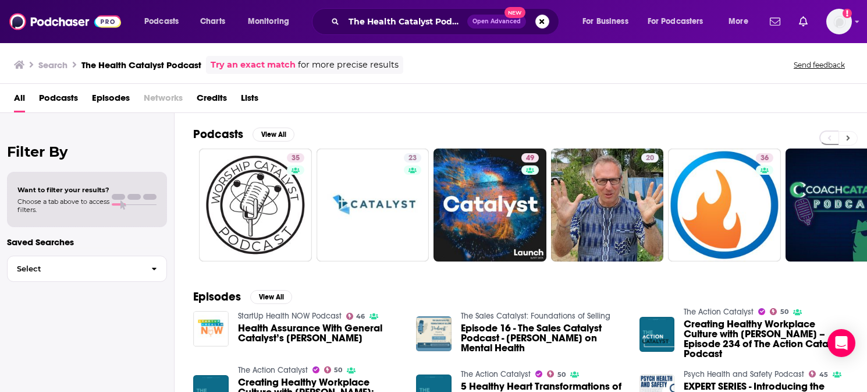
click at [850, 136] on button at bounding box center [848, 138] width 19 height 15
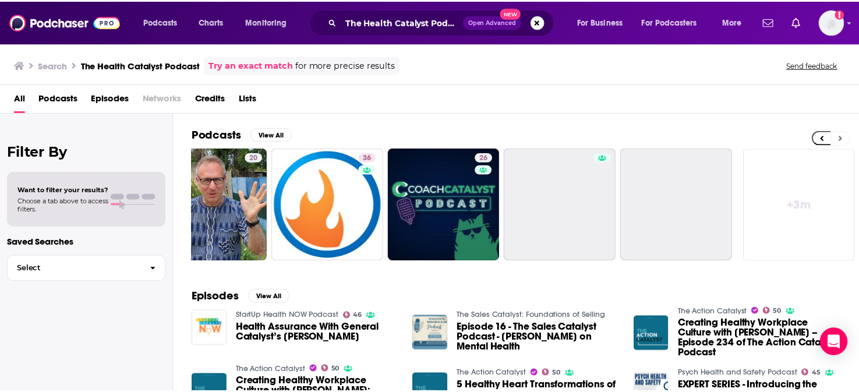
scroll to position [0, 395]
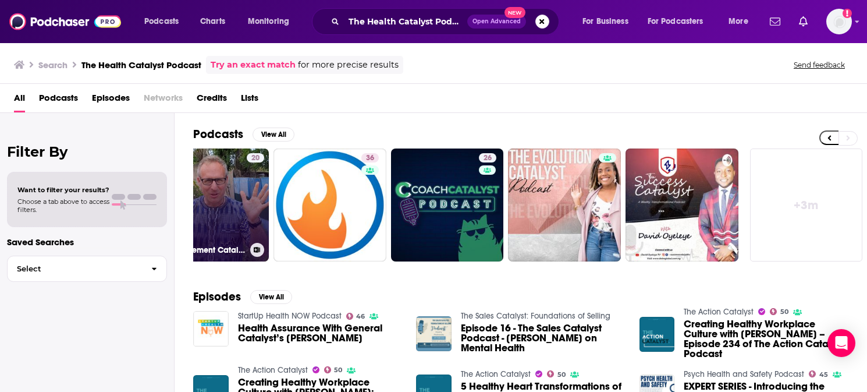
click at [228, 187] on link "20 The Movement Catalysts Podcast" at bounding box center [213, 204] width 113 height 113
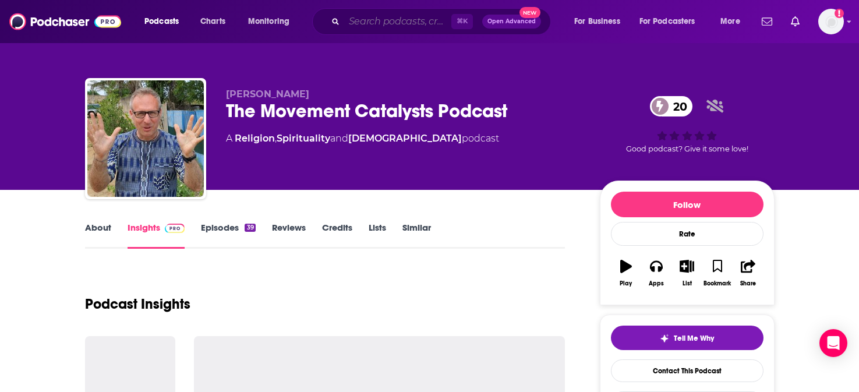
click at [400, 24] on input "Search podcasts, credits, & more..." at bounding box center [397, 21] width 107 height 19
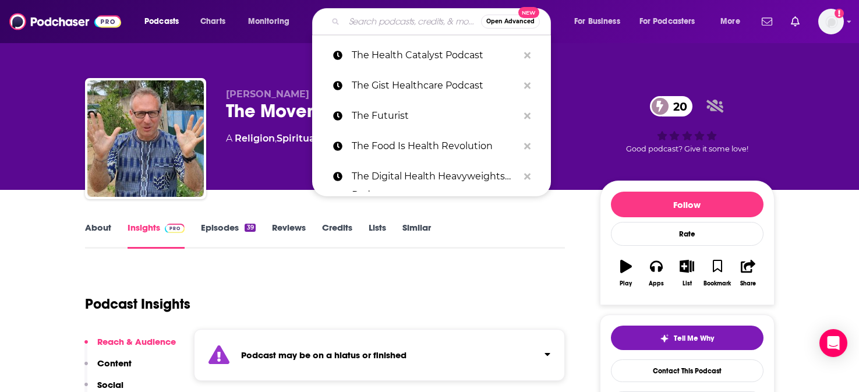
paste input "The Health Curve Podcast"
type input "The Health Curve Podcast"
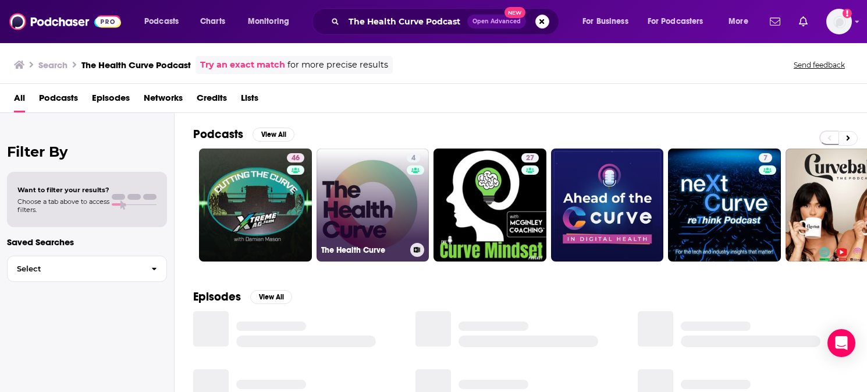
click at [369, 185] on link "4 The Health Curve" at bounding box center [373, 204] width 113 height 113
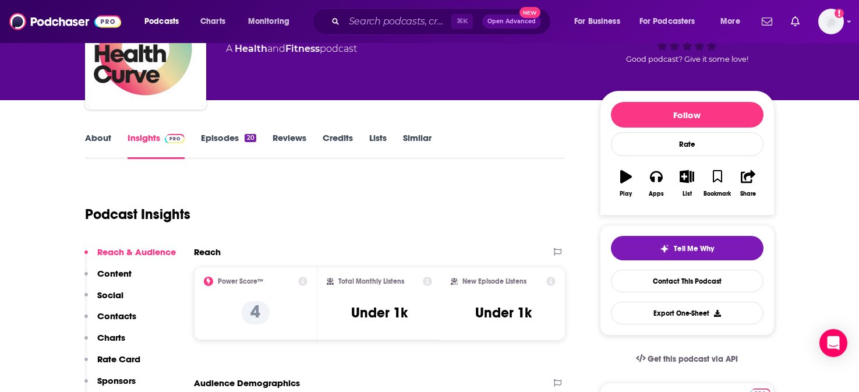
scroll to position [127, 0]
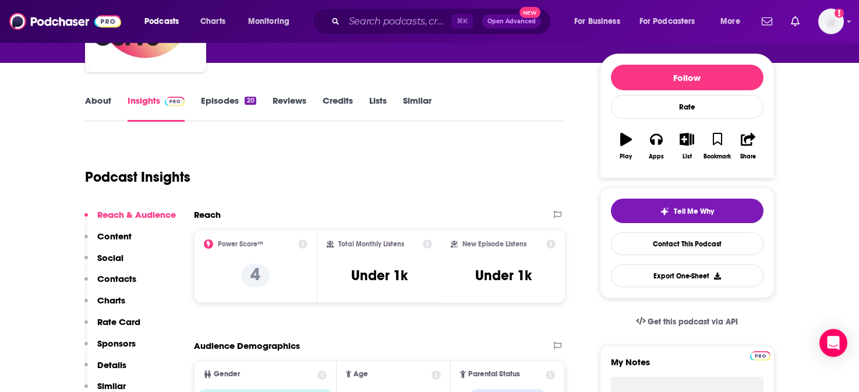
click at [110, 260] on p "Social" at bounding box center [110, 257] width 26 height 11
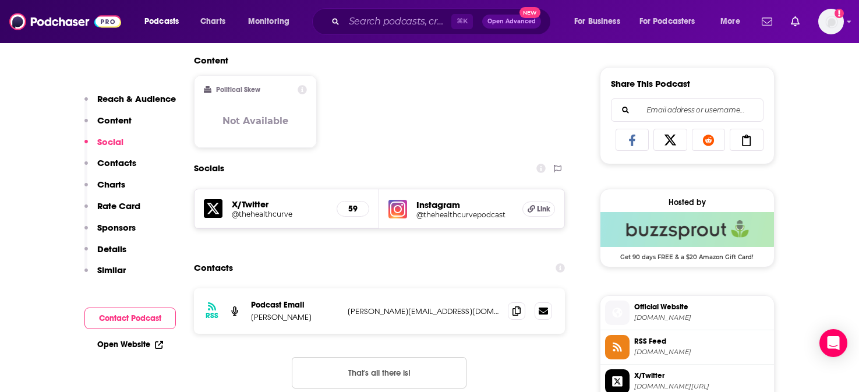
scroll to position [0, 0]
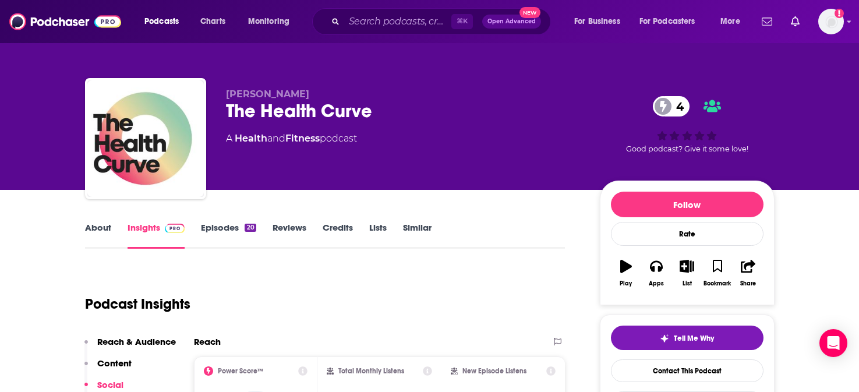
drag, startPoint x: 304, startPoint y: 96, endPoint x: 225, endPoint y: 99, distance: 79.2
click at [225, 99] on div "[PERSON_NAME] The Health Curve 4 A Health and Fitness podcast 4 Good podcast? G…" at bounding box center [429, 141] width 689 height 126
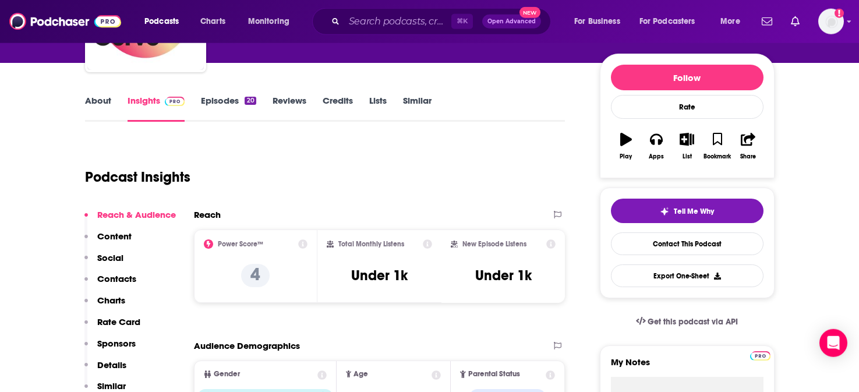
click at [115, 279] on p "Contacts" at bounding box center [116, 278] width 39 height 11
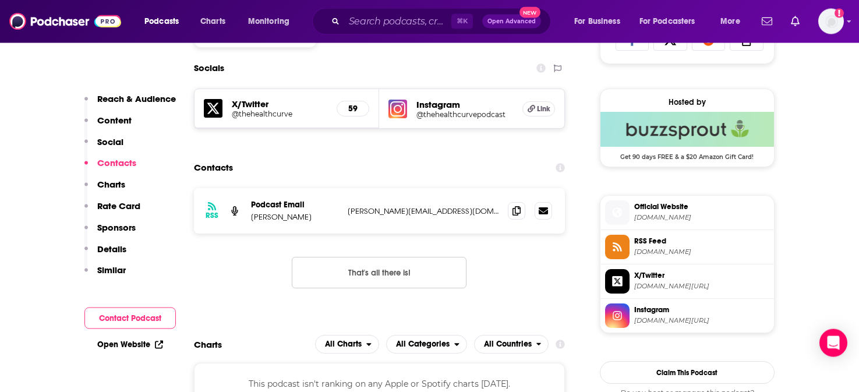
scroll to position [807, 0]
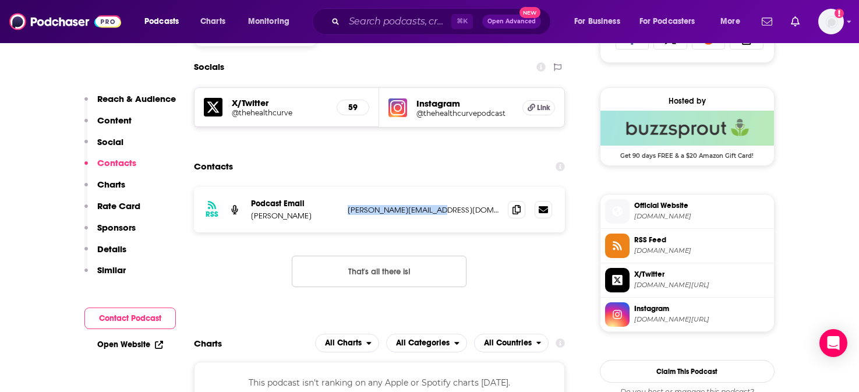
drag, startPoint x: 442, startPoint y: 217, endPoint x: 345, endPoint y: 217, distance: 97.2
click at [348, 215] on p "[PERSON_NAME][EMAIL_ADDRESS][DOMAIN_NAME]" at bounding box center [423, 210] width 151 height 10
click at [117, 344] on link "Open Website" at bounding box center [130, 344] width 66 height 10
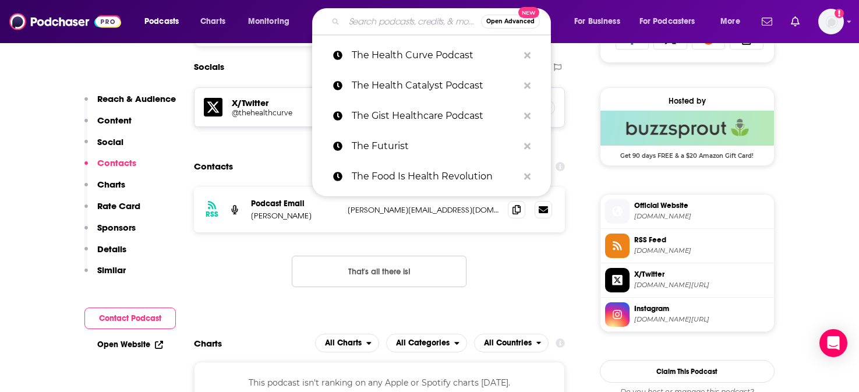
click at [393, 18] on input "Search podcasts, credits, & more..." at bounding box center [412, 21] width 137 height 19
paste input "The Medical Innovation Podcast"
type input "The Medical Innovation Podcast"
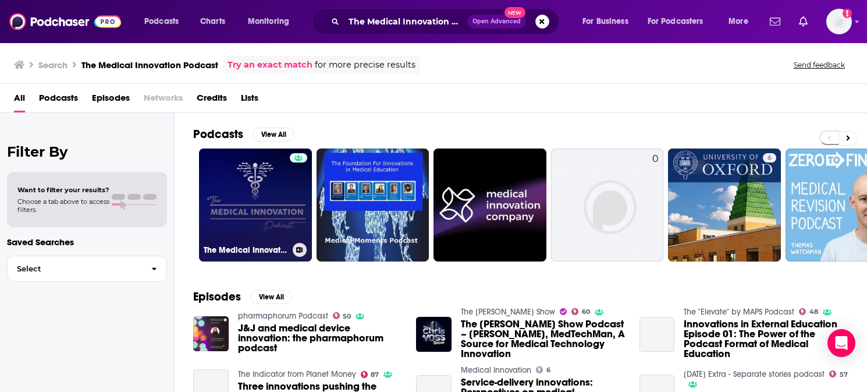
click at [218, 181] on link "The Medical Innovation Podcast" at bounding box center [255, 204] width 113 height 113
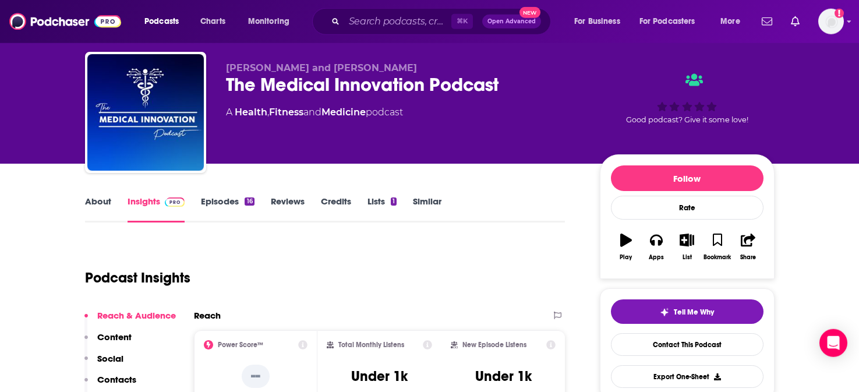
scroll to position [44, 0]
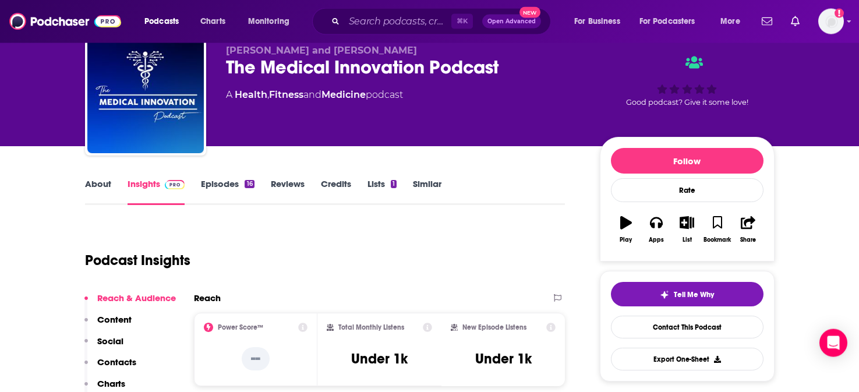
click at [114, 342] on p "Social" at bounding box center [110, 340] width 26 height 11
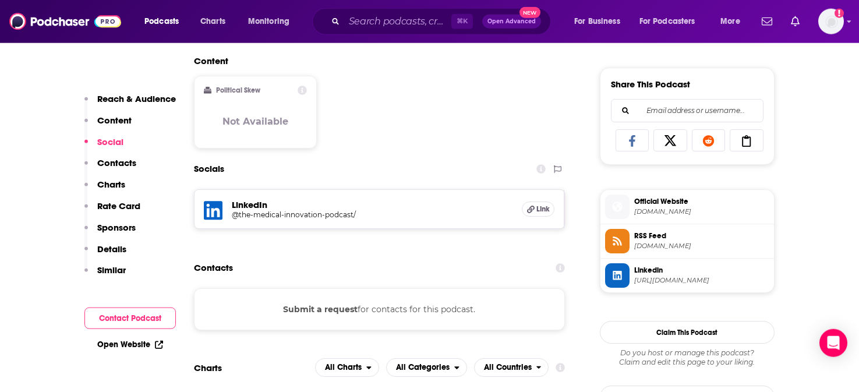
scroll to position [706, 0]
click at [316, 217] on h5 "@the-medical-innovation-podcast/" at bounding box center [325, 214] width 186 height 9
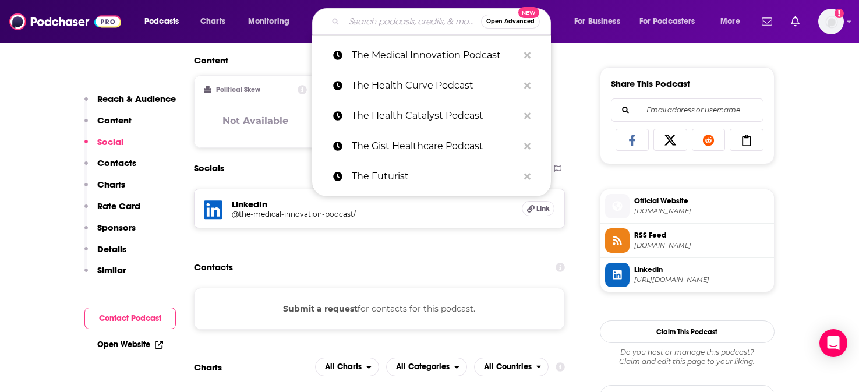
click at [419, 20] on input "Search podcasts, credits, & more..." at bounding box center [412, 21] width 137 height 19
paste input "The Smart Care Team Spotlight"
type input "The Smart Care Team Spotlight"
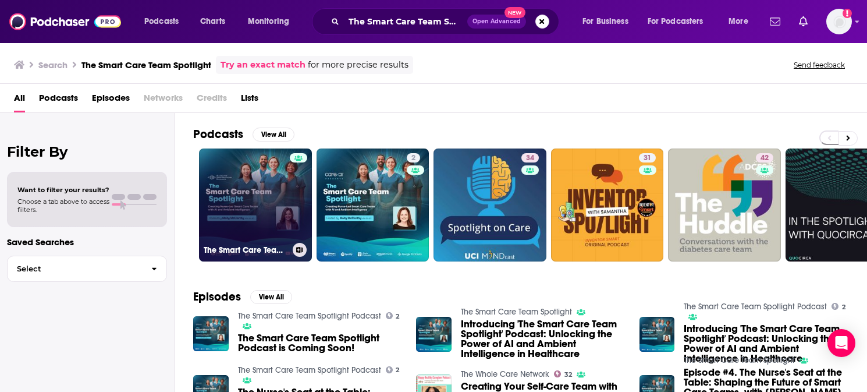
click at [262, 186] on link "The Smart Care Team Spotlight" at bounding box center [255, 204] width 113 height 113
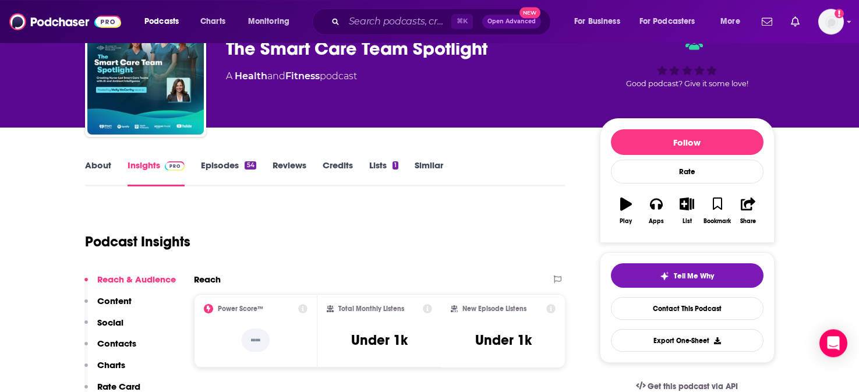
scroll to position [71, 0]
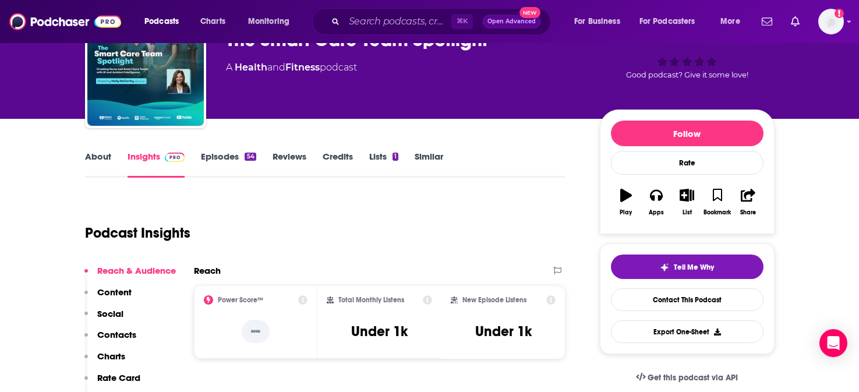
click at [108, 314] on p "Social" at bounding box center [110, 313] width 26 height 11
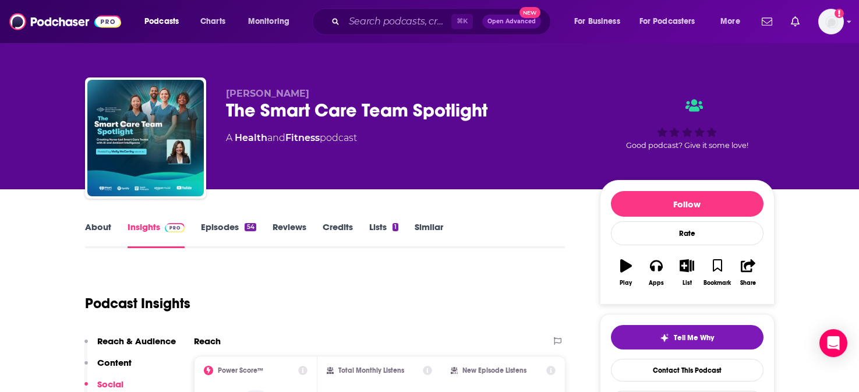
scroll to position [0, 0]
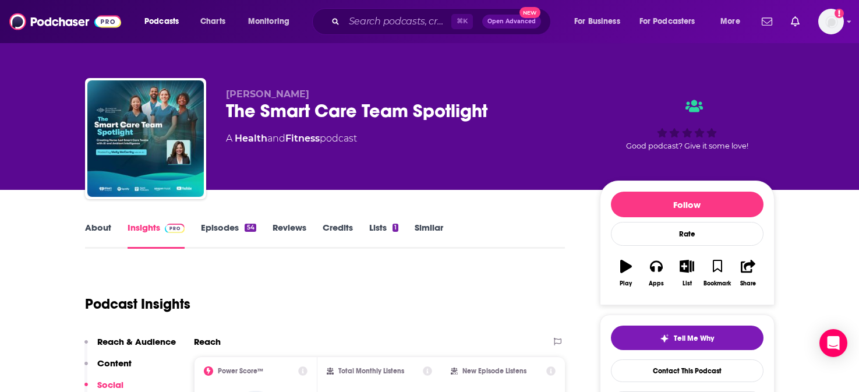
drag, startPoint x: 305, startPoint y: 94, endPoint x: 224, endPoint y: 94, distance: 80.9
click at [224, 94] on div "[PERSON_NAME] The Smart Care Team Spotlight A Health and Fitness podcast Good p…" at bounding box center [429, 141] width 689 height 126
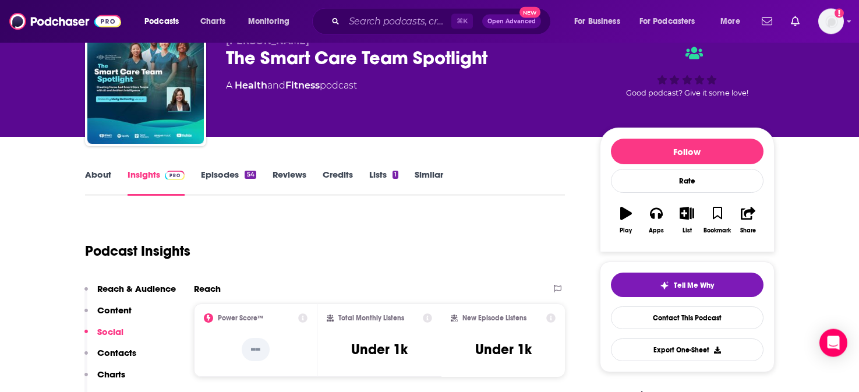
scroll to position [71, 0]
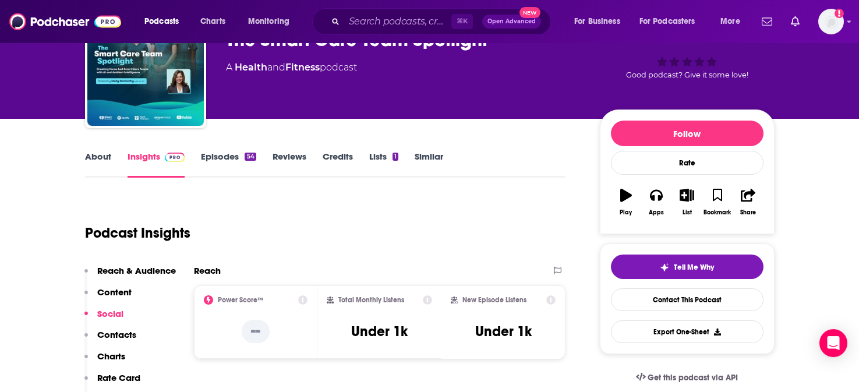
click at [116, 335] on p "Contacts" at bounding box center [116, 334] width 39 height 11
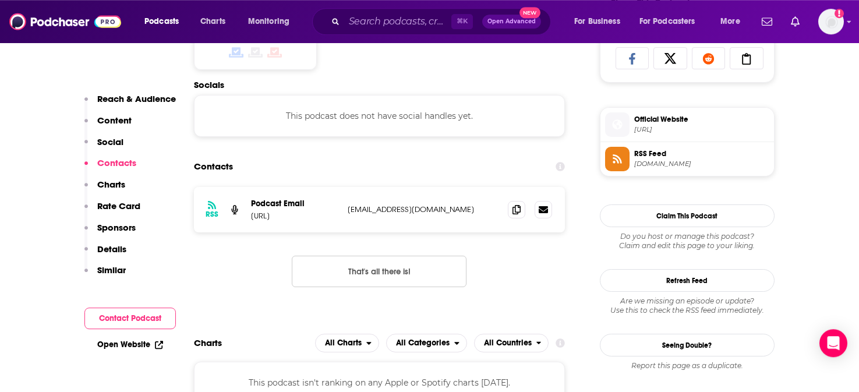
scroll to position [788, 0]
drag, startPoint x: 473, startPoint y: 215, endPoint x: 348, endPoint y: 218, distance: 125.2
click at [348, 214] on p "[EMAIL_ADDRESS][DOMAIN_NAME]" at bounding box center [423, 209] width 151 height 10
click at [128, 348] on link "Open Website" at bounding box center [130, 344] width 66 height 10
click at [407, 23] on input "Search podcasts, credits, & more..." at bounding box center [397, 21] width 107 height 19
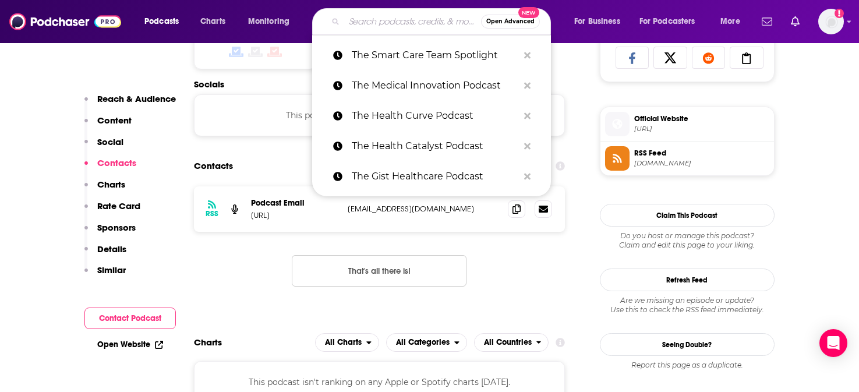
paste input "This Just In Radio Show"
type input "This Just In Radio Show"
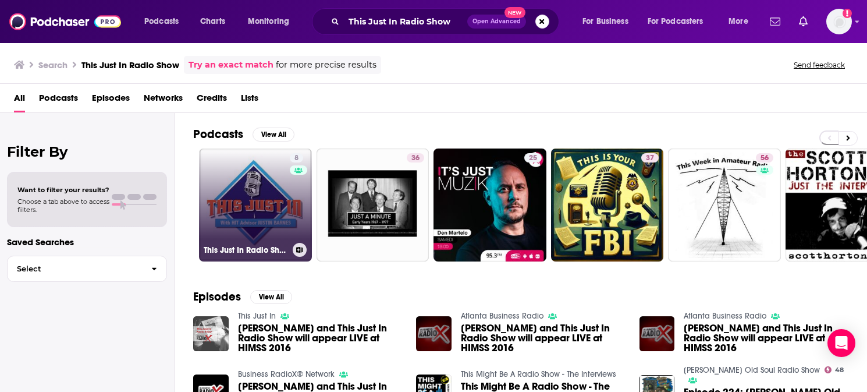
click at [247, 160] on link "8 This Just In Radio Show" at bounding box center [255, 204] width 113 height 113
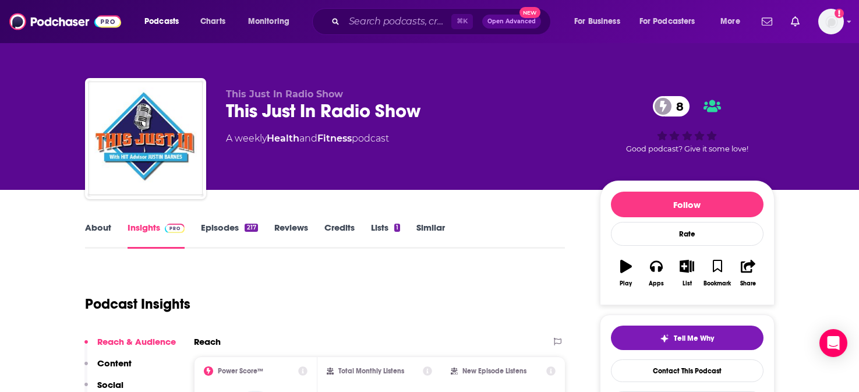
click at [101, 227] on link "About" at bounding box center [98, 235] width 26 height 27
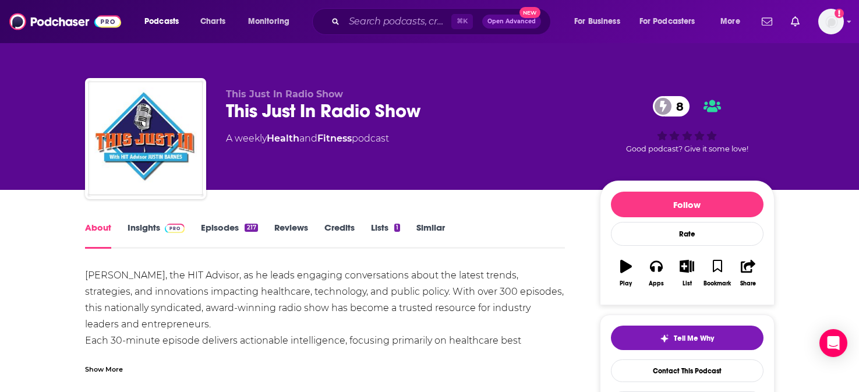
click at [137, 231] on link "Insights" at bounding box center [156, 235] width 58 height 27
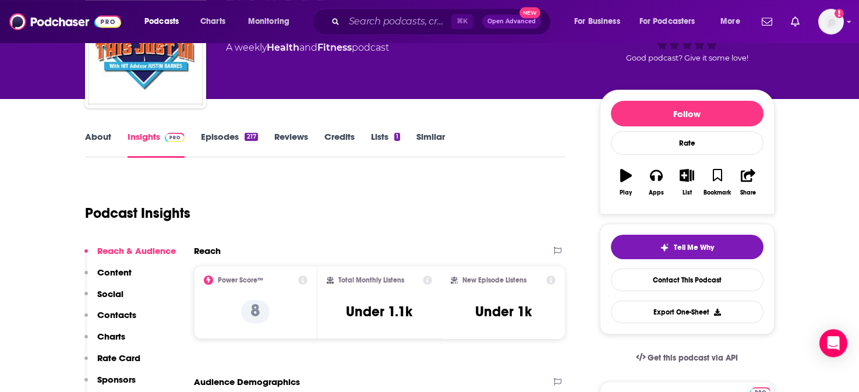
scroll to position [118, 0]
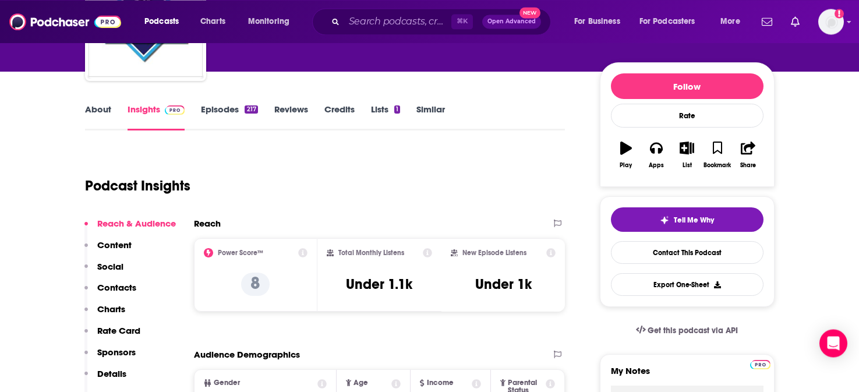
click at [113, 267] on p "Social" at bounding box center [110, 266] width 26 height 11
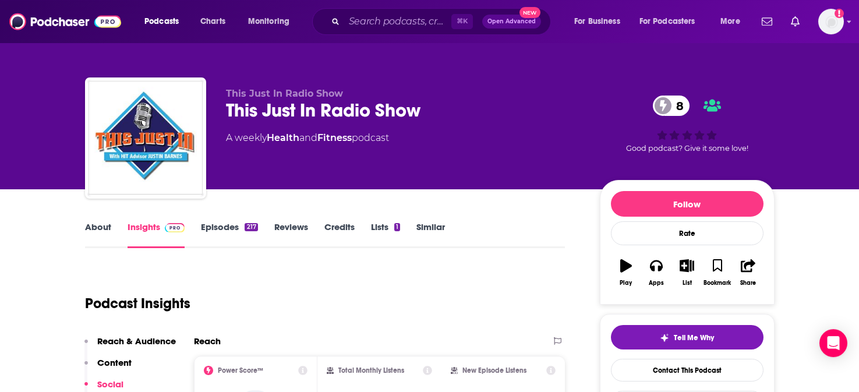
scroll to position [0, 0]
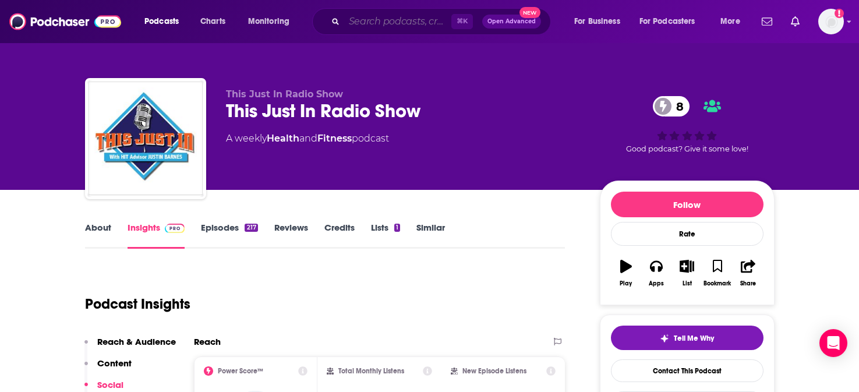
click at [409, 21] on input "Search podcasts, credits, & more..." at bounding box center [397, 21] width 107 height 19
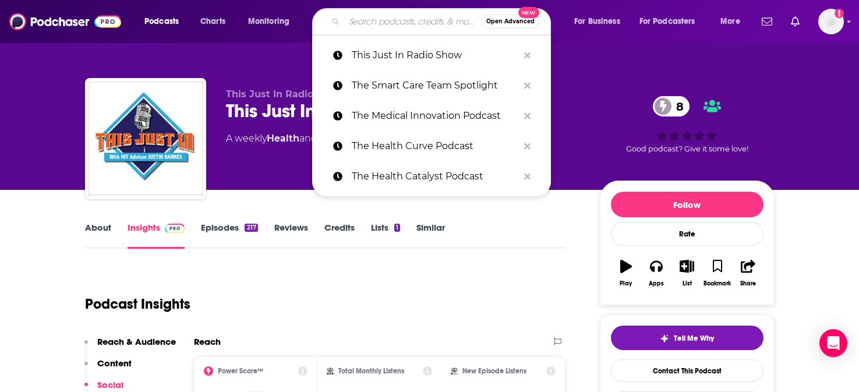
paste input "Vibe with [PERSON_NAME]"
type input "Vibe with [PERSON_NAME]"
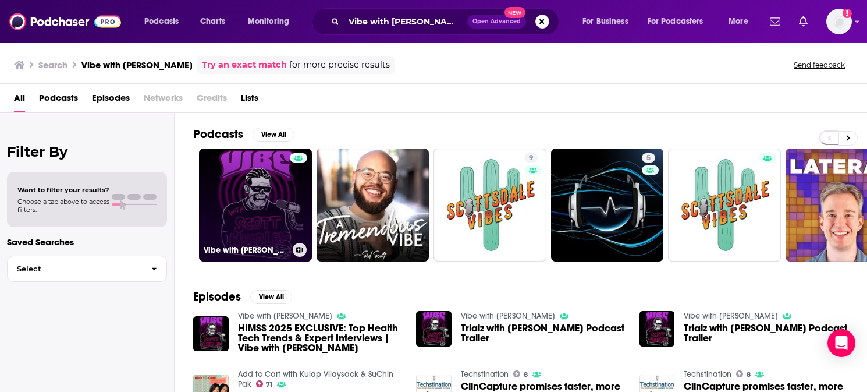
click at [235, 200] on link "Vibe with [PERSON_NAME]" at bounding box center [255, 204] width 113 height 113
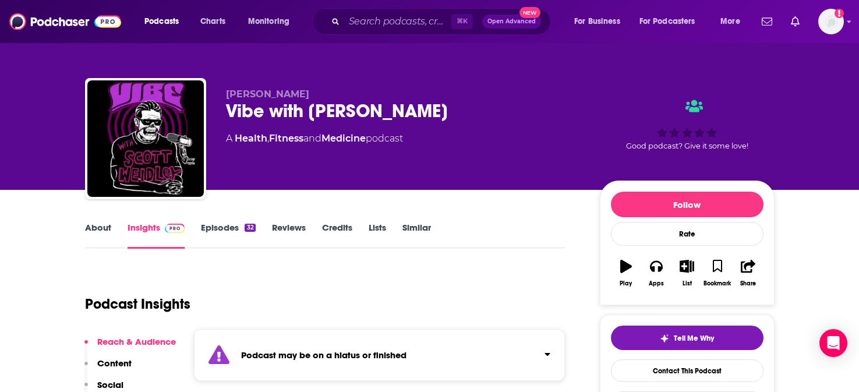
click at [93, 225] on link "About" at bounding box center [98, 235] width 26 height 27
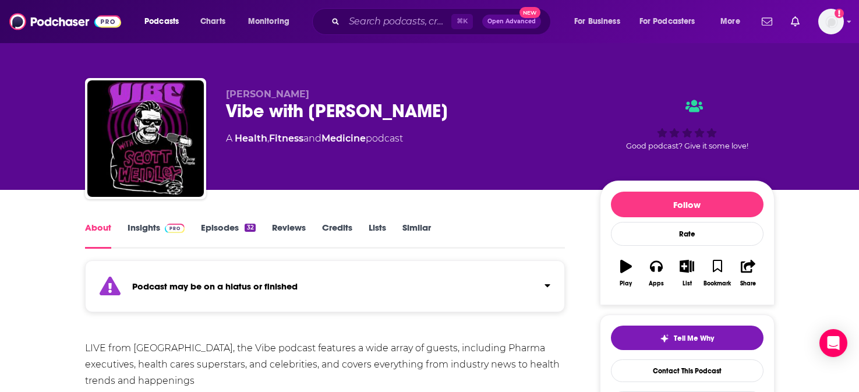
click at [152, 230] on link "Insights" at bounding box center [156, 235] width 58 height 27
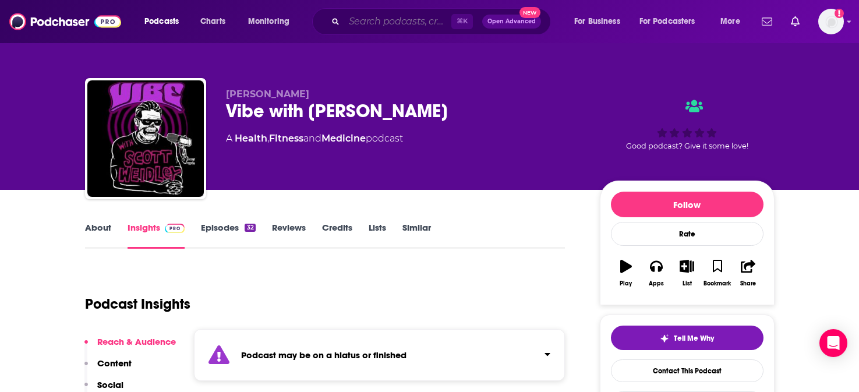
click at [397, 27] on input "Search podcasts, credits, & more..." at bounding box center [397, 21] width 107 height 19
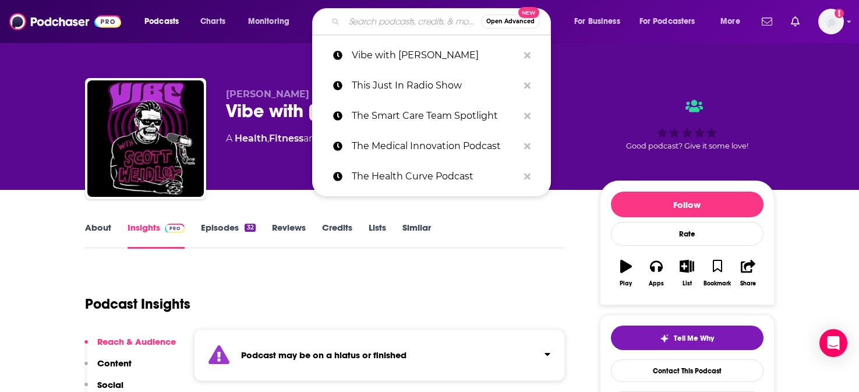
paste input "SiriusXM"
type input "SiriusXM"
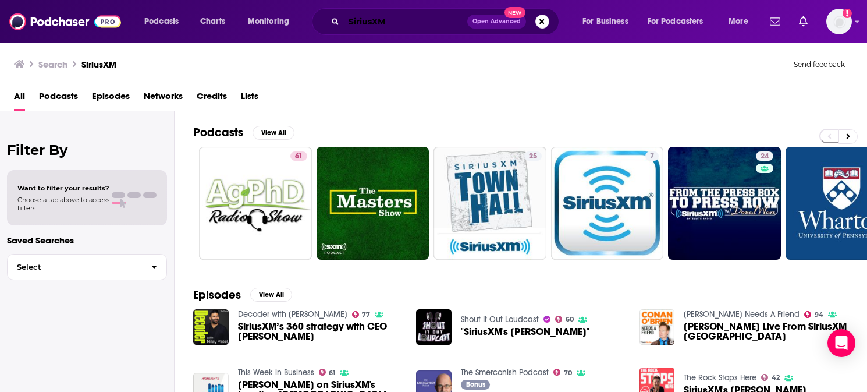
click at [396, 19] on input "SiriusXM" at bounding box center [405, 21] width 123 height 19
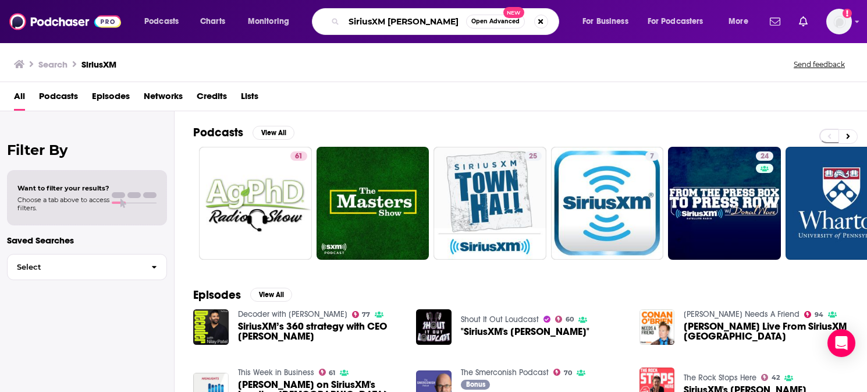
type input "SiriusXM [PERSON_NAME]"
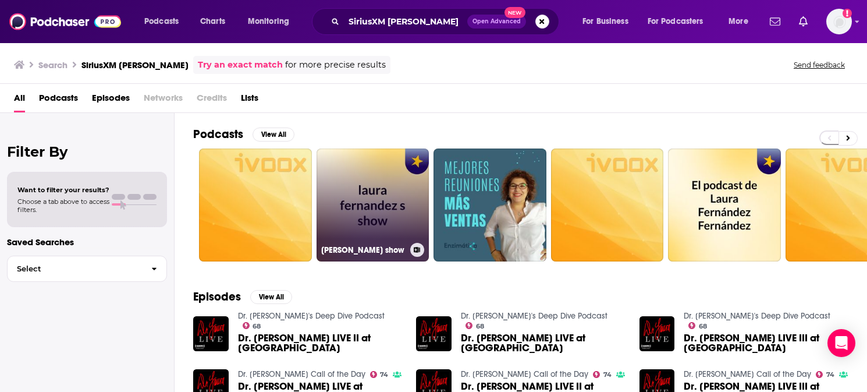
click at [389, 215] on link "[PERSON_NAME] show" at bounding box center [373, 204] width 113 height 113
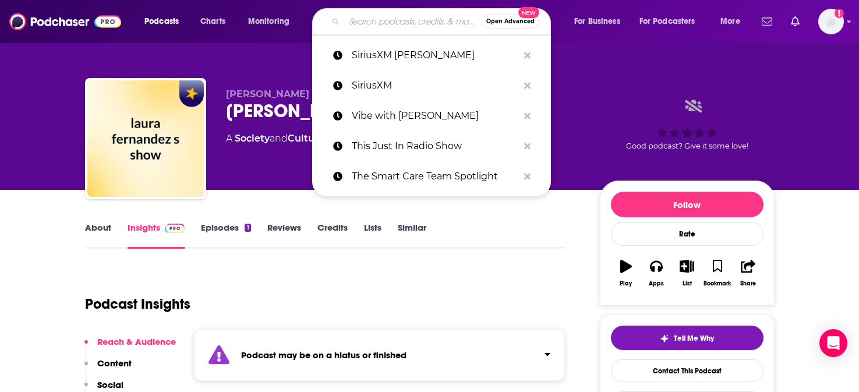
click at [388, 22] on input "Search podcasts, credits, & more..." at bounding box center [412, 21] width 137 height 19
paste input "Mercedes in the Morning"
type input "Mercedes in the Morning"
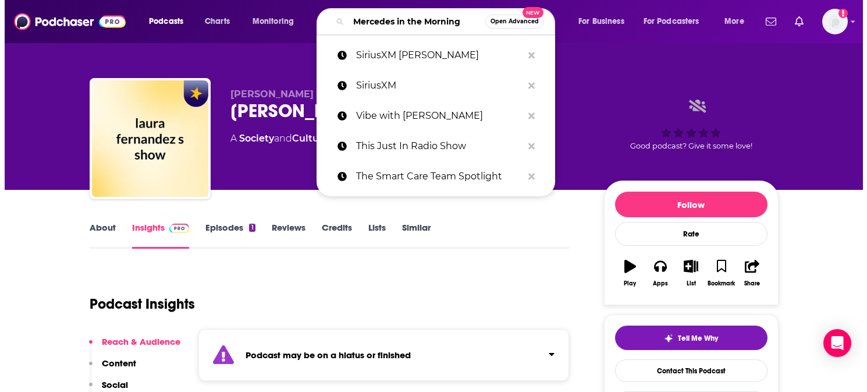
scroll to position [0, 4]
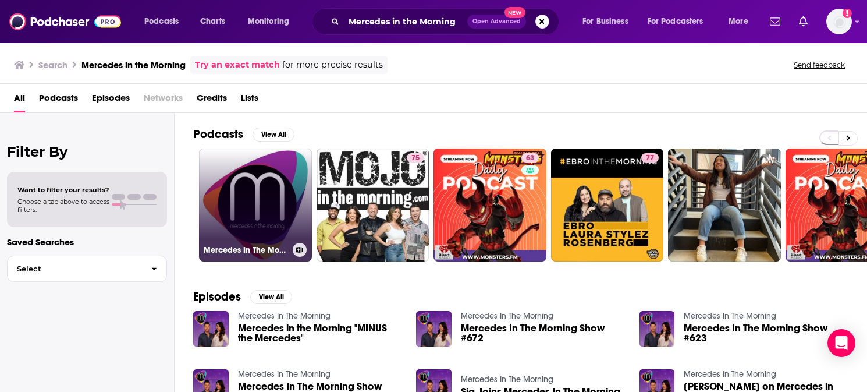
click at [276, 196] on link "Mercedes In The Morning" at bounding box center [255, 204] width 113 height 113
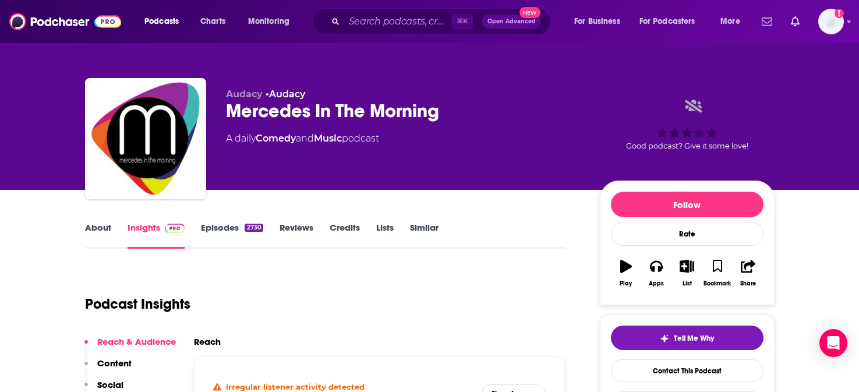
click at [92, 228] on link "About" at bounding box center [98, 235] width 26 height 27
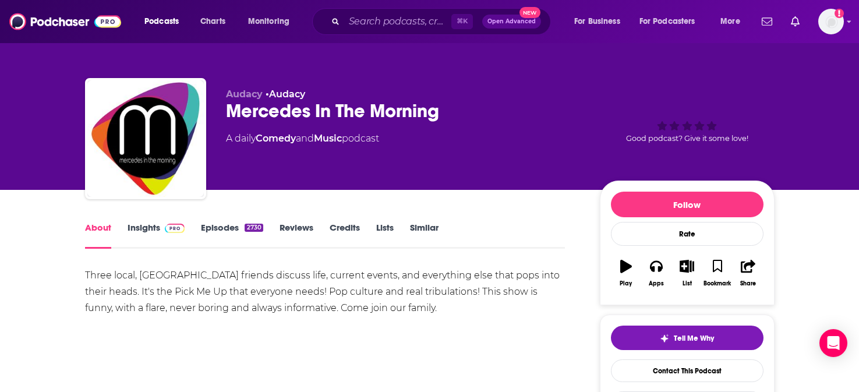
click at [141, 226] on link "Insights" at bounding box center [156, 235] width 58 height 27
